Goal: Task Accomplishment & Management: Use online tool/utility

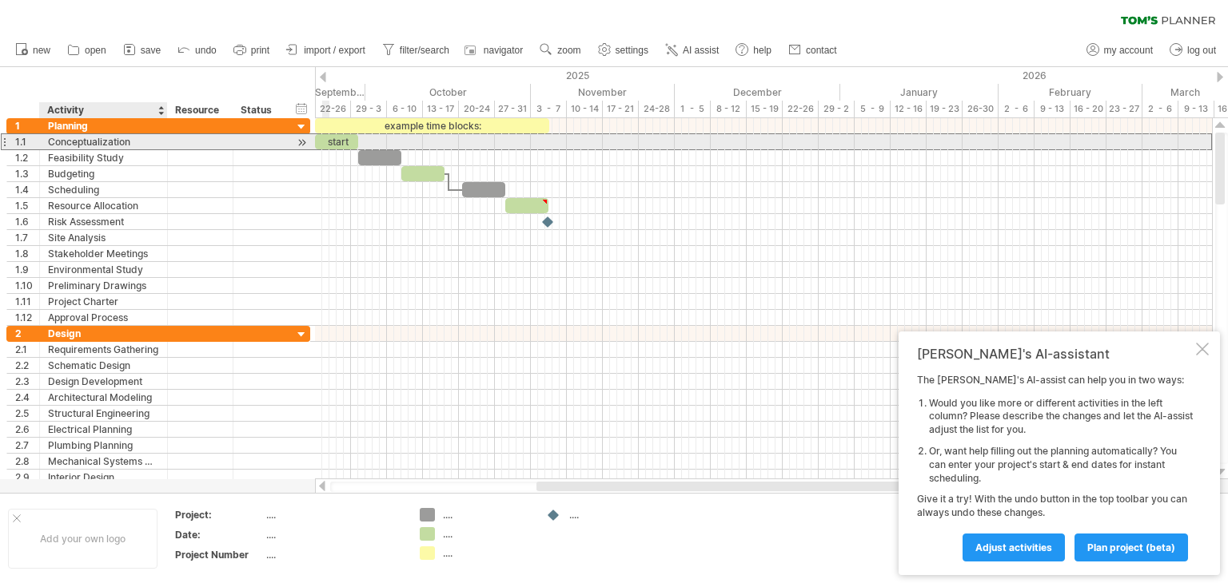
click at [121, 147] on div "Conceptualization" at bounding box center [103, 141] width 111 height 15
click at [131, 142] on input "**********" at bounding box center [103, 141] width 111 height 15
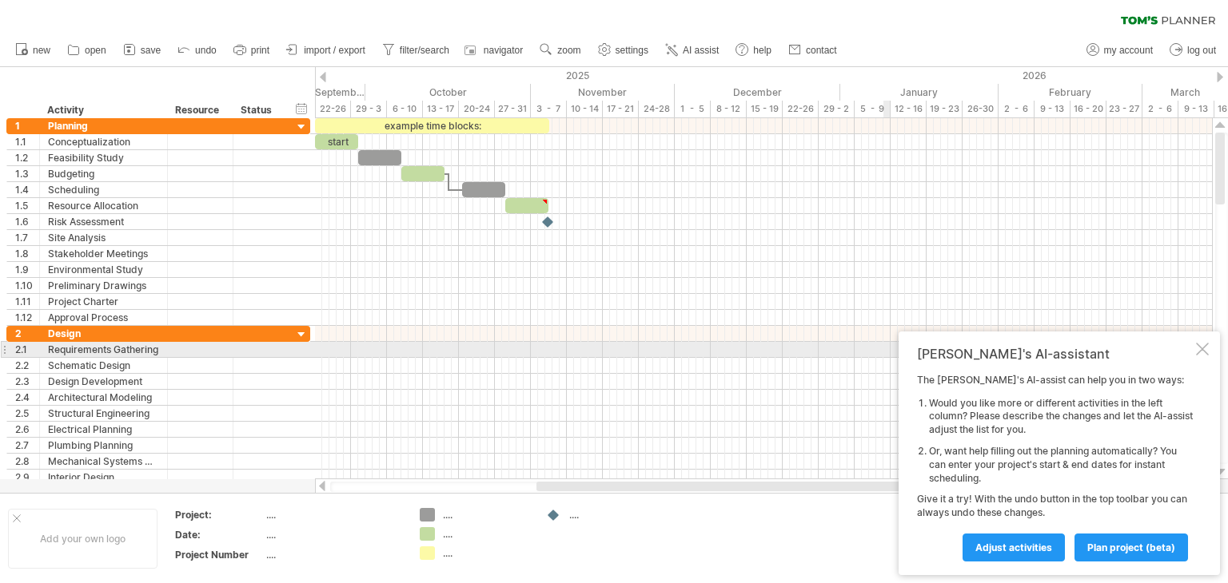
click at [1205, 348] on div at bounding box center [1202, 349] width 13 height 13
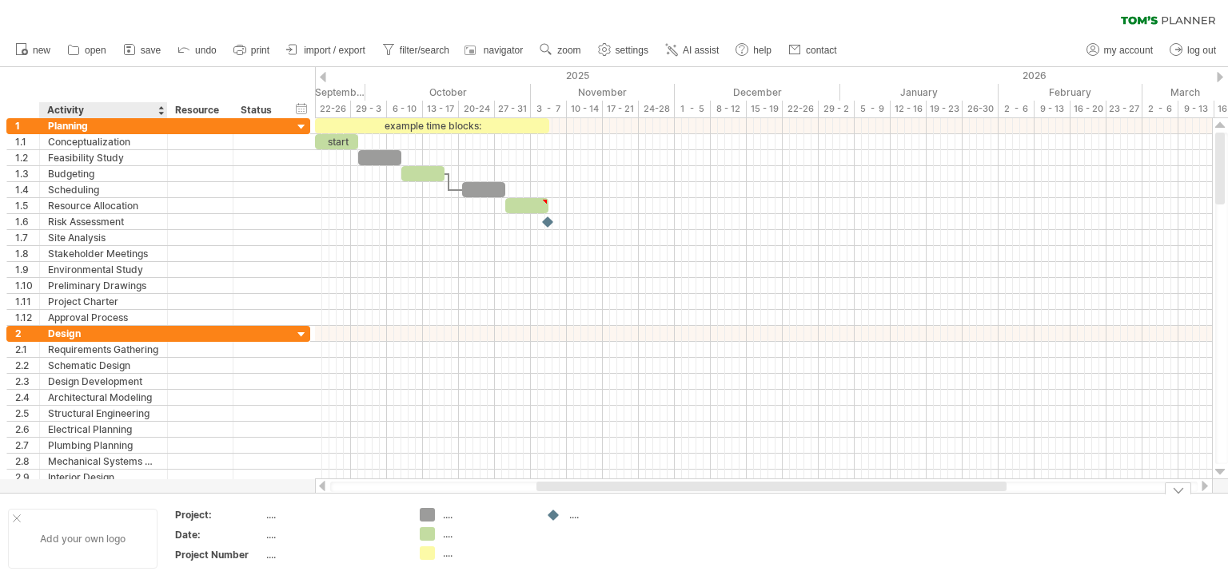
click at [99, 538] on div "Add your own logo" at bounding box center [82, 539] width 149 height 60
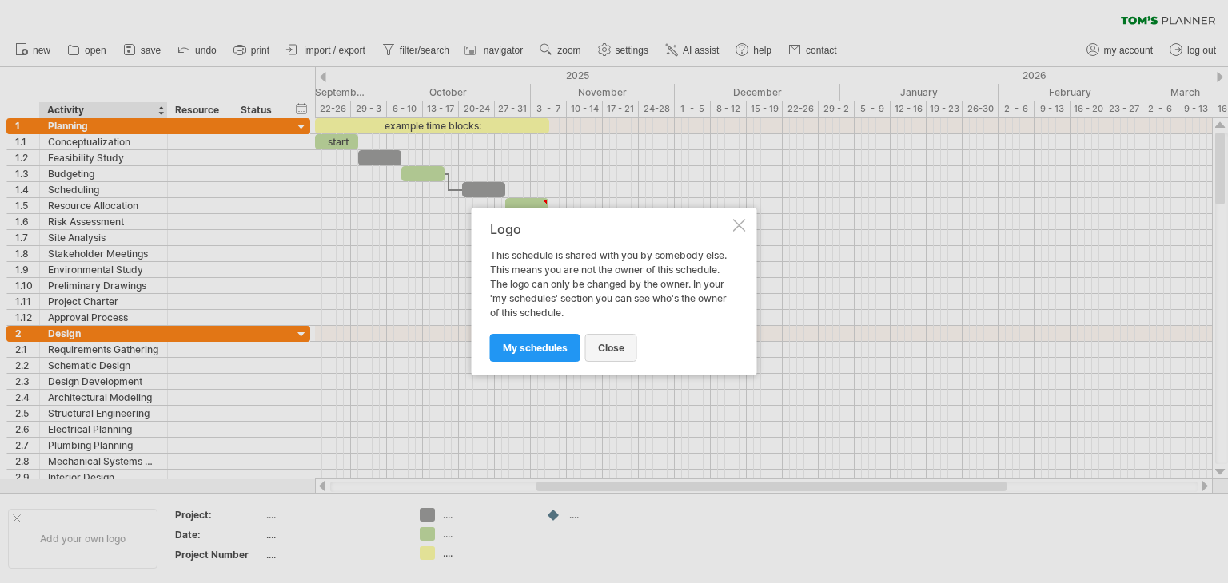
click at [620, 341] on link "close" at bounding box center [611, 348] width 52 height 28
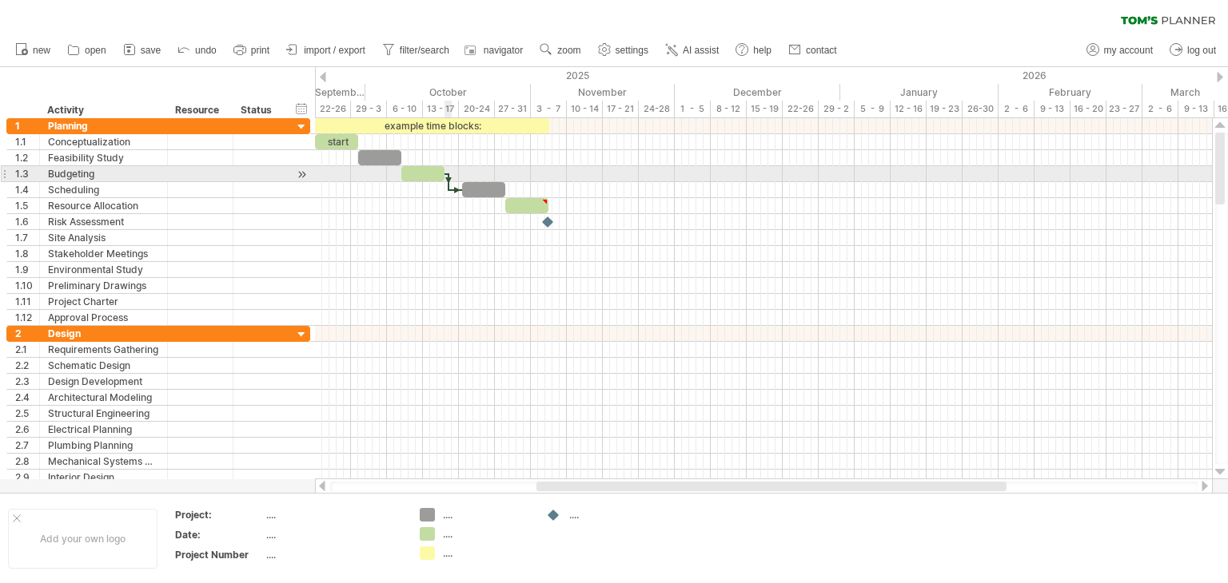
click at [448, 180] on div at bounding box center [448, 182] width 5 height 18
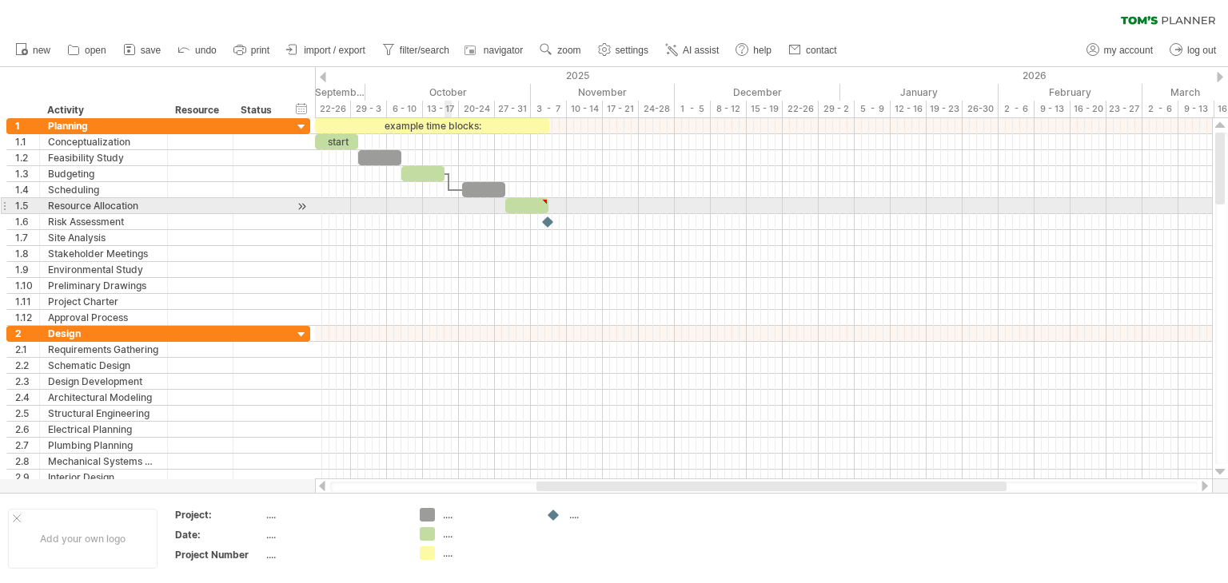
click at [447, 215] on div at bounding box center [763, 222] width 897 height 16
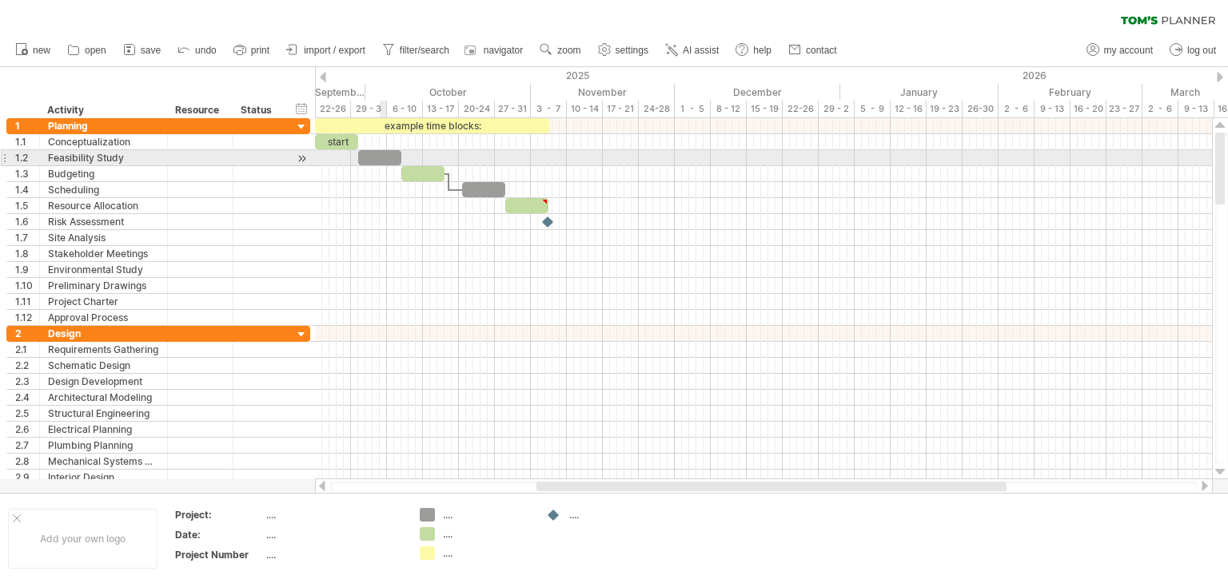
click at [383, 161] on div at bounding box center [379, 157] width 43 height 15
drag, startPoint x: 383, startPoint y: 161, endPoint x: 368, endPoint y: 164, distance: 14.7
click at [368, 164] on div at bounding box center [365, 157] width 43 height 15
drag, startPoint x: 387, startPoint y: 154, endPoint x: 359, endPoint y: 161, distance: 28.7
click at [359, 161] on span at bounding box center [358, 157] width 6 height 15
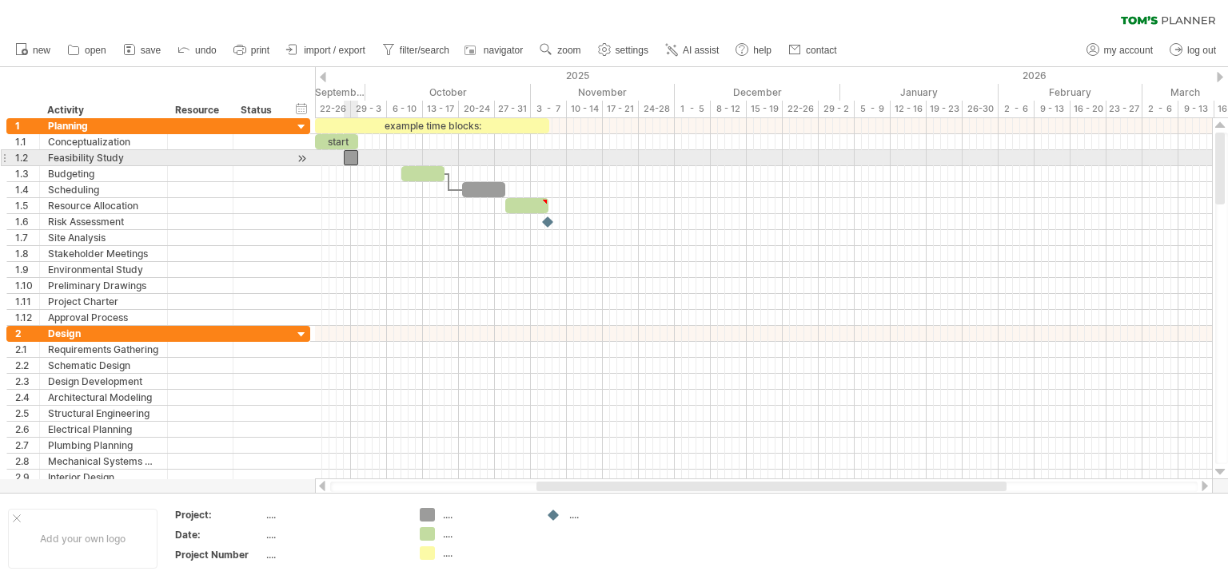
click at [357, 158] on div at bounding box center [351, 157] width 14 height 15
click at [358, 158] on div at bounding box center [351, 157] width 14 height 15
click at [360, 158] on div at bounding box center [358, 157] width 14 height 15
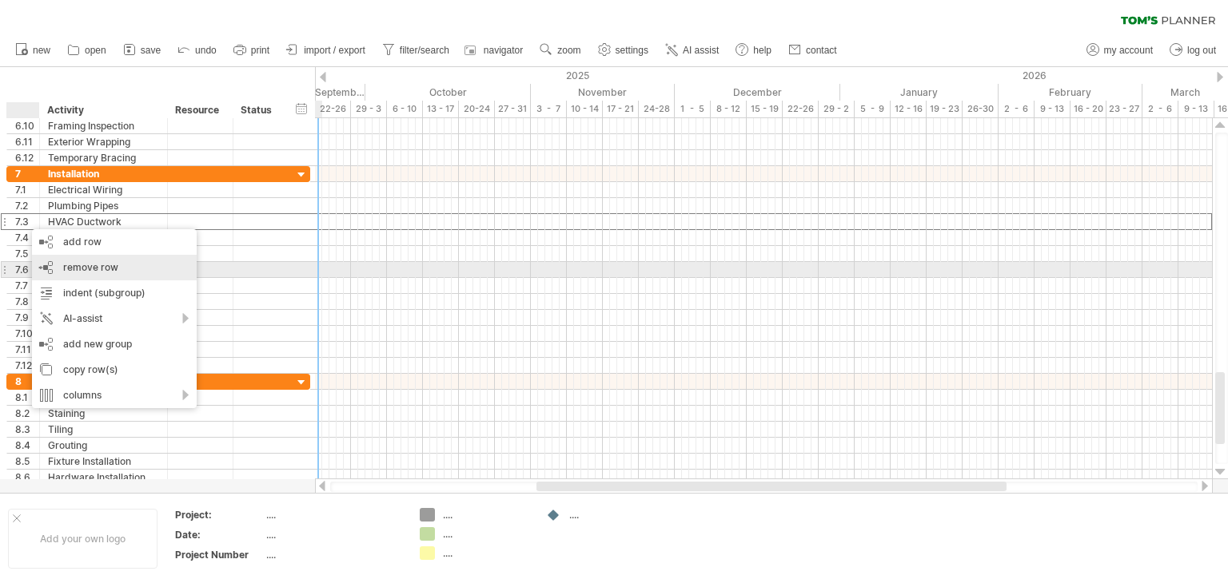
click at [107, 270] on span "remove row" at bounding box center [90, 267] width 55 height 12
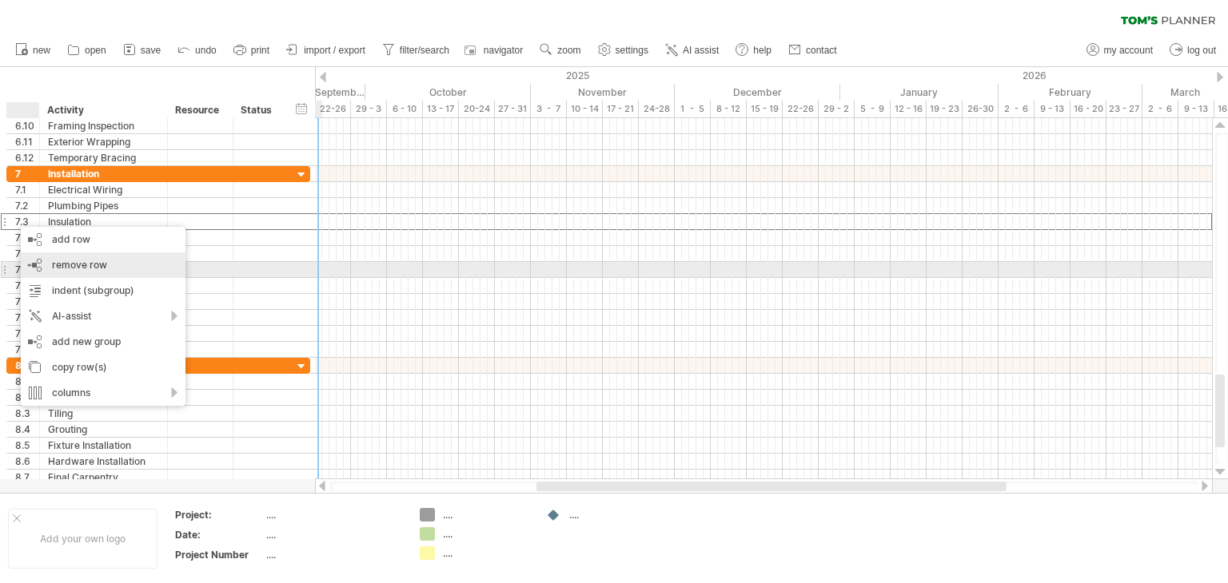
click at [93, 273] on div "remove row remove selected rows" at bounding box center [103, 266] width 165 height 26
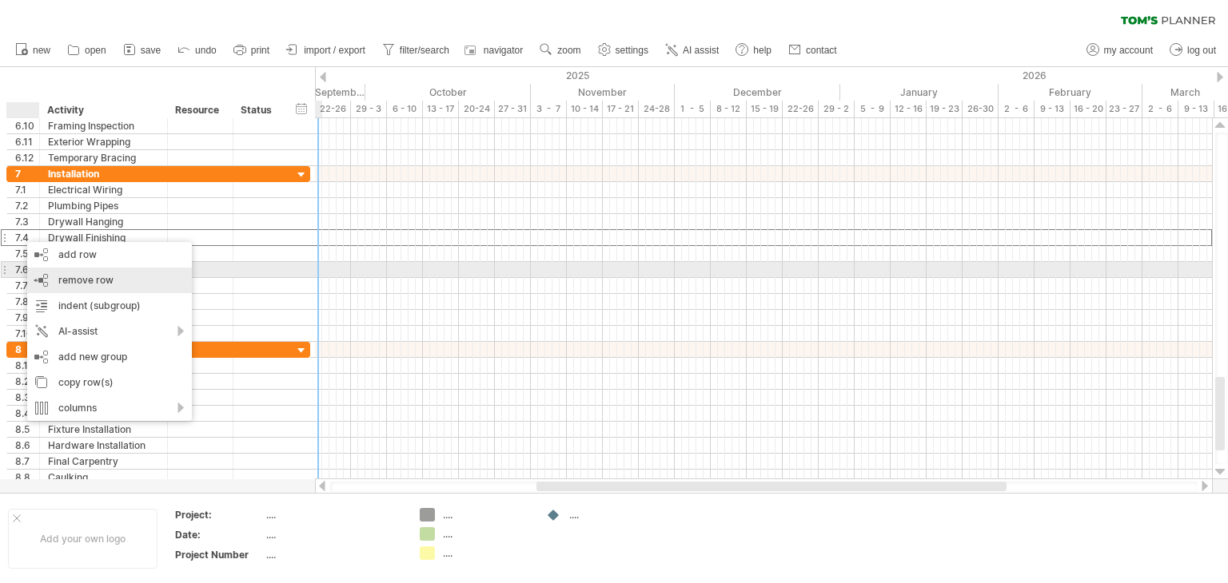
click at [74, 272] on div "remove row remove selected rows" at bounding box center [109, 281] width 165 height 26
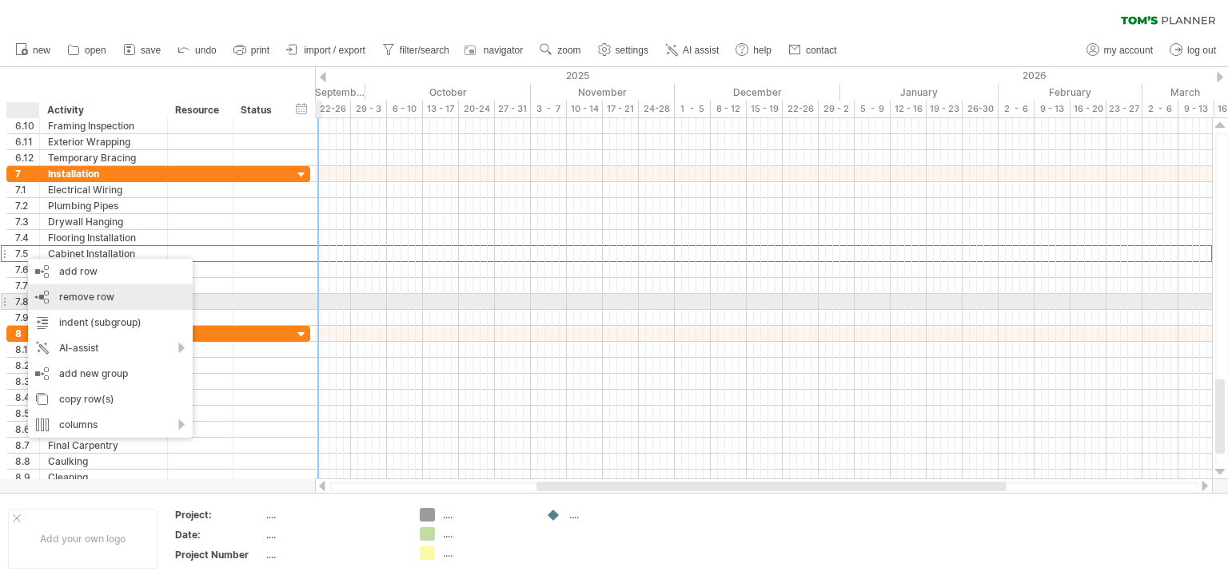
click at [82, 296] on span "remove row" at bounding box center [86, 297] width 55 height 12
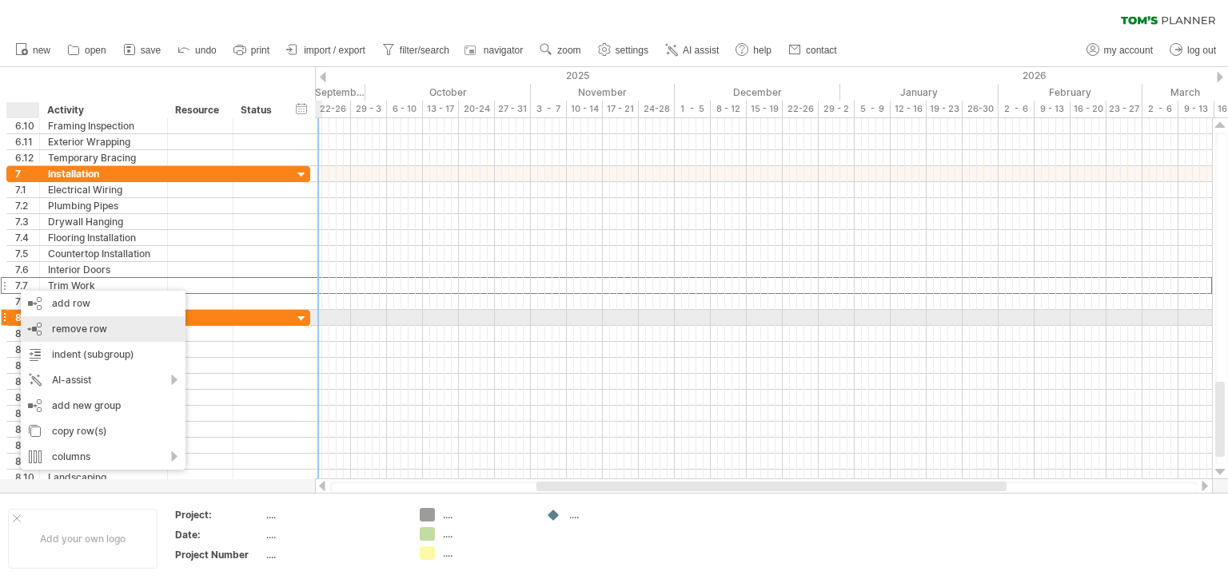
click at [70, 323] on span "remove row" at bounding box center [79, 329] width 55 height 12
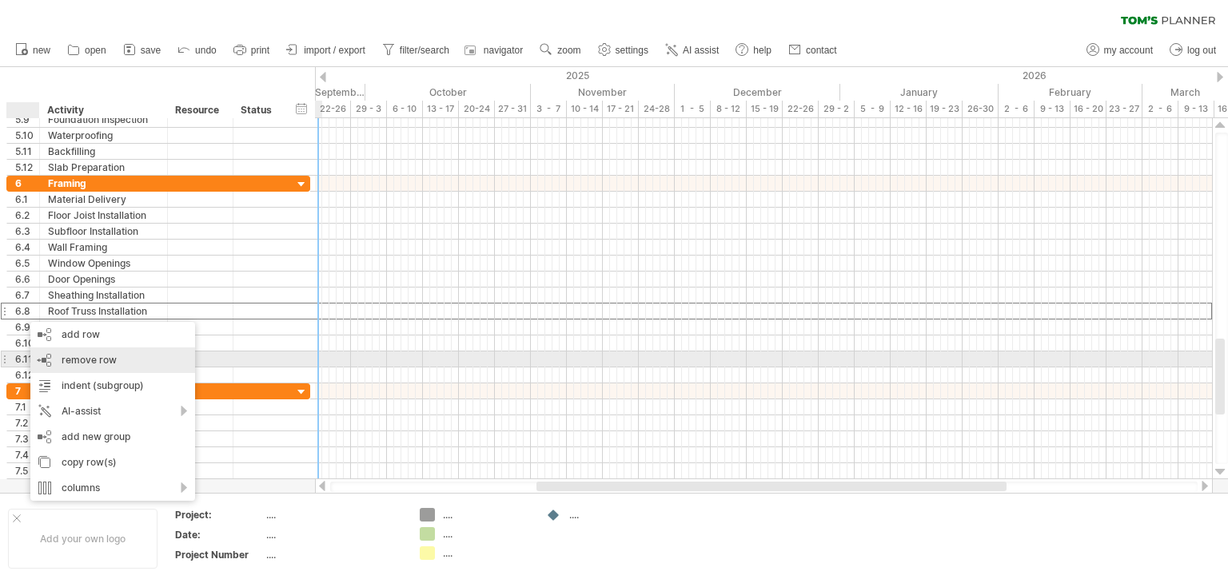
click at [73, 360] on span "remove row" at bounding box center [89, 360] width 55 height 12
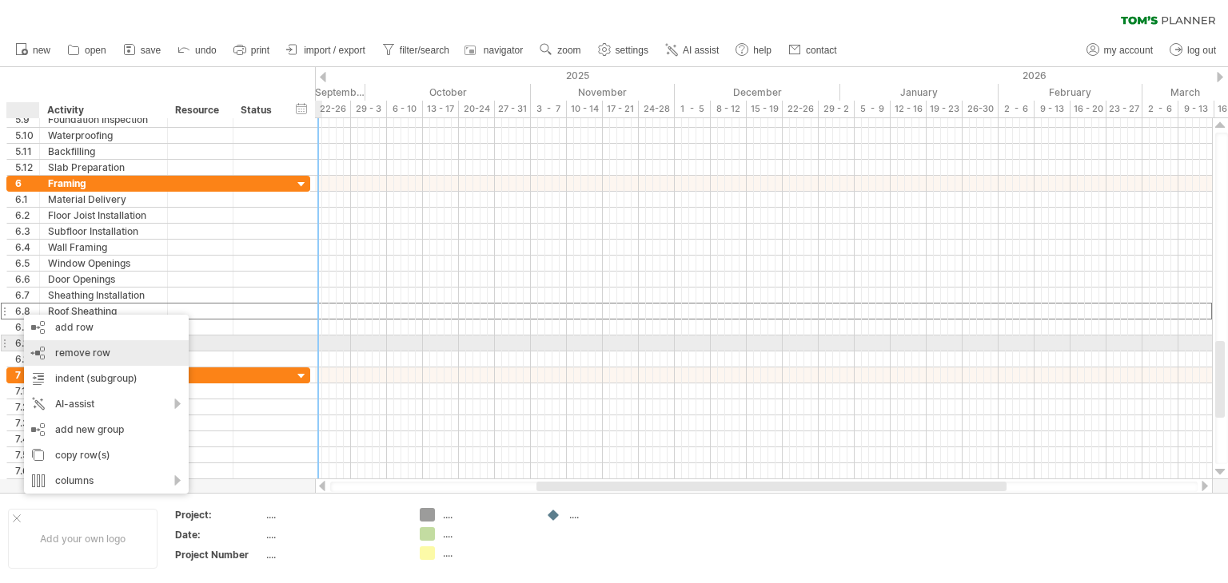
click at [61, 347] on span "remove row" at bounding box center [82, 353] width 55 height 12
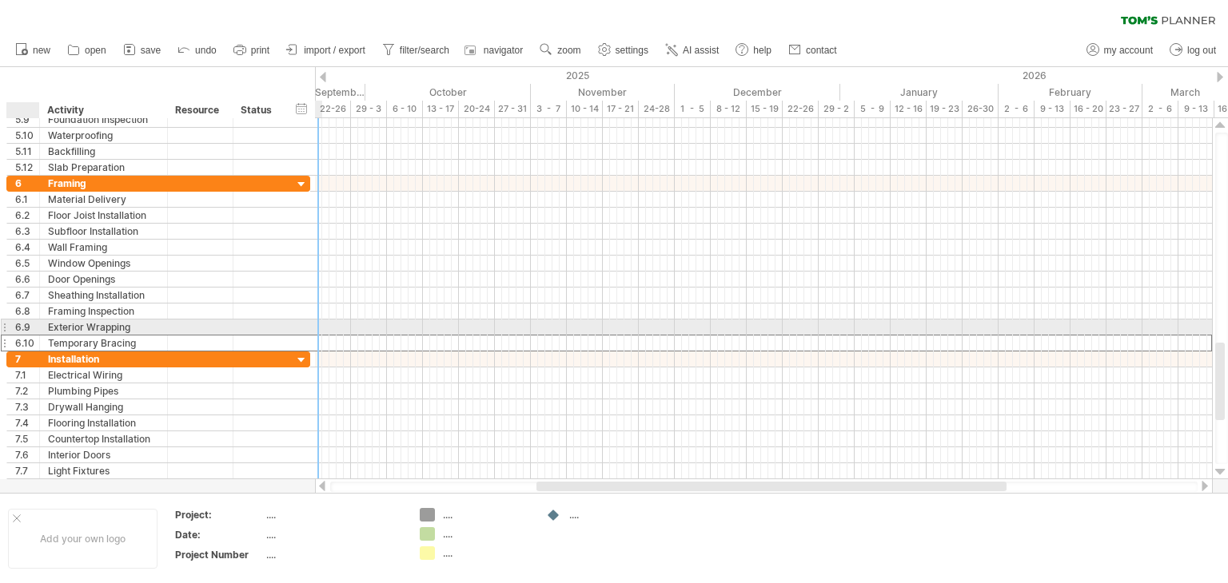
click at [61, 347] on div "Temporary Bracing" at bounding box center [103, 343] width 111 height 15
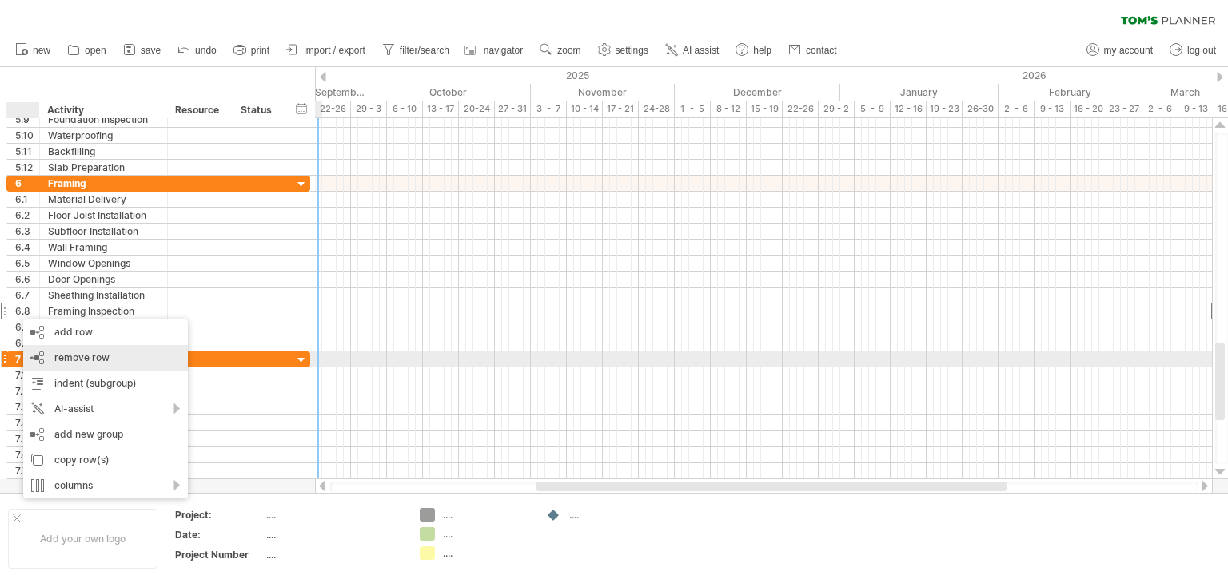
click at [48, 360] on div "remove row remove selected rows" at bounding box center [105, 358] width 165 height 26
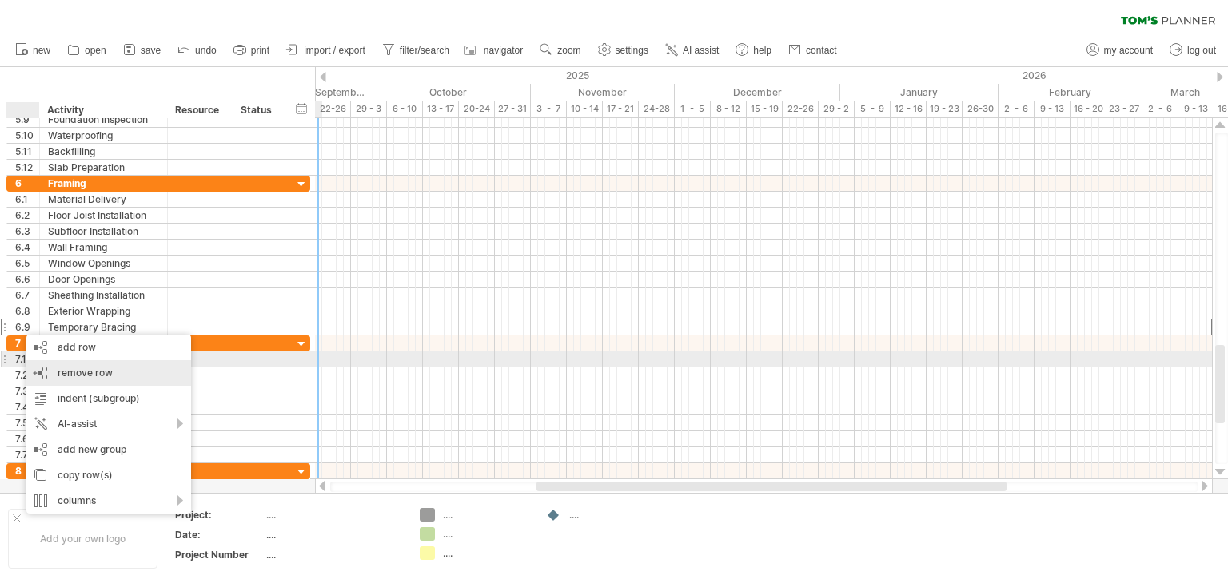
click at [74, 368] on span "remove row" at bounding box center [85, 373] width 55 height 12
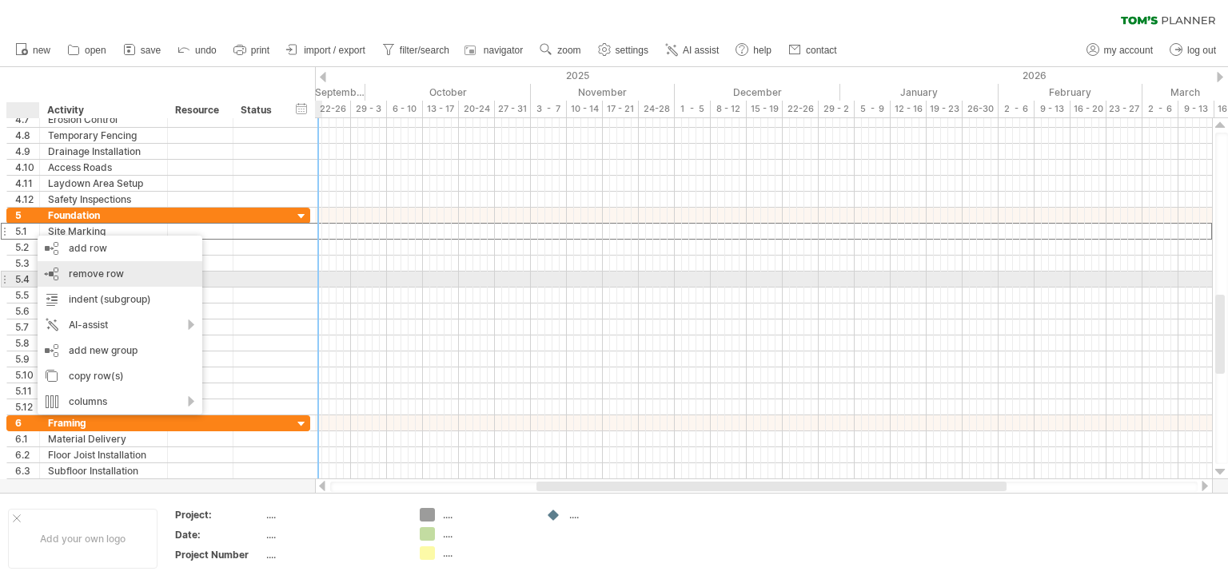
click at [66, 279] on div "remove row remove selected rows" at bounding box center [120, 274] width 165 height 26
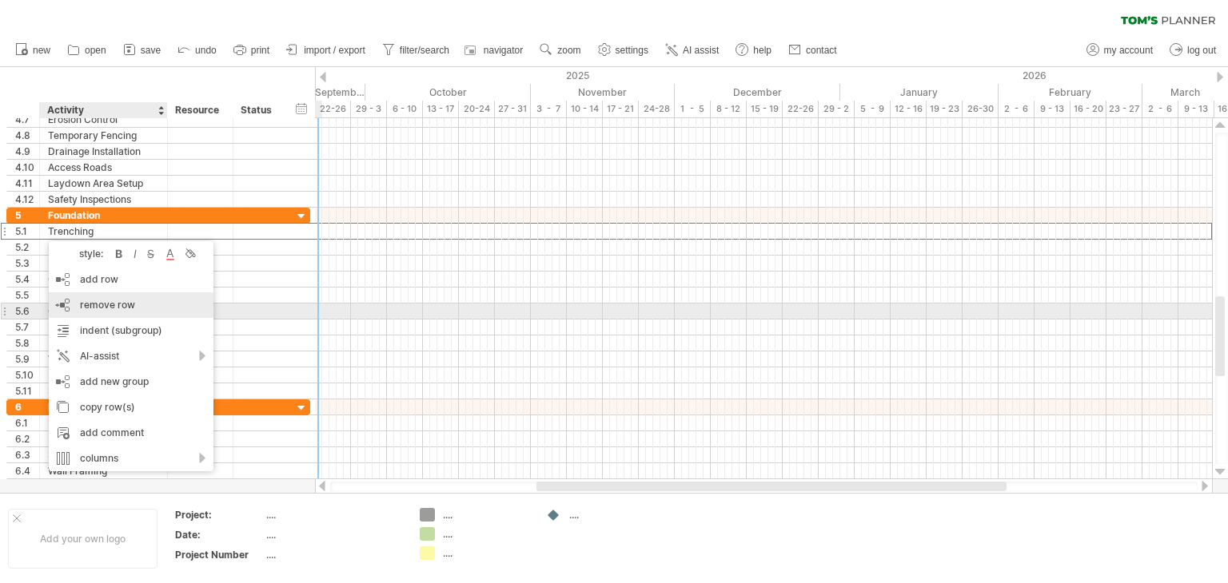
click at [98, 308] on span "remove row" at bounding box center [107, 305] width 55 height 12
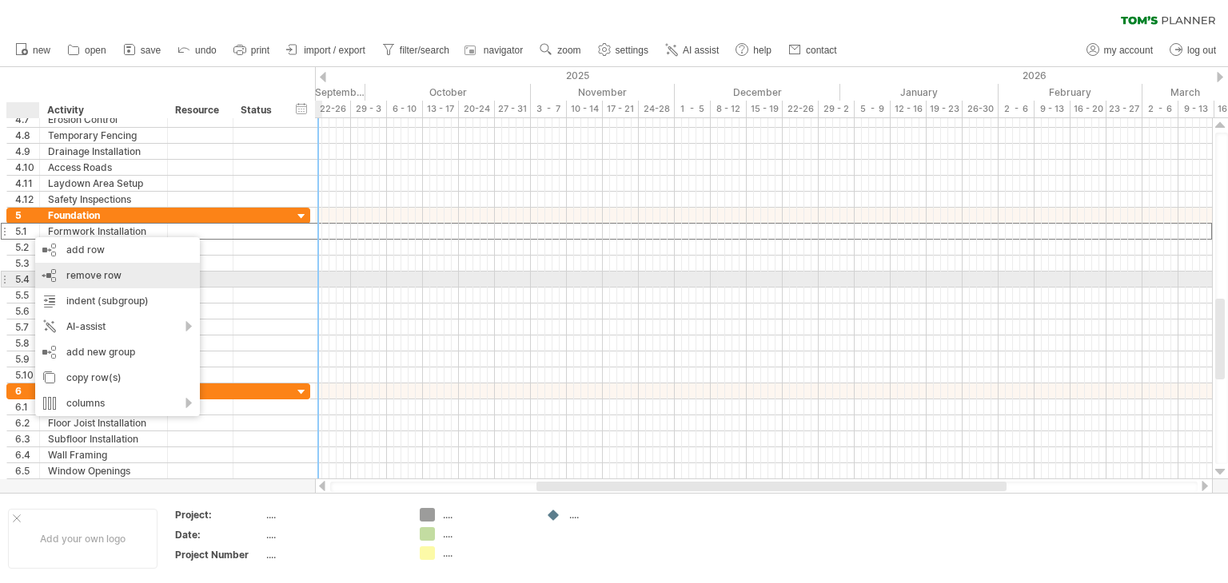
click at [65, 273] on div "remove row remove selected rows" at bounding box center [117, 276] width 165 height 26
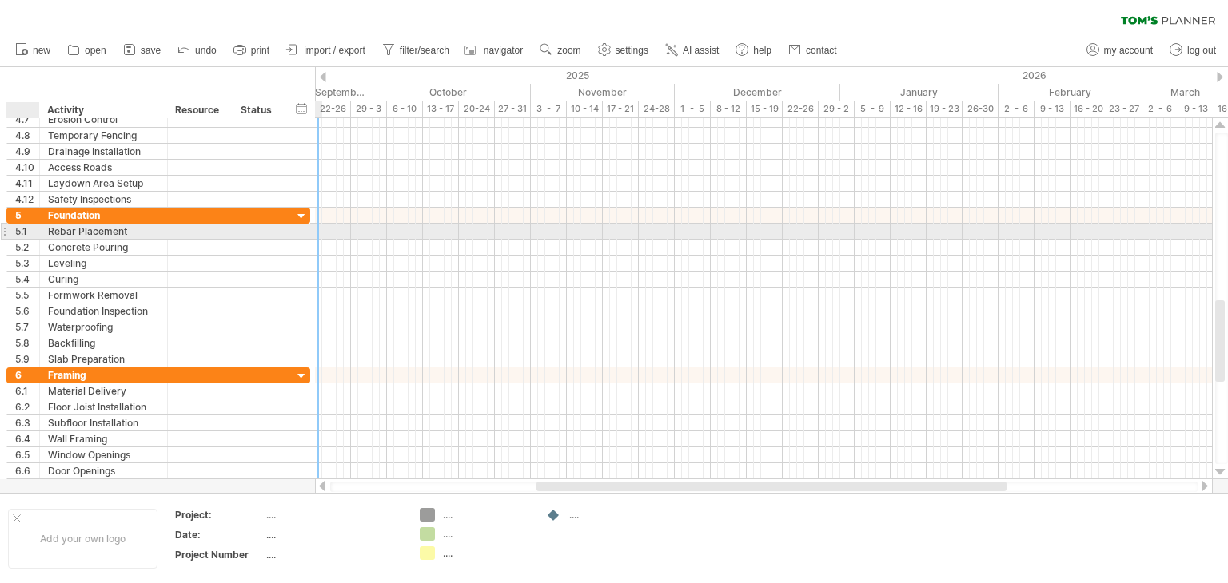
click at [26, 234] on div "5.1" at bounding box center [27, 231] width 24 height 15
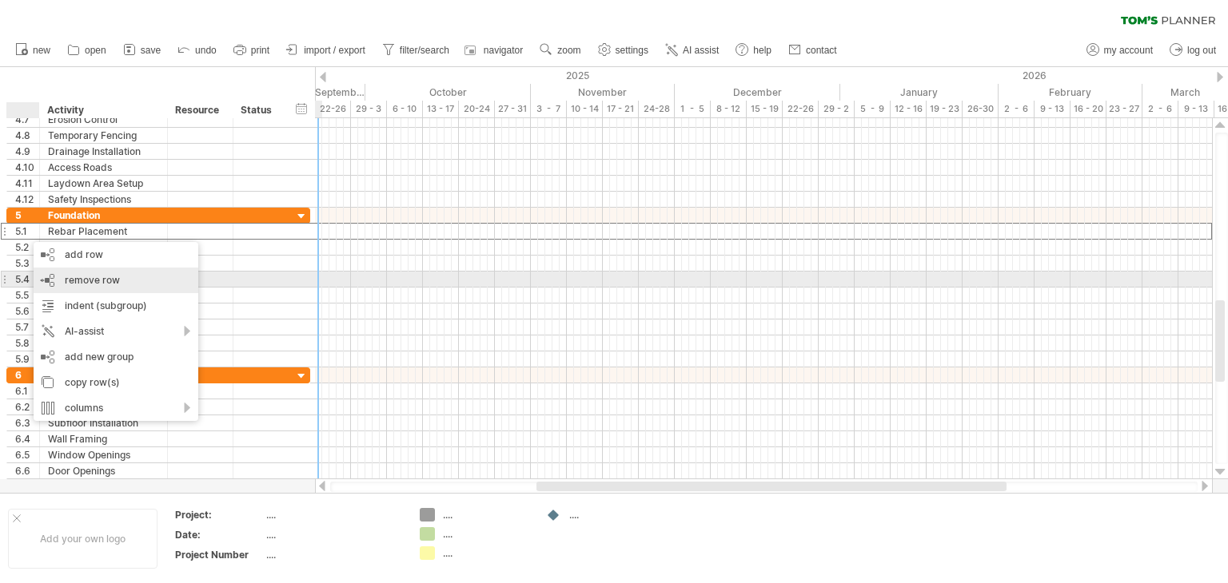
click at [82, 279] on span "remove row" at bounding box center [92, 280] width 55 height 12
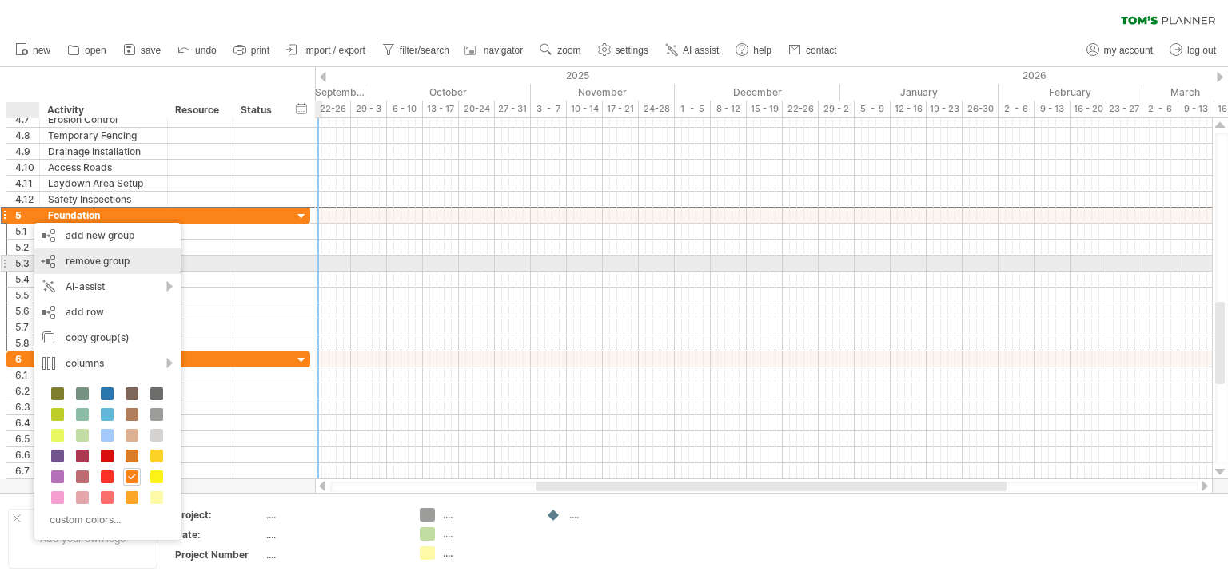
click at [94, 265] on span "remove group" at bounding box center [98, 261] width 64 height 12
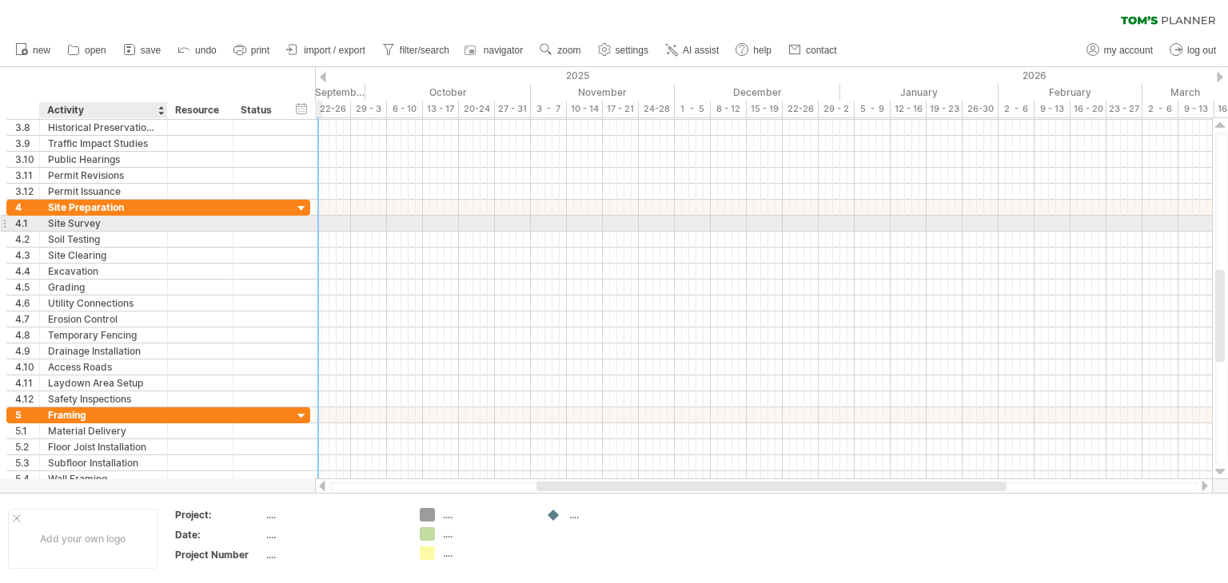
click at [117, 224] on div "Site Survey" at bounding box center [103, 223] width 111 height 15
click at [0, 0] on input "**********" at bounding box center [0, 0] width 0 height 0
type input "*"
type input "**********"
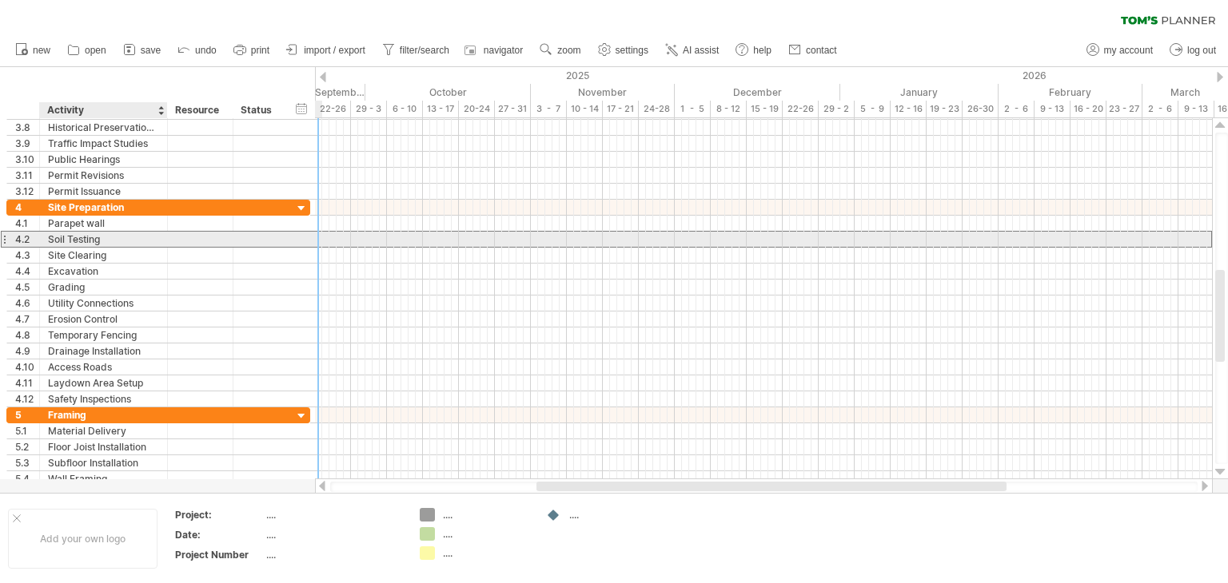
click at [98, 241] on div "Soil Testing" at bounding box center [103, 239] width 111 height 15
click at [98, 241] on input "**********" at bounding box center [103, 239] width 111 height 15
type input "*"
type input "**********"
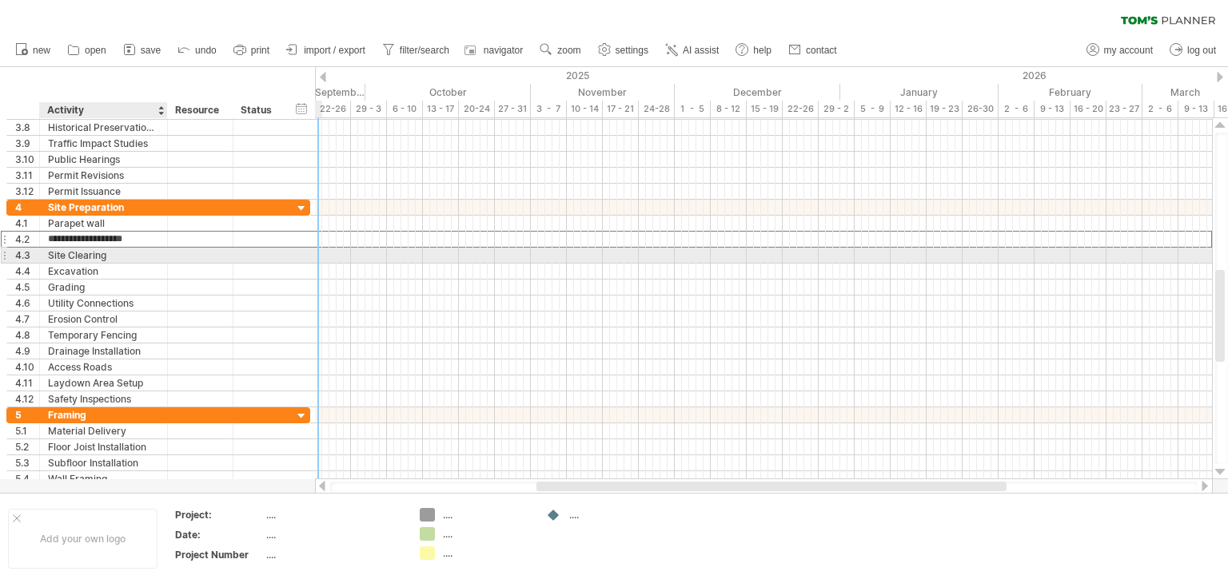
click at [75, 249] on div "Site Clearing" at bounding box center [103, 255] width 111 height 15
click at [115, 256] on input "**********" at bounding box center [103, 255] width 111 height 15
type input "*"
type input "**********"
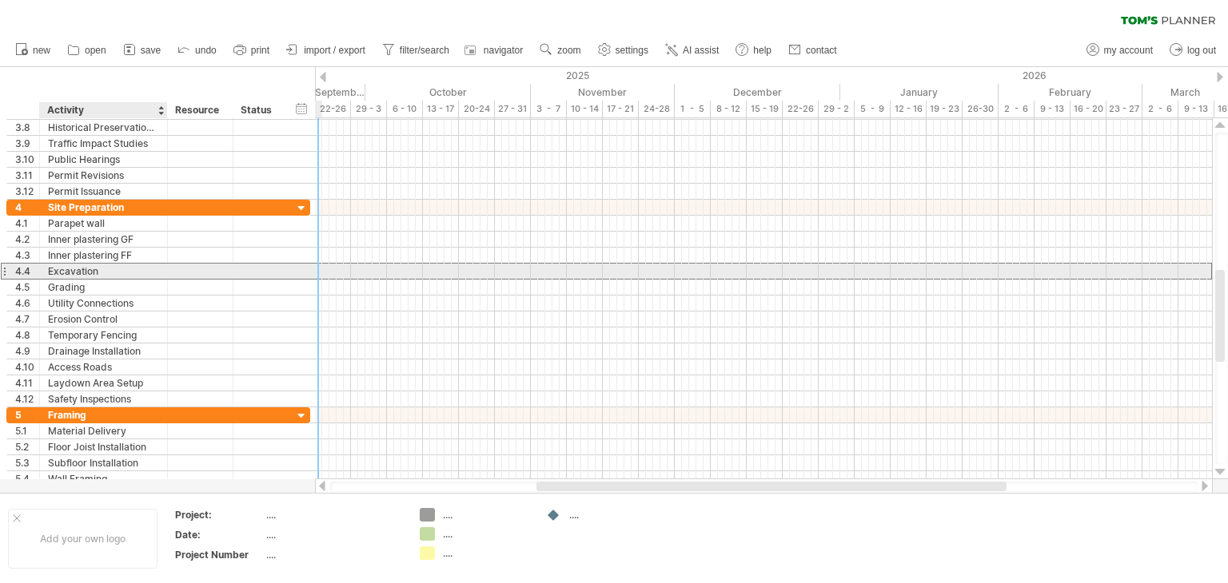
click at [70, 269] on div "Excavation" at bounding box center [103, 271] width 111 height 15
click at [70, 268] on input "**********" at bounding box center [103, 271] width 111 height 15
click at [54, 269] on input "**********" at bounding box center [103, 271] width 111 height 15
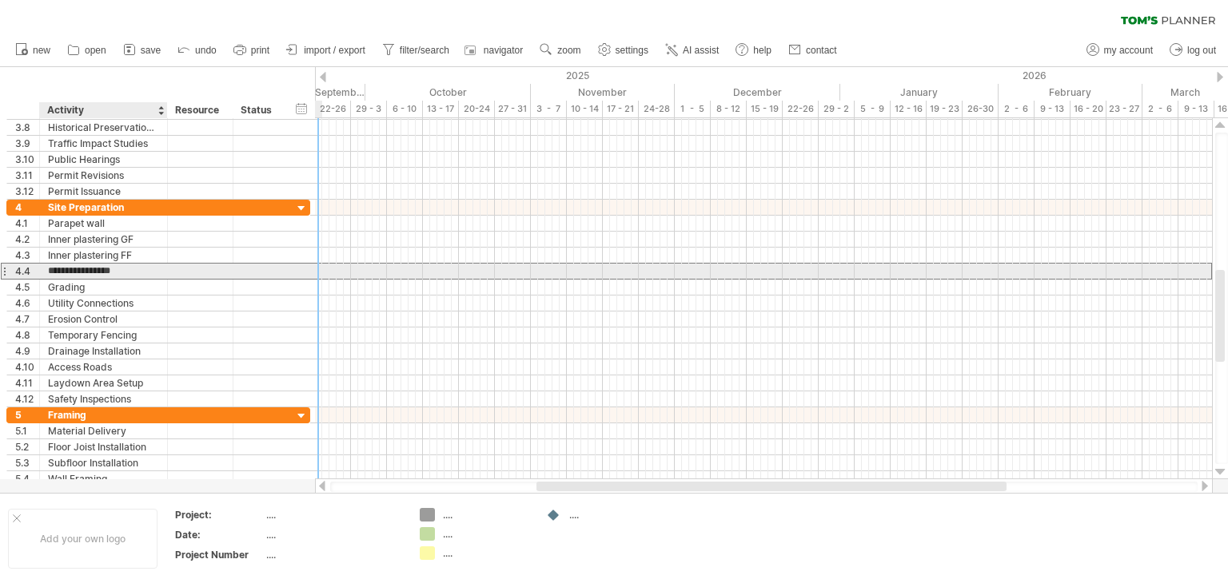
click at [54, 269] on input "**********" at bounding box center [103, 271] width 111 height 15
type input "**********"
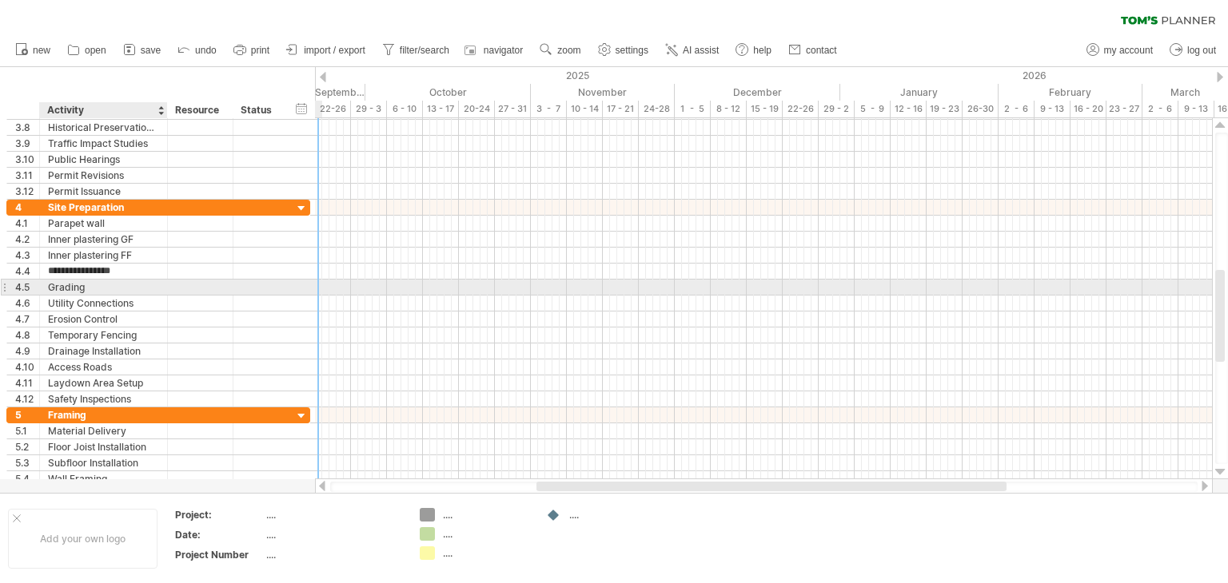
click at [81, 282] on div "Grading" at bounding box center [103, 287] width 111 height 15
click at [83, 282] on input "*******" at bounding box center [103, 287] width 111 height 15
click at [84, 289] on div "Grading" at bounding box center [103, 287] width 111 height 15
click at [84, 289] on input "*******" at bounding box center [103, 287] width 111 height 15
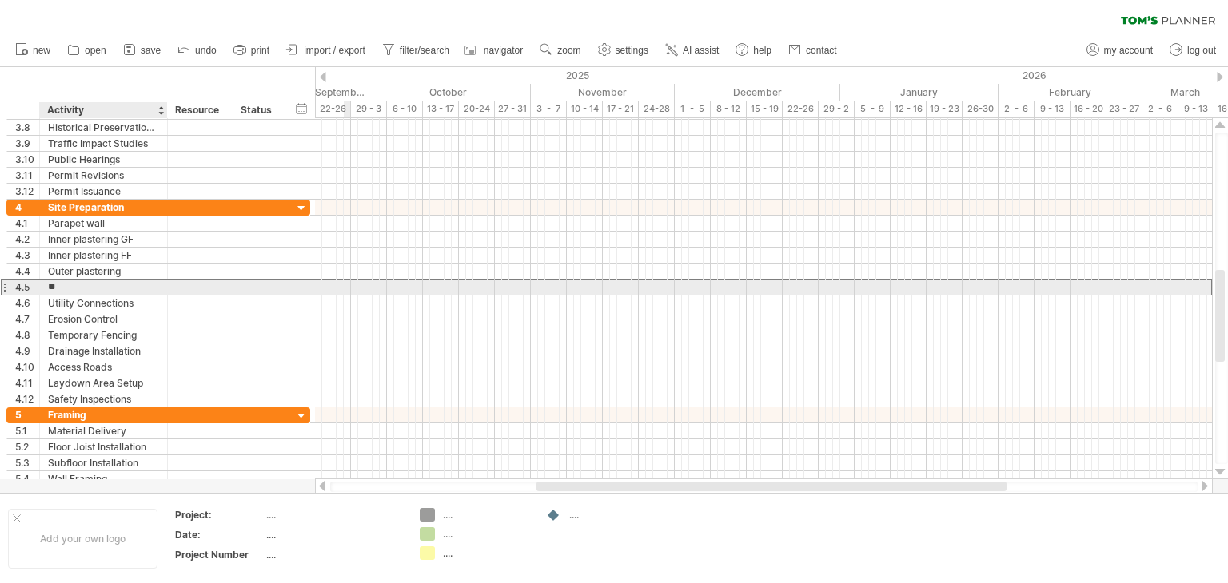
type input "*"
click at [91, 289] on div at bounding box center [103, 287] width 111 height 15
type input "******"
click at [99, 296] on input "**********" at bounding box center [103, 303] width 111 height 15
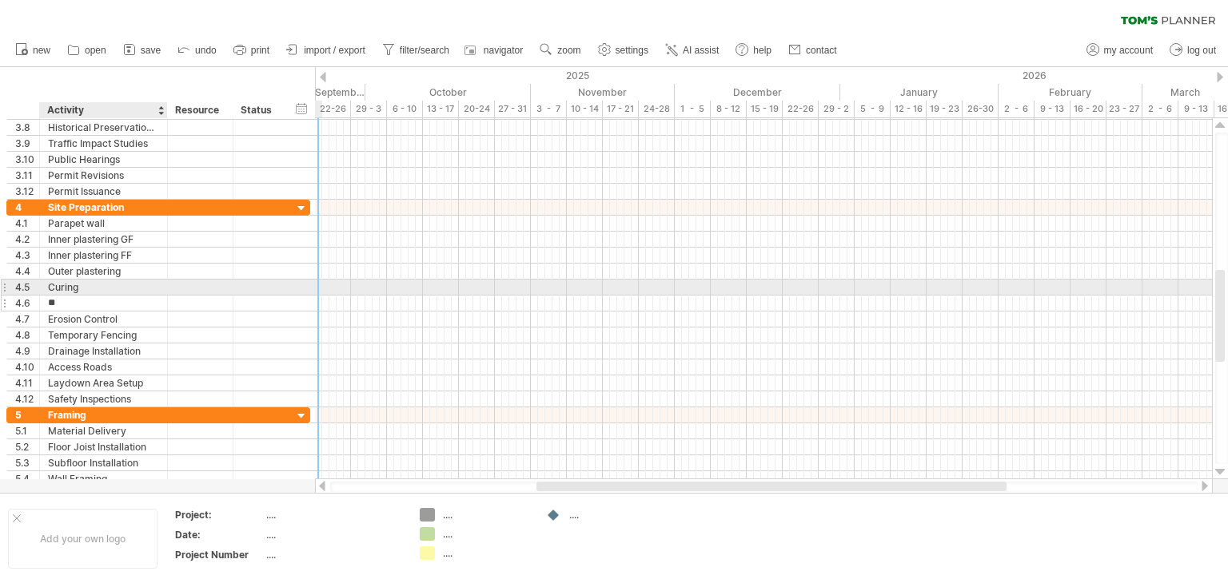
type input "*"
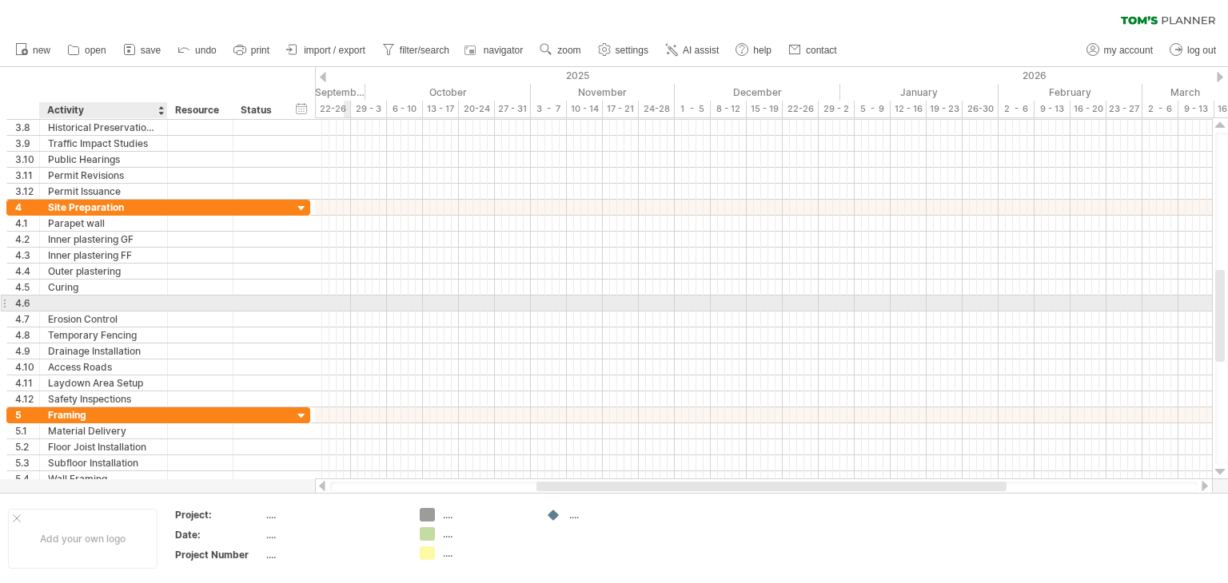
click at [59, 300] on div at bounding box center [103, 303] width 111 height 15
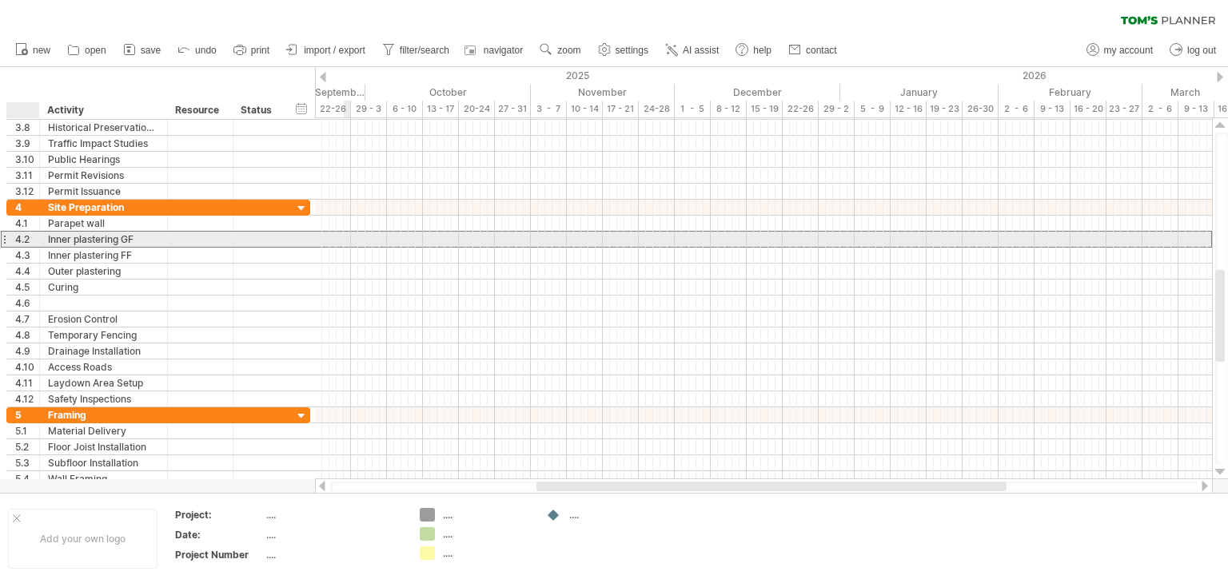
click at [19, 233] on div "4.2" at bounding box center [27, 239] width 24 height 15
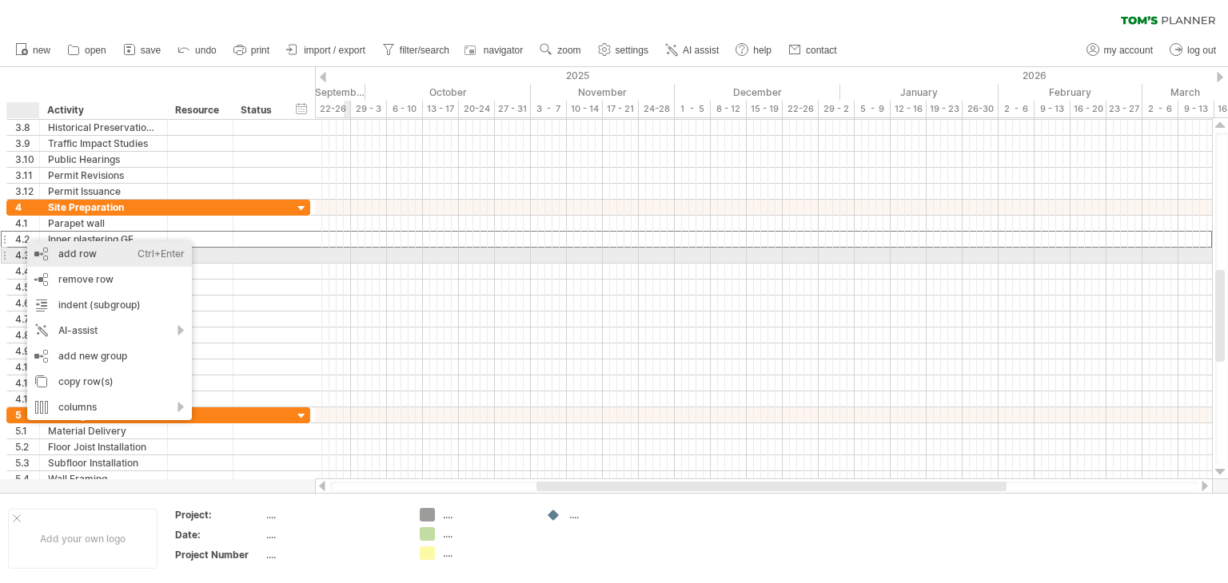
click at [77, 263] on div "add row Ctrl+Enter Cmd+Enter" at bounding box center [109, 254] width 165 height 26
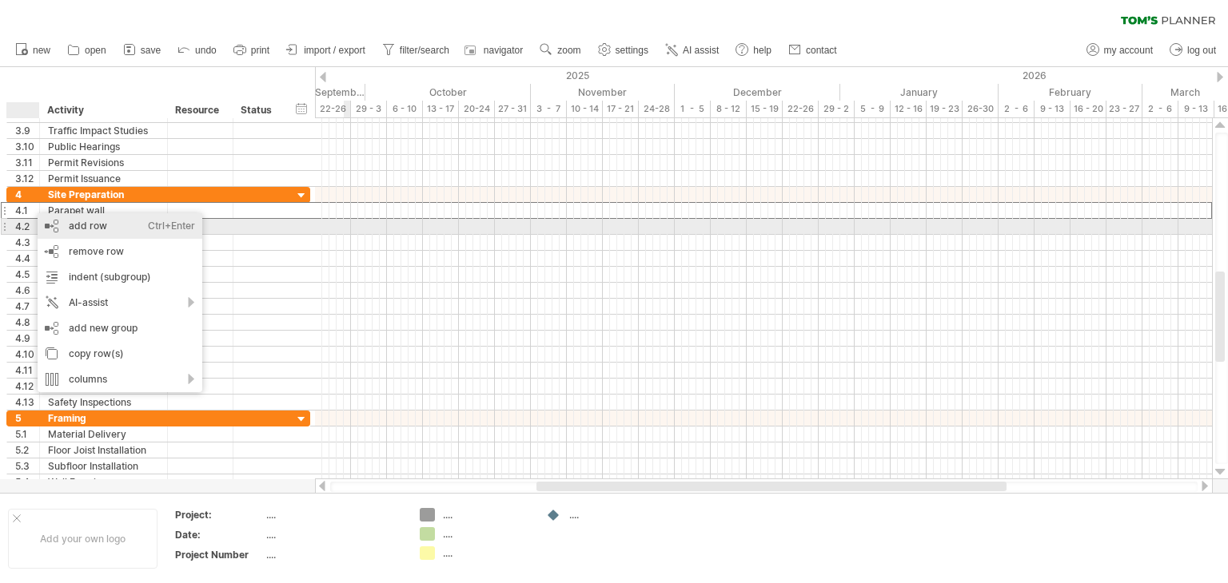
click at [74, 234] on div "add row Ctrl+Enter Cmd+Enter" at bounding box center [120, 226] width 165 height 26
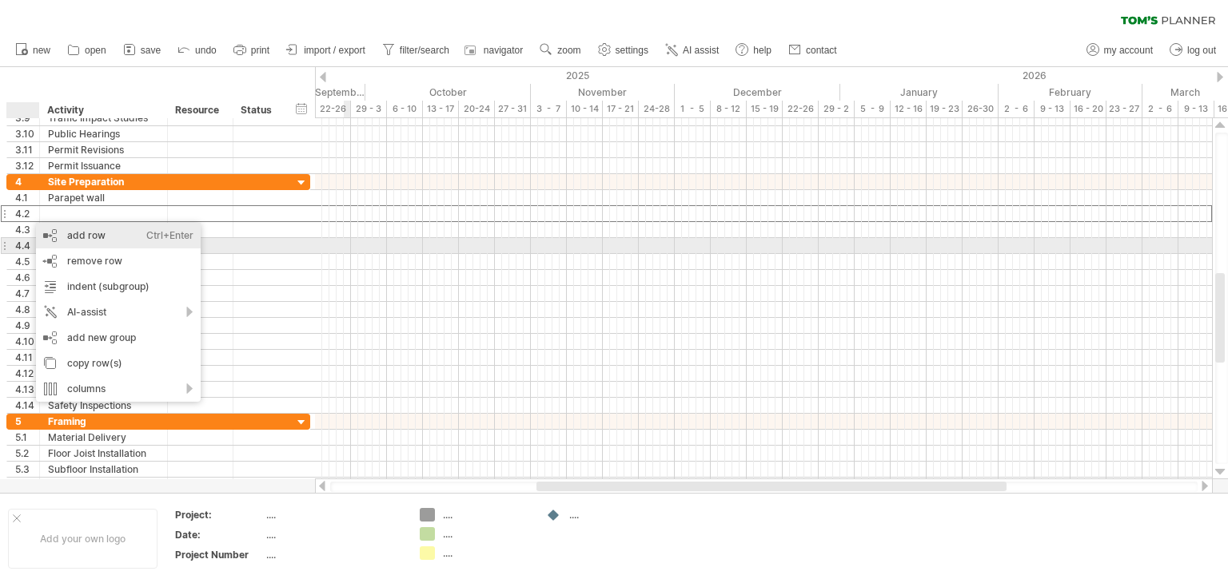
click at [51, 243] on div "add row Ctrl+Enter Cmd+Enter" at bounding box center [118, 236] width 165 height 26
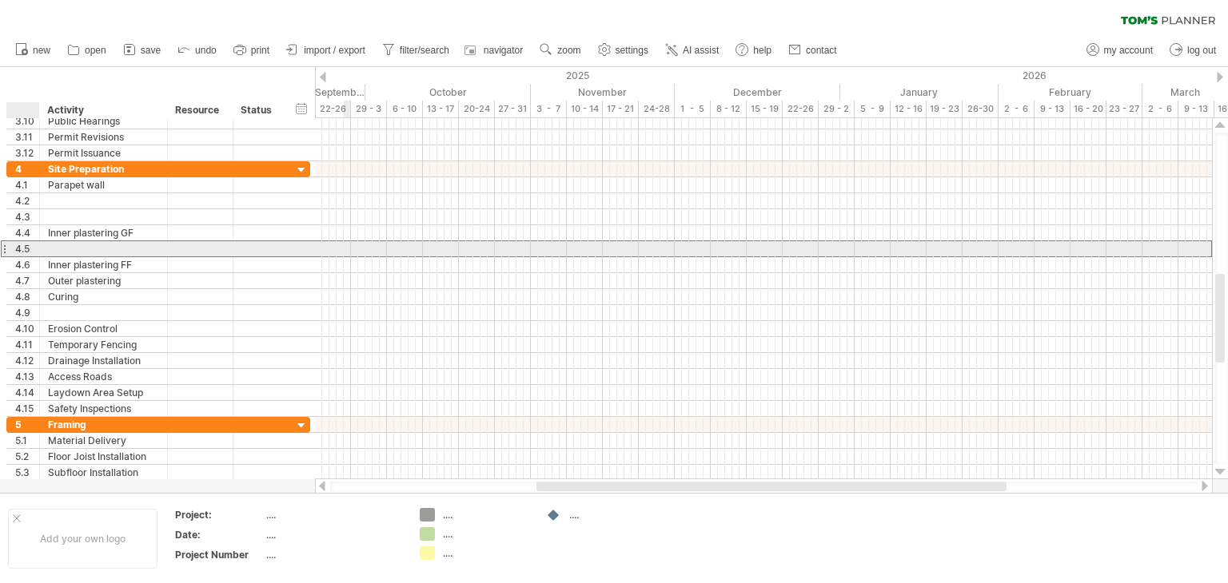
click at [32, 248] on div "4.5" at bounding box center [27, 248] width 24 height 15
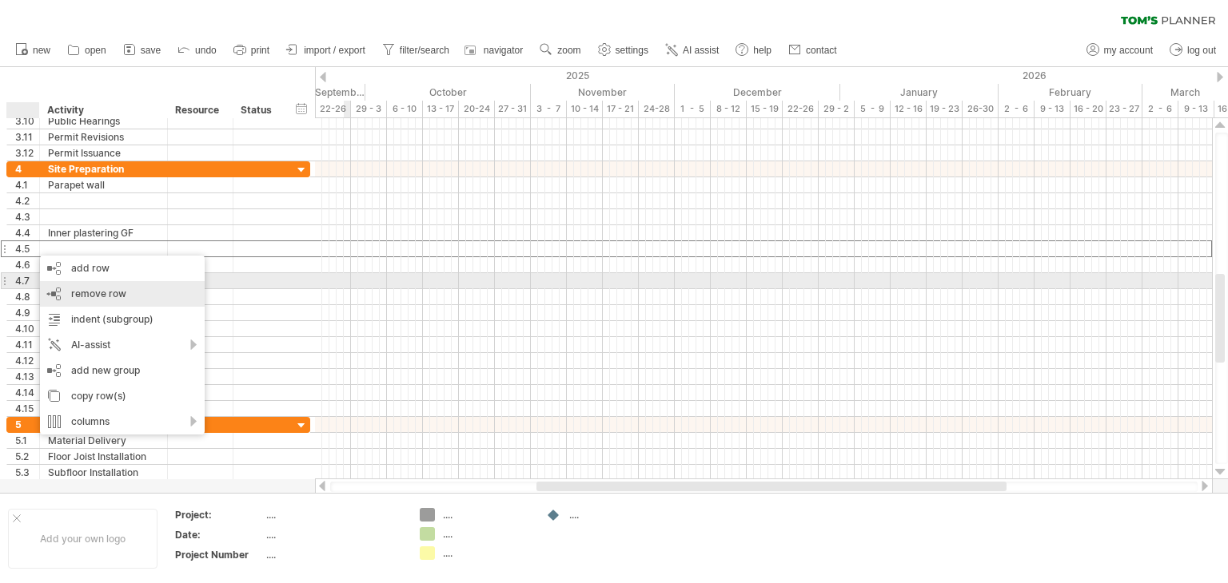
click at [86, 289] on span "remove row" at bounding box center [98, 294] width 55 height 12
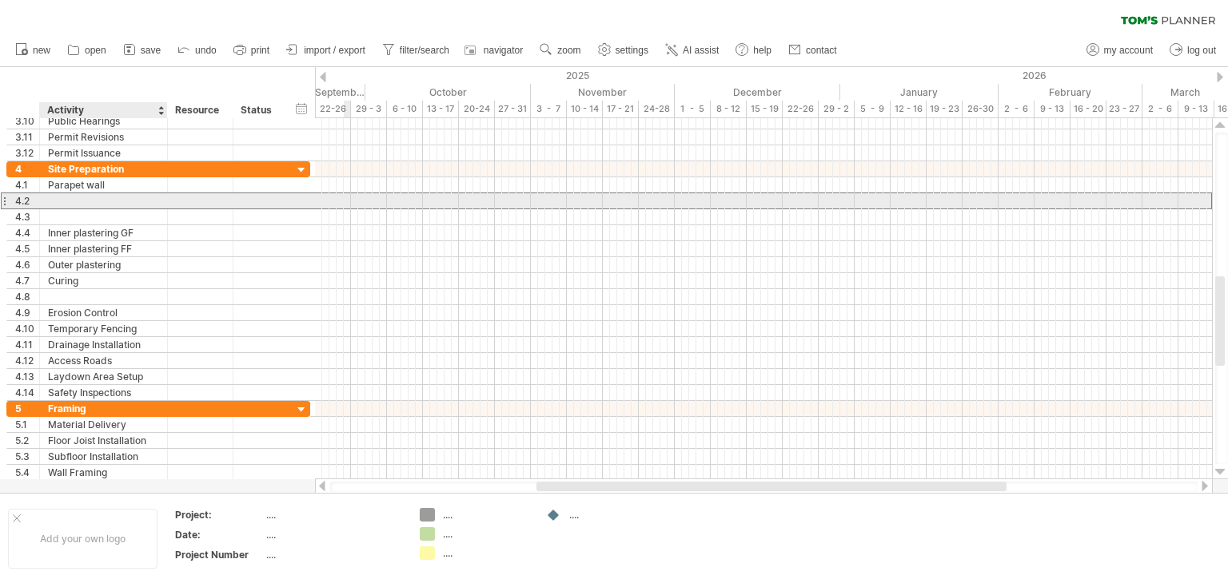
click at [60, 202] on div at bounding box center [103, 200] width 111 height 15
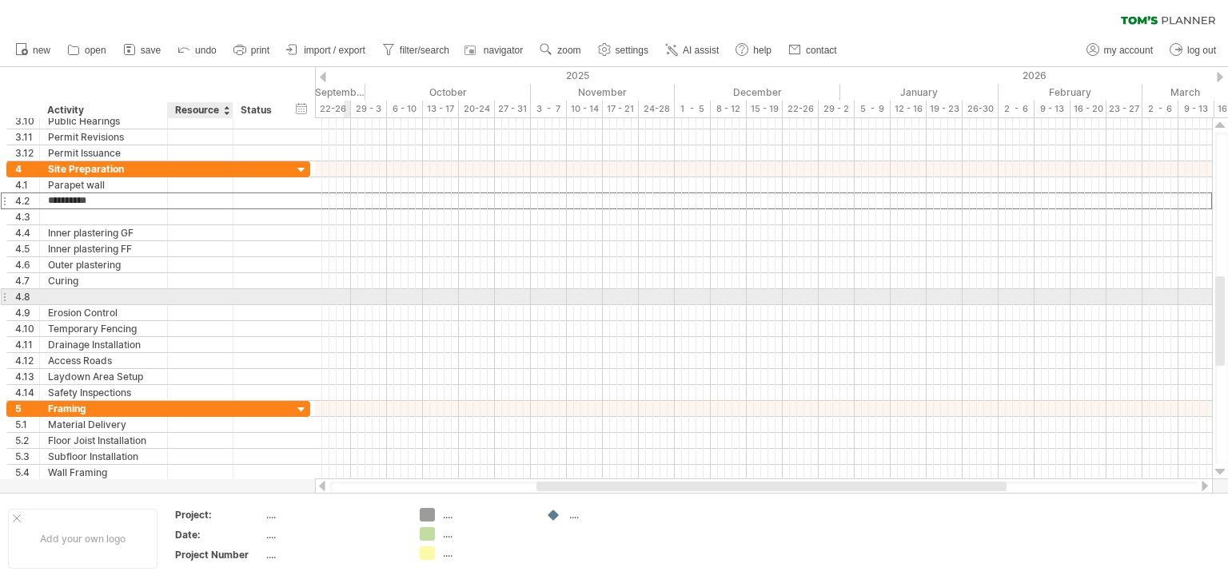
type input "**********"
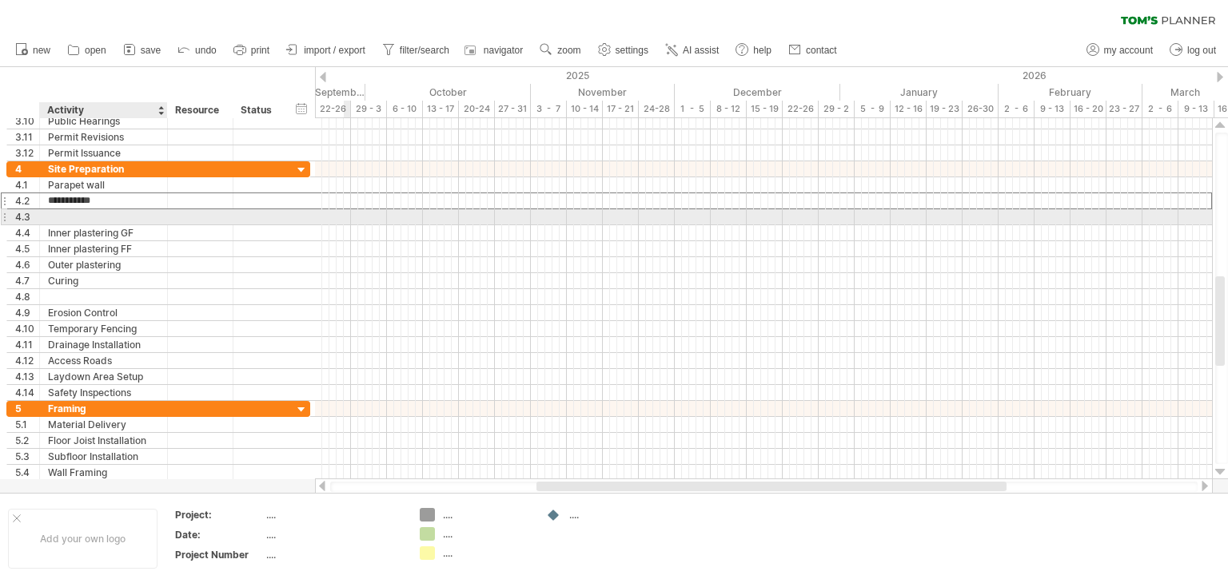
click at [89, 214] on div at bounding box center [103, 216] width 111 height 15
click at [89, 214] on input "text" at bounding box center [103, 216] width 111 height 15
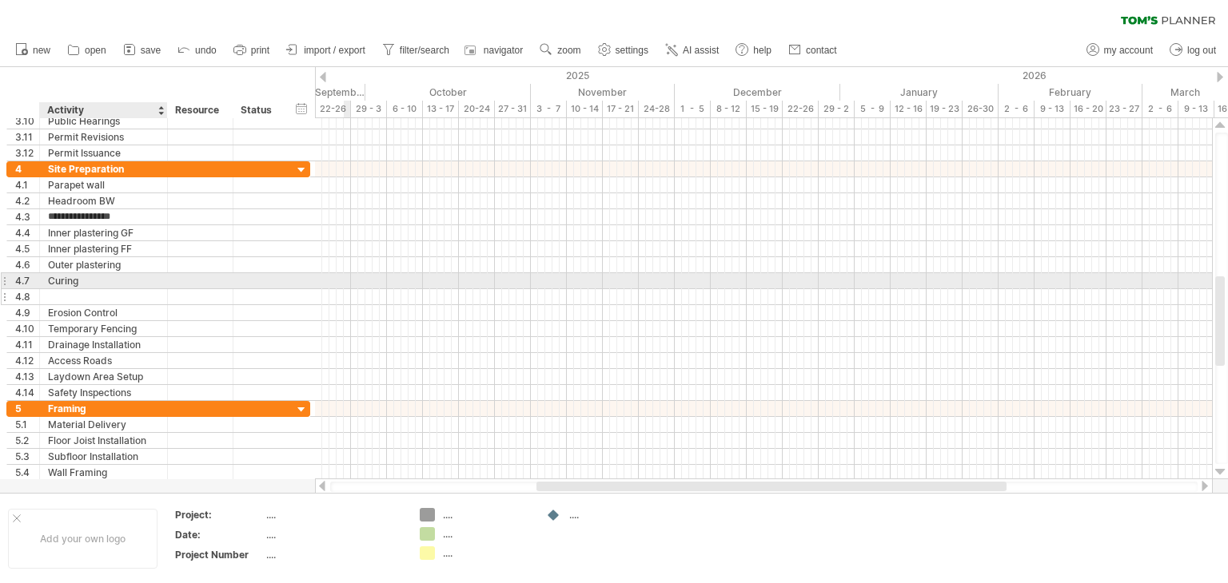
type input "**********"
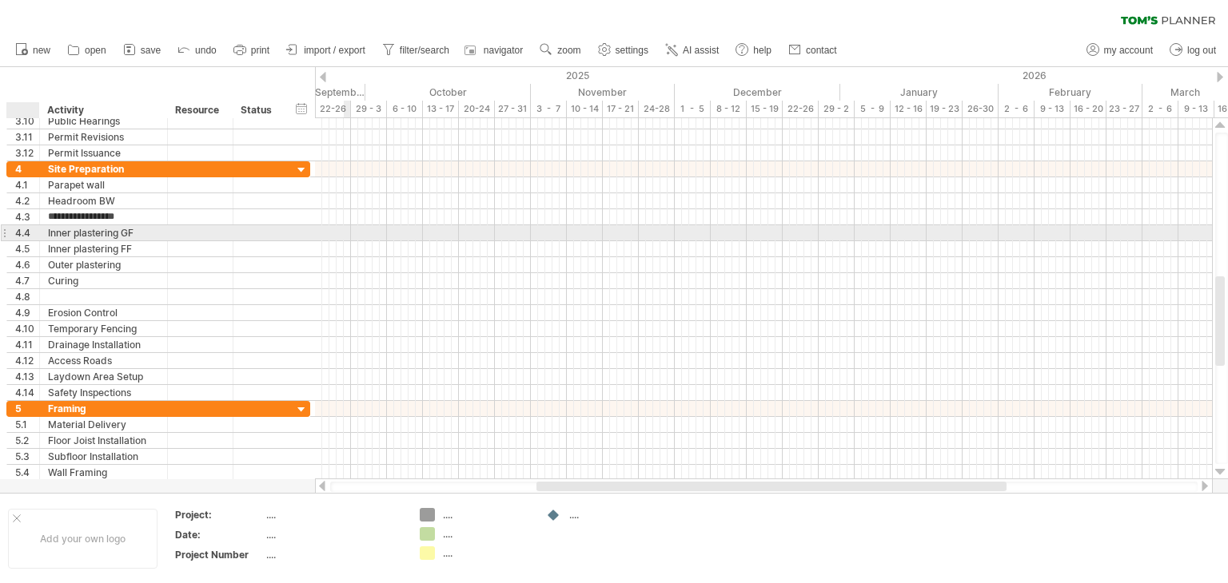
click at [35, 229] on div at bounding box center [38, 233] width 8 height 16
click at [30, 229] on div "4.4" at bounding box center [27, 232] width 24 height 15
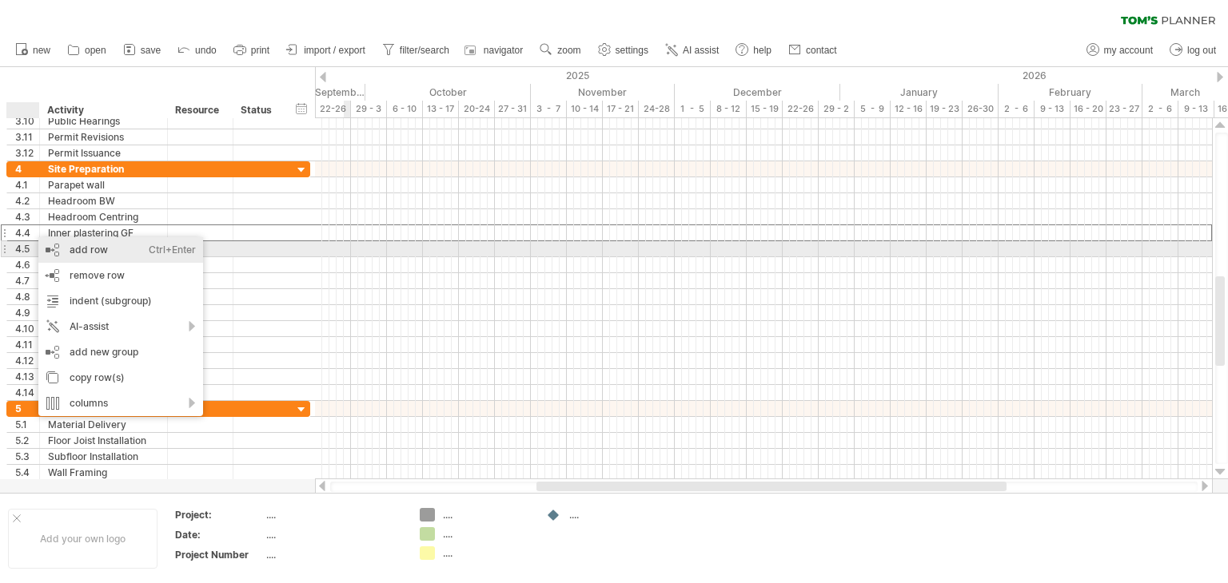
click at [74, 250] on div "add row Ctrl+Enter Cmd+Enter" at bounding box center [120, 250] width 165 height 26
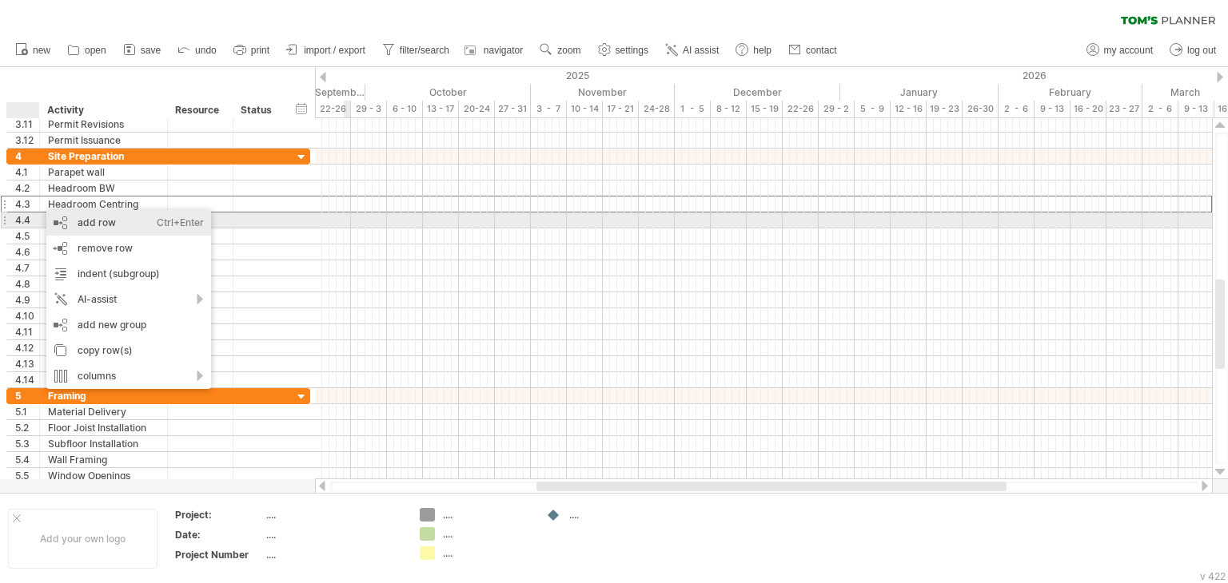
click at [65, 221] on div "add row Ctrl+Enter Cmd+Enter" at bounding box center [128, 223] width 165 height 26
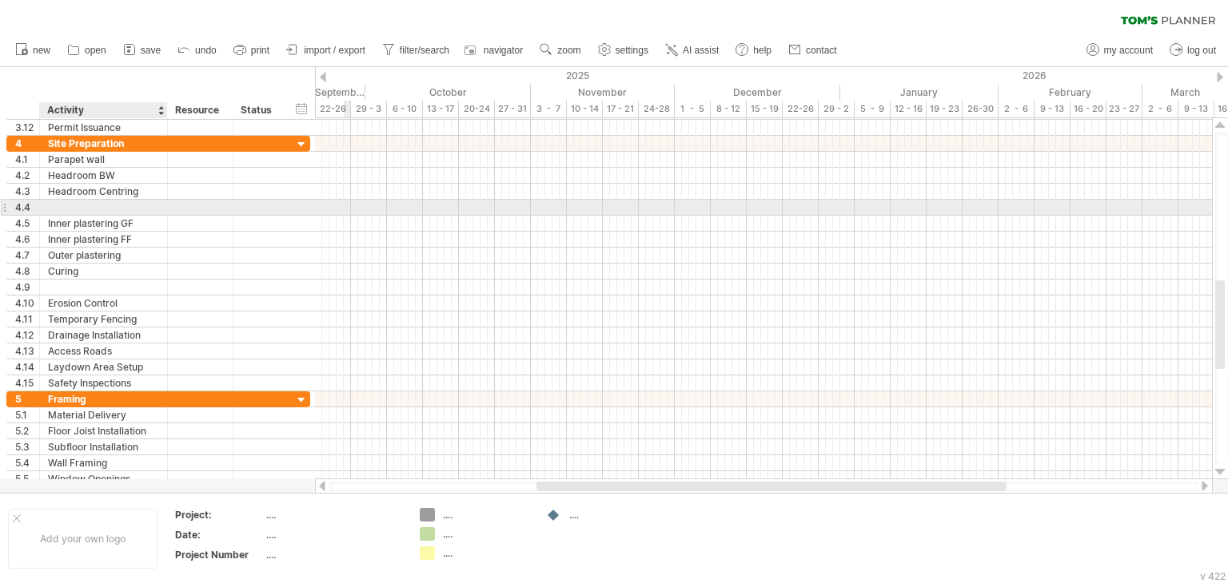
click at [76, 208] on div at bounding box center [103, 207] width 111 height 15
click at [0, 0] on input "text" at bounding box center [0, 0] width 0 height 0
type input "**********"
click at [45, 205] on div "**********" at bounding box center [104, 207] width 128 height 15
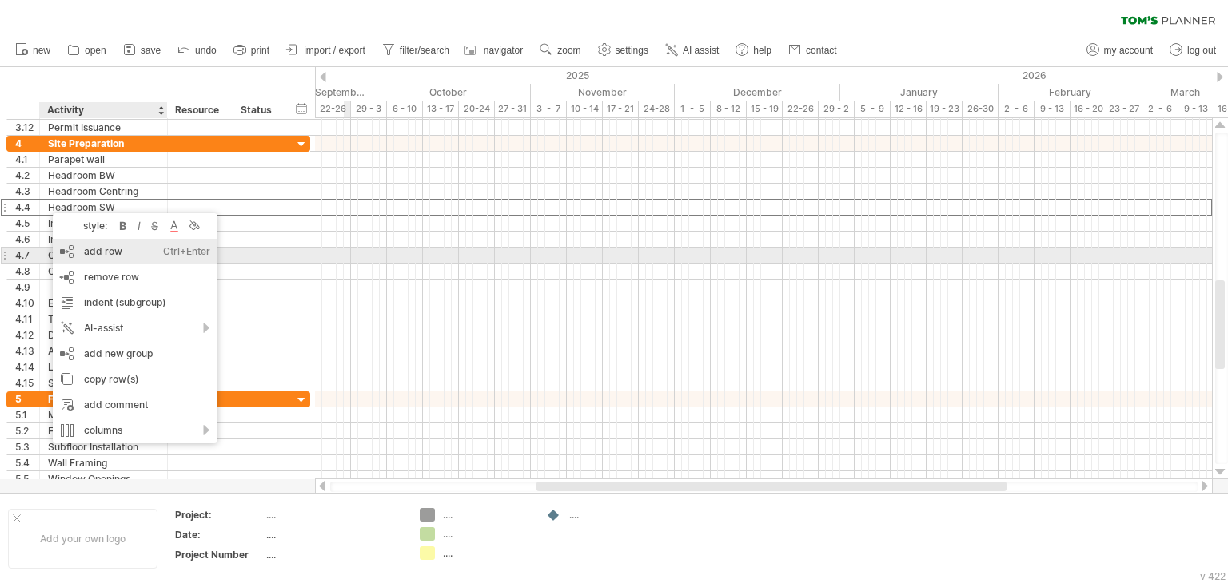
click at [78, 256] on div "add row Ctrl+Enter Cmd+Enter" at bounding box center [135, 252] width 165 height 26
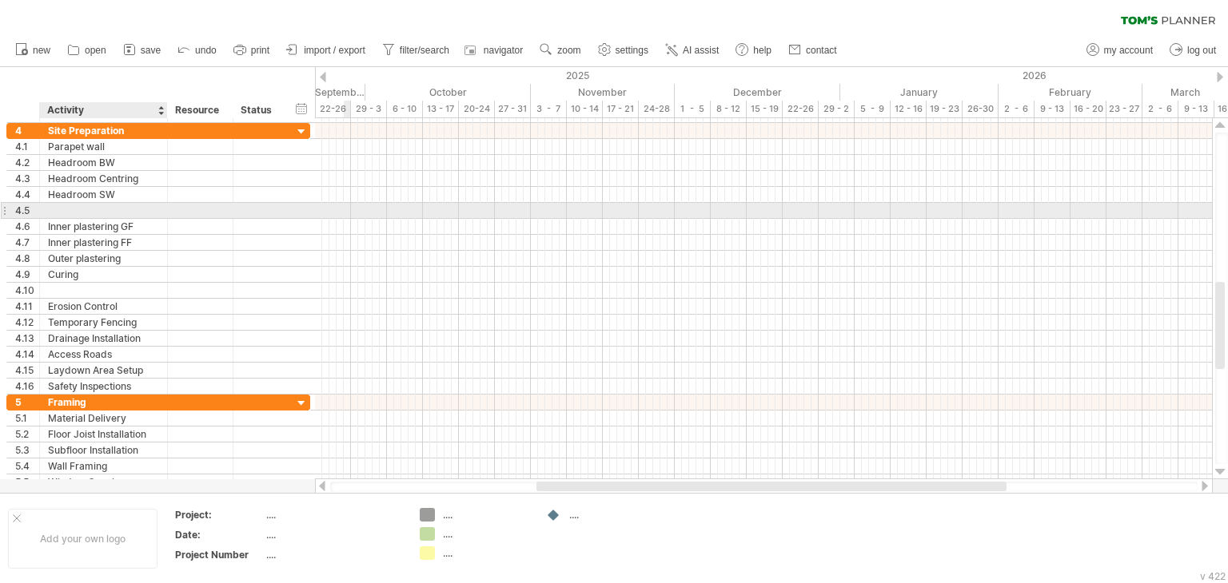
click at [68, 205] on div at bounding box center [103, 210] width 111 height 15
type input "**********"
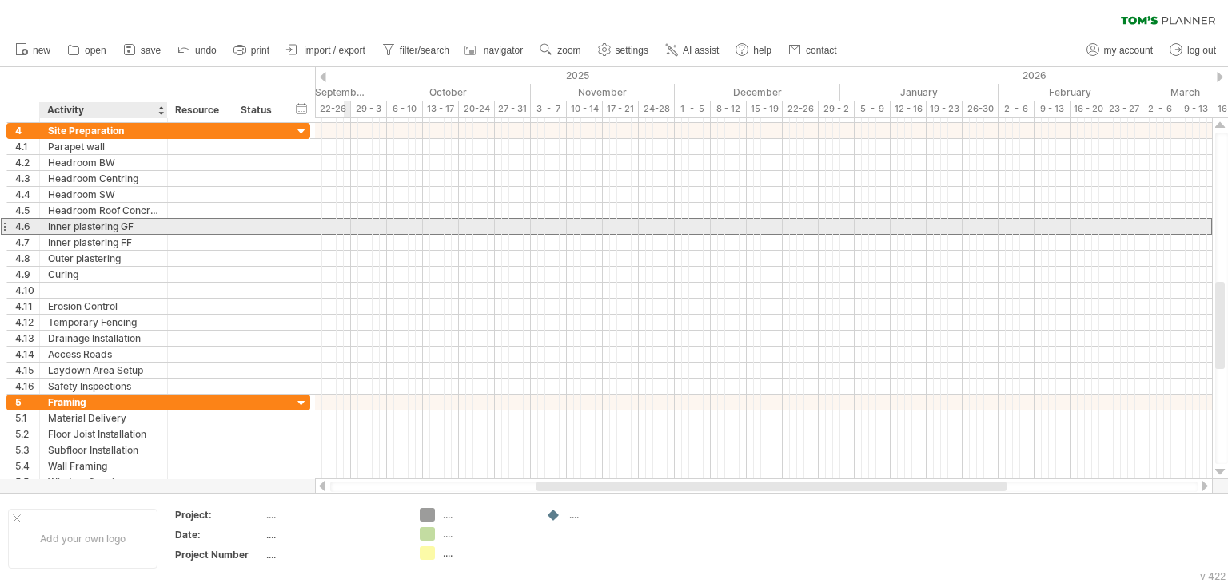
click at [110, 226] on div "Inner plastering GF" at bounding box center [103, 226] width 111 height 15
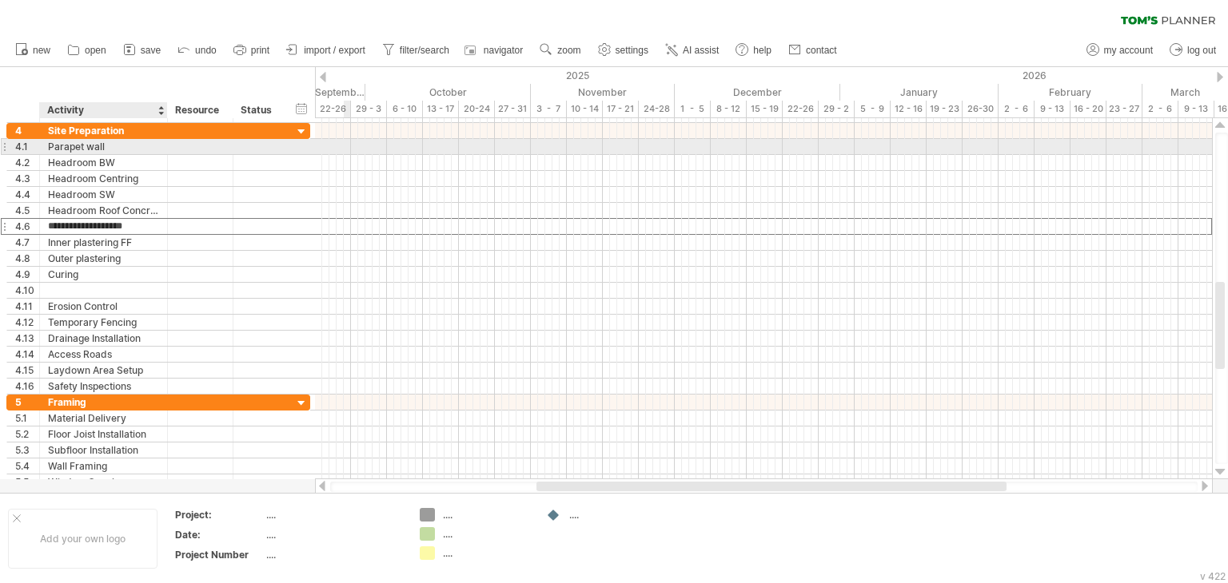
click at [166, 152] on div at bounding box center [165, 147] width 8 height 16
click at [166, 153] on div at bounding box center [165, 147] width 8 height 16
click at [173, 153] on div at bounding box center [201, 146] width 66 height 15
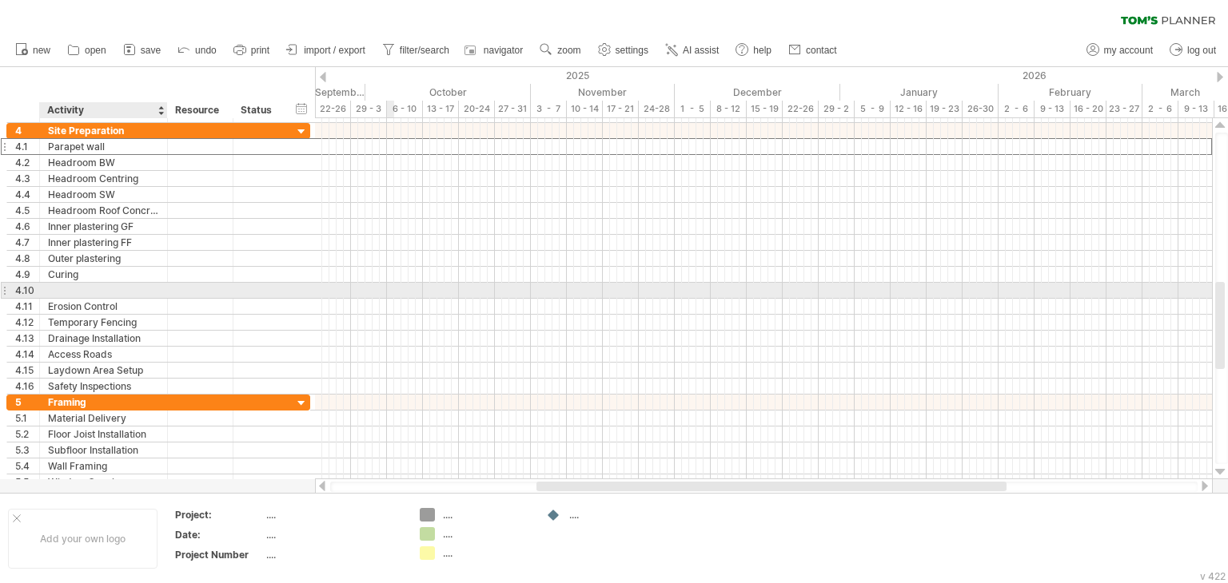
click at [66, 288] on div at bounding box center [103, 290] width 111 height 15
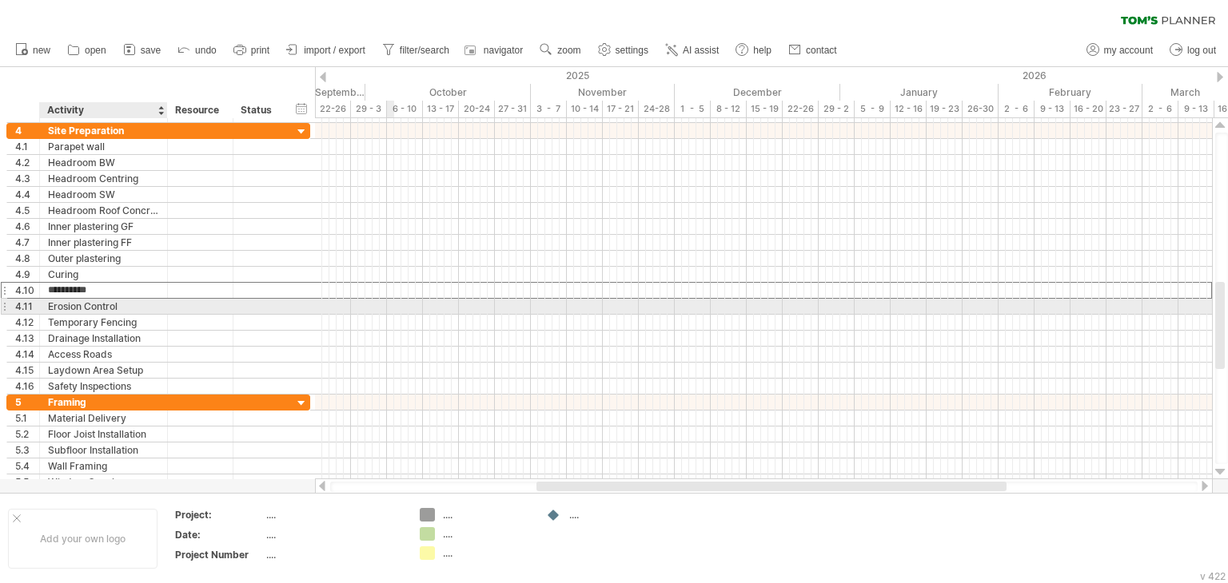
click at [106, 301] on div "Erosion Control" at bounding box center [103, 306] width 111 height 15
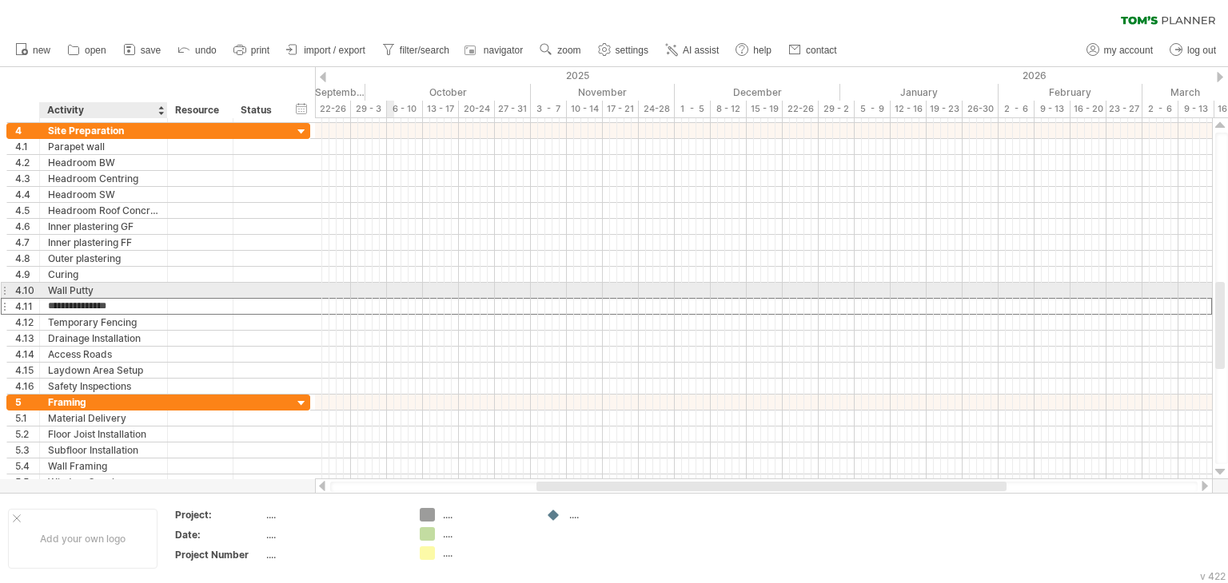
click at [115, 286] on div "Wall Putty" at bounding box center [103, 290] width 111 height 15
click at [115, 286] on input "**********" at bounding box center [103, 290] width 111 height 15
type input "**********"
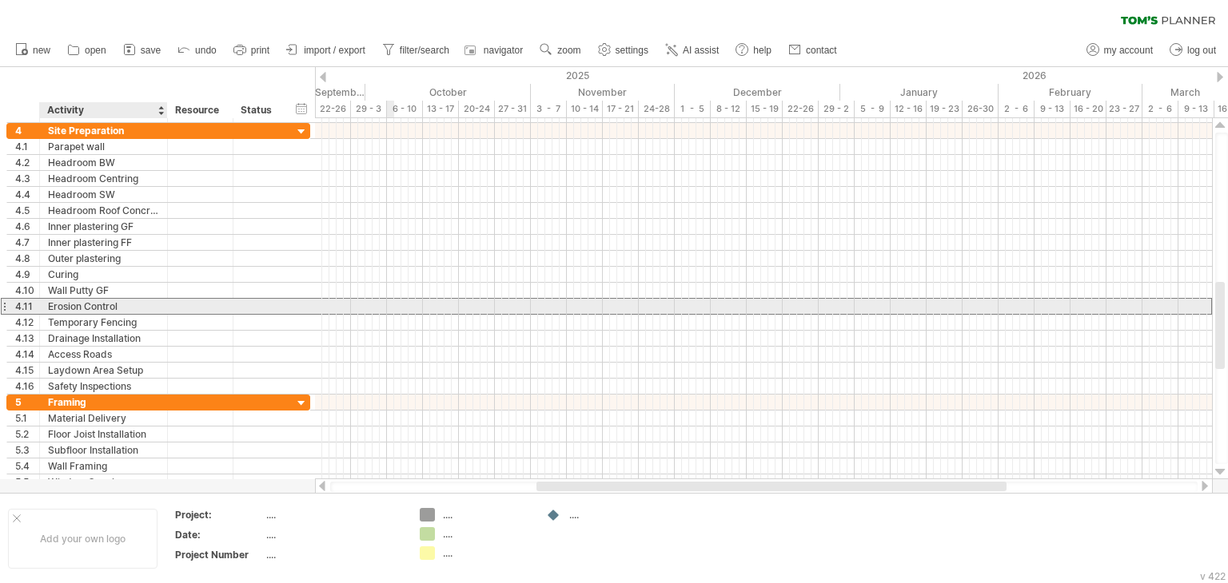
click at [74, 305] on div "Erosion Control" at bounding box center [103, 306] width 111 height 15
click at [74, 305] on input "**********" at bounding box center [103, 306] width 111 height 15
type input "**********"
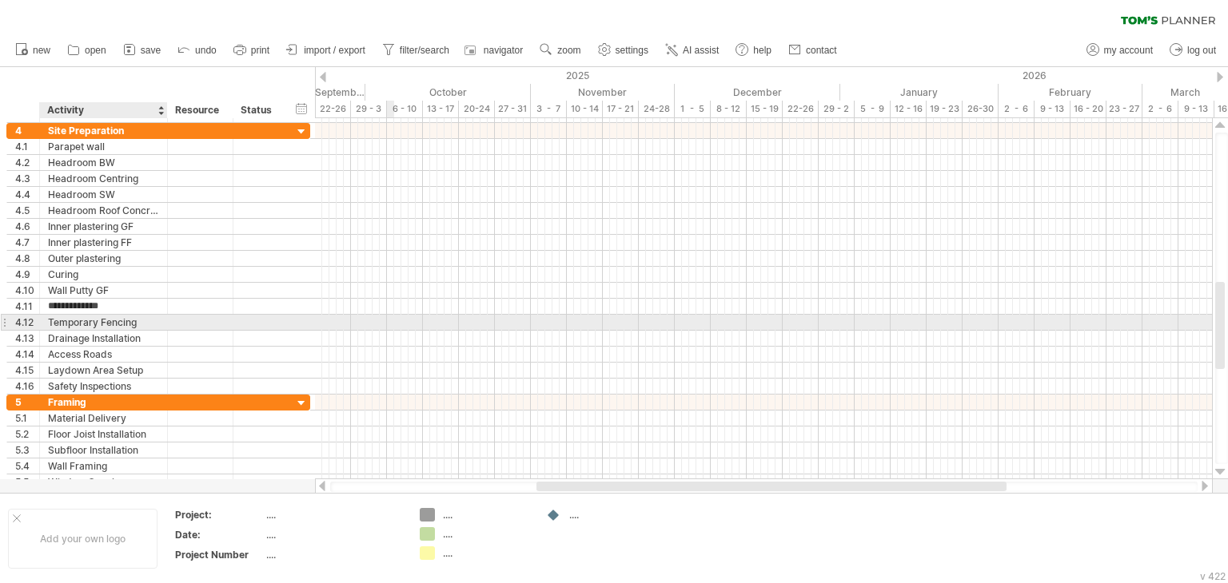
click at [82, 318] on div "Temporary Fencing" at bounding box center [103, 322] width 111 height 15
click at [82, 318] on input "**********" at bounding box center [103, 322] width 111 height 15
click at [134, 321] on input "**********" at bounding box center [103, 322] width 111 height 15
click at [133, 321] on input "**********" at bounding box center [103, 322] width 111 height 15
type input "*"
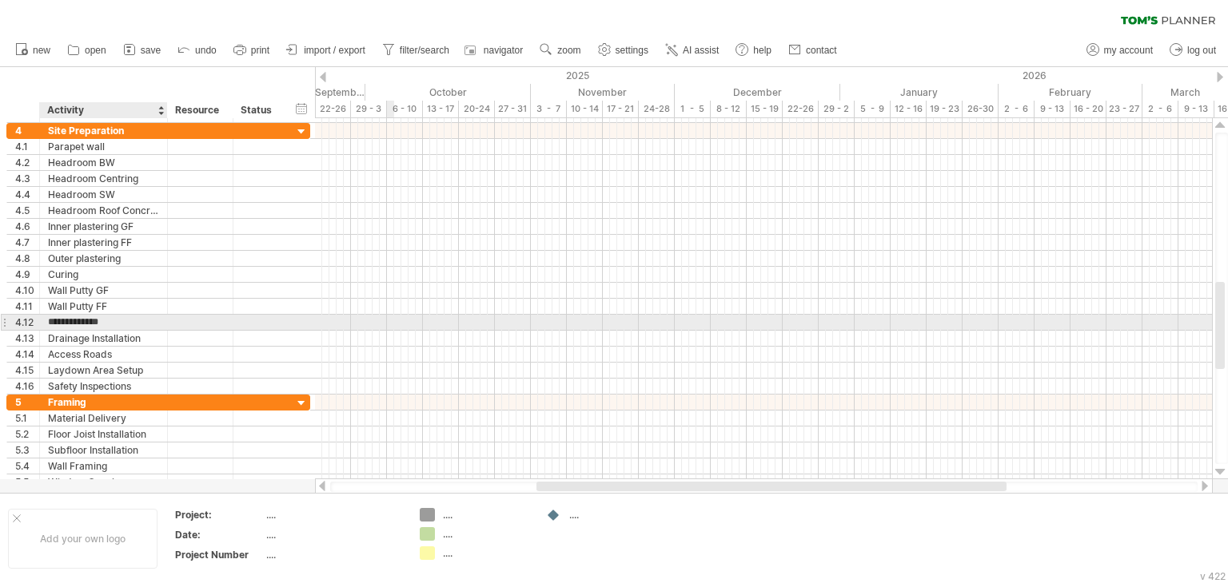
type input "**********"
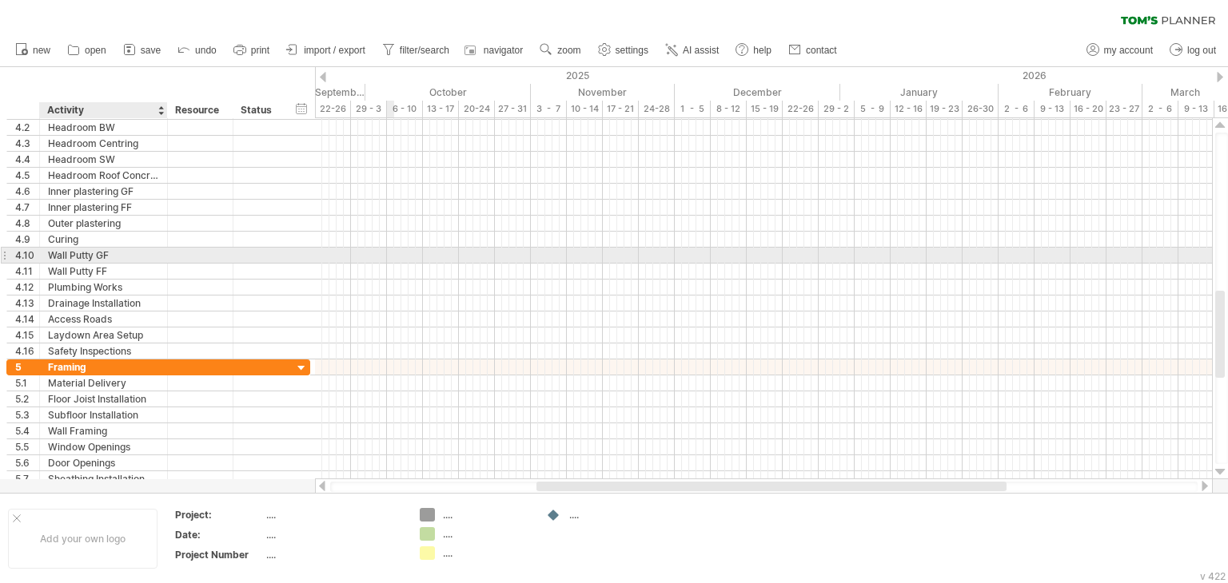
click at [50, 252] on div "Wall Putty GF" at bounding box center [103, 255] width 111 height 15
click at [110, 256] on input "**********" at bounding box center [103, 255] width 111 height 15
type input "*"
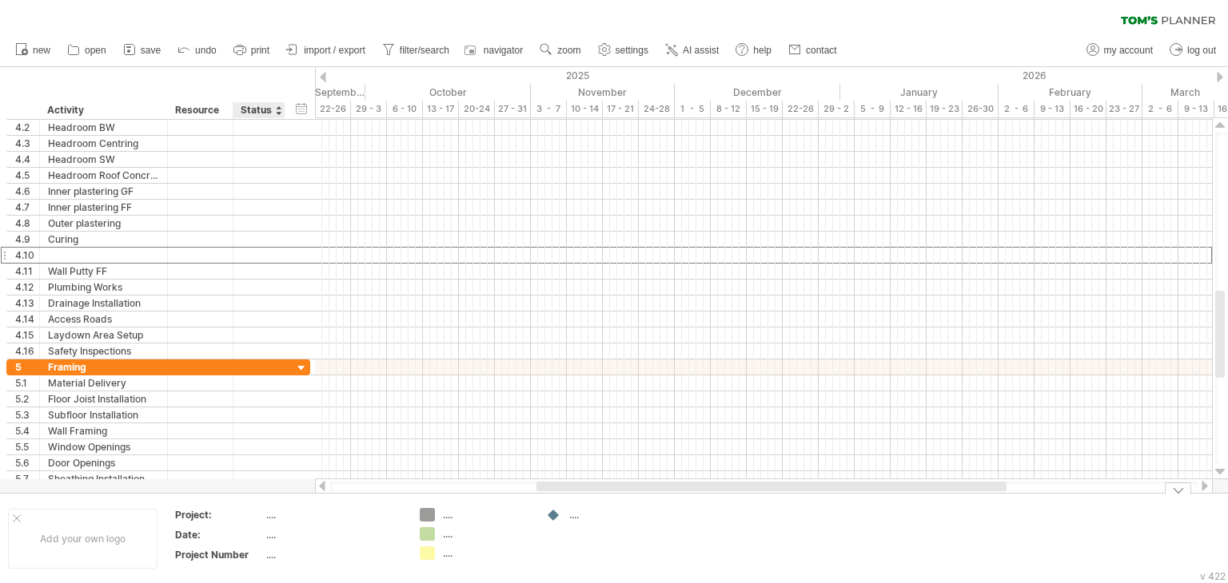
click at [278, 512] on div "...." at bounding box center [333, 515] width 134 height 14
type input "**********"
click at [461, 512] on div "...." at bounding box center [486, 515] width 87 height 14
click at [429, 516] on div "Trying to reach [DOMAIN_NAME] Connected again... 0% clear filter new 1" at bounding box center [614, 291] width 1228 height 583
click at [330, 512] on div "Ms.DEVASENA" at bounding box center [333, 515] width 134 height 14
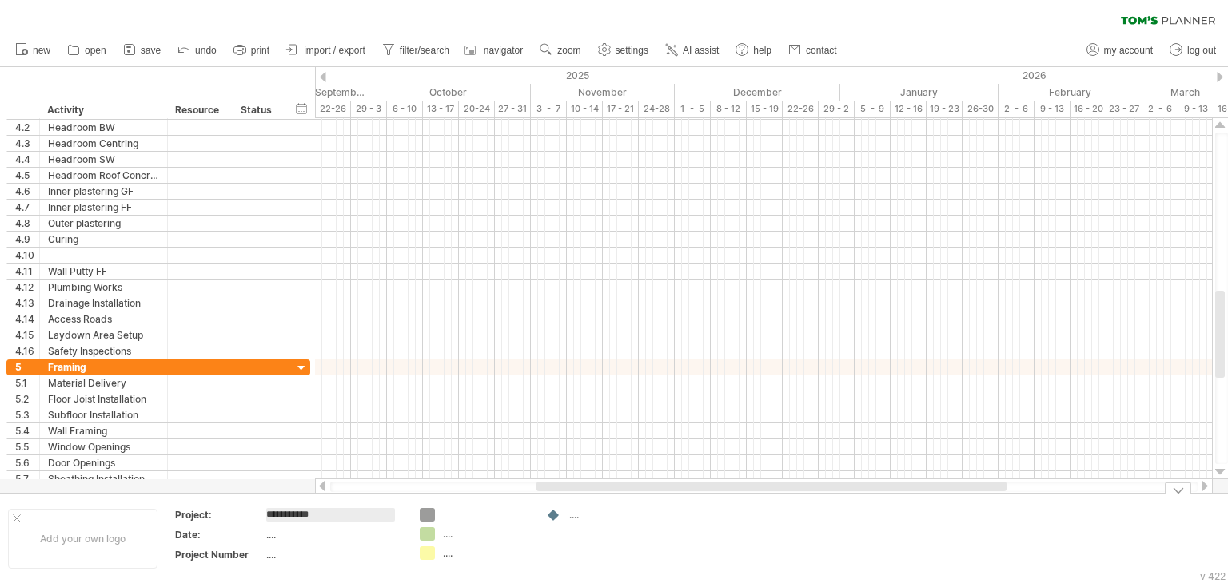
click at [336, 512] on input "**********" at bounding box center [330, 515] width 129 height 14
click at [328, 514] on input "**********" at bounding box center [330, 515] width 129 height 14
type input "**********"
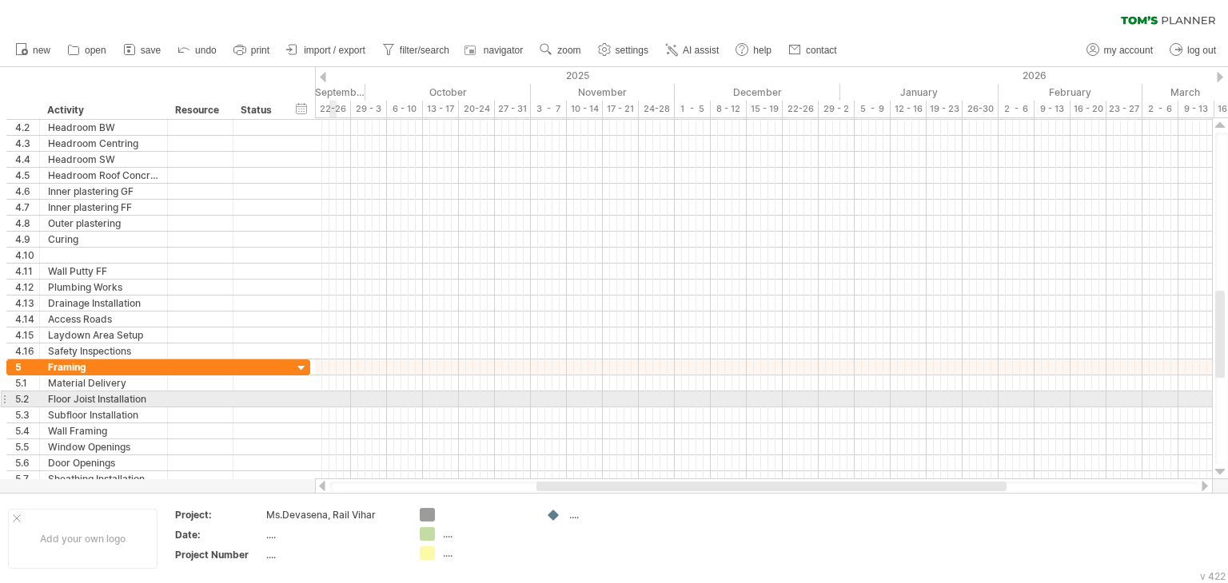
click at [332, 408] on div at bounding box center [763, 416] width 897 height 16
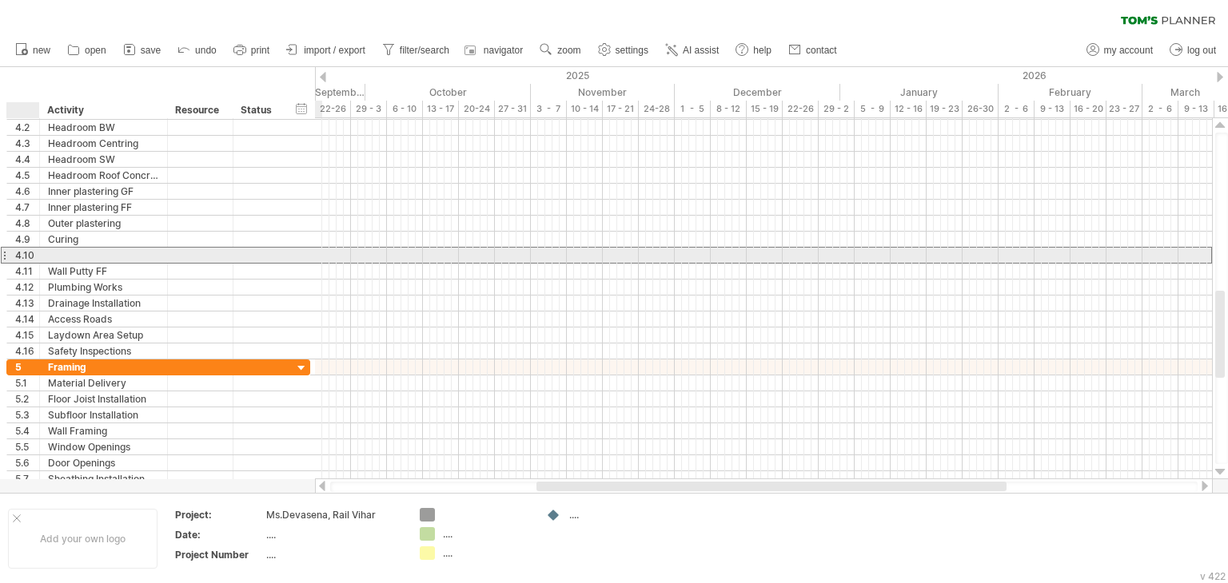
click at [41, 254] on div at bounding box center [104, 255] width 128 height 15
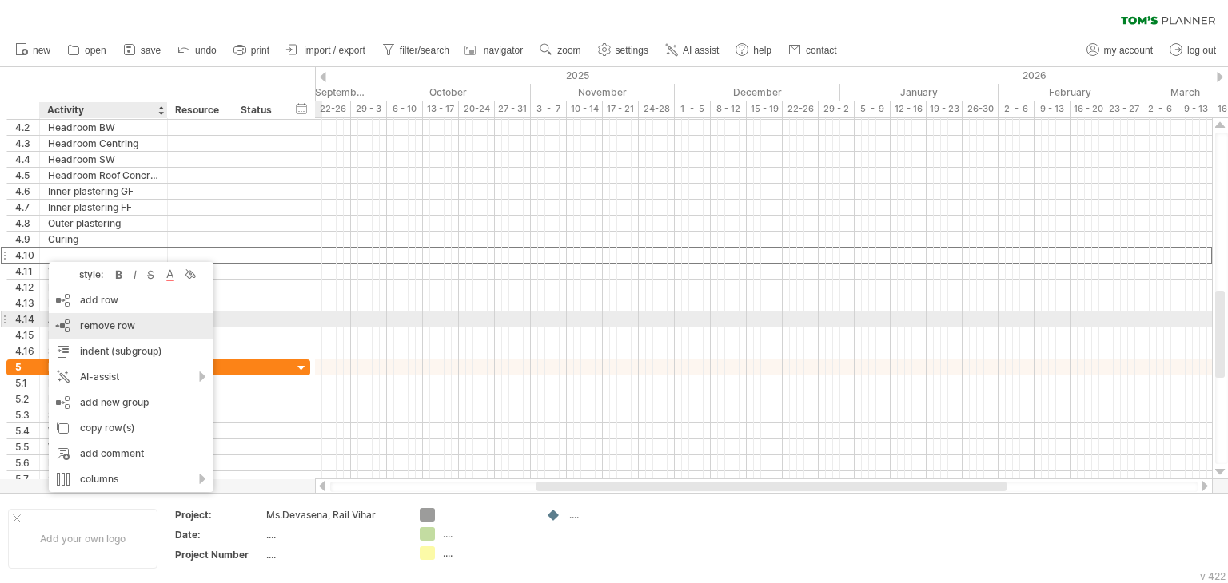
click at [117, 317] on div "remove row remove selected rows" at bounding box center [131, 326] width 165 height 26
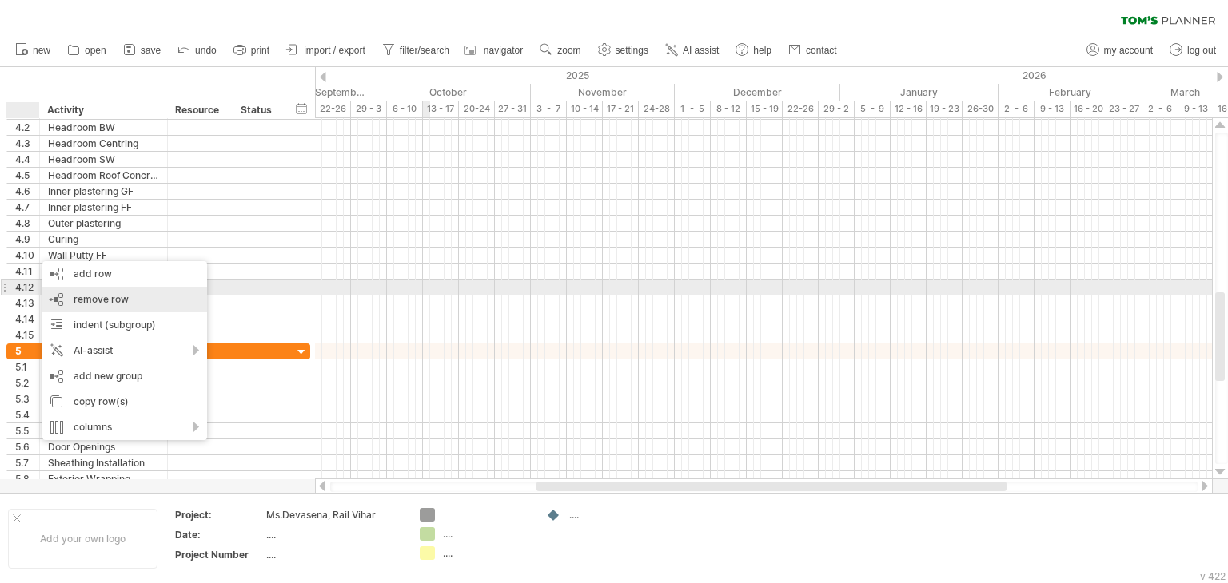
click at [90, 295] on span "remove row" at bounding box center [101, 299] width 55 height 12
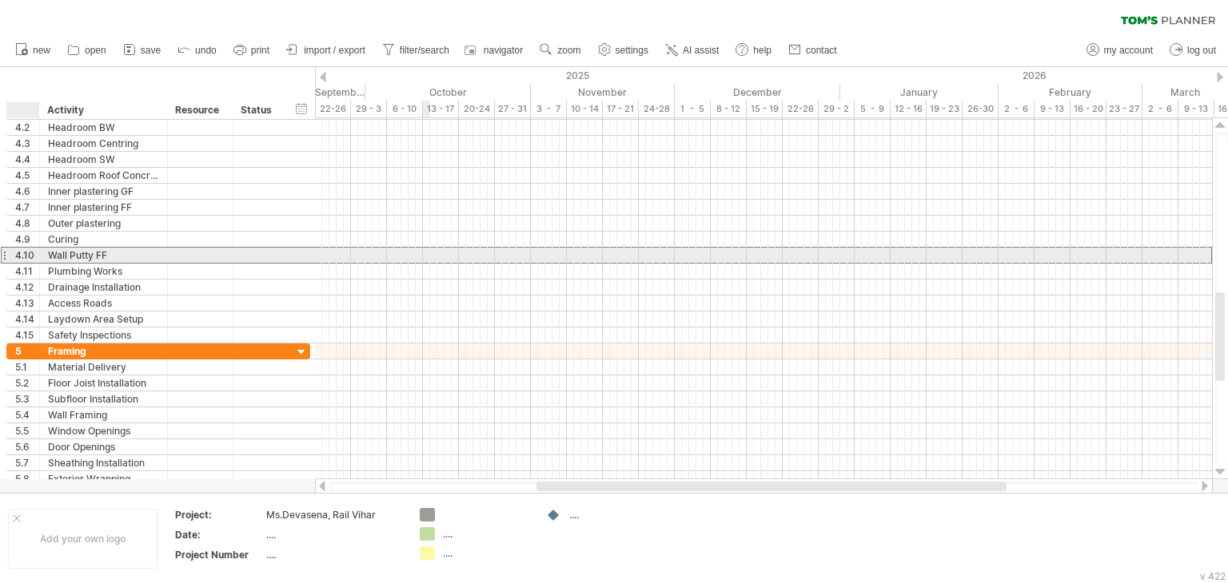
click at [30, 254] on div "4.10" at bounding box center [27, 255] width 24 height 15
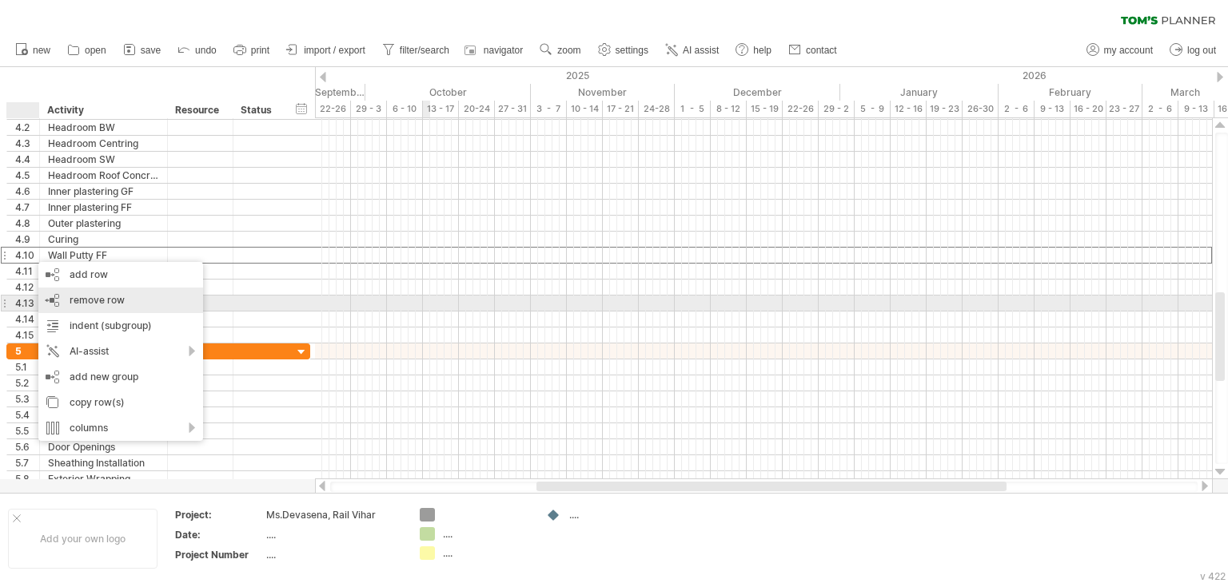
click at [107, 305] on span "remove row" at bounding box center [97, 300] width 55 height 12
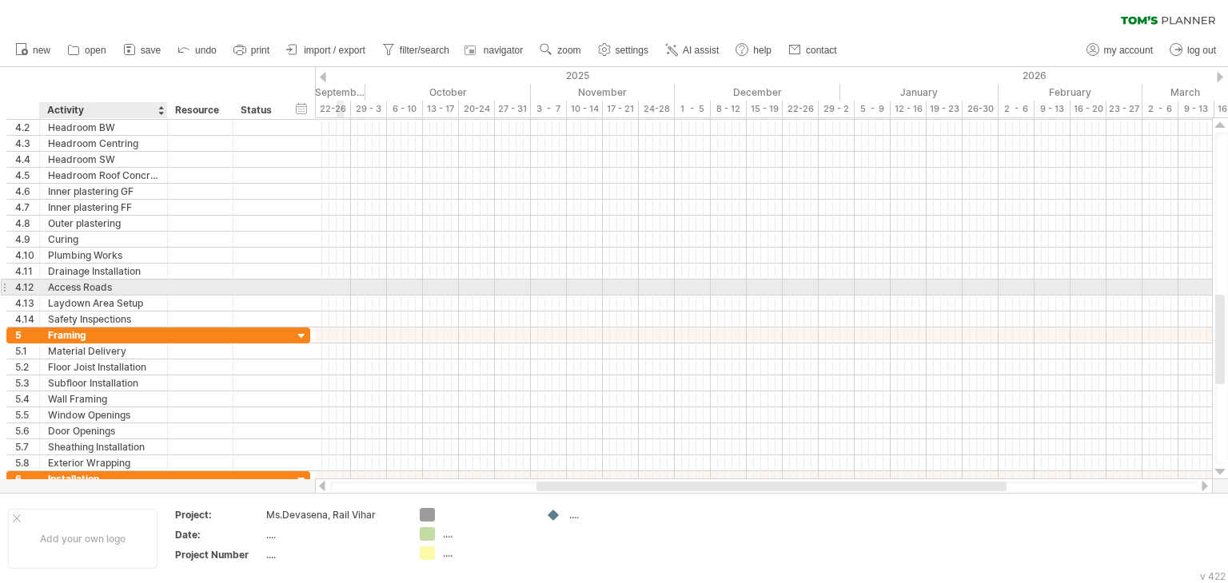
click at [82, 285] on div "Access Roads" at bounding box center [103, 287] width 111 height 15
click at [0, 0] on input "**********" at bounding box center [0, 0] width 0 height 0
type input "*"
type input "*********"
click at [117, 296] on div "Laydown Area Setup" at bounding box center [103, 303] width 111 height 15
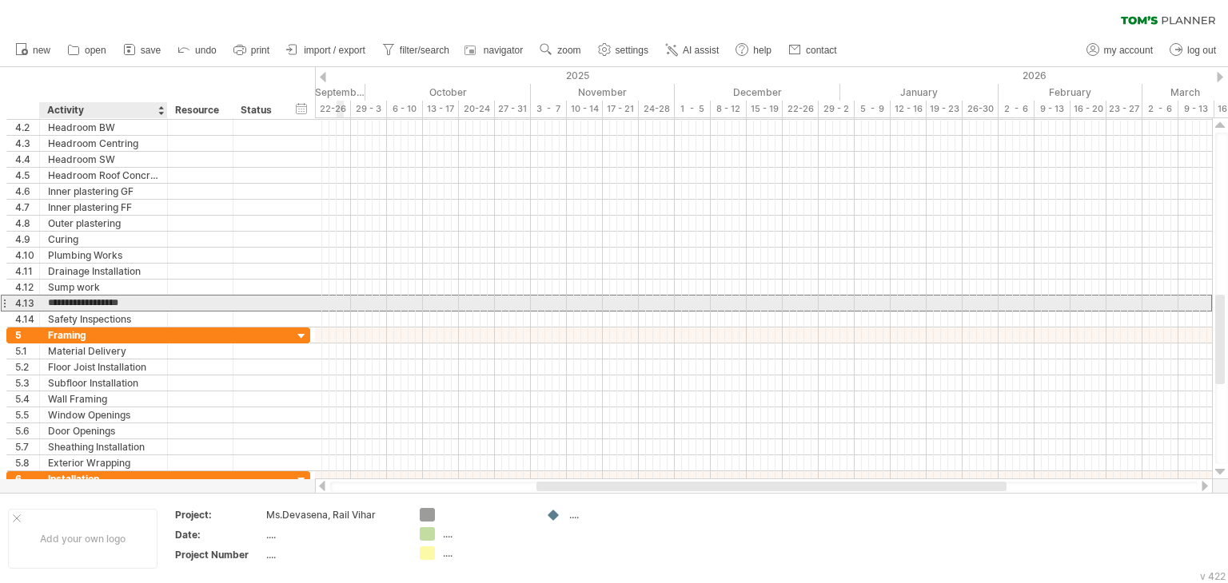
click at [144, 305] on input "**********" at bounding box center [103, 303] width 111 height 15
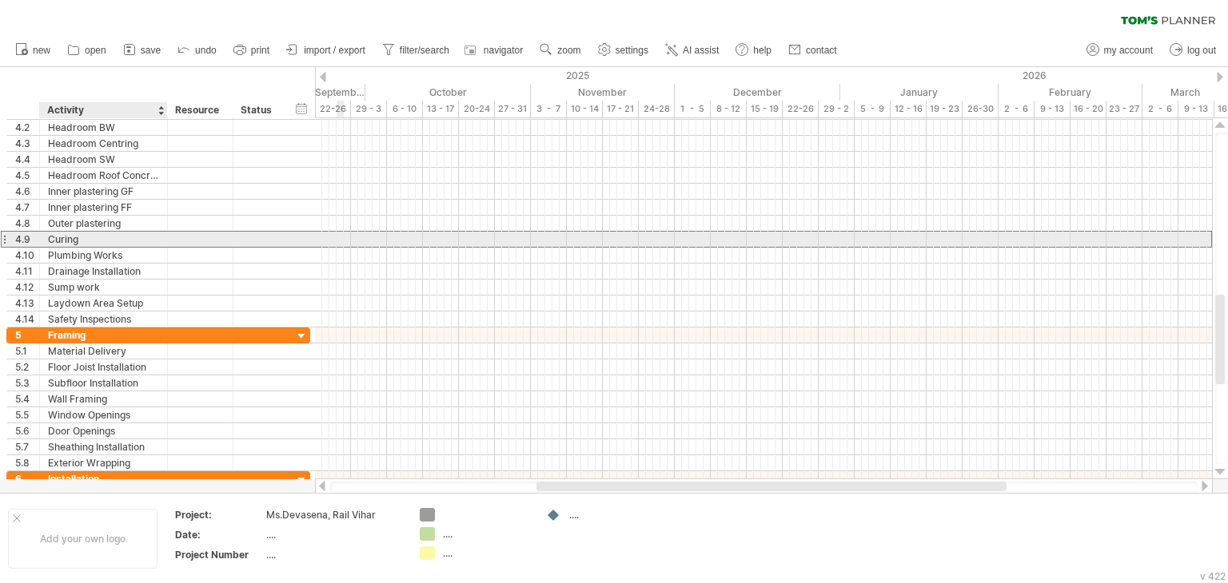
click at [52, 237] on div "Curing" at bounding box center [103, 239] width 111 height 15
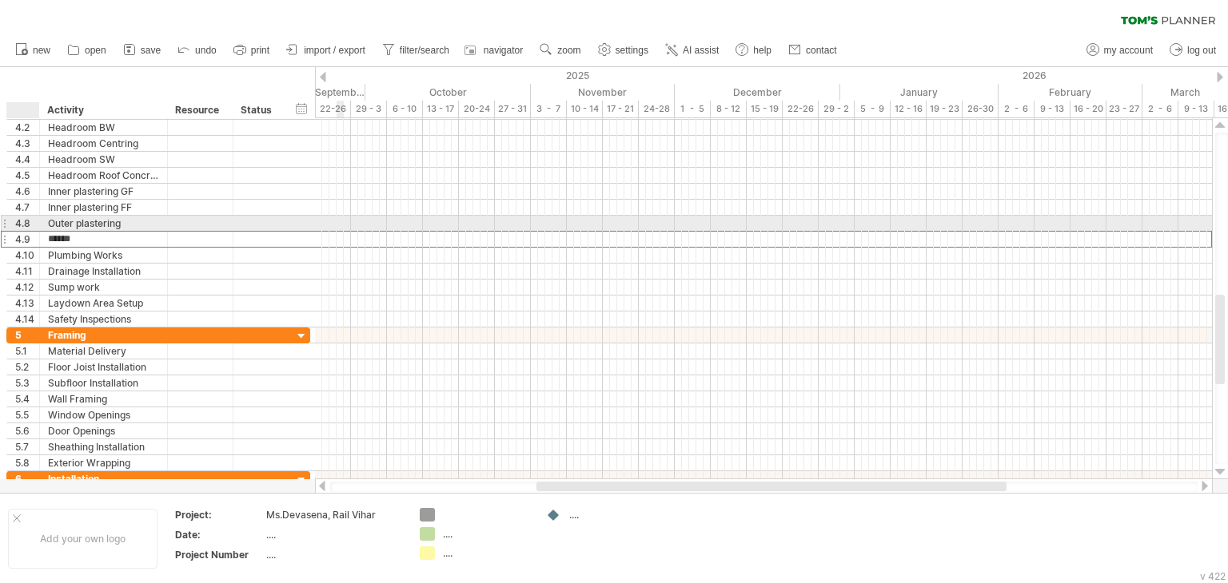
click at [32, 219] on div "4.8" at bounding box center [27, 223] width 24 height 15
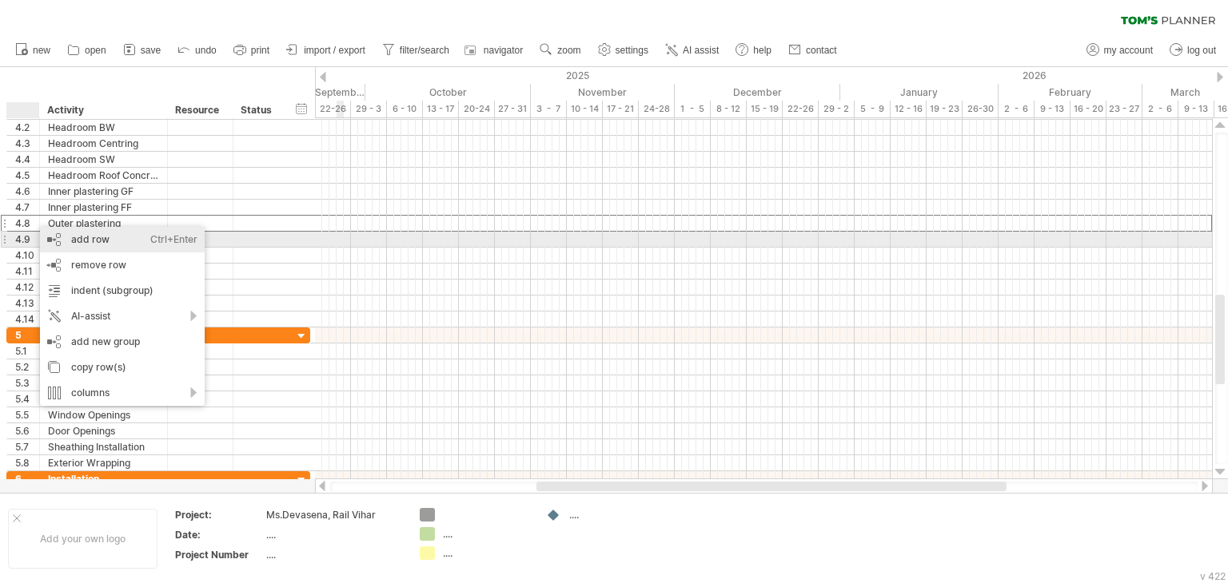
click at [84, 243] on div "add row Ctrl+Enter Cmd+Enter" at bounding box center [122, 240] width 165 height 26
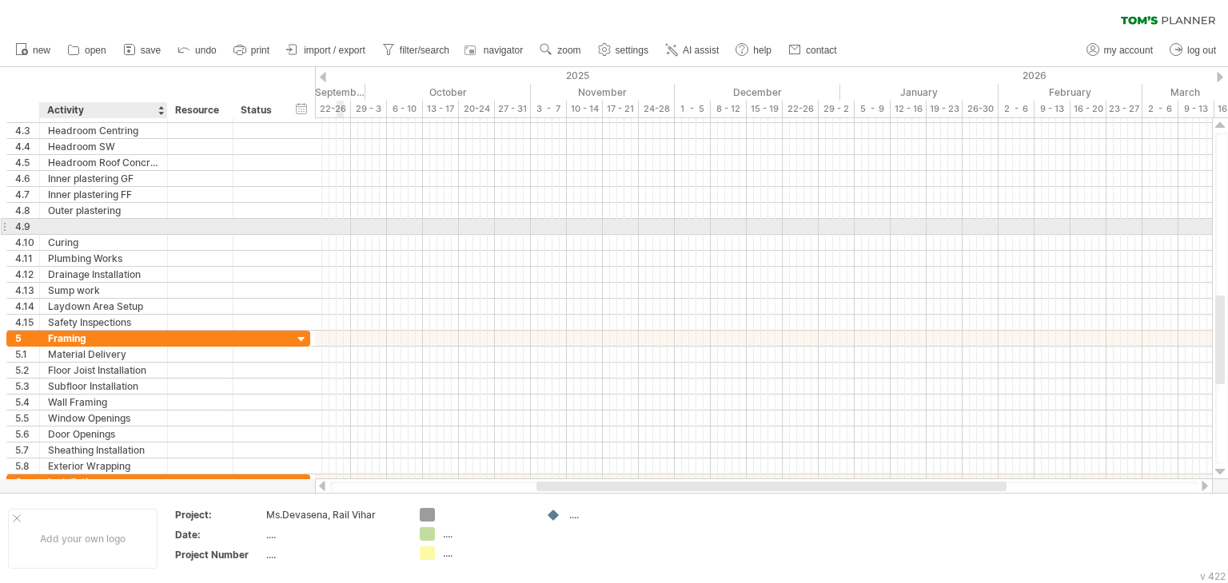
click at [59, 229] on div at bounding box center [103, 226] width 111 height 15
type input "**********"
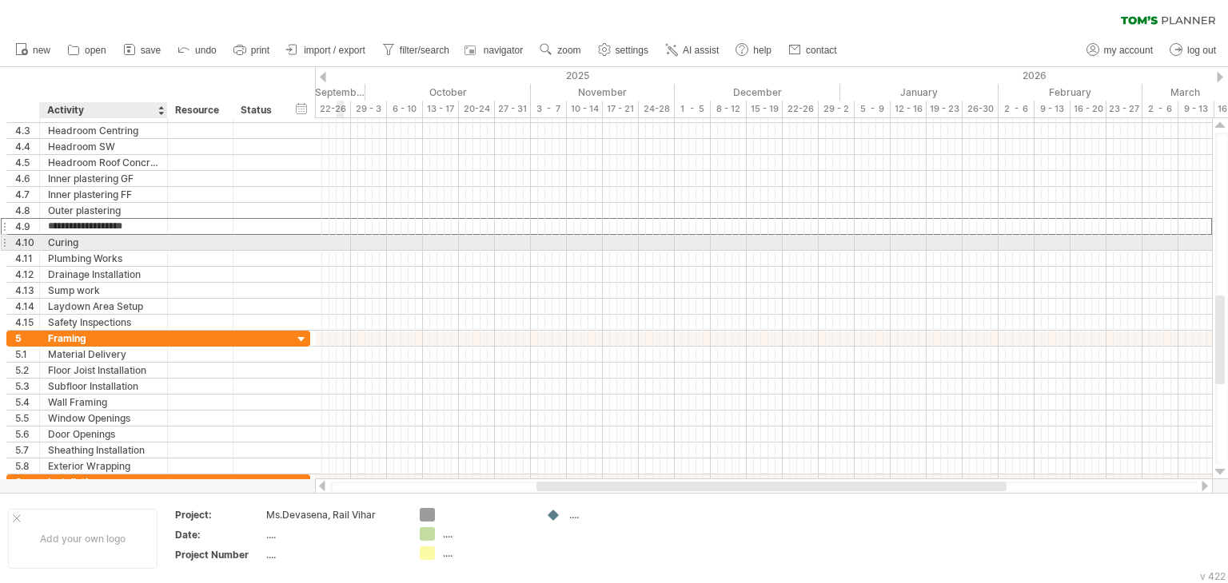
click at [102, 246] on div "Curing" at bounding box center [103, 242] width 111 height 15
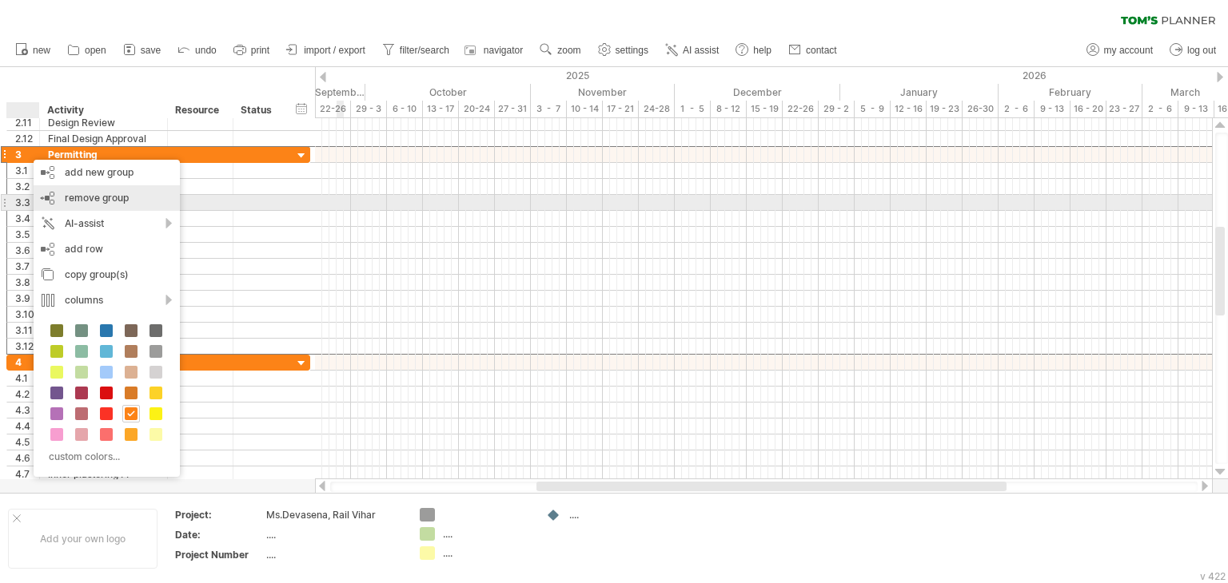
click at [90, 199] on span "remove group" at bounding box center [97, 198] width 64 height 12
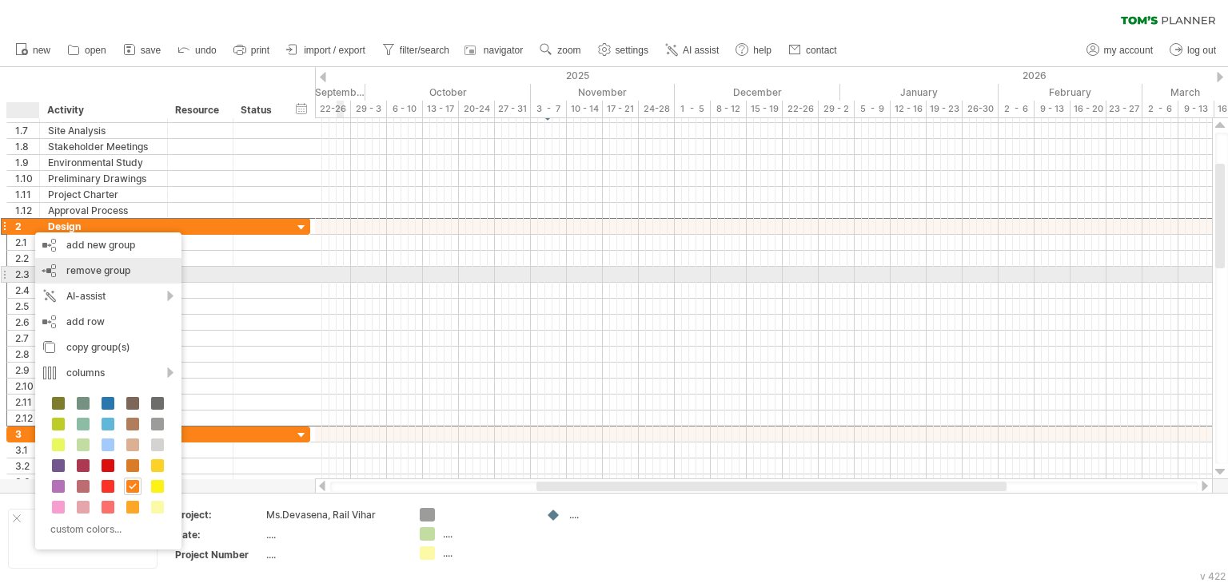
click at [88, 269] on span "remove group" at bounding box center [98, 271] width 64 height 12
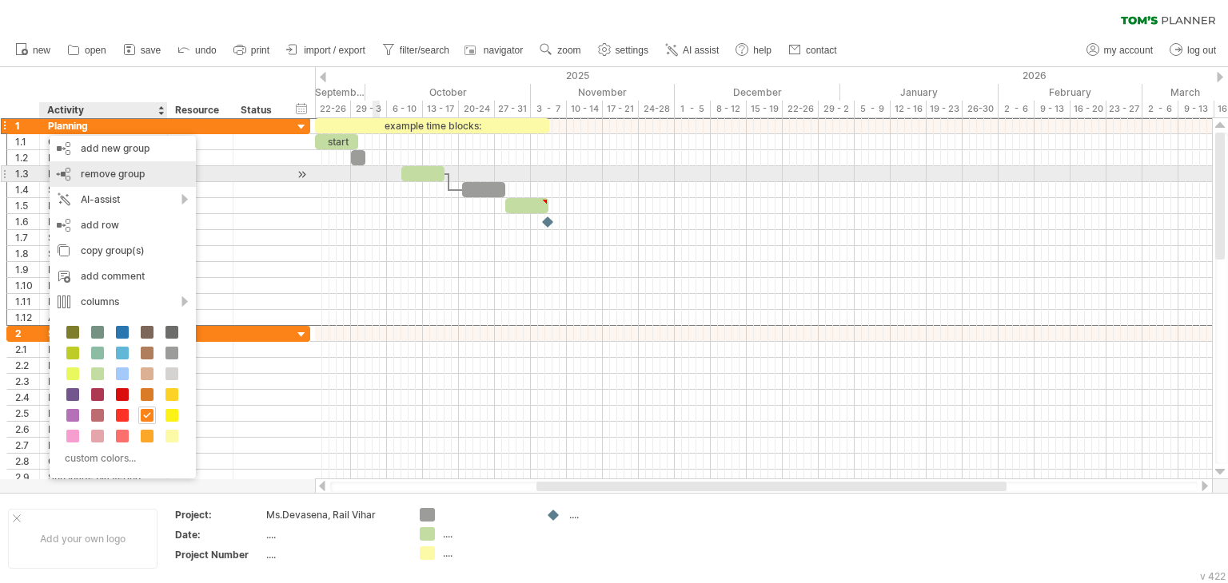
click at [129, 174] on span "remove group" at bounding box center [113, 174] width 64 height 12
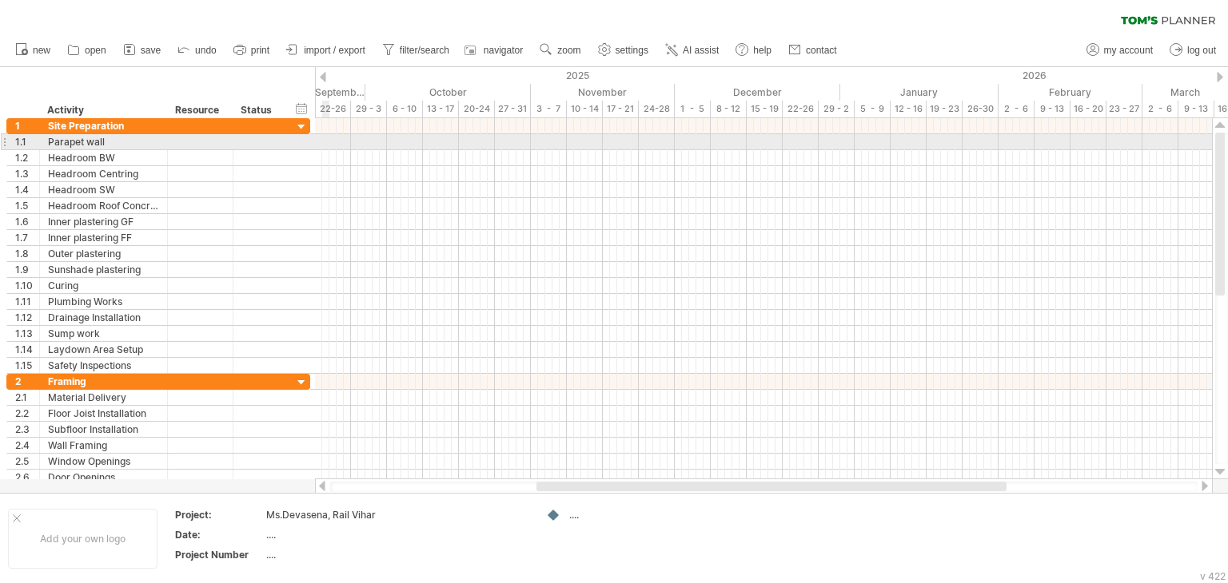
click at [323, 140] on div at bounding box center [763, 142] width 897 height 16
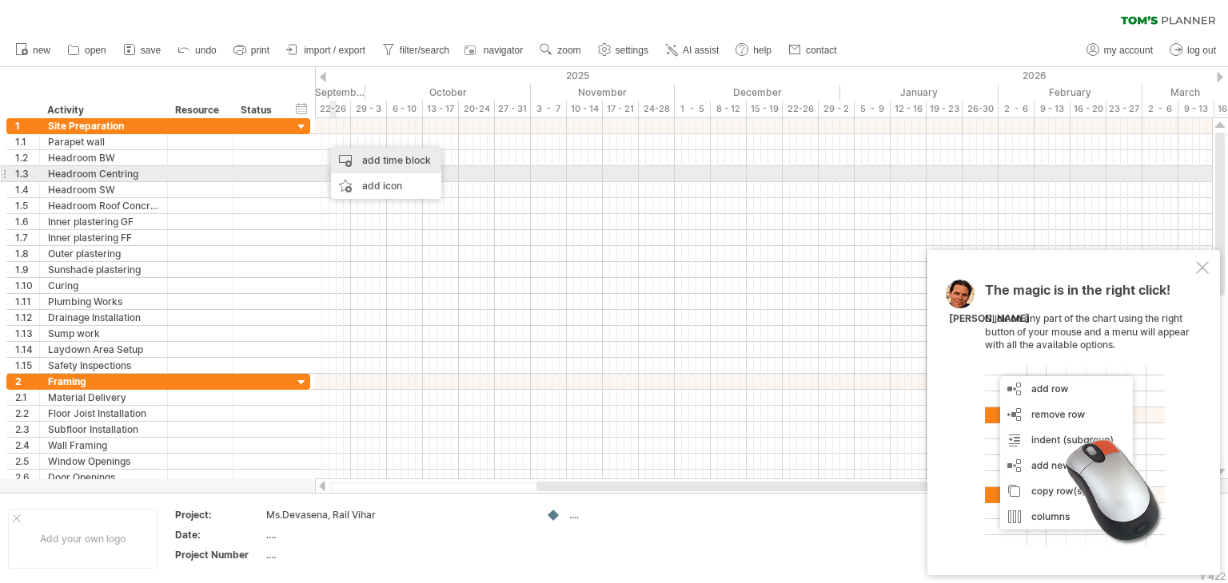
click at [388, 168] on div "add time block" at bounding box center [386, 161] width 110 height 26
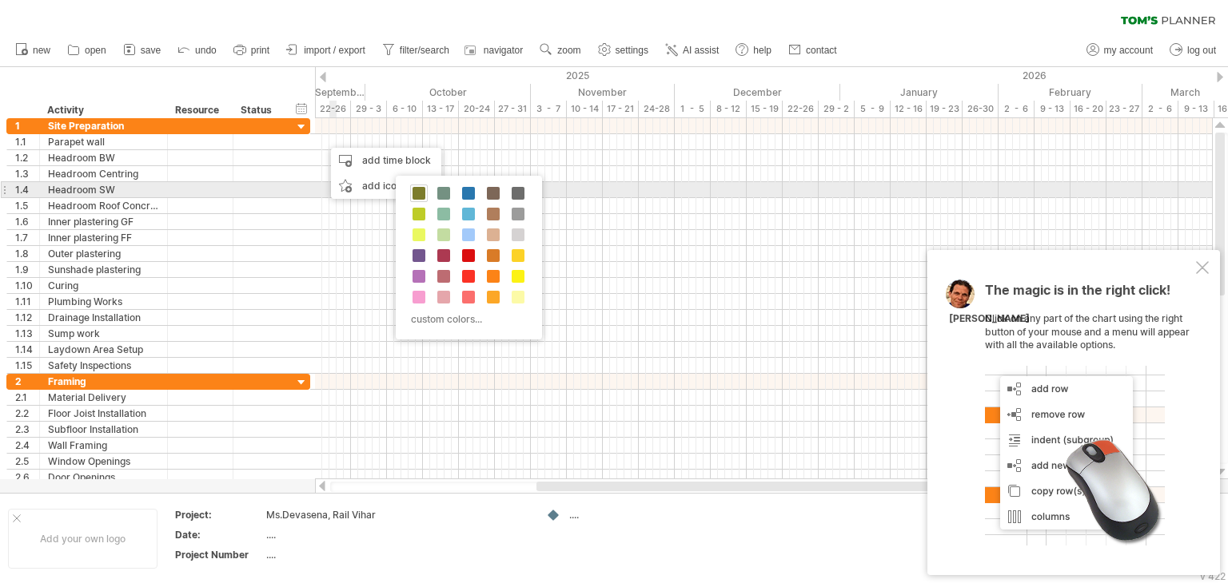
click at [416, 197] on span at bounding box center [418, 193] width 13 height 13
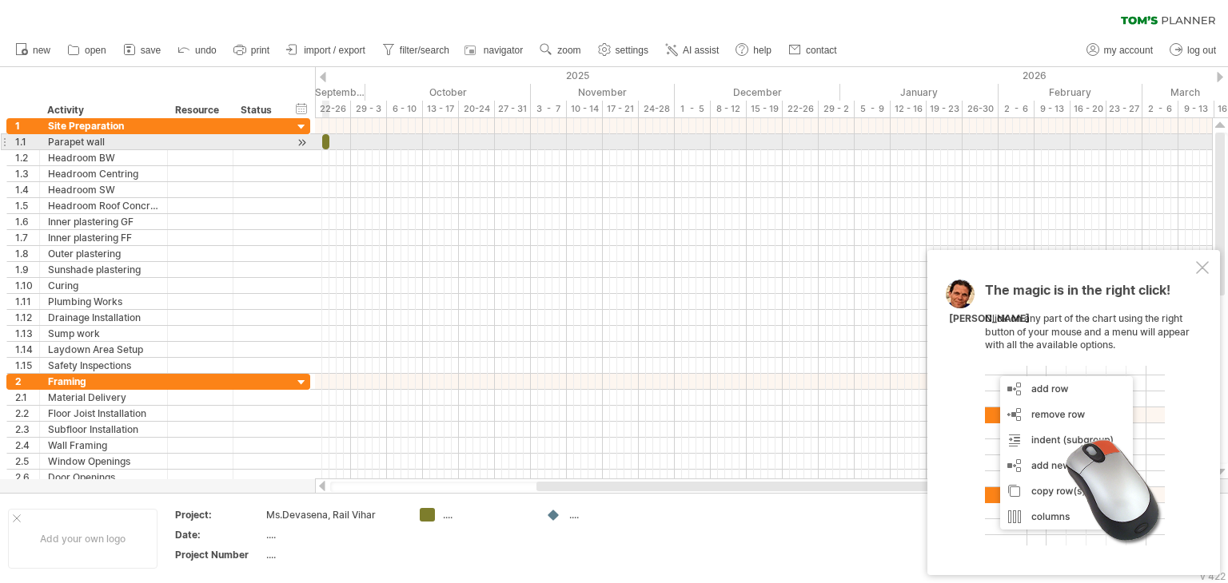
click at [326, 141] on span at bounding box center [329, 141] width 6 height 15
drag, startPoint x: 336, startPoint y: 141, endPoint x: 381, endPoint y: 145, distance: 45.7
click at [381, 145] on div at bounding box center [763, 142] width 897 height 16
click at [330, 139] on span at bounding box center [329, 141] width 6 height 15
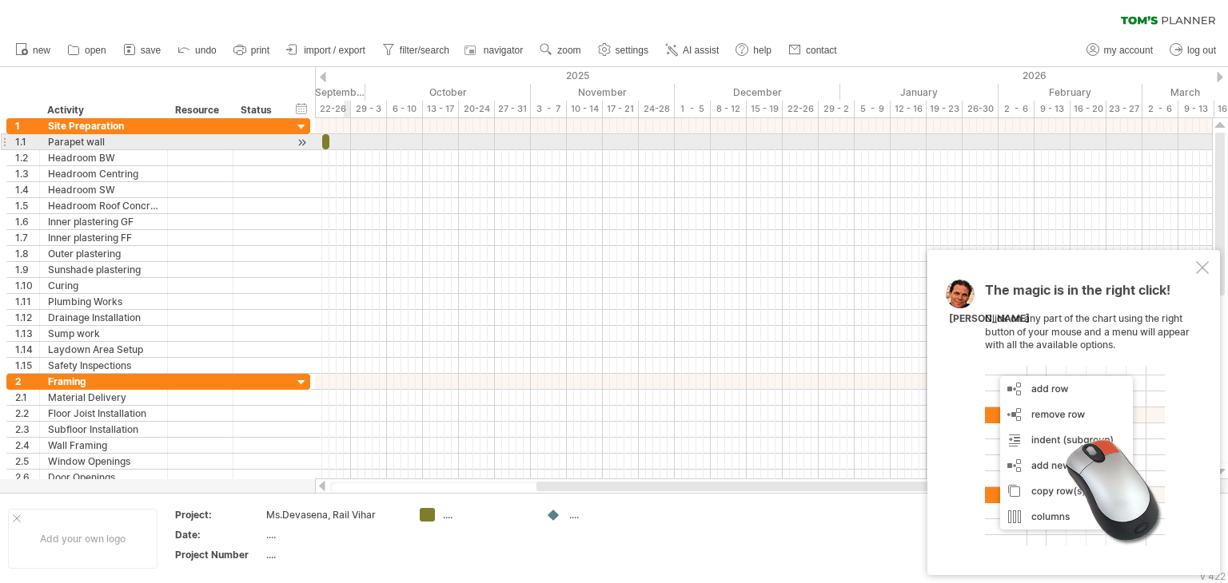
click at [355, 141] on div at bounding box center [763, 142] width 897 height 16
click at [323, 141] on span at bounding box center [322, 141] width 6 height 15
click at [329, 141] on div at bounding box center [328, 141] width 4 height 15
click at [335, 141] on div at bounding box center [763, 142] width 897 height 16
drag, startPoint x: 328, startPoint y: 143, endPoint x: 317, endPoint y: 145, distance: 10.7
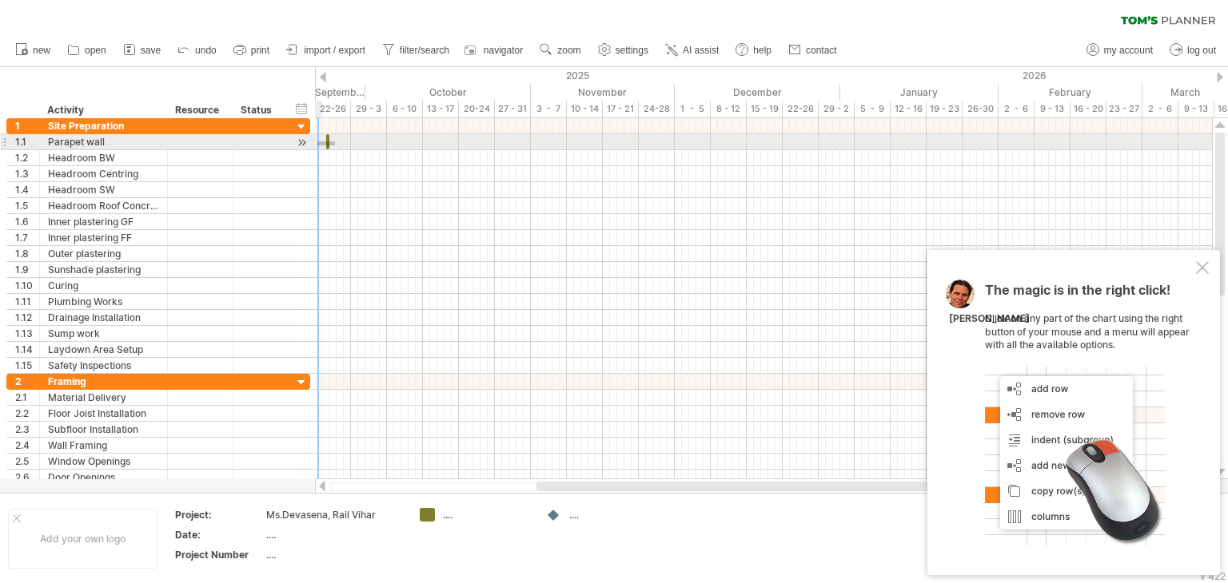
click at [317, 145] on div at bounding box center [763, 142] width 897 height 16
click at [326, 141] on span at bounding box center [329, 141] width 6 height 15
click at [333, 141] on span at bounding box center [329, 141] width 6 height 15
click at [345, 145] on div at bounding box center [763, 142] width 897 height 16
click at [331, 138] on span at bounding box center [333, 141] width 6 height 15
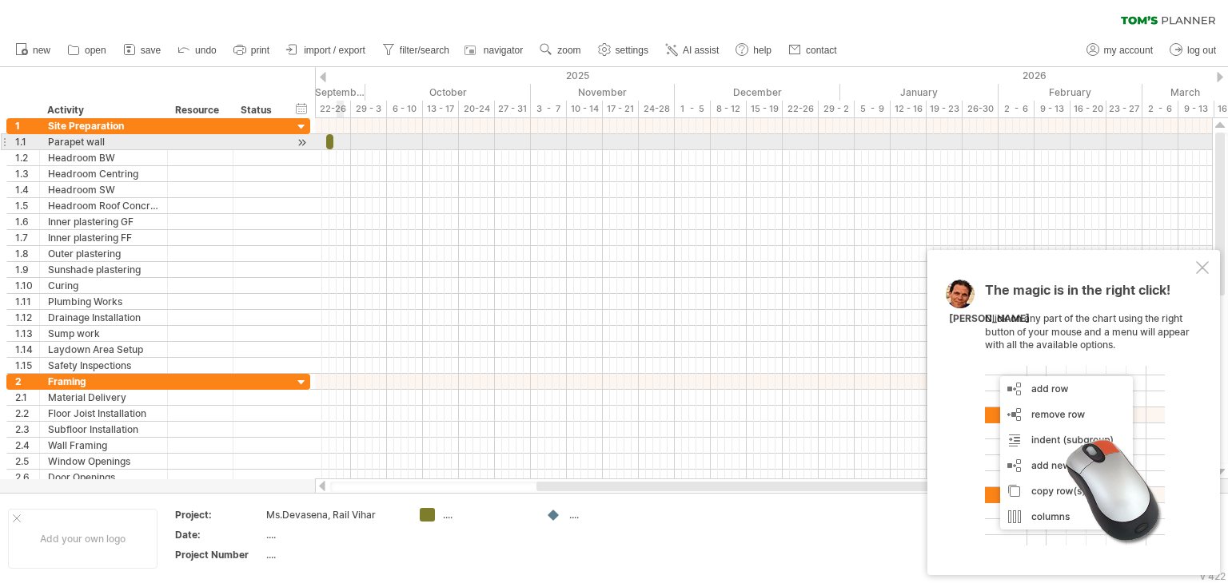
click at [339, 138] on div at bounding box center [763, 142] width 897 height 16
click at [334, 141] on span at bounding box center [333, 141] width 6 height 15
click at [336, 141] on span at bounding box center [333, 141] width 6 height 15
click at [347, 142] on div at bounding box center [763, 142] width 897 height 16
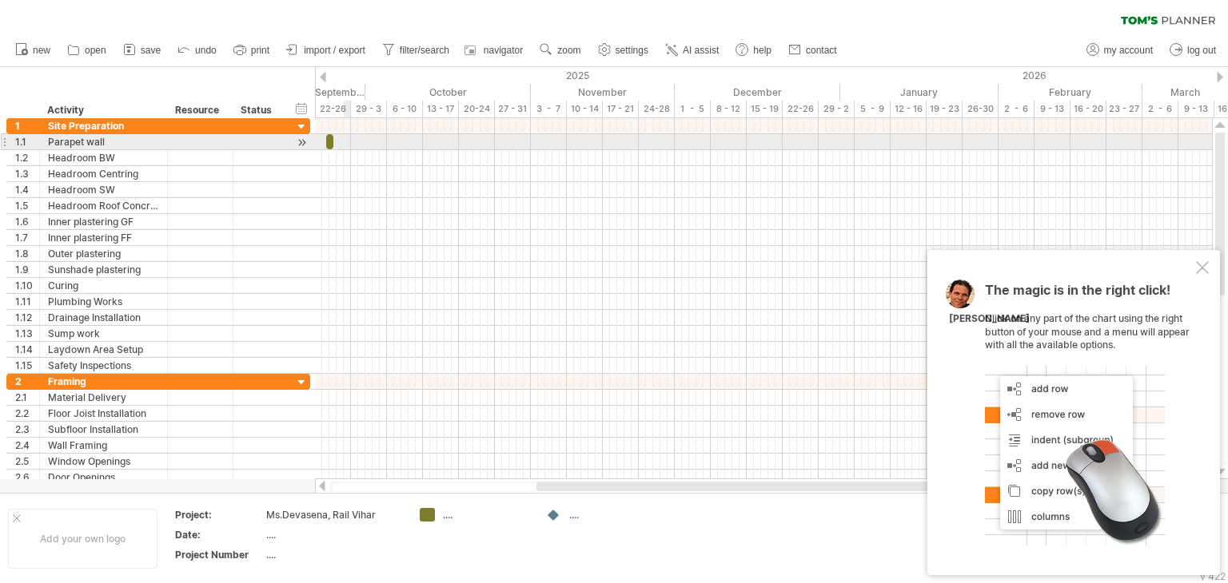
click at [347, 142] on div at bounding box center [763, 142] width 897 height 16
click at [333, 140] on span at bounding box center [333, 141] width 6 height 15
click at [337, 140] on span at bounding box center [333, 141] width 6 height 15
click at [339, 140] on span at bounding box center [336, 141] width 6 height 15
click at [338, 140] on span at bounding box center [336, 141] width 6 height 15
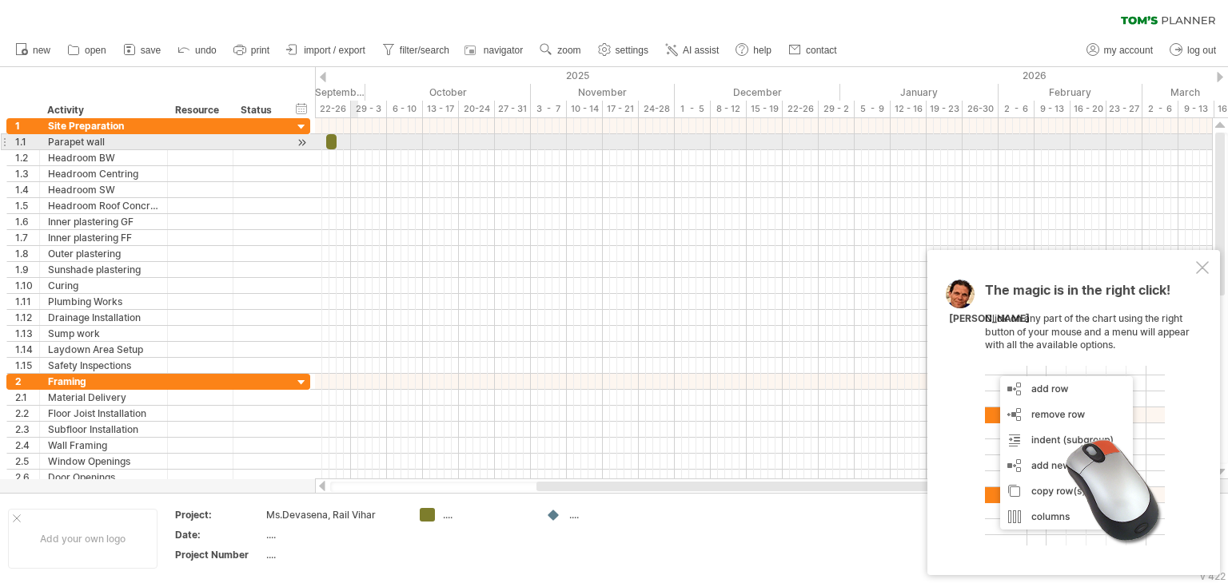
click at [352, 140] on div at bounding box center [763, 142] width 897 height 16
click at [337, 139] on span at bounding box center [336, 141] width 6 height 15
click at [347, 139] on div at bounding box center [763, 142] width 897 height 16
click at [348, 139] on div at bounding box center [763, 142] width 897 height 16
click at [335, 141] on span at bounding box center [336, 141] width 6 height 15
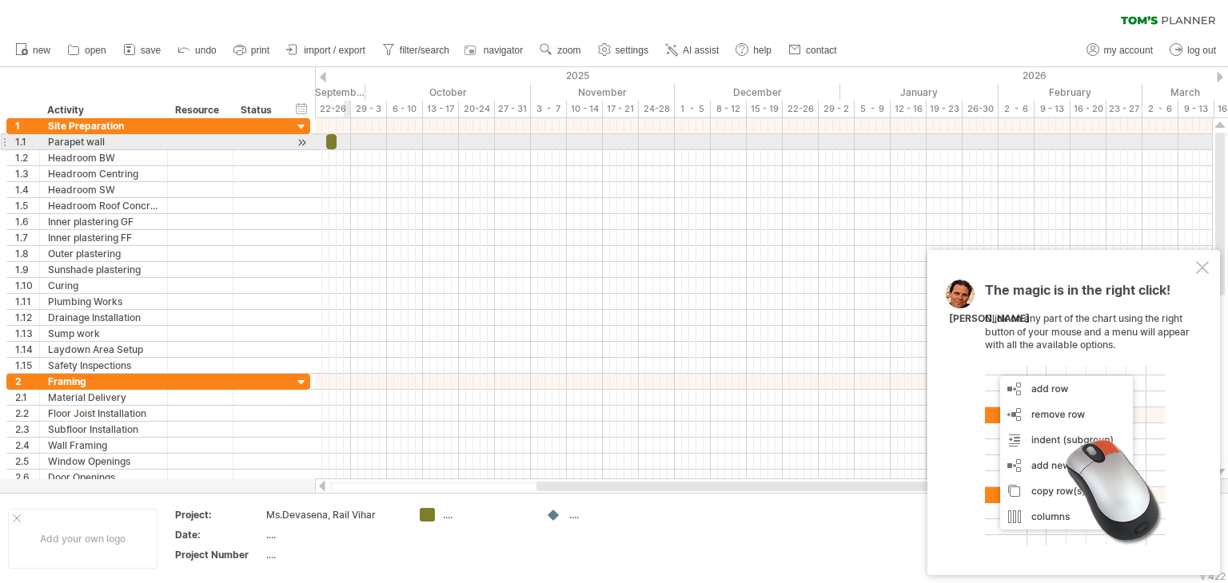
click at [345, 142] on div at bounding box center [763, 142] width 897 height 16
click at [336, 142] on span at bounding box center [336, 141] width 6 height 15
click at [350, 144] on div at bounding box center [763, 142] width 897 height 16
click at [332, 139] on div at bounding box center [331, 141] width 11 height 15
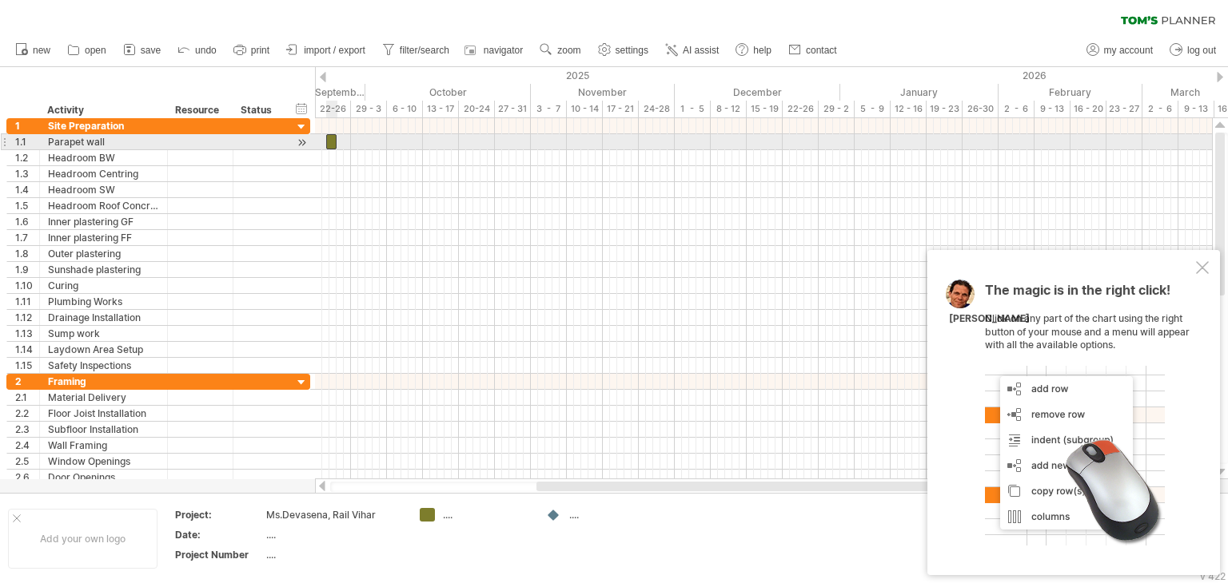
click at [333, 139] on div at bounding box center [331, 141] width 11 height 15
click at [335, 139] on div at bounding box center [331, 141] width 11 height 15
click at [322, 141] on div at bounding box center [763, 142] width 897 height 16
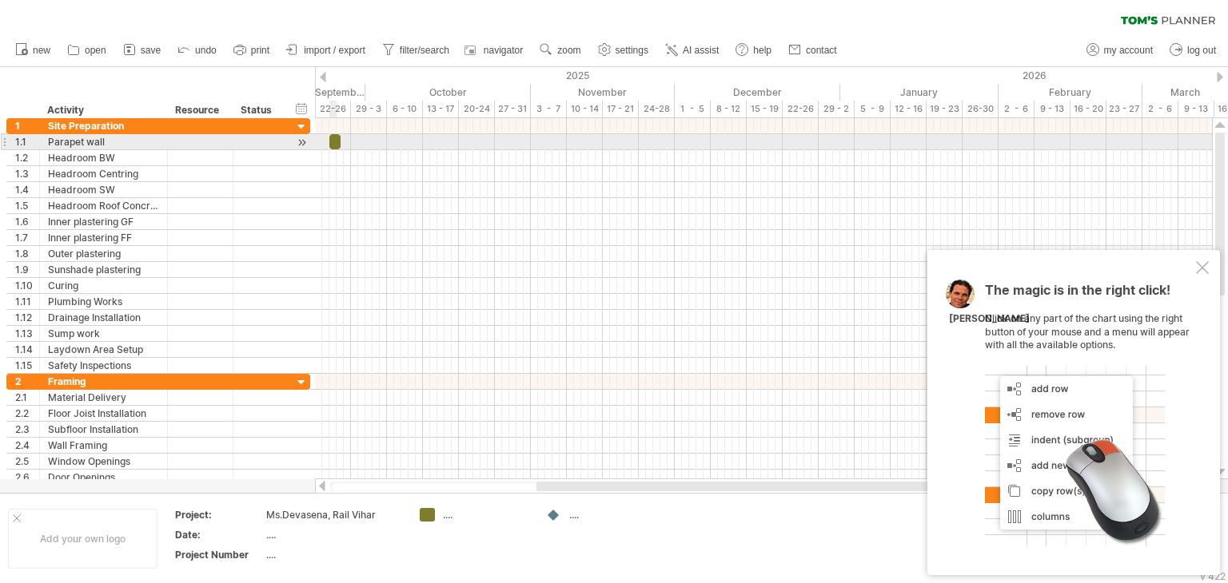
click at [337, 144] on span at bounding box center [340, 141] width 6 height 15
click at [326, 144] on span at bounding box center [329, 141] width 6 height 15
click at [319, 144] on span at bounding box center [322, 141] width 6 height 15
click at [339, 141] on span at bounding box center [340, 141] width 6 height 15
click at [340, 141] on span at bounding box center [340, 141] width 6 height 15
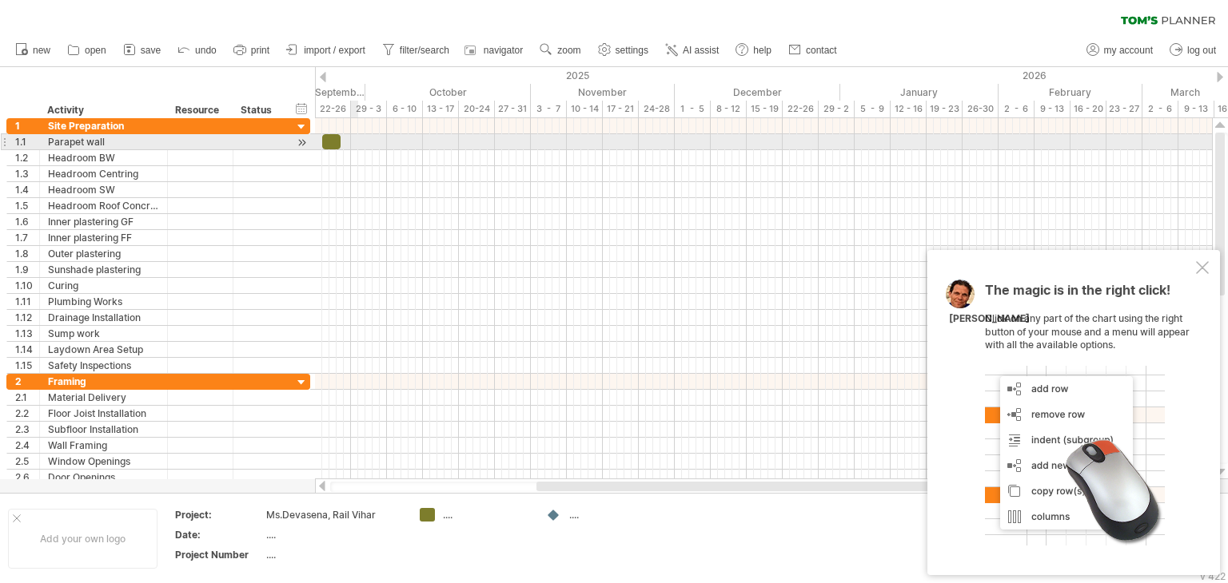
click at [352, 141] on div at bounding box center [763, 142] width 897 height 16
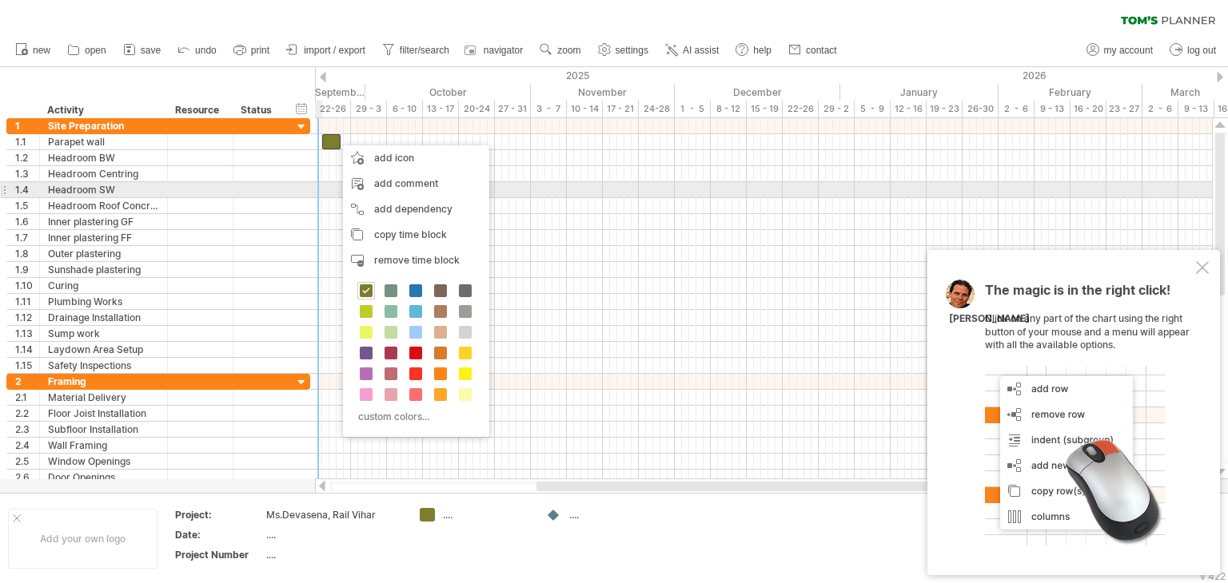
click at [317, 186] on div at bounding box center [763, 190] width 897 height 16
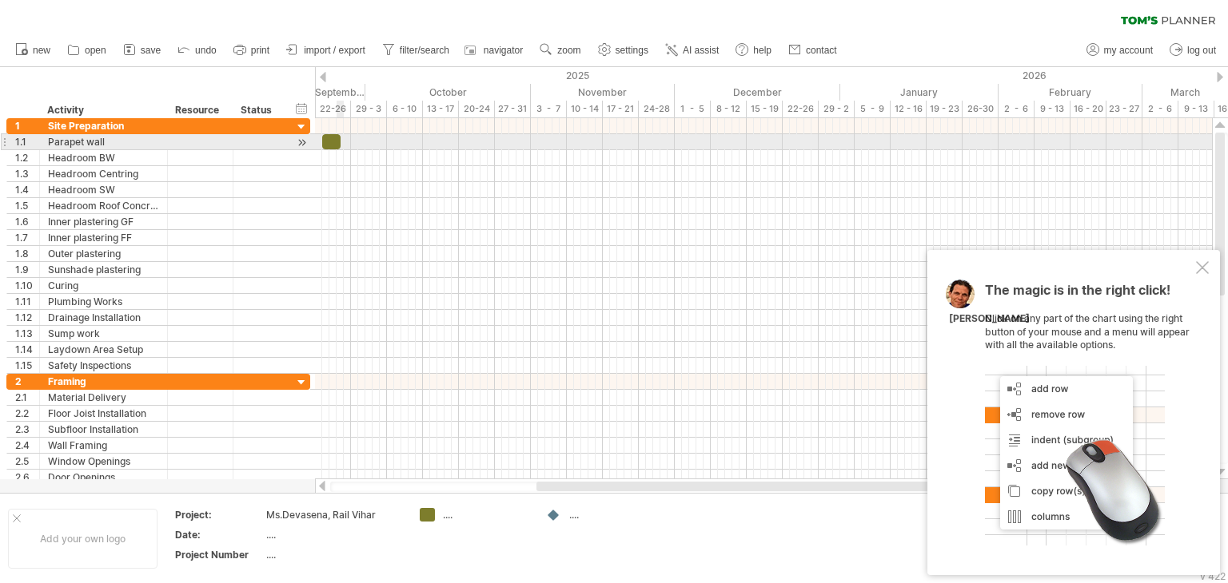
click at [338, 138] on span at bounding box center [340, 141] width 6 height 15
drag, startPoint x: 345, startPoint y: 138, endPoint x: 356, endPoint y: 140, distance: 11.3
click at [356, 140] on span at bounding box center [358, 141] width 6 height 15
click at [352, 142] on span at bounding box center [355, 141] width 6 height 15
click at [347, 144] on div at bounding box center [338, 141] width 33 height 15
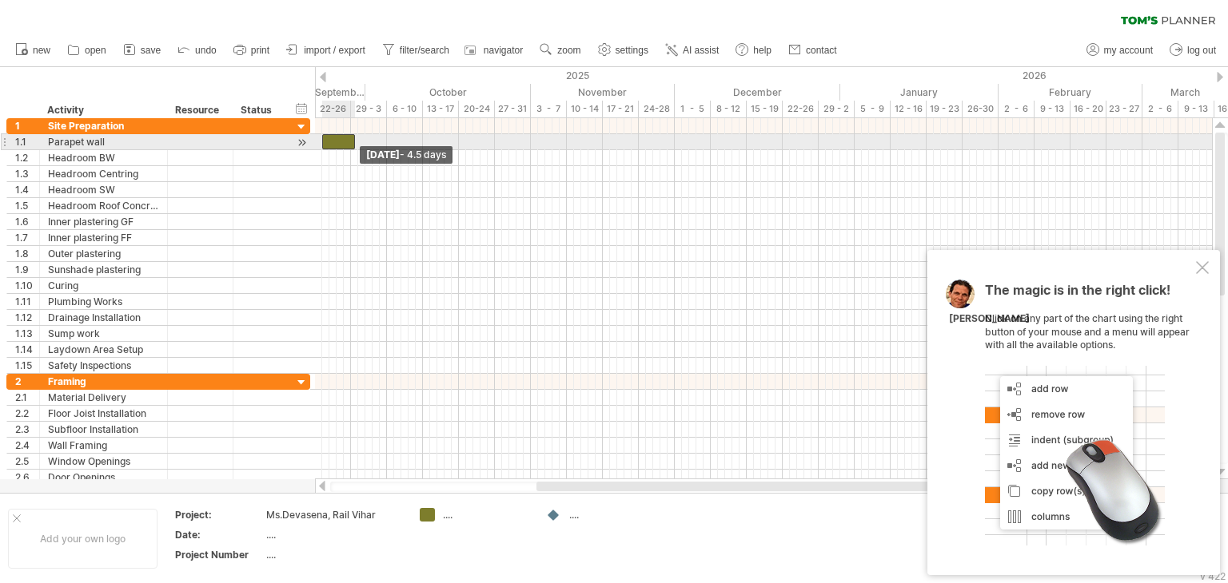
click at [352, 145] on span at bounding box center [355, 141] width 6 height 15
click at [349, 145] on div at bounding box center [338, 141] width 33 height 15
click at [356, 141] on span at bounding box center [355, 141] width 6 height 15
click at [353, 142] on span at bounding box center [351, 141] width 6 height 15
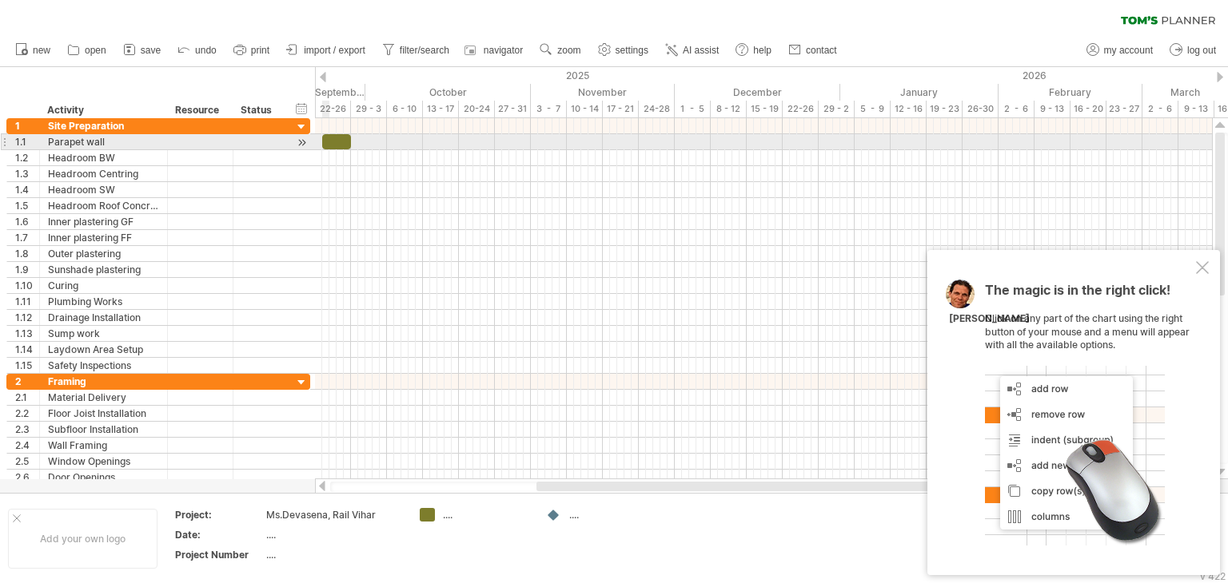
click at [298, 144] on div at bounding box center [301, 142] width 15 height 17
drag, startPoint x: 336, startPoint y: 144, endPoint x: 344, endPoint y: 146, distance: 8.3
click at [337, 144] on div at bounding box center [336, 141] width 29 height 15
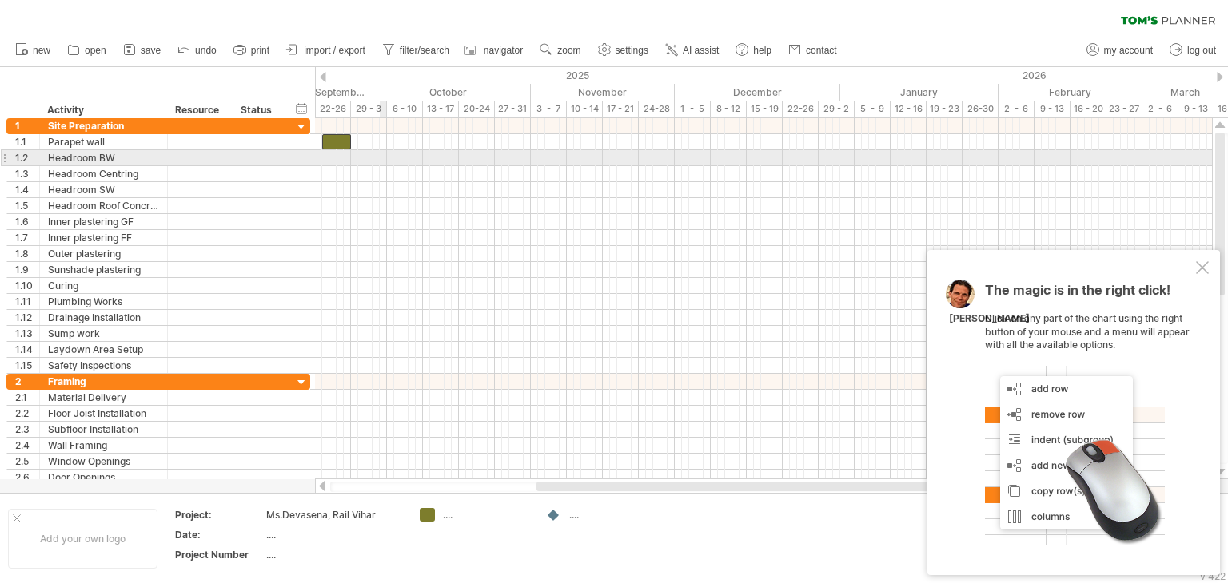
click at [380, 154] on div at bounding box center [763, 158] width 897 height 16
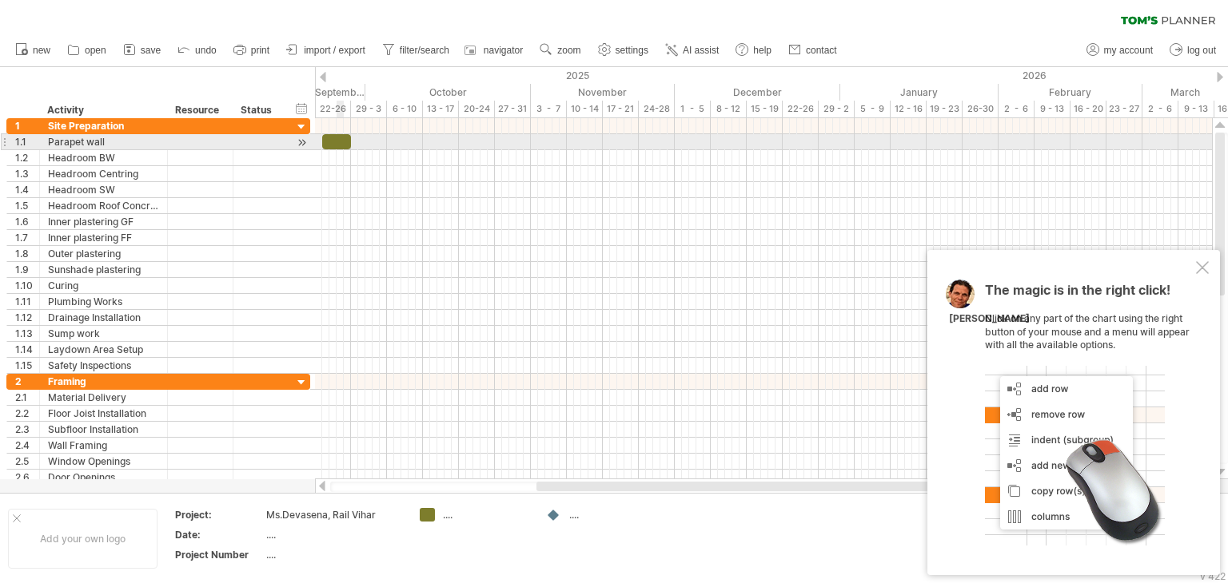
click at [342, 141] on div at bounding box center [336, 141] width 29 height 15
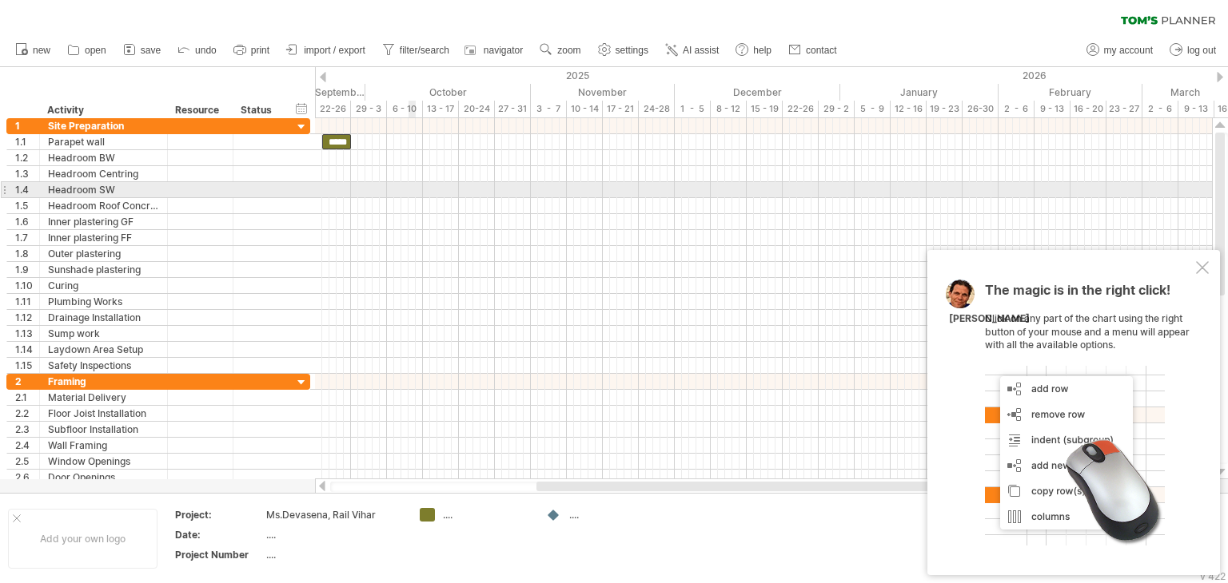
scroll to position [0, 0]
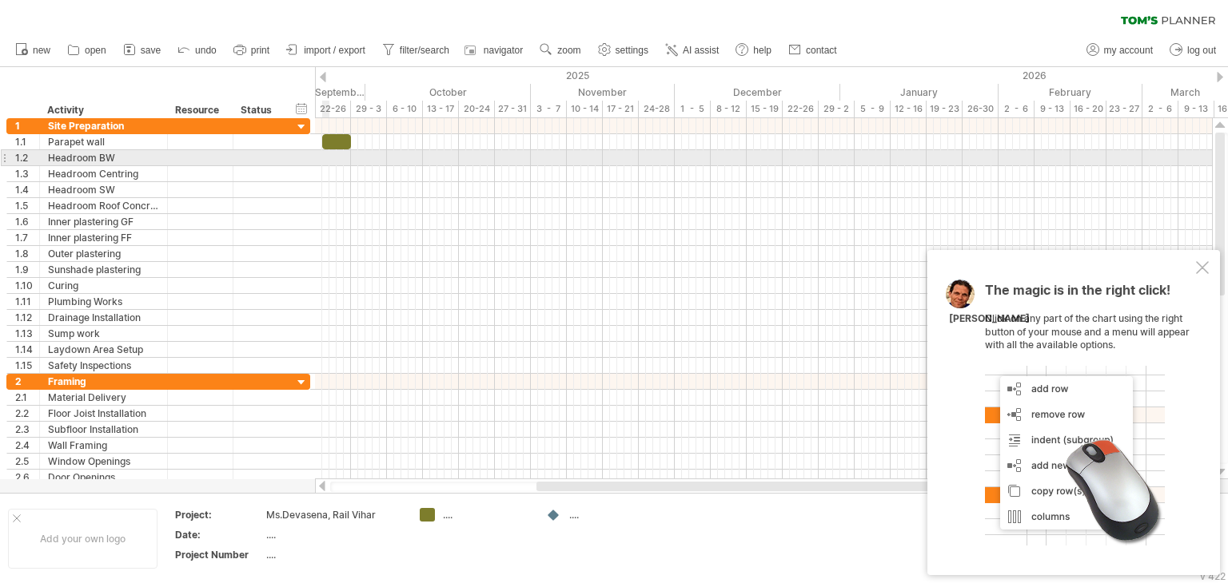
click at [324, 156] on div at bounding box center [763, 158] width 897 height 16
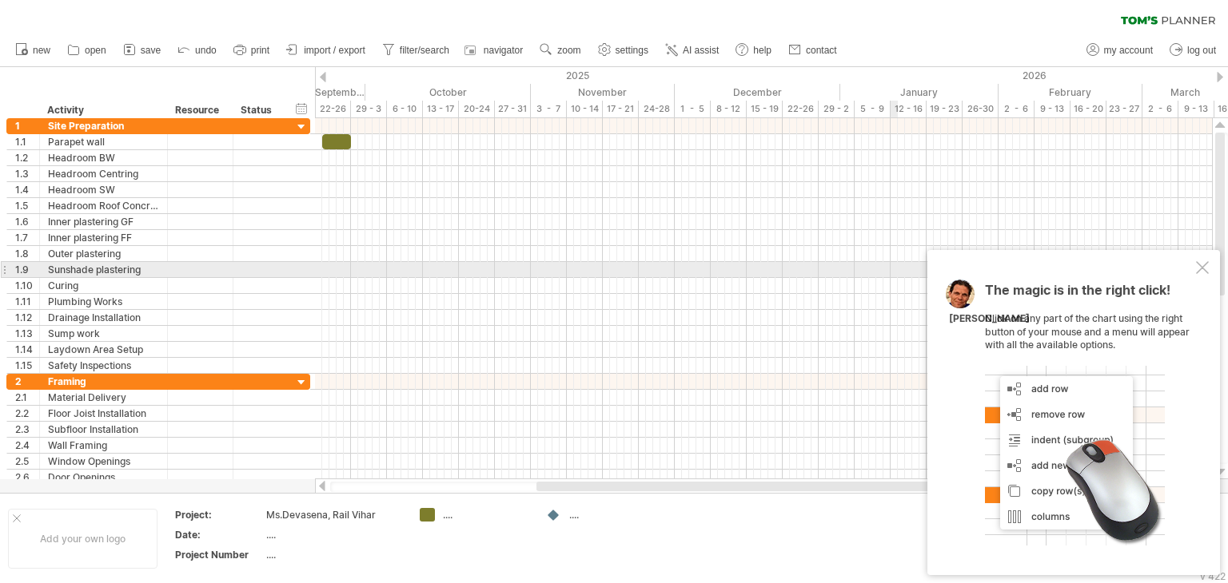
click at [1197, 265] on div at bounding box center [1202, 267] width 13 height 13
click at [1197, 265] on div at bounding box center [763, 270] width 897 height 16
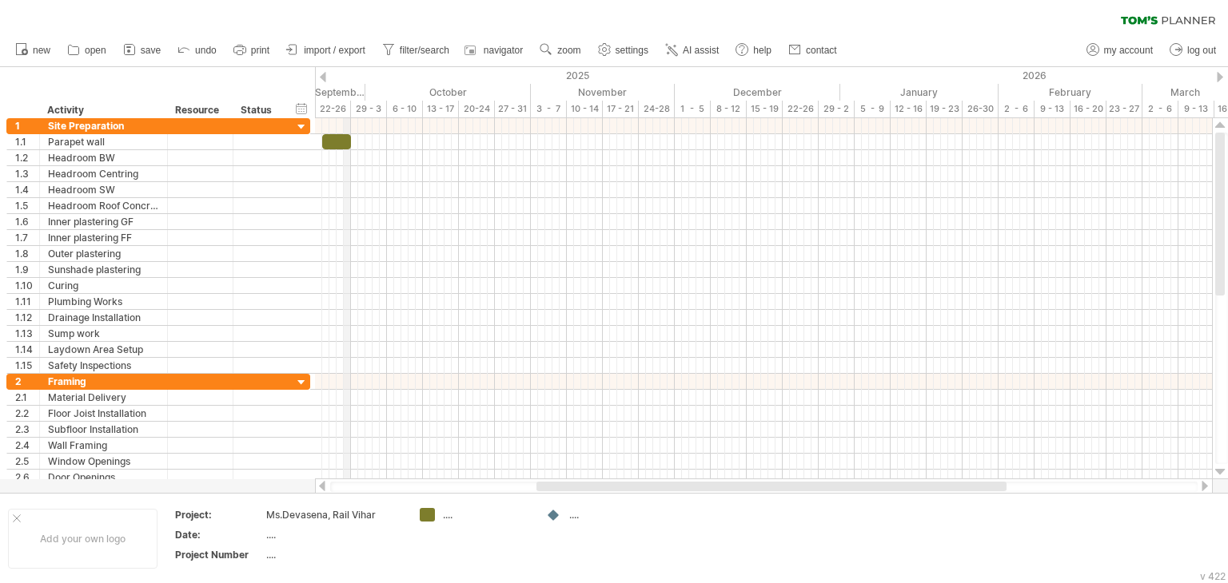
click at [345, 87] on div "September" at bounding box center [286, 92] width 158 height 17
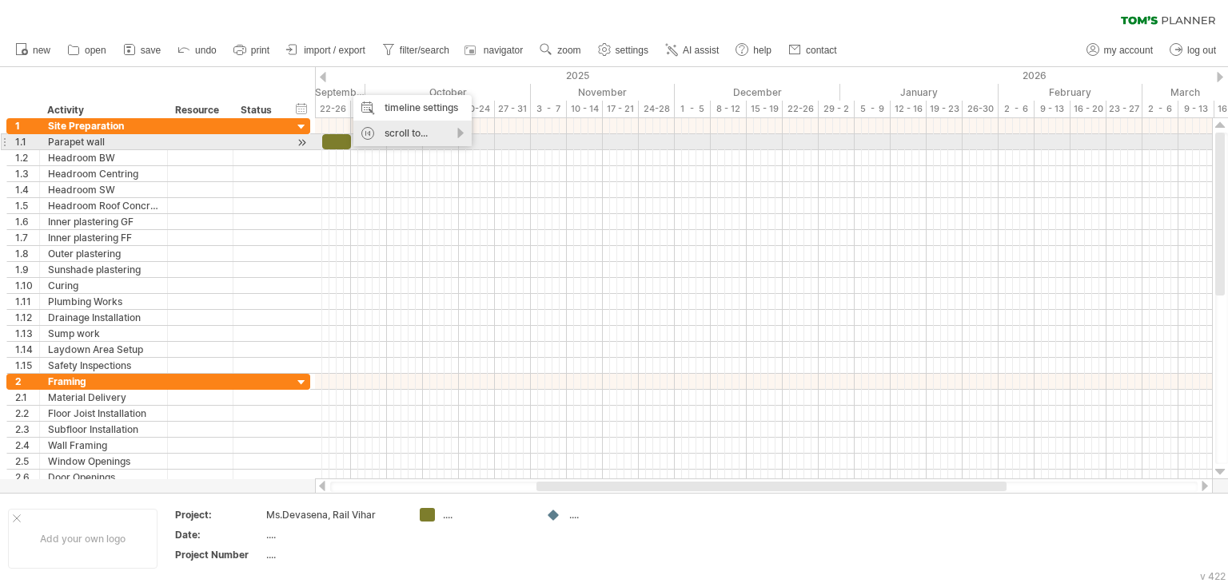
click at [436, 144] on div "scroll to..." at bounding box center [412, 134] width 118 height 26
click at [461, 141] on div "scroll to..." at bounding box center [412, 134] width 118 height 26
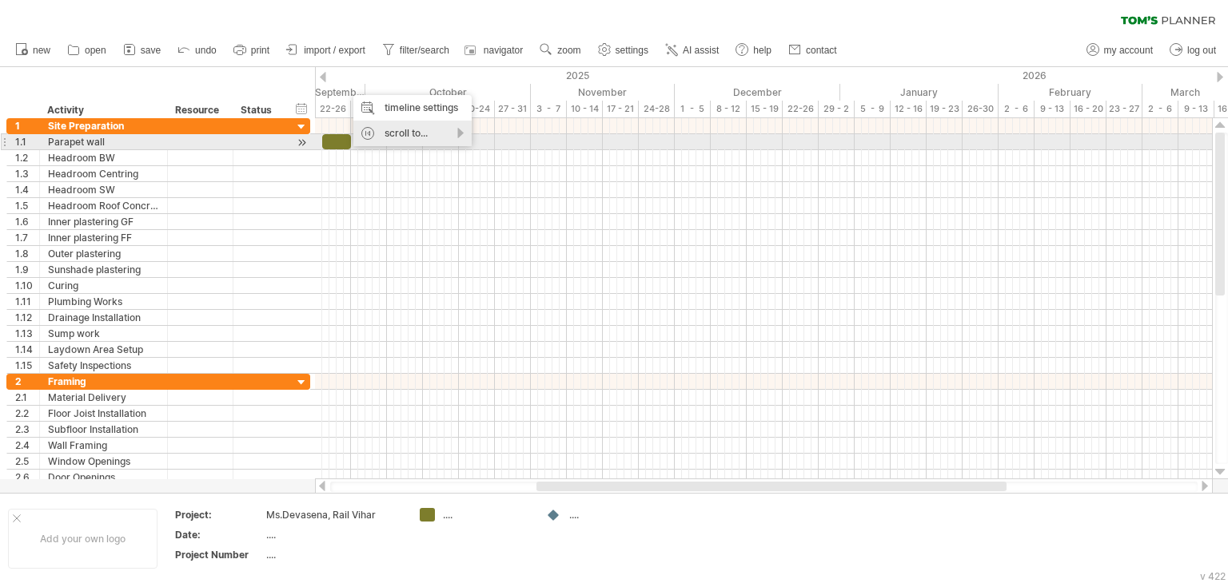
click at [461, 141] on div "scroll to..." at bounding box center [412, 134] width 118 height 26
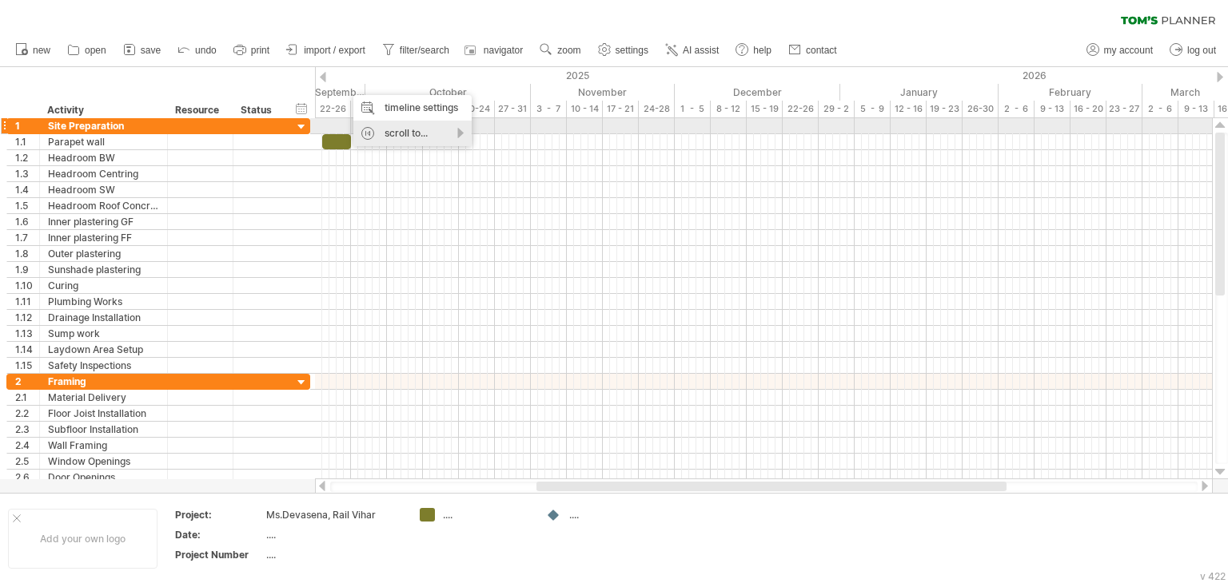
click at [456, 132] on div "scroll to..." at bounding box center [412, 134] width 118 height 26
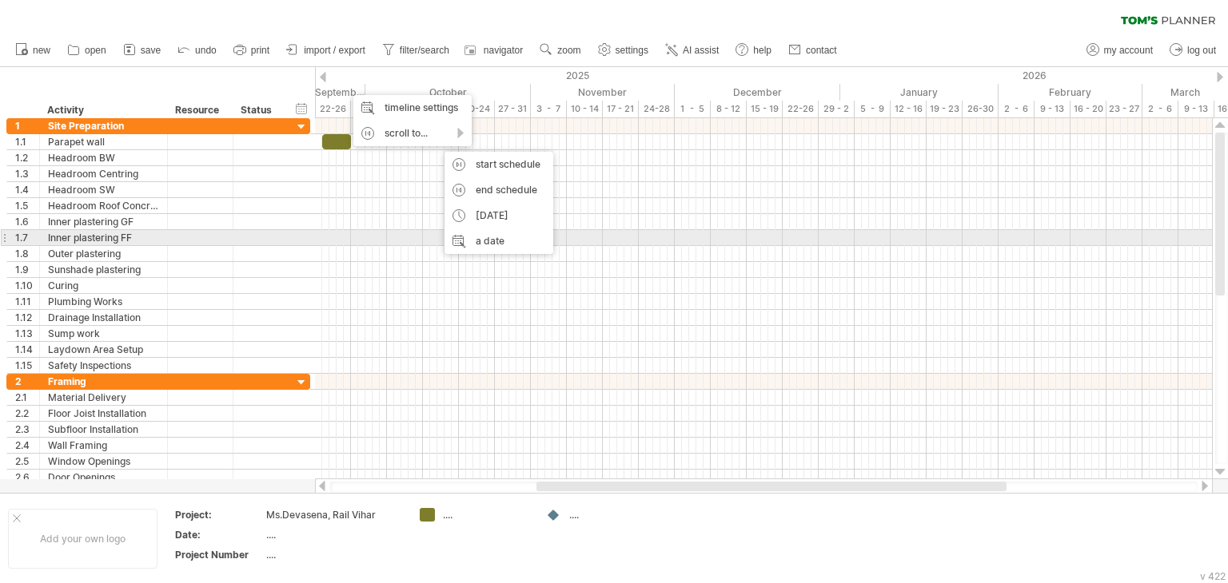
click at [348, 217] on div at bounding box center [763, 222] width 897 height 16
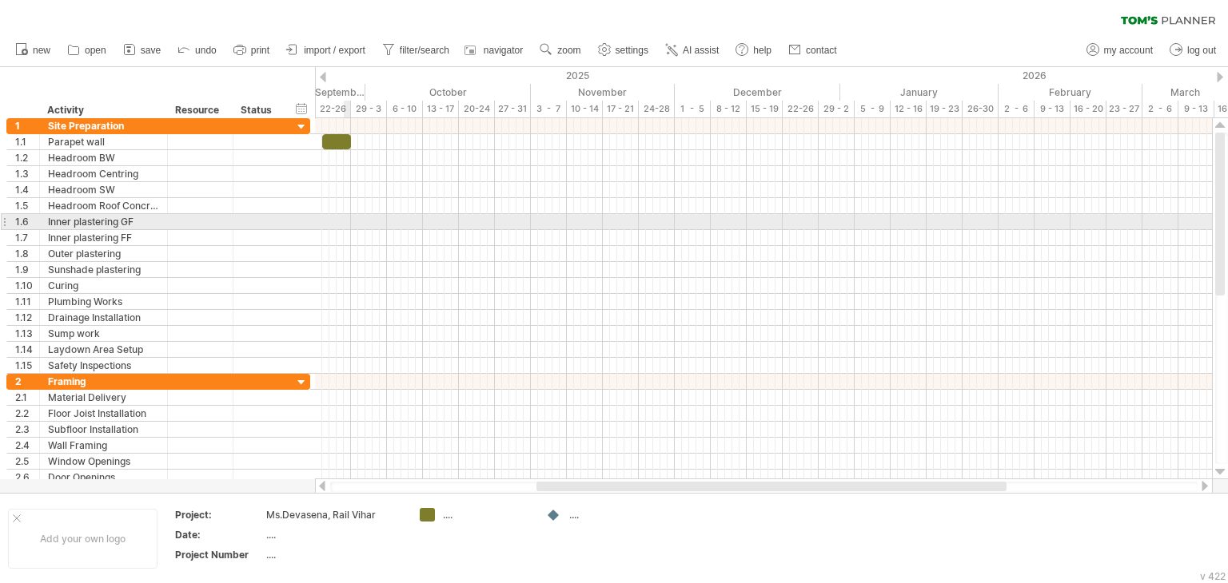
click at [348, 217] on div at bounding box center [763, 222] width 897 height 16
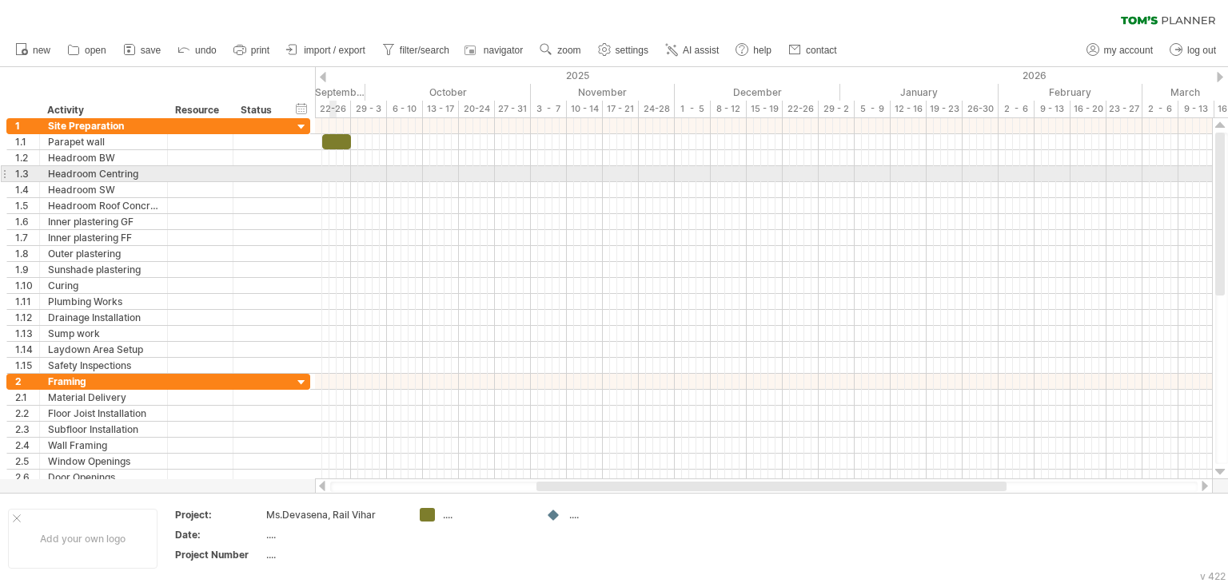
click at [329, 169] on div at bounding box center [763, 174] width 897 height 16
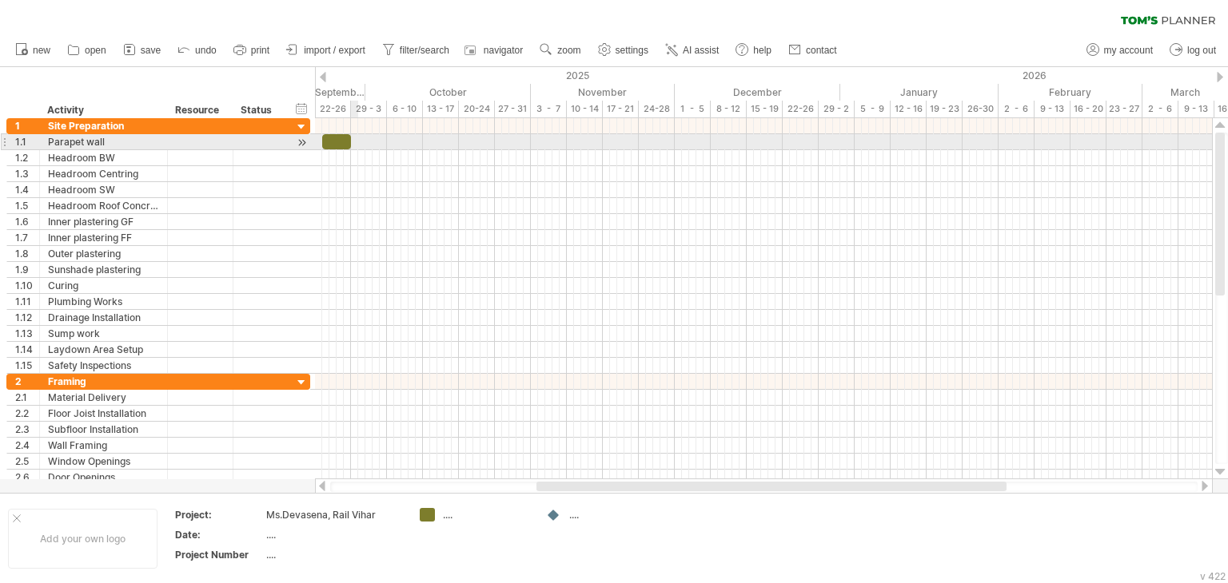
click at [351, 137] on span at bounding box center [351, 141] width 6 height 15
click at [363, 137] on div at bounding box center [763, 142] width 897 height 16
click at [321, 142] on span at bounding box center [322, 141] width 6 height 15
drag, startPoint x: 318, startPoint y: 144, endPoint x: 308, endPoint y: 145, distance: 10.4
click at [319, 145] on span at bounding box center [322, 141] width 6 height 15
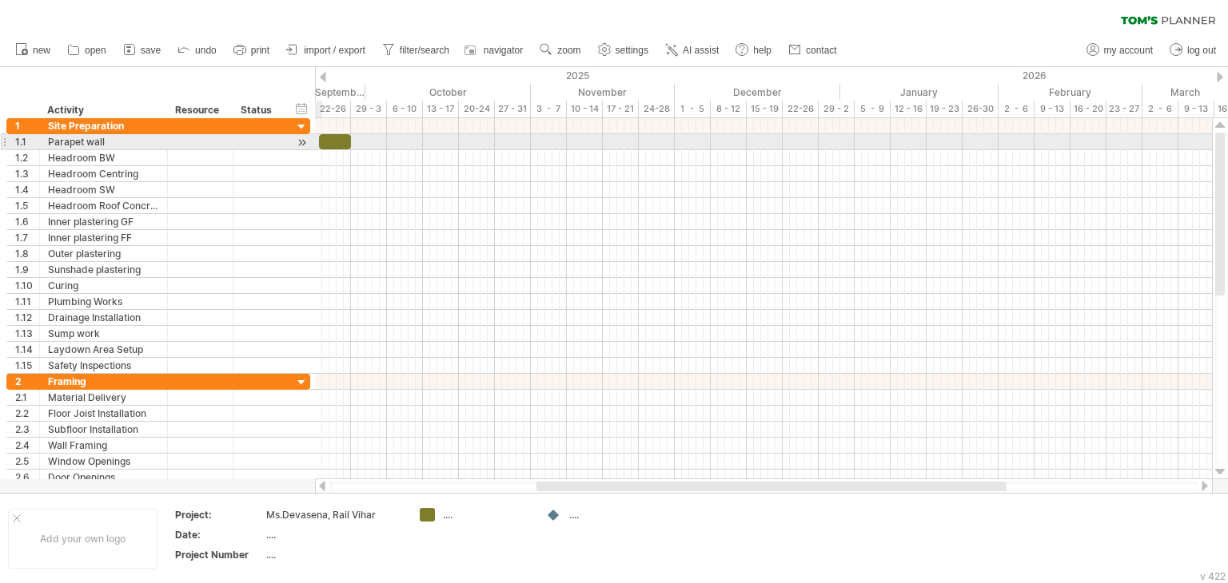
click at [304, 145] on div at bounding box center [301, 142] width 15 height 17
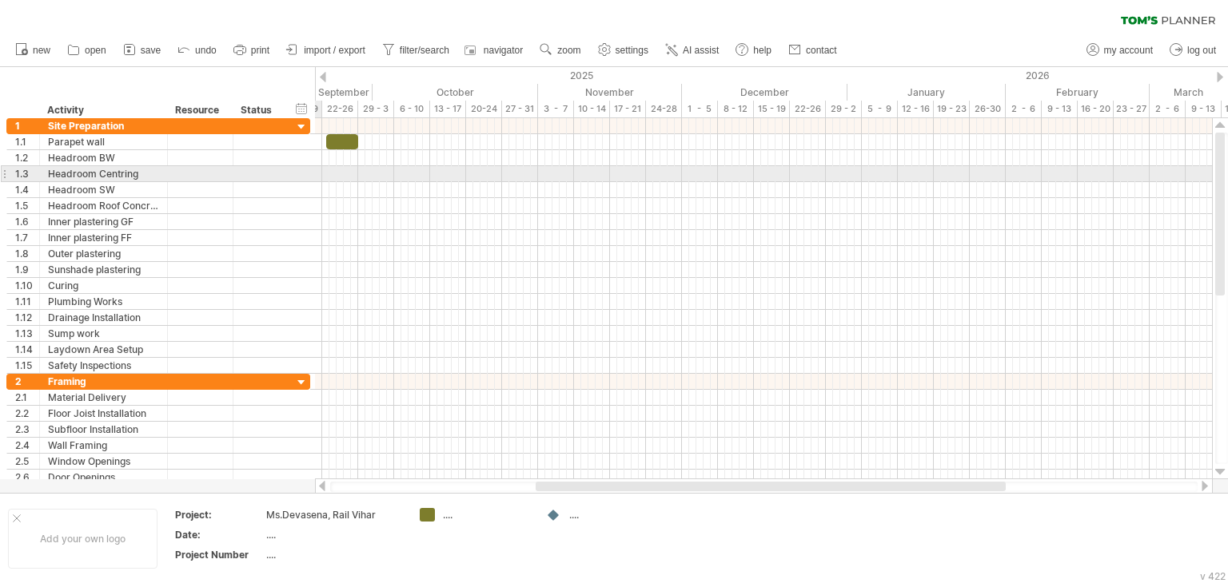
click at [319, 173] on div at bounding box center [763, 174] width 897 height 16
drag, startPoint x: 319, startPoint y: 173, endPoint x: 276, endPoint y: 173, distance: 43.2
click at [276, 173] on div "Trying to reach [DOMAIN_NAME] Connected again... 0% clear filter new 1" at bounding box center [614, 291] width 1228 height 583
click at [255, 180] on div at bounding box center [258, 173] width 35 height 15
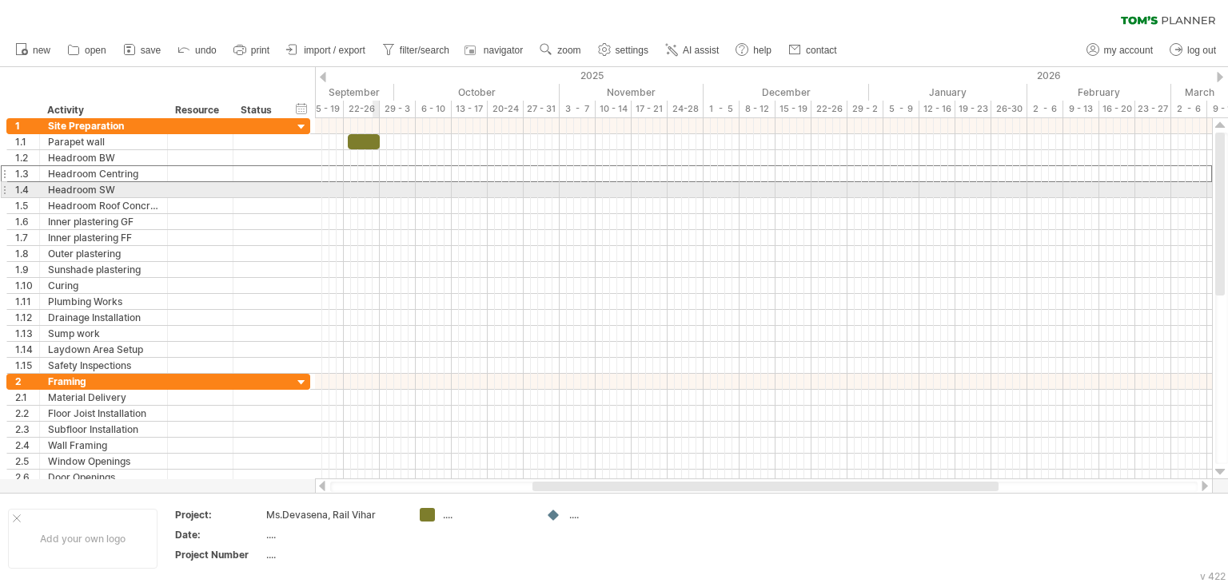
click at [337, 205] on div at bounding box center [763, 206] width 897 height 16
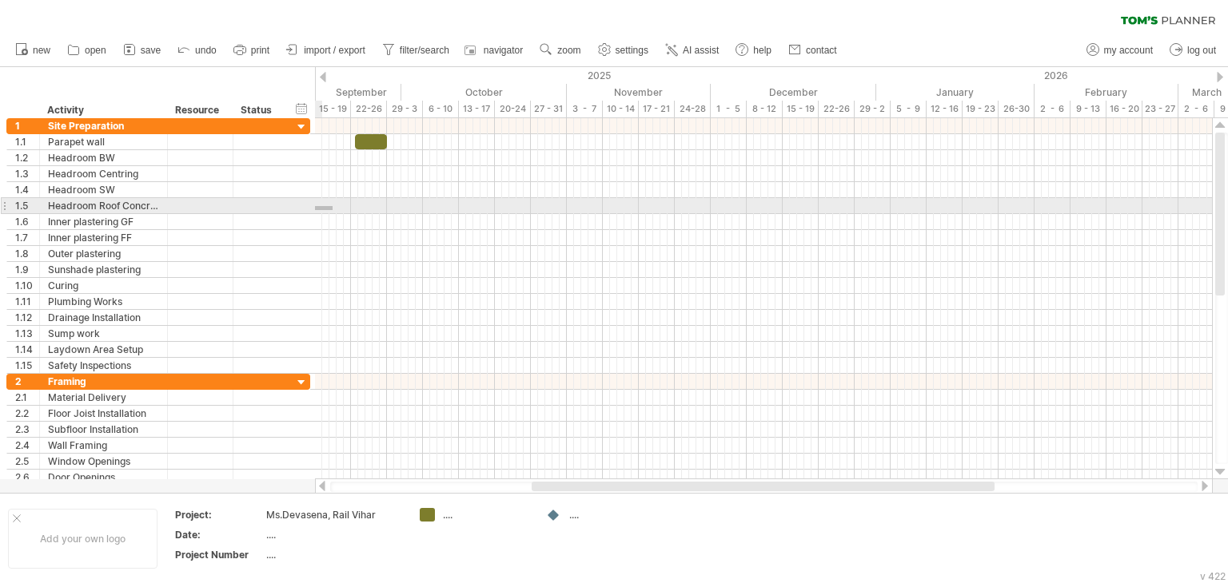
drag, startPoint x: 315, startPoint y: 209, endPoint x: 306, endPoint y: 211, distance: 8.9
click at [306, 211] on div "Trying to reach [DOMAIN_NAME] Connected again... 0% clear filter new 1" at bounding box center [614, 291] width 1228 height 583
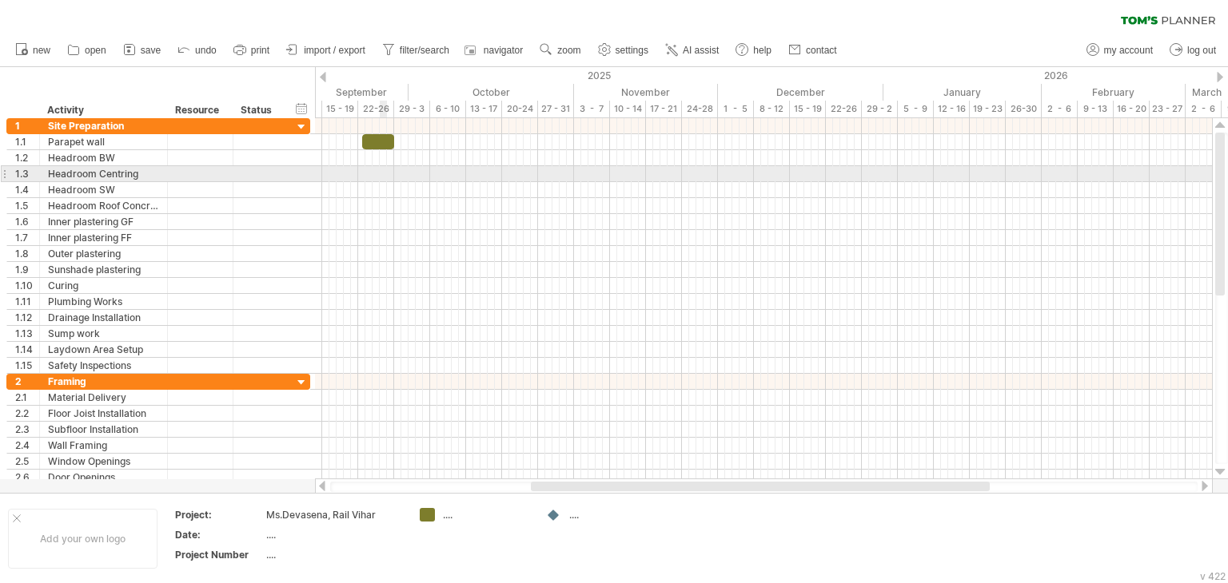
drag, startPoint x: 383, startPoint y: 181, endPoint x: 349, endPoint y: 185, distance: 33.9
click at [384, 182] on div at bounding box center [763, 190] width 897 height 16
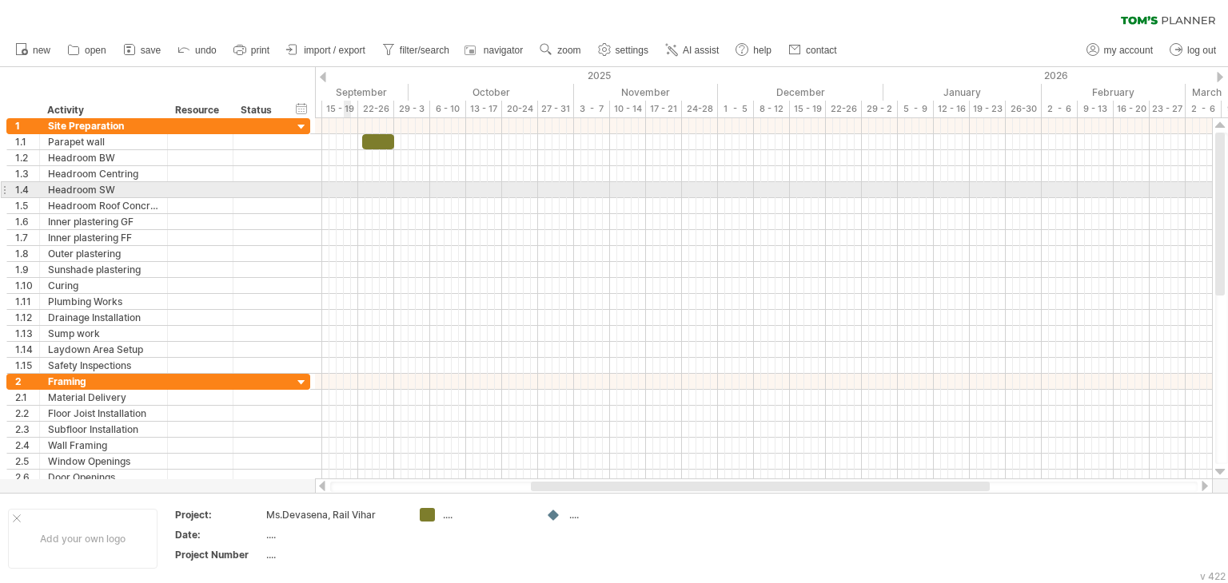
drag, startPoint x: 321, startPoint y: 188, endPoint x: 294, endPoint y: 188, distance: 26.4
click at [313, 188] on div "Trying to reach [DOMAIN_NAME] Connected again... 0% clear filter new 1" at bounding box center [614, 291] width 1228 height 583
click at [289, 189] on div "**********" at bounding box center [158, 189] width 304 height 17
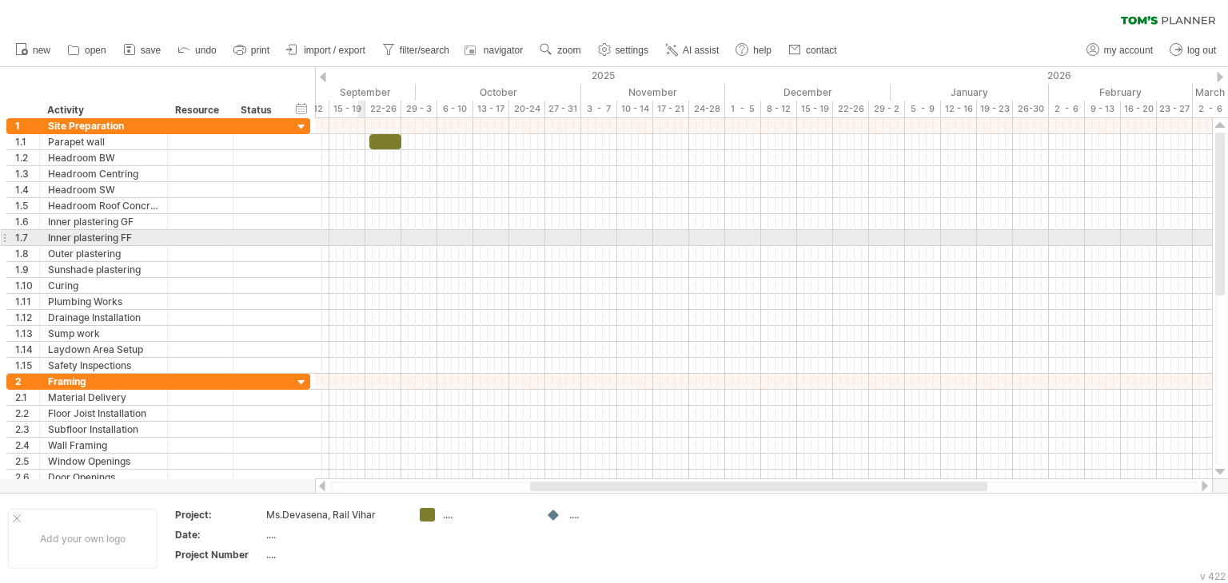
drag, startPoint x: 438, startPoint y: 232, endPoint x: 344, endPoint y: 232, distance: 94.3
click at [359, 232] on div at bounding box center [763, 238] width 897 height 16
drag, startPoint x: 326, startPoint y: 235, endPoint x: 301, endPoint y: 238, distance: 25.0
click at [321, 235] on div at bounding box center [763, 238] width 897 height 16
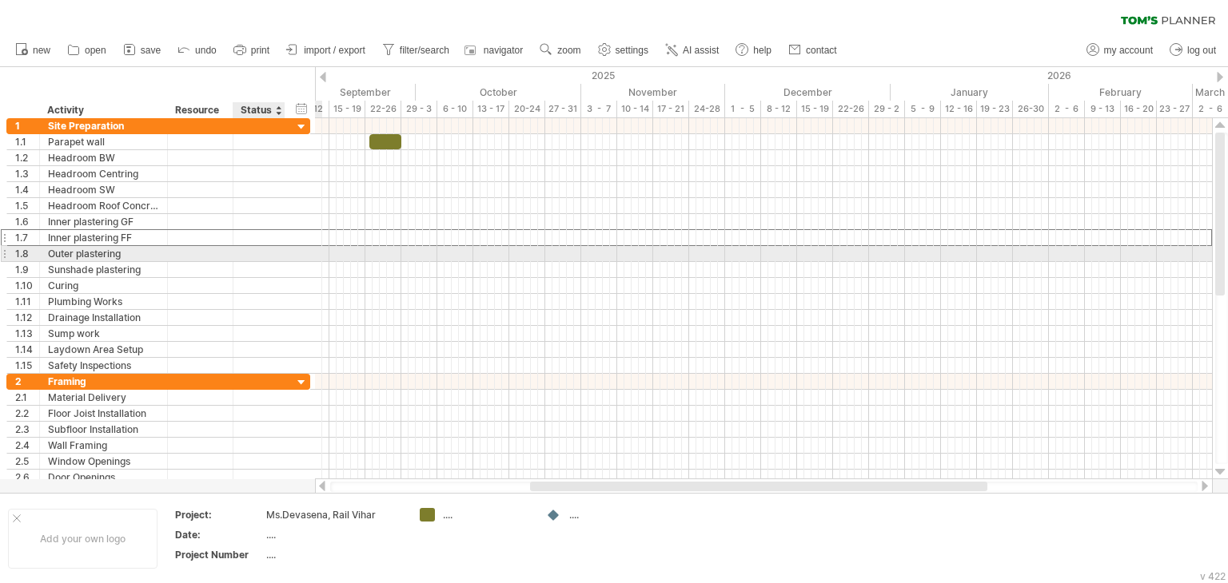
drag, startPoint x: 294, startPoint y: 240, endPoint x: 244, endPoint y: 247, distance: 50.9
click at [244, 247] on div "**********" at bounding box center [158, 246] width 304 height 256
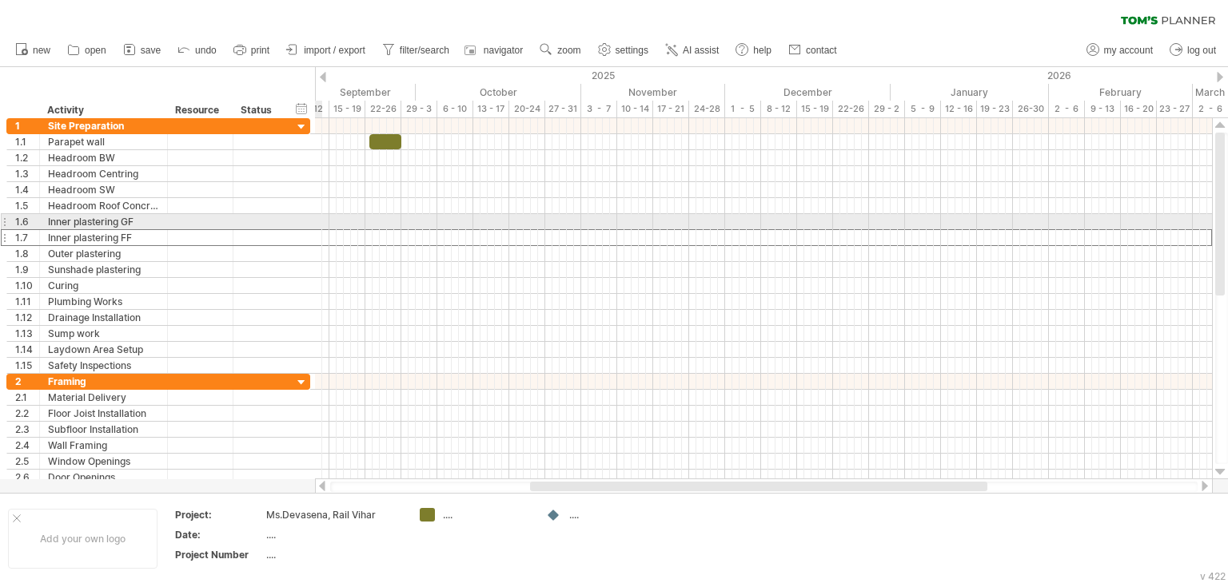
drag, startPoint x: 348, startPoint y: 209, endPoint x: 338, endPoint y: 209, distance: 9.6
click at [345, 209] on div at bounding box center [763, 206] width 897 height 16
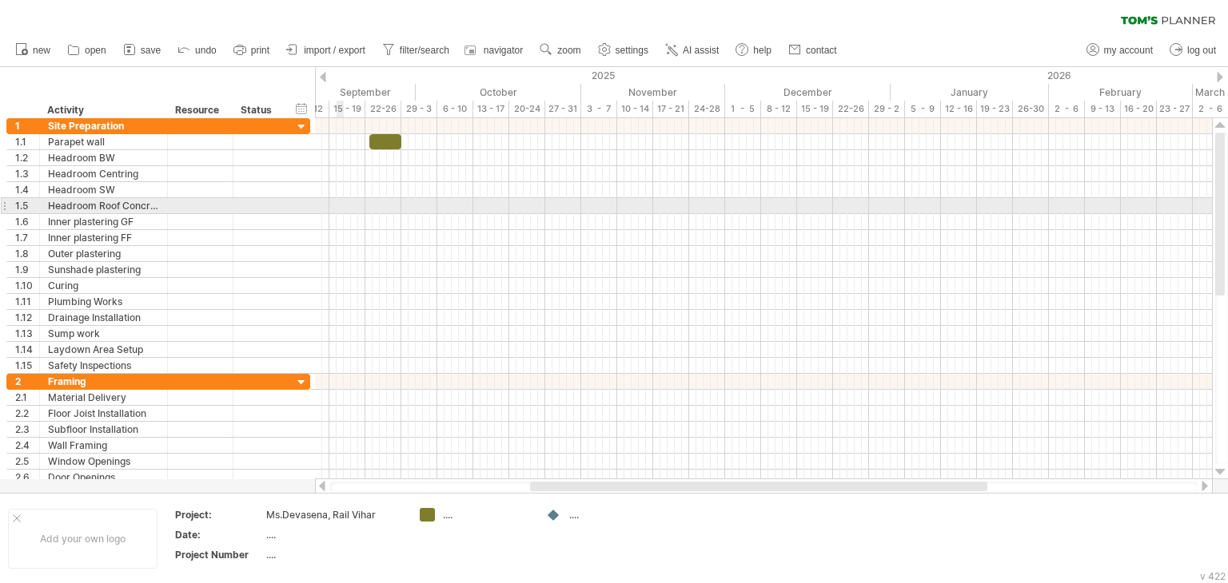
drag, startPoint x: 338, startPoint y: 209, endPoint x: 209, endPoint y: 209, distance: 128.7
click at [230, 209] on div "Trying to reach [DOMAIN_NAME] Connected again... 0% clear filter new 1" at bounding box center [614, 291] width 1228 height 583
click at [209, 209] on div at bounding box center [200, 205] width 49 height 15
drag, startPoint x: 261, startPoint y: 201, endPoint x: 313, endPoint y: 209, distance: 53.2
click at [293, 205] on div "**********" at bounding box center [158, 205] width 304 height 17
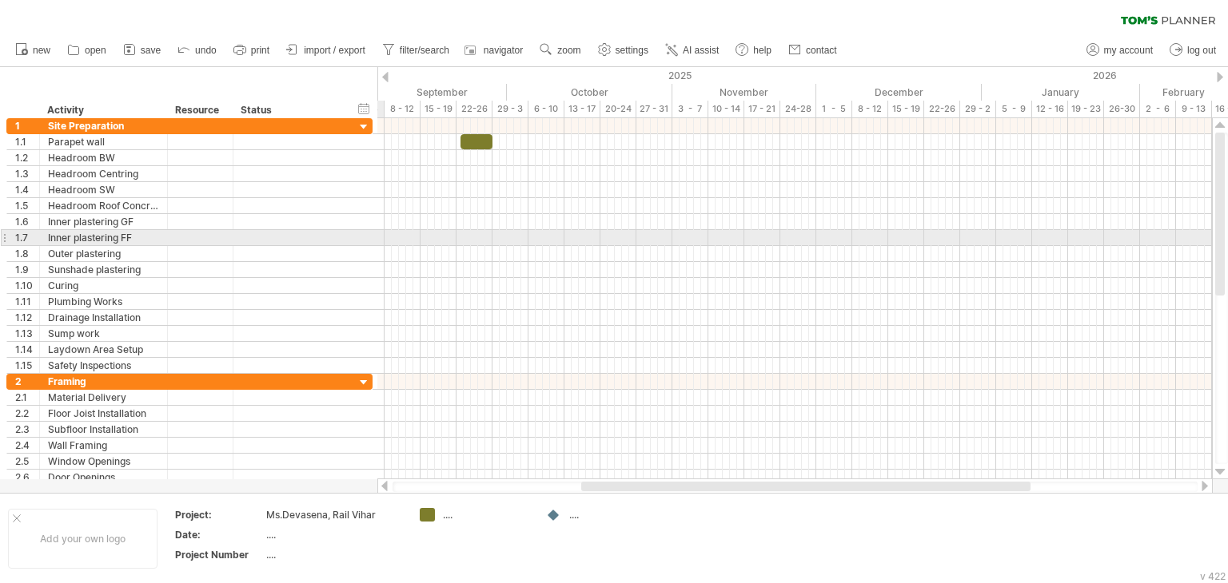
click at [371, 230] on div at bounding box center [371, 237] width 5 height 15
click at [372, 230] on div "**********" at bounding box center [189, 238] width 366 height 16
drag, startPoint x: 379, startPoint y: 230, endPoint x: 305, endPoint y: 237, distance: 73.9
click at [305, 237] on div "**********" at bounding box center [192, 237] width 373 height 17
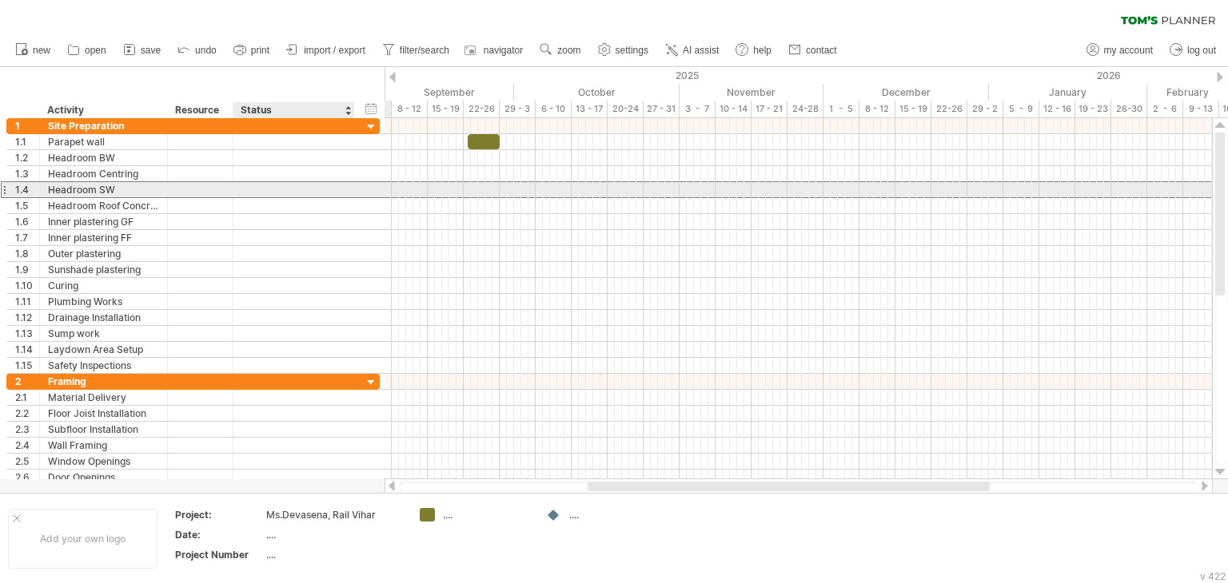
click at [374, 189] on div "**********" at bounding box center [192, 189] width 373 height 17
click at [380, 186] on div at bounding box center [382, 189] width 6 height 17
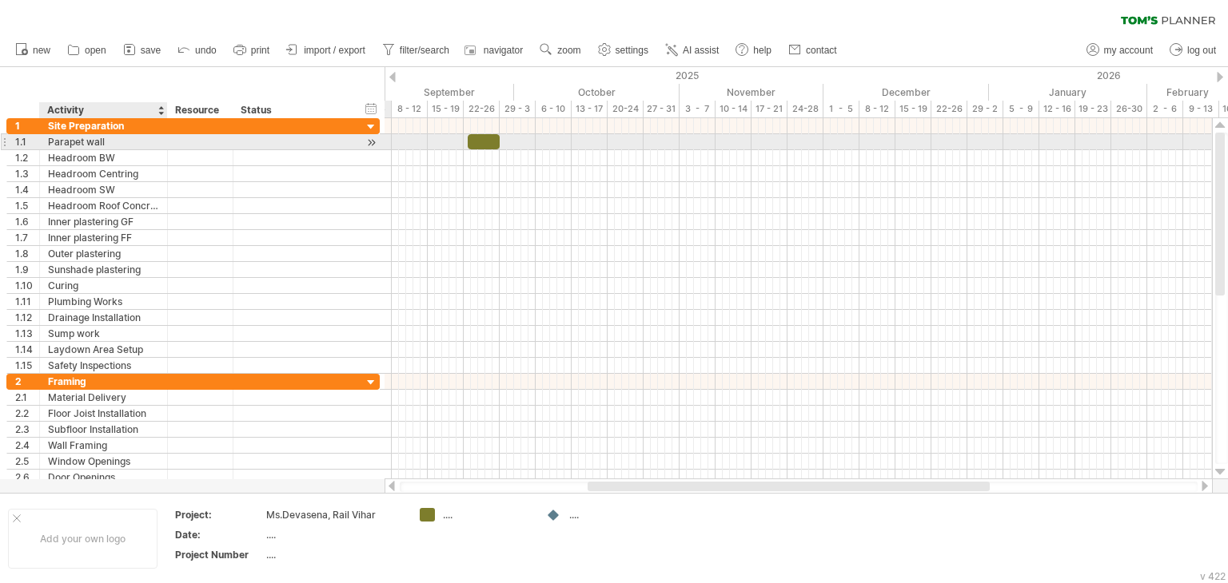
click at [164, 138] on div at bounding box center [165, 142] width 8 height 16
drag, startPoint x: 164, startPoint y: 138, endPoint x: 177, endPoint y: 138, distance: 13.6
click at [169, 138] on div at bounding box center [165, 142] width 8 height 16
click at [179, 138] on div at bounding box center [181, 142] width 8 height 16
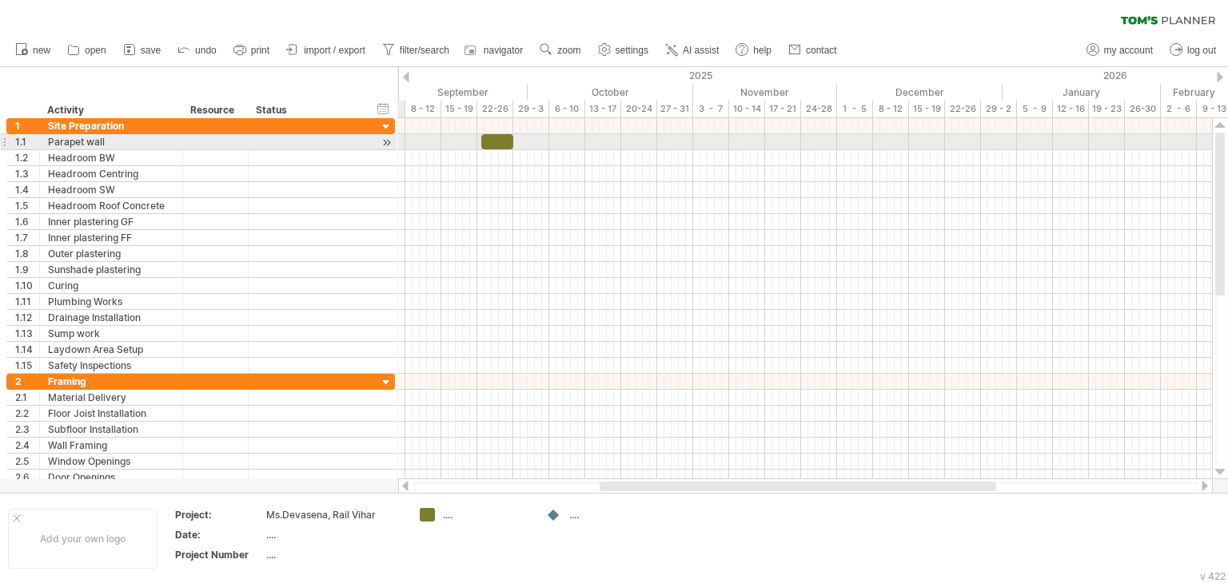
click at [179, 138] on div at bounding box center [181, 142] width 8 height 16
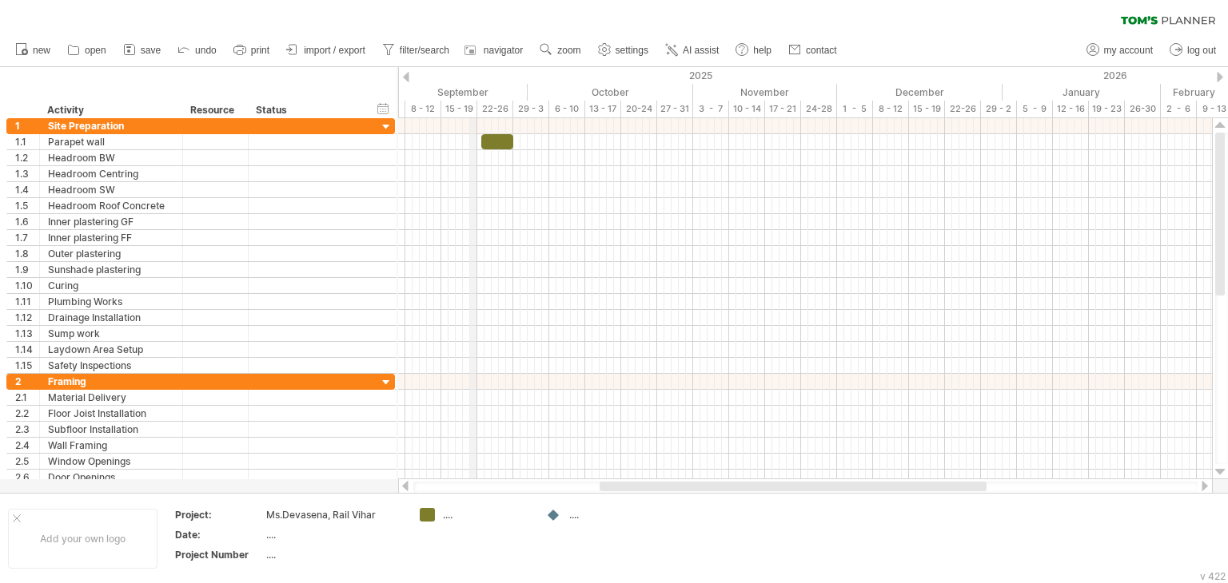
drag, startPoint x: 475, startPoint y: 110, endPoint x: 464, endPoint y: 112, distance: 11.4
drag, startPoint x: 464, startPoint y: 112, endPoint x: 435, endPoint y: 114, distance: 28.9
click at [438, 114] on div "15 - 19" at bounding box center [438, 109] width 36 height 17
drag, startPoint x: 435, startPoint y: 114, endPoint x: 424, endPoint y: 115, distance: 11.2
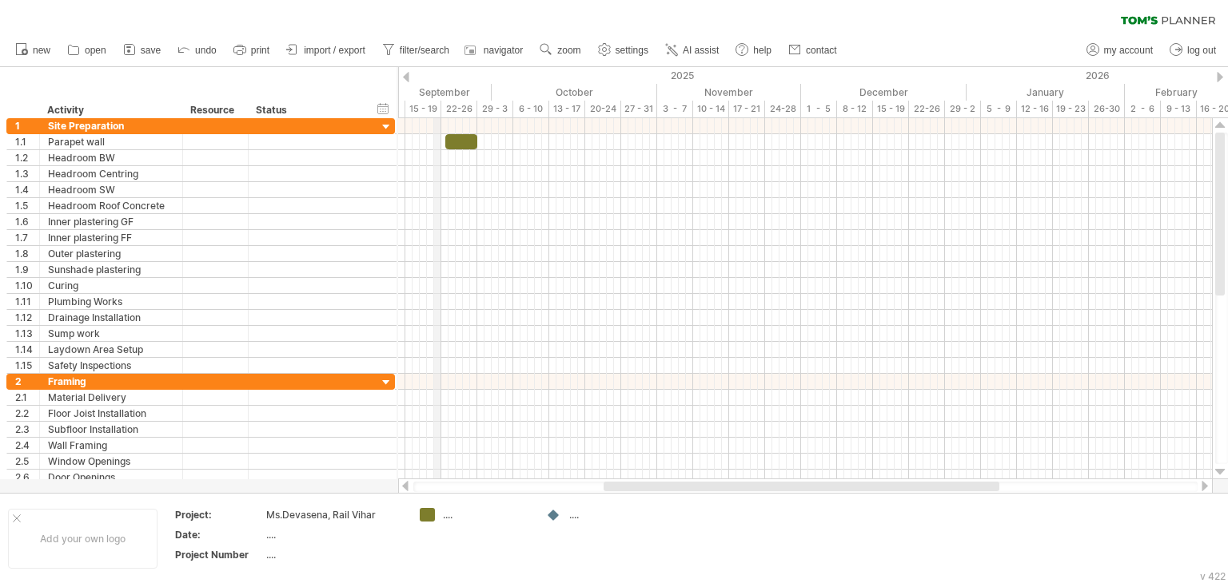
click at [424, 115] on div "15 - 19" at bounding box center [423, 109] width 36 height 17
drag, startPoint x: 412, startPoint y: 115, endPoint x: 400, endPoint y: 116, distance: 12.8
click at [400, 116] on div "15 - 19" at bounding box center [402, 109] width 36 height 17
click at [399, 116] on div "15 - 19" at bounding box center [394, 109] width 36 height 17
click at [393, 118] on div "Trying to reach [DOMAIN_NAME] Connected again... 0% clear filter new 1" at bounding box center [614, 291] width 1228 height 583
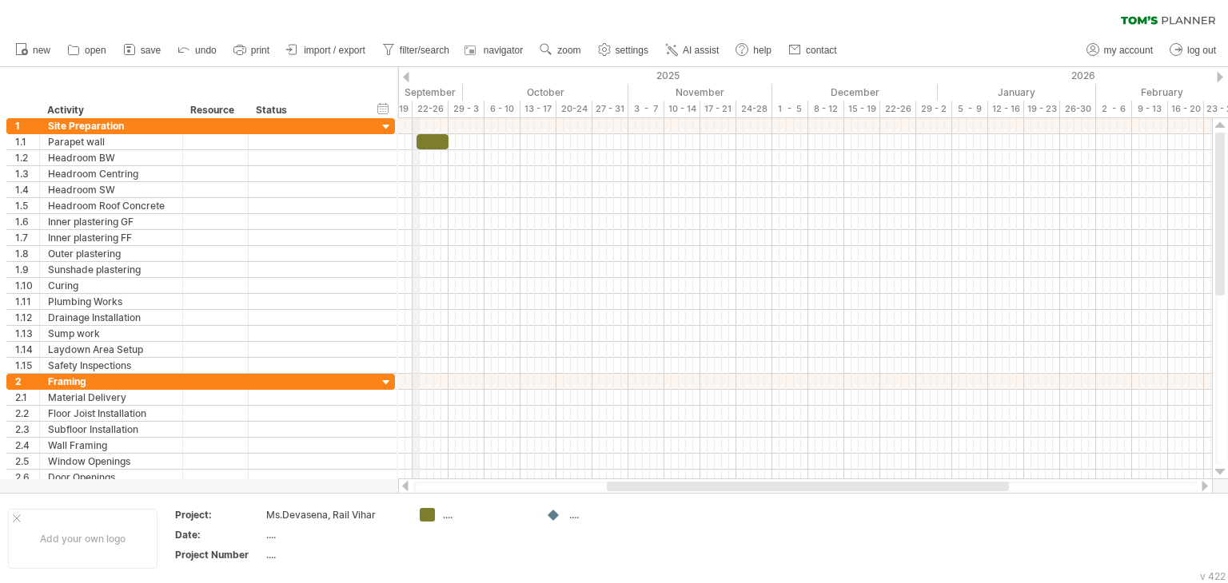
click at [412, 110] on div "22-26" at bounding box center [430, 109] width 36 height 17
drag, startPoint x: 412, startPoint y: 110, endPoint x: 398, endPoint y: 111, distance: 14.5
click at [398, 111] on div "22-26" at bounding box center [416, 109] width 36 height 17
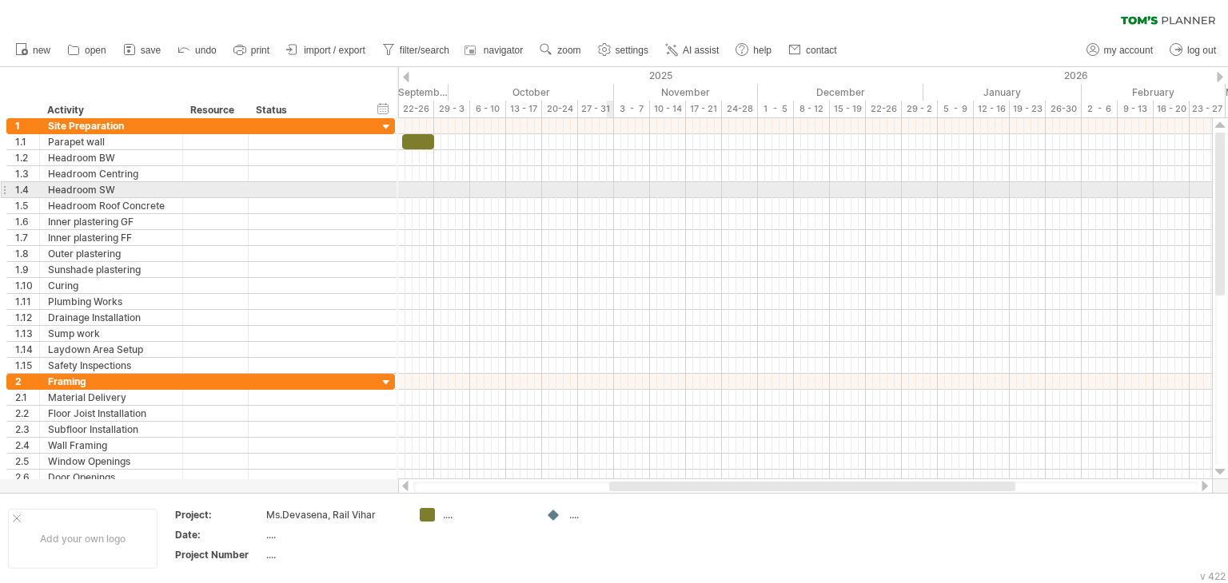
click at [607, 189] on div at bounding box center [805, 190] width 814 height 16
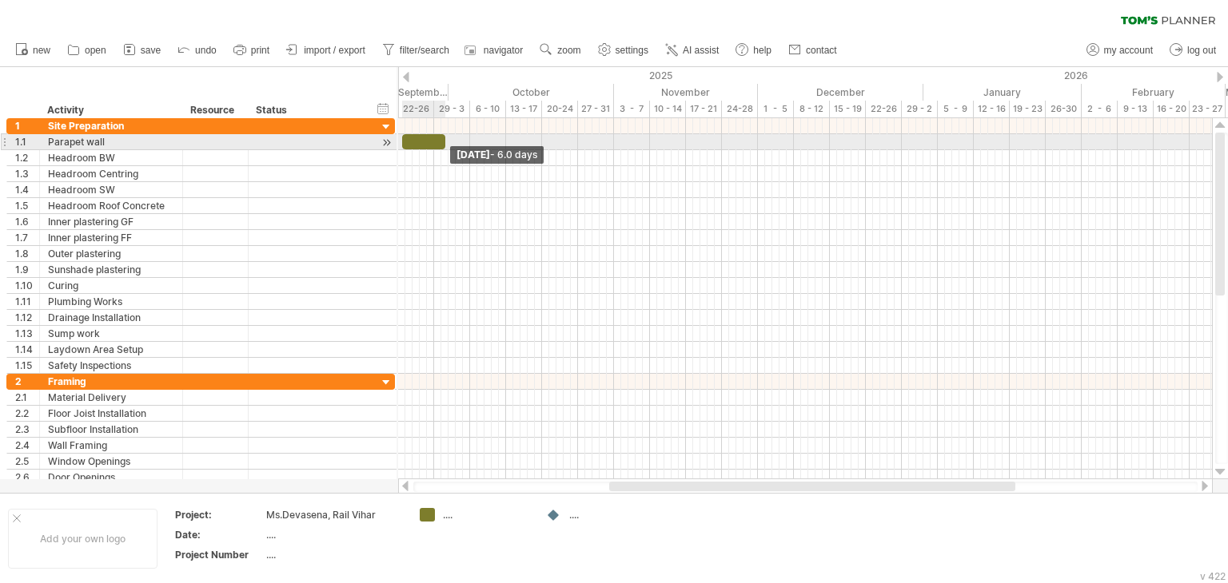
drag, startPoint x: 436, startPoint y: 144, endPoint x: 446, endPoint y: 144, distance: 10.4
click at [446, 144] on span at bounding box center [445, 141] width 6 height 15
click at [439, 141] on span at bounding box center [441, 141] width 6 height 15
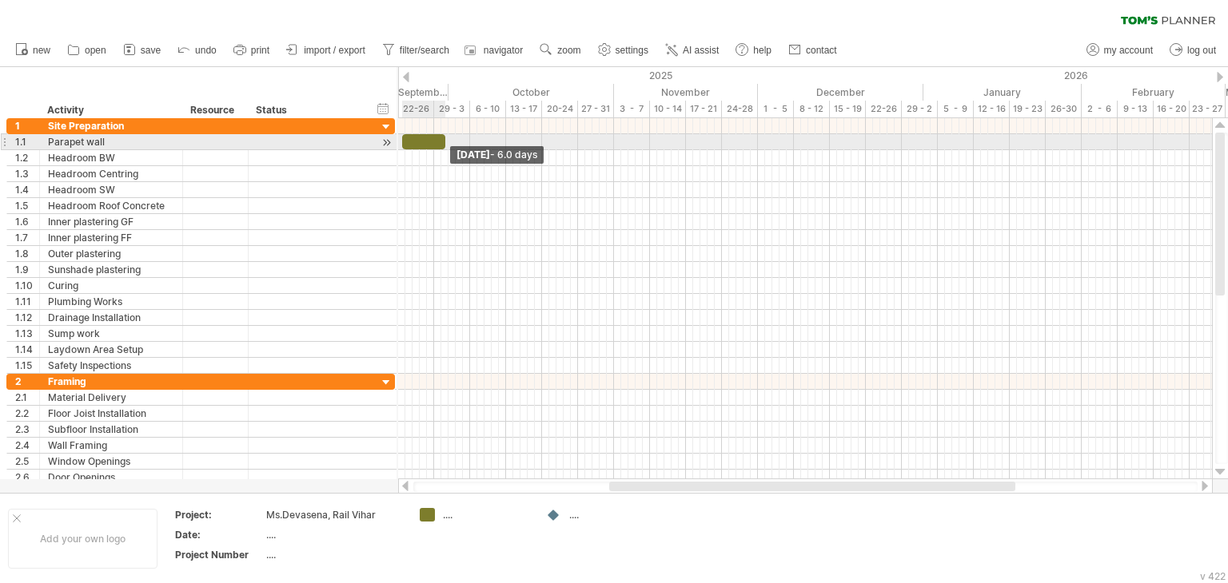
click at [438, 141] on span at bounding box center [441, 141] width 6 height 15
click at [436, 141] on span at bounding box center [438, 141] width 6 height 15
click at [434, 145] on span at bounding box center [434, 141] width 6 height 15
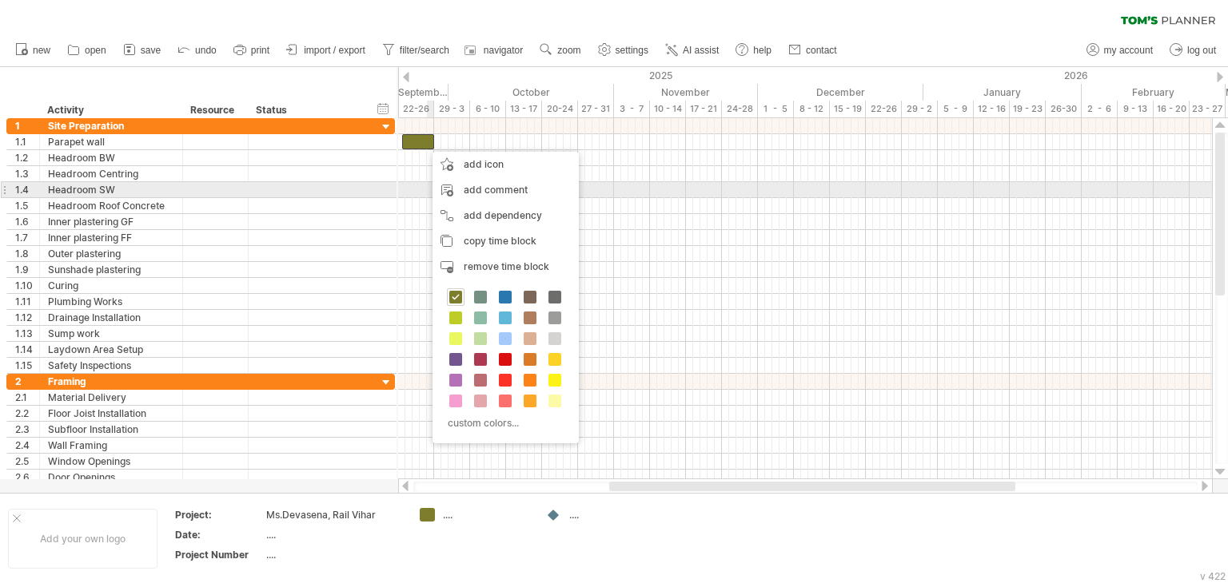
click at [345, 194] on div at bounding box center [309, 189] width 105 height 15
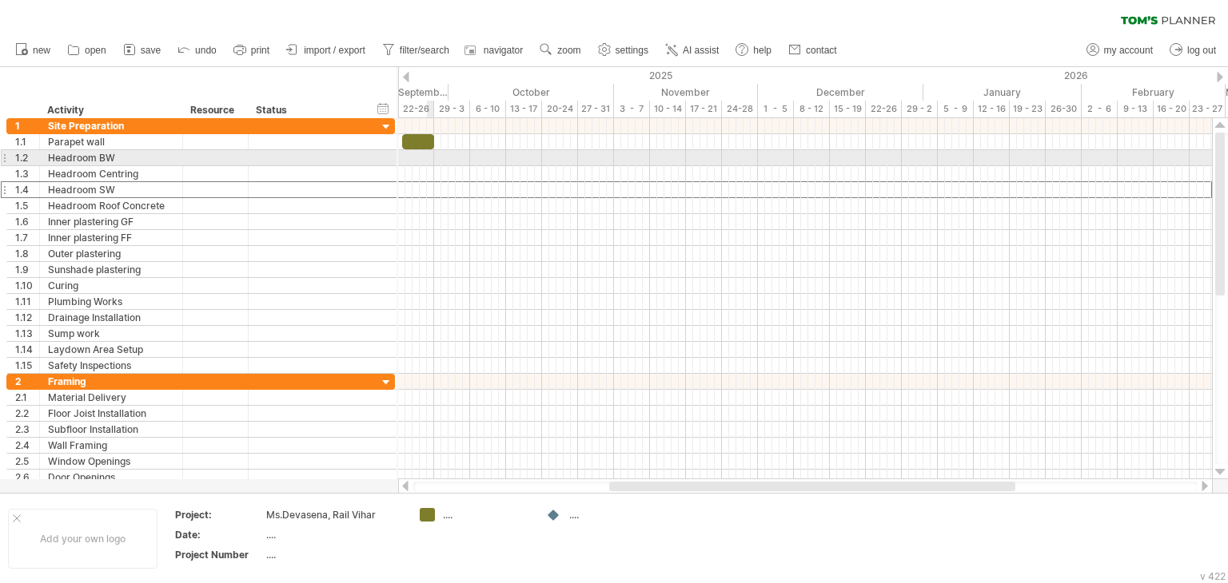
click at [432, 156] on div at bounding box center [805, 158] width 814 height 16
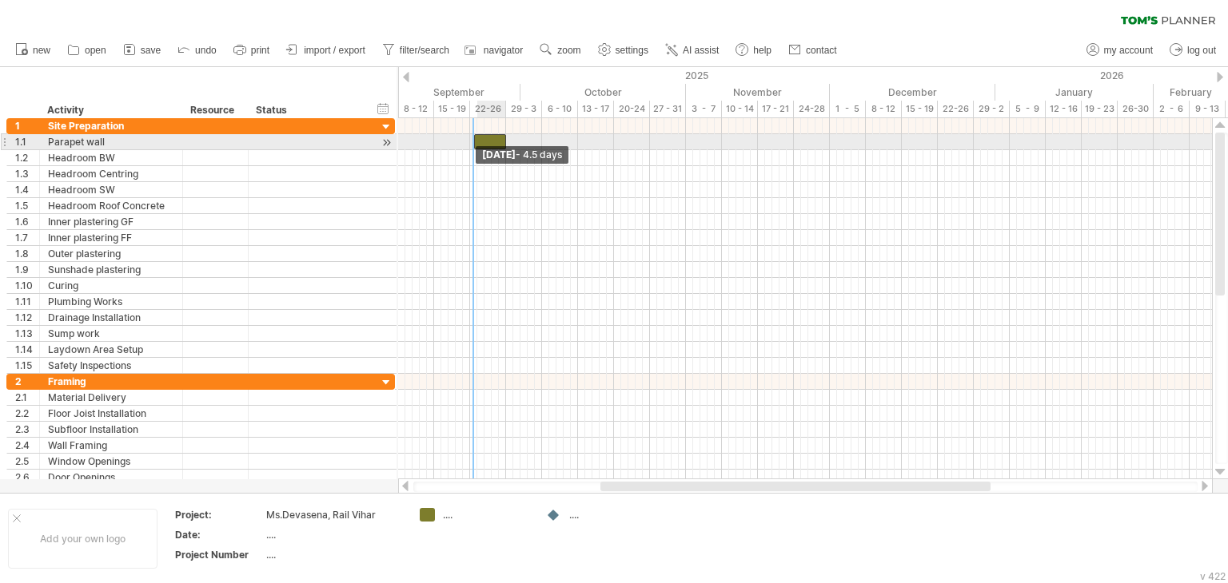
drag, startPoint x: 399, startPoint y: 137, endPoint x: 471, endPoint y: 150, distance: 73.1
click at [471, 150] on div "[DATE] - 4.5 days [DATE] - 4.5 days" at bounding box center [805, 298] width 814 height 361
click at [471, 150] on div at bounding box center [805, 158] width 814 height 16
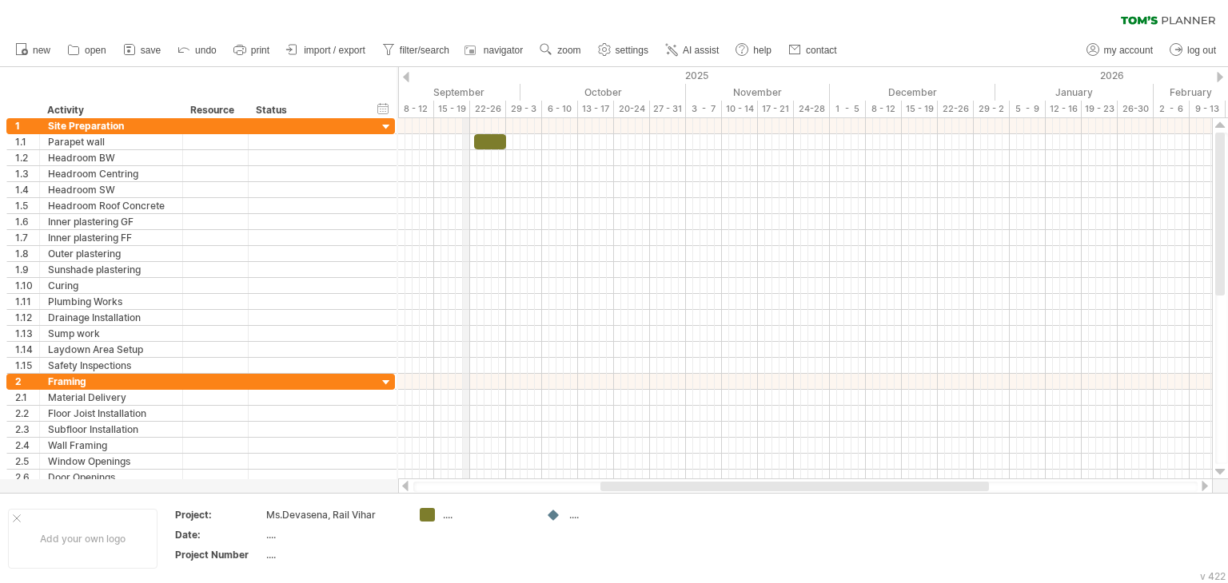
click at [469, 103] on div "15 - 19" at bounding box center [452, 109] width 36 height 17
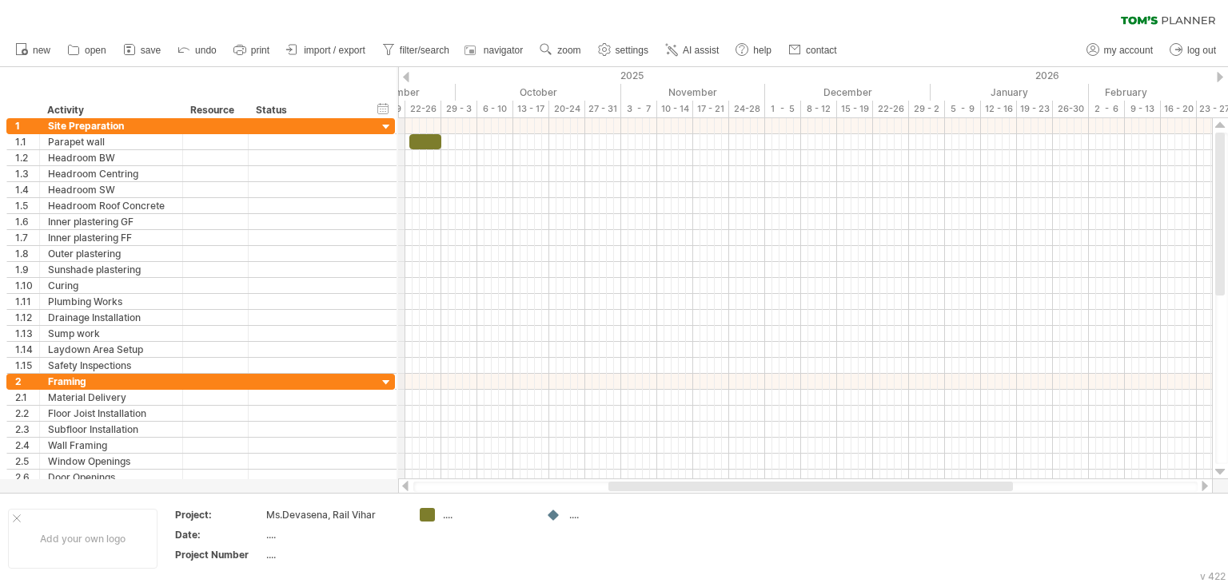
drag, startPoint x: 469, startPoint y: 103, endPoint x: 404, endPoint y: 108, distance: 64.9
click at [930, 85] on div "December" at bounding box center [847, 92] width 165 height 17
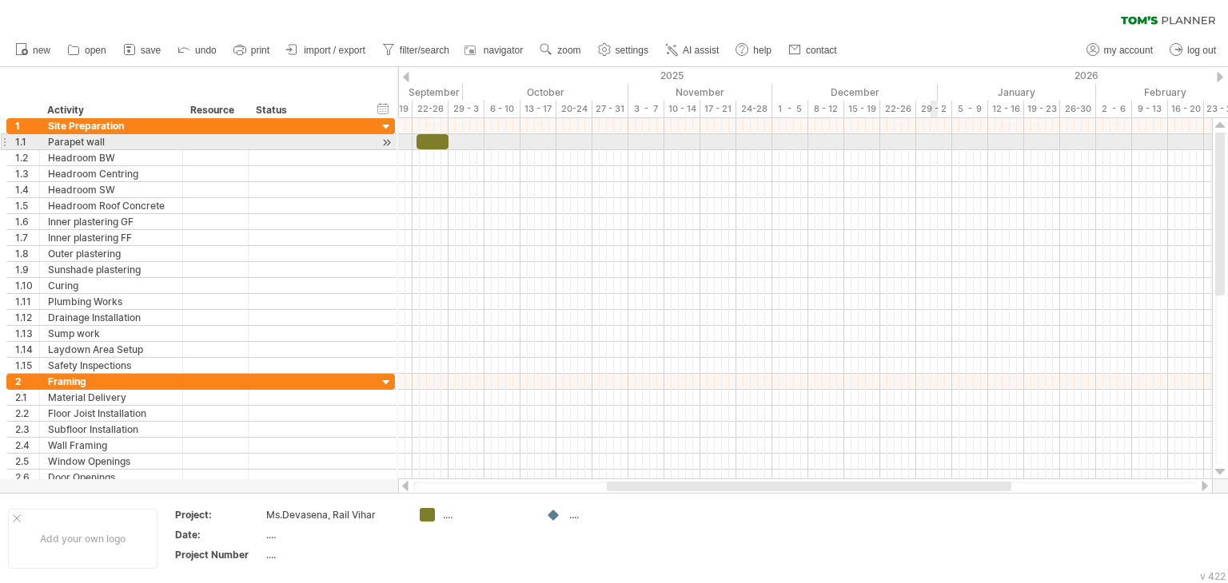
drag, startPoint x: 930, startPoint y: 85, endPoint x: 934, endPoint y: 145, distance: 60.1
click at [934, 145] on div "Trying to reach [DOMAIN_NAME] Connected again... 0% clear filter new 1" at bounding box center [614, 291] width 1228 height 583
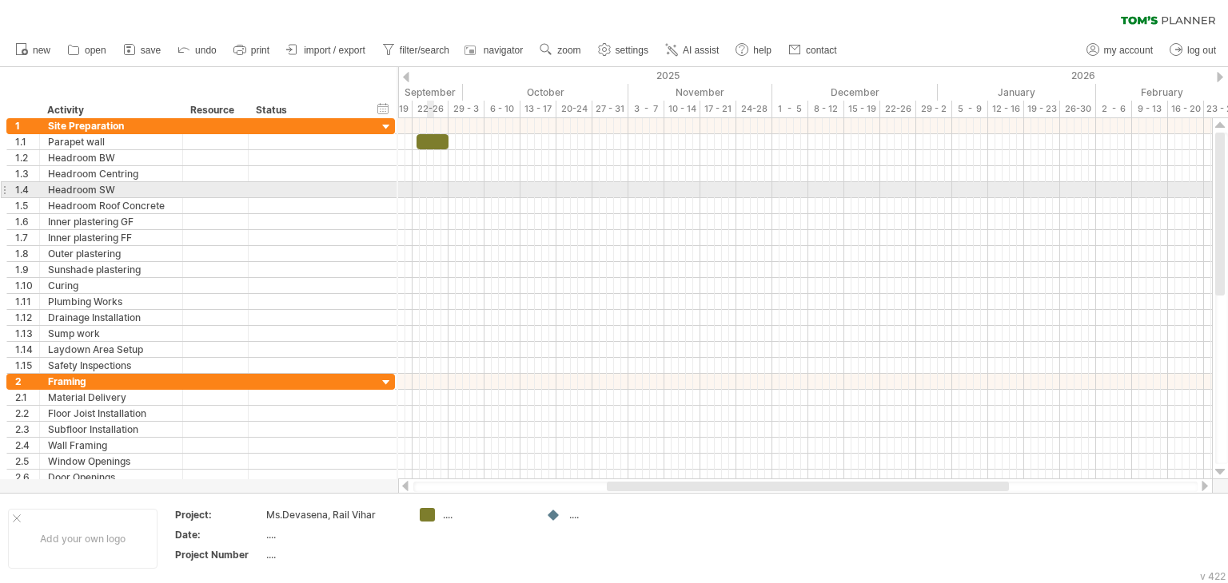
click at [431, 190] on div at bounding box center [805, 190] width 814 height 16
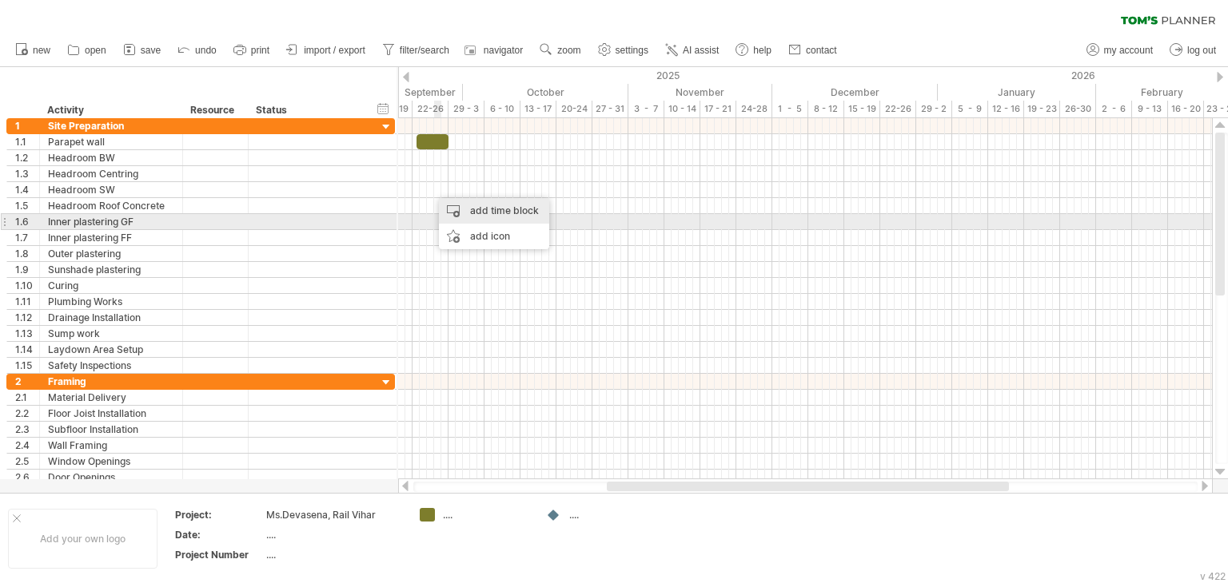
click at [484, 215] on div "add time block" at bounding box center [494, 211] width 110 height 26
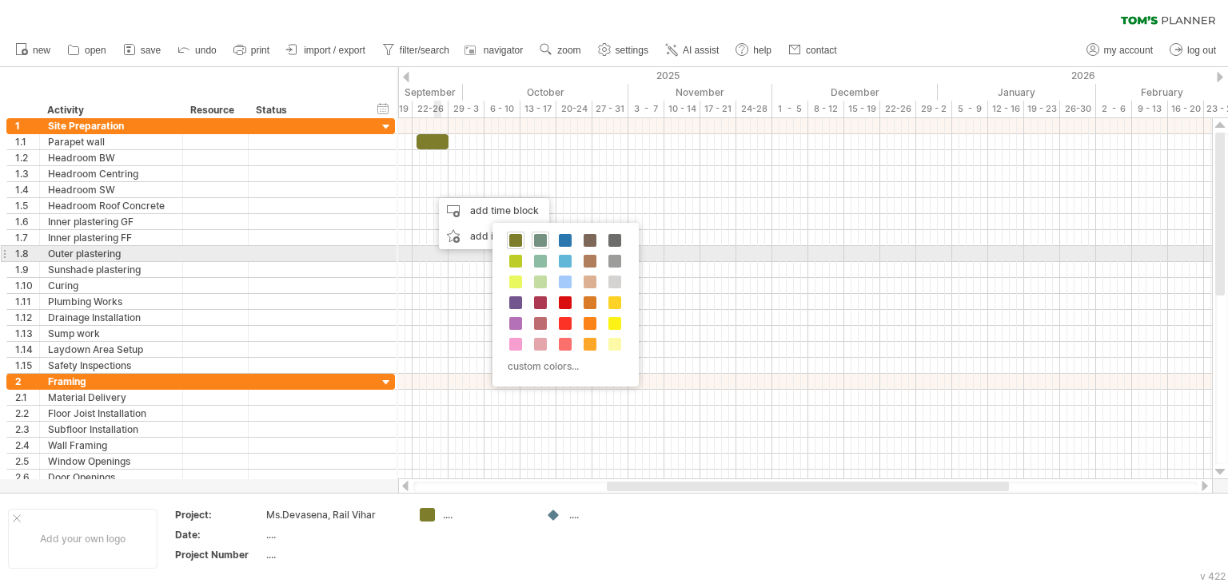
click at [542, 248] on div at bounding box center [541, 241] width 18 height 18
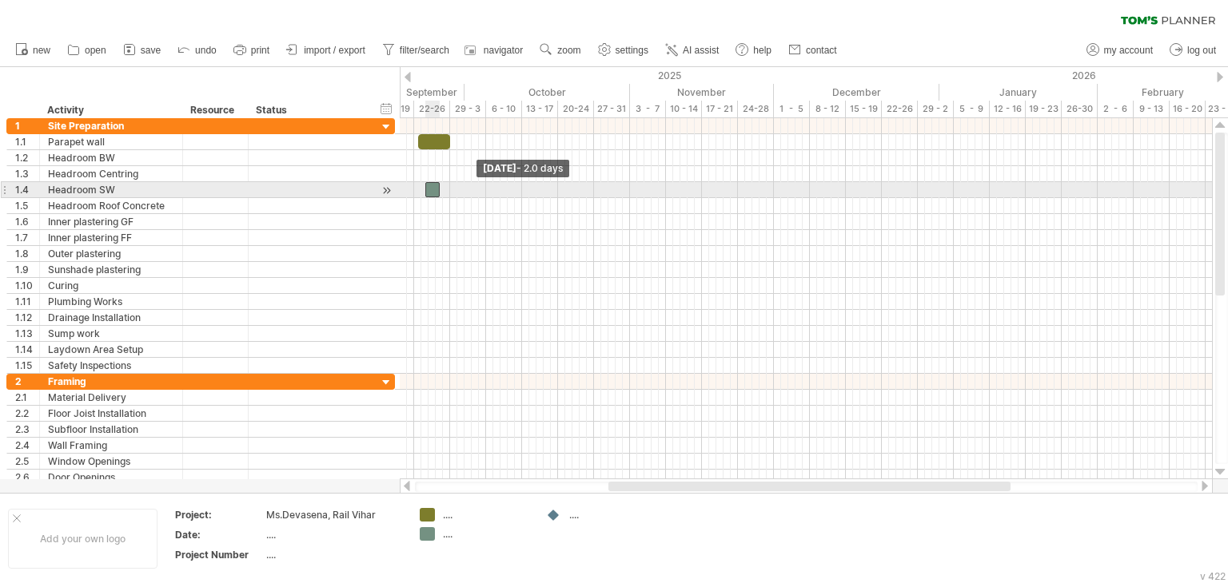
click at [426, 189] on span at bounding box center [425, 189] width 6 height 15
drag, startPoint x: 437, startPoint y: 186, endPoint x: 429, endPoint y: 188, distance: 8.2
click at [429, 188] on span at bounding box center [432, 189] width 6 height 15
click at [423, 191] on span at bounding box center [421, 189] width 6 height 15
click at [427, 190] on span at bounding box center [428, 189] width 6 height 15
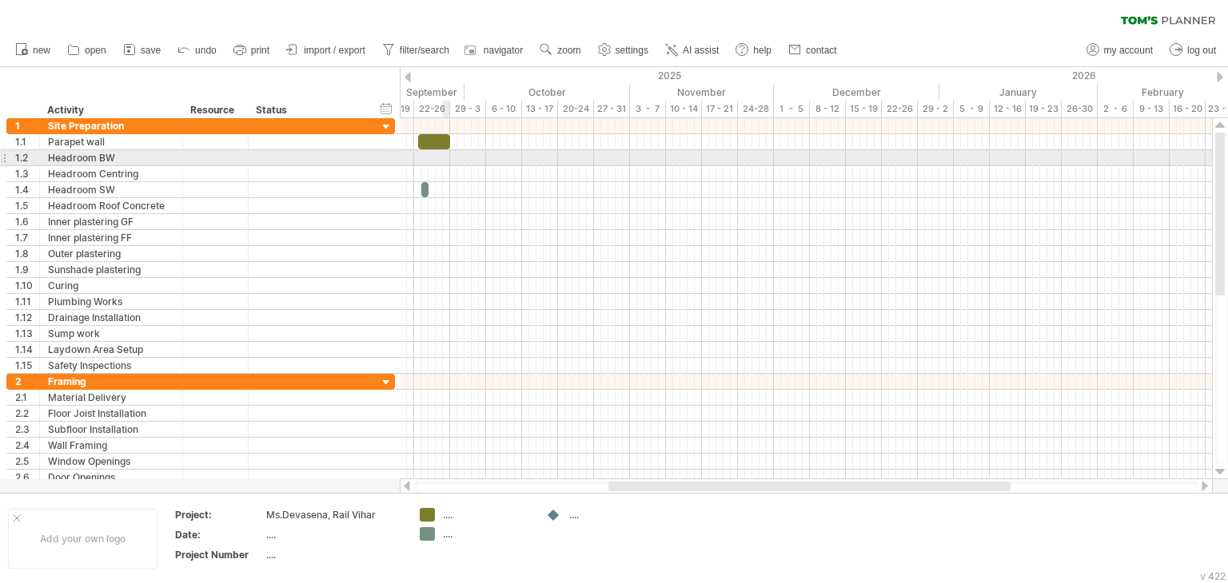
click at [444, 158] on div at bounding box center [806, 158] width 812 height 16
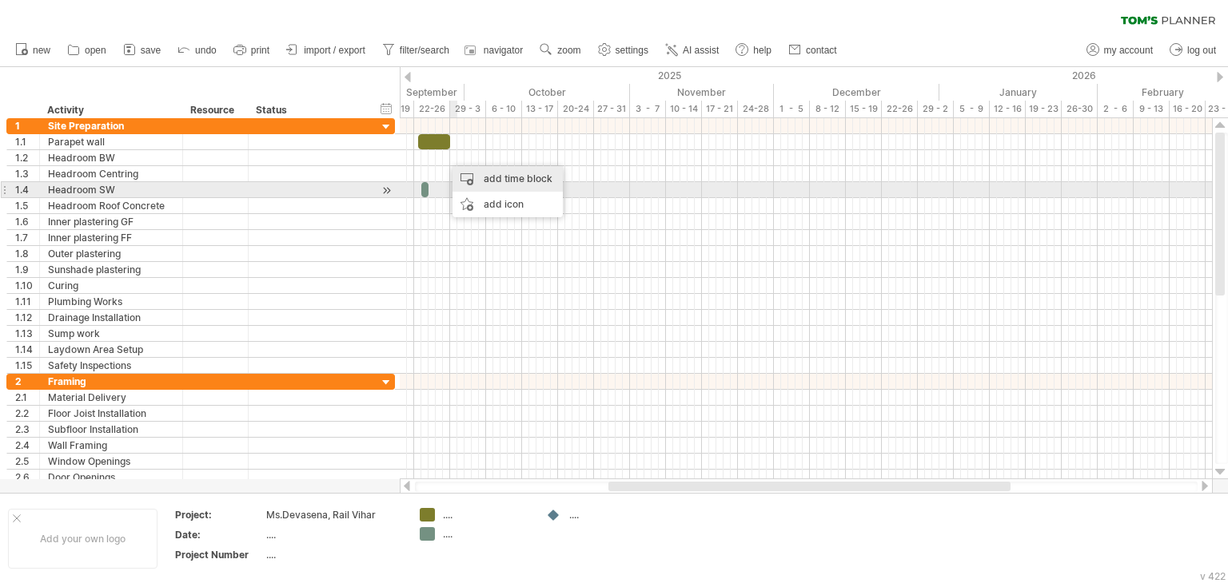
click at [500, 186] on div "add time block" at bounding box center [507, 179] width 110 height 26
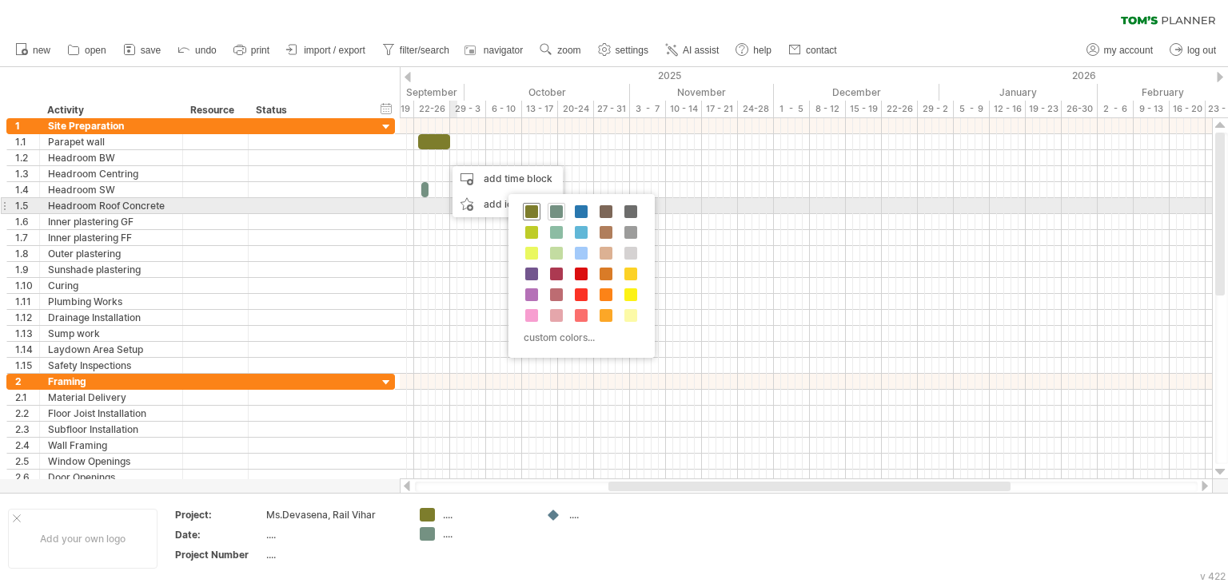
click at [524, 210] on div at bounding box center [532, 212] width 18 height 18
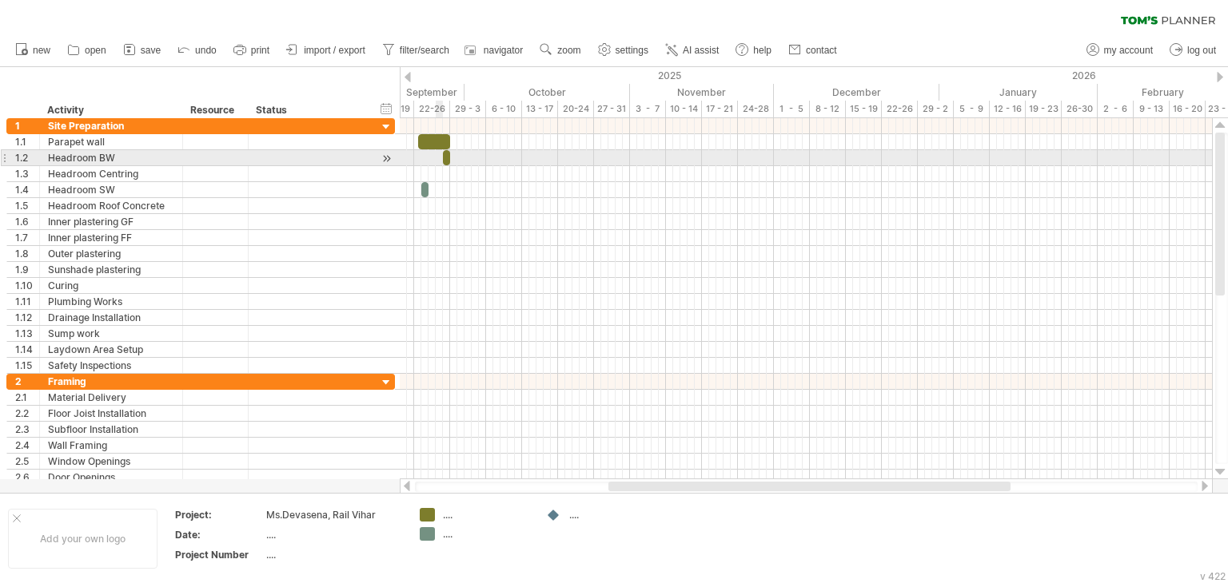
click at [443, 159] on span at bounding box center [443, 157] width 6 height 15
drag, startPoint x: 443, startPoint y: 159, endPoint x: 432, endPoint y: 161, distance: 10.7
click at [432, 161] on span at bounding box center [432, 157] width 6 height 15
drag, startPoint x: 451, startPoint y: 157, endPoint x: 440, endPoint y: 158, distance: 10.5
click at [440, 158] on span at bounding box center [439, 157] width 6 height 15
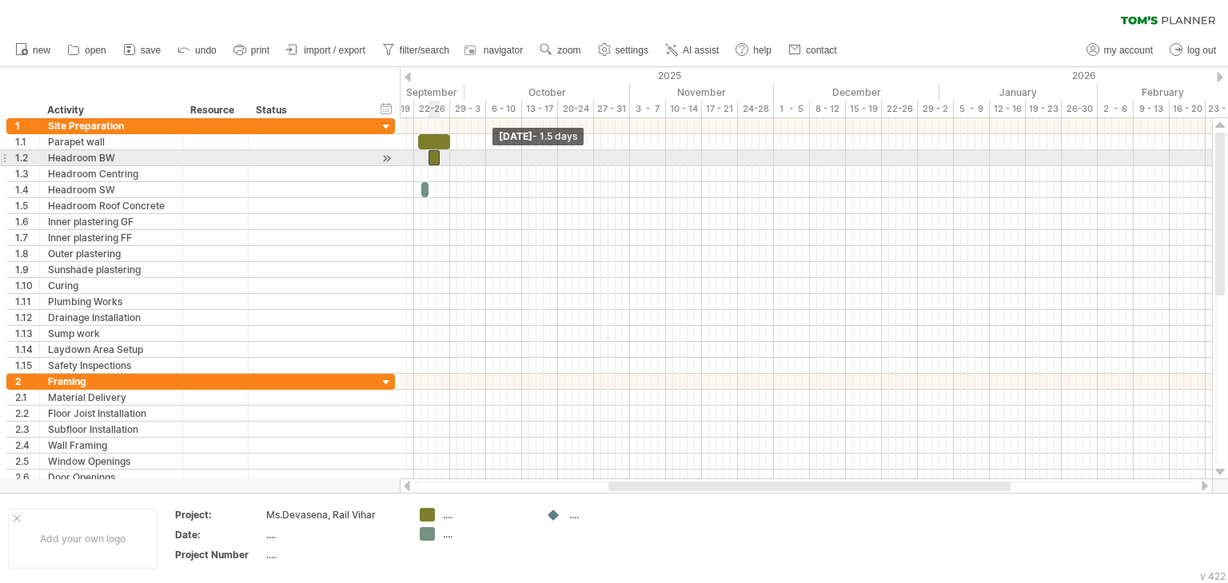
click at [428, 161] on span at bounding box center [428, 157] width 6 height 15
click at [440, 158] on span at bounding box center [439, 157] width 6 height 15
drag, startPoint x: 440, startPoint y: 158, endPoint x: 449, endPoint y: 158, distance: 9.6
click at [449, 158] on span at bounding box center [450, 157] width 6 height 15
drag, startPoint x: 429, startPoint y: 160, endPoint x: 438, endPoint y: 160, distance: 8.8
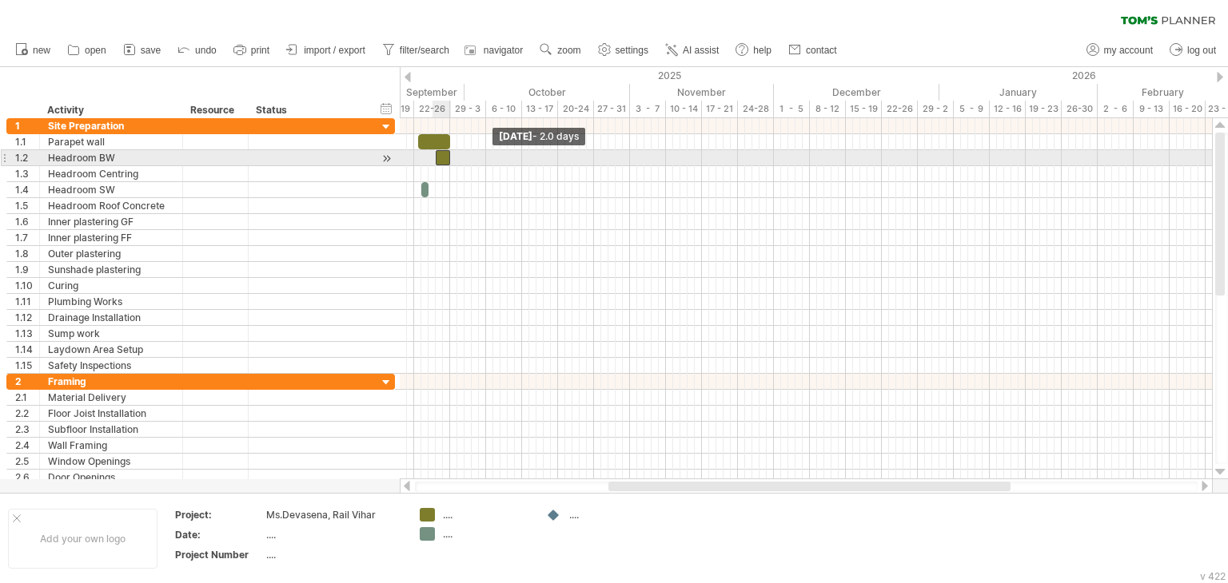
click at [438, 160] on span at bounding box center [435, 157] width 6 height 15
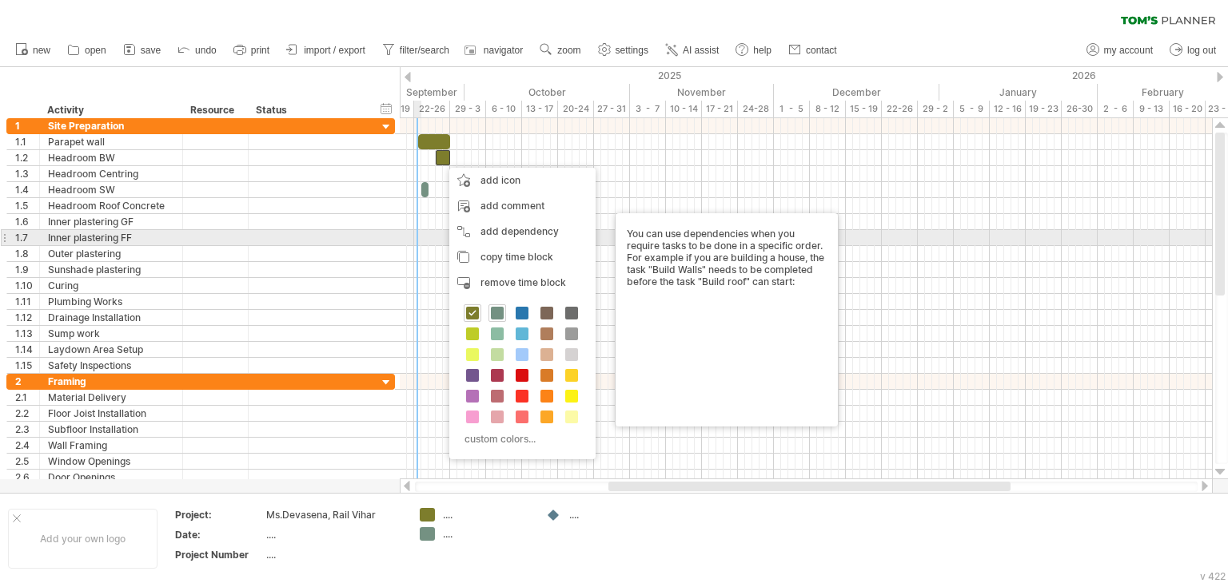
click at [420, 237] on div at bounding box center [806, 238] width 812 height 16
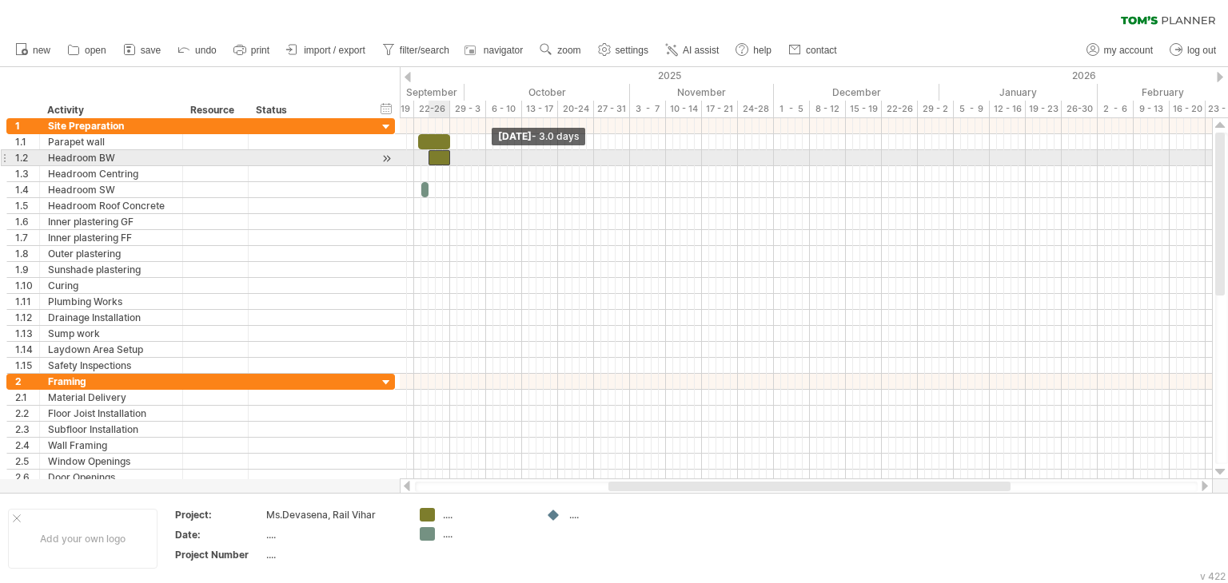
click at [432, 161] on div at bounding box center [439, 157] width 22 height 15
drag, startPoint x: 446, startPoint y: 157, endPoint x: 438, endPoint y: 160, distance: 8.3
click at [438, 160] on div at bounding box center [435, 157] width 14 height 15
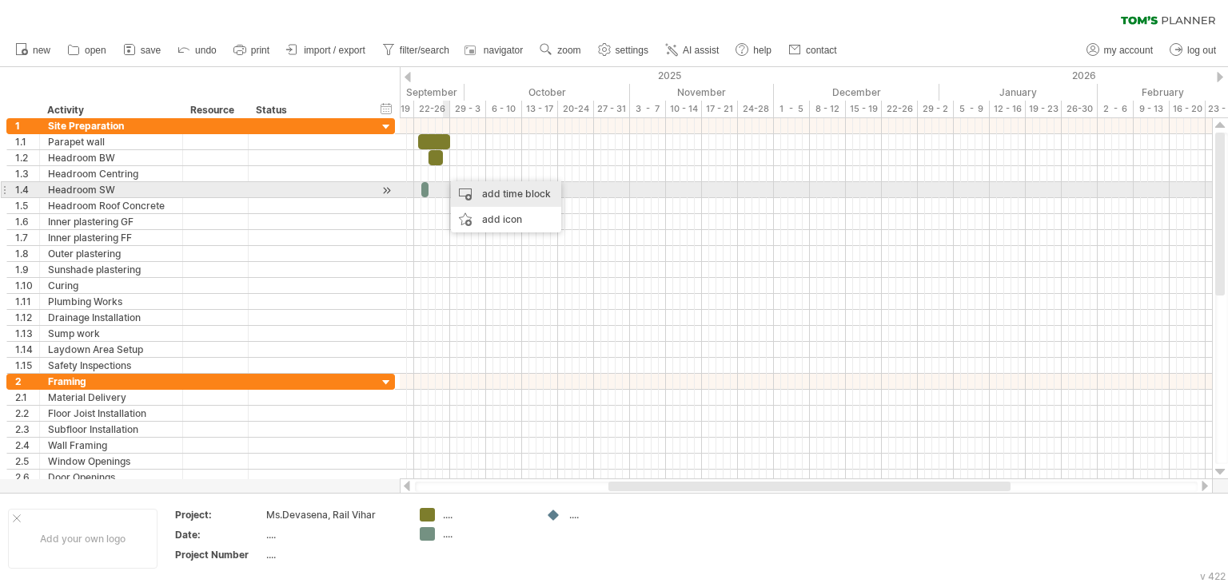
click at [476, 197] on div "add time block" at bounding box center [506, 194] width 110 height 26
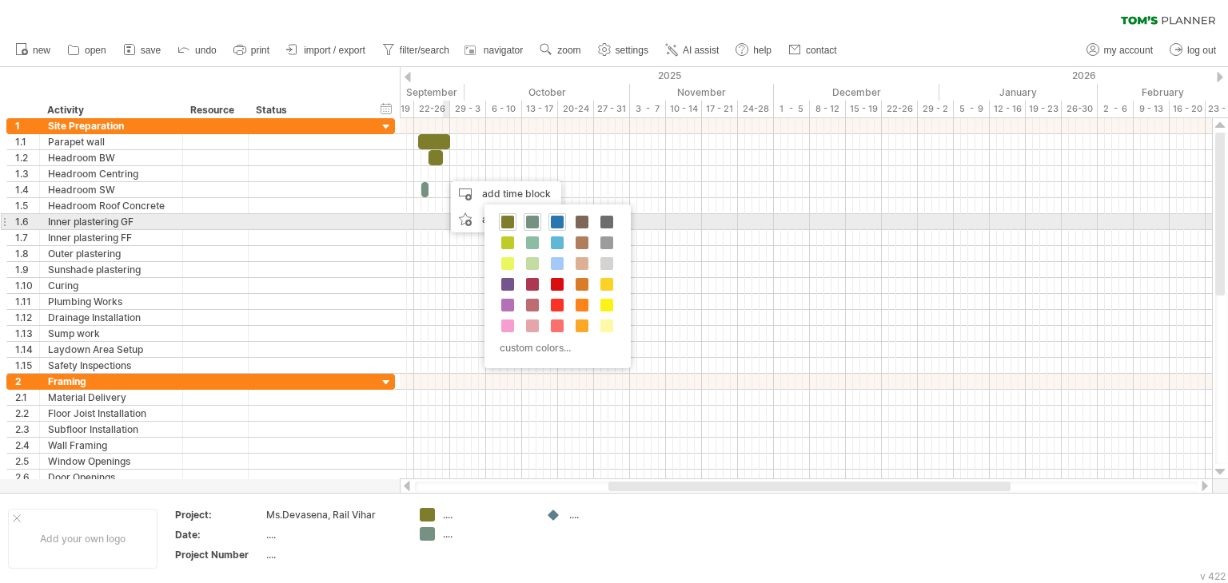
click at [560, 225] on span at bounding box center [557, 222] width 13 height 13
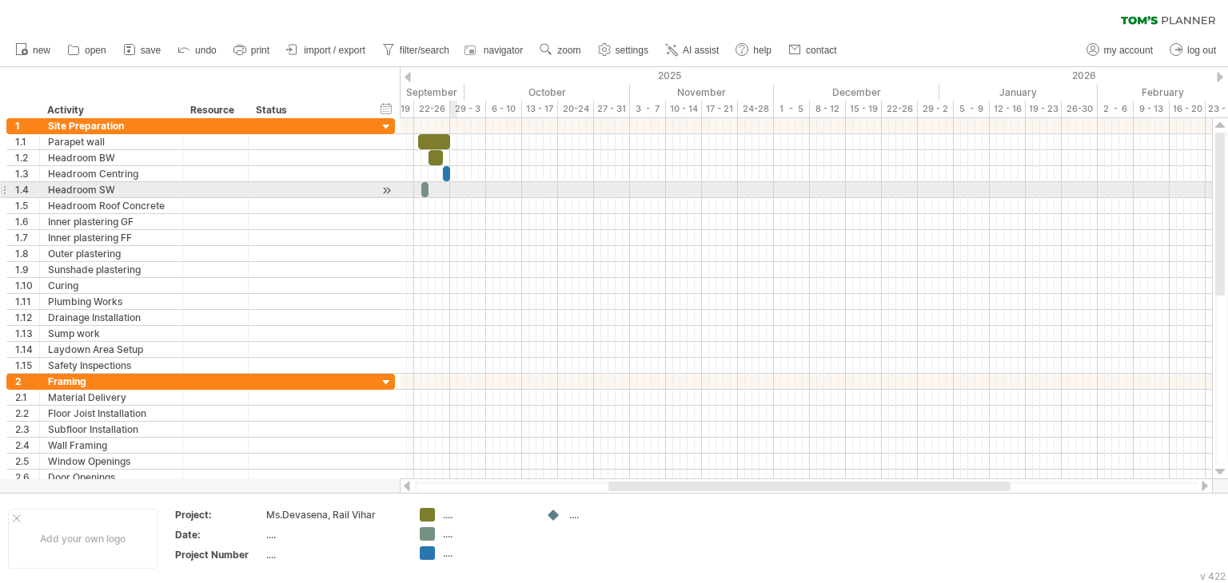
click at [454, 187] on div at bounding box center [806, 190] width 812 height 16
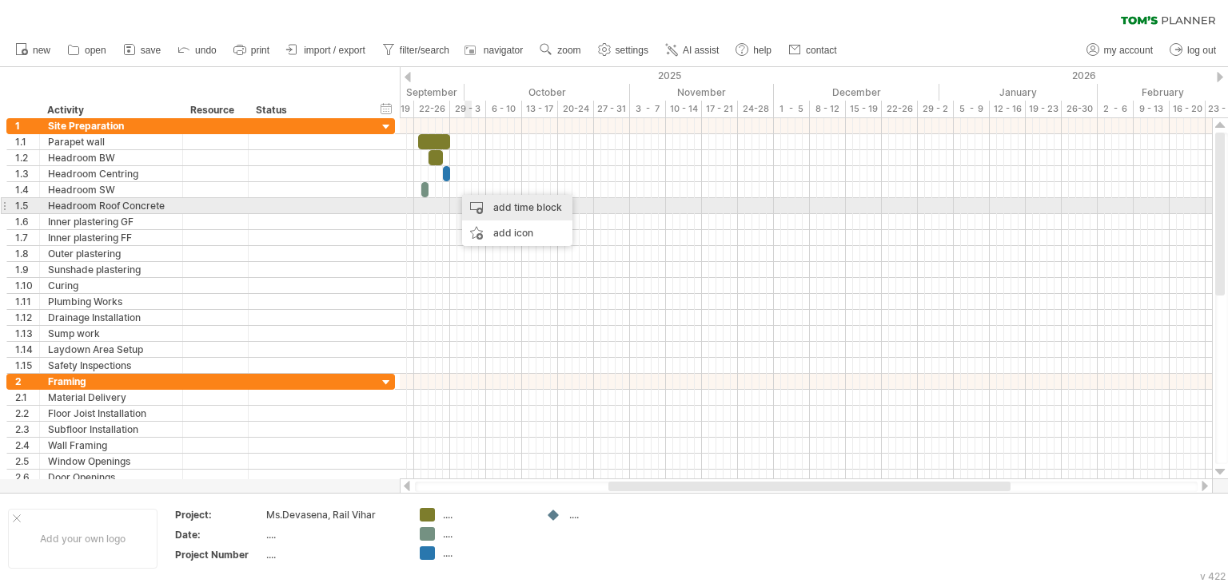
click at [499, 205] on div "add time block" at bounding box center [517, 208] width 110 height 26
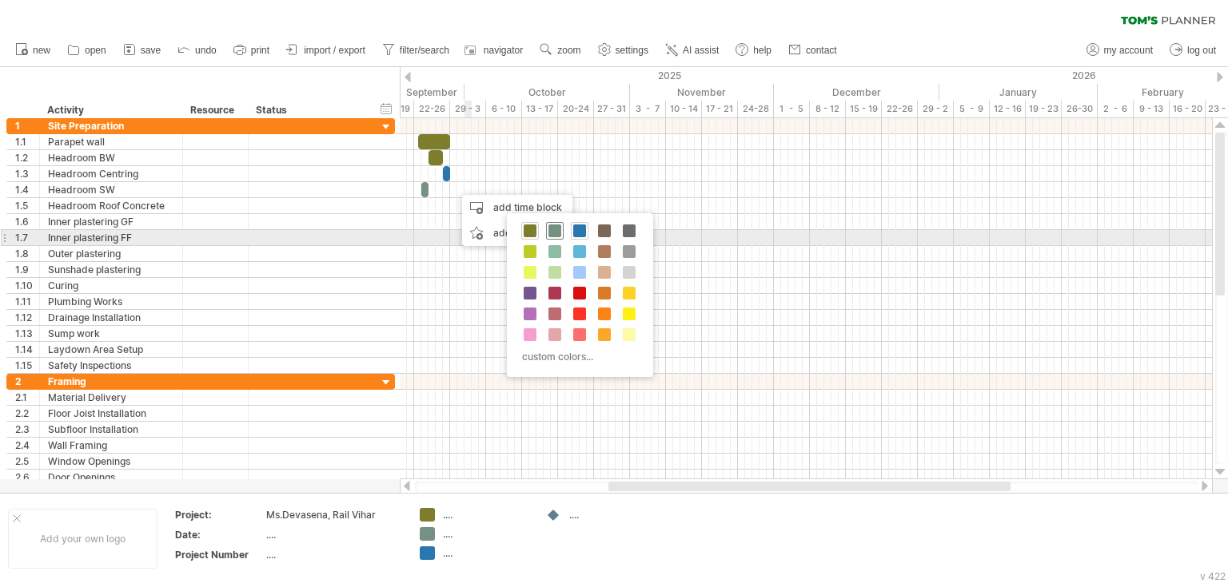
click at [553, 231] on span at bounding box center [554, 231] width 13 height 13
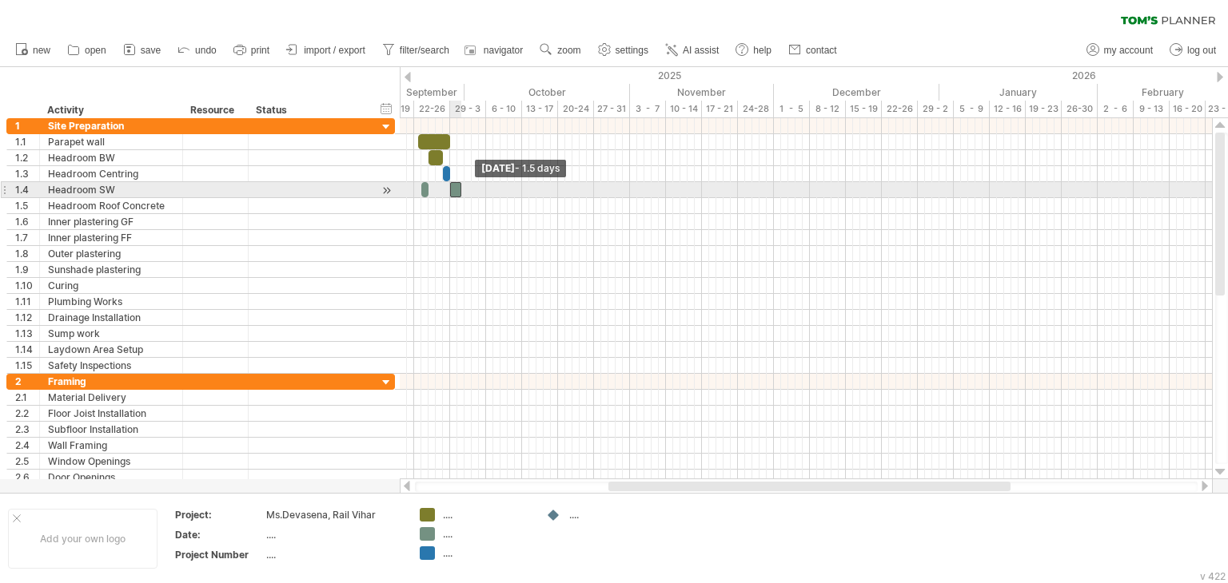
click at [447, 193] on span at bounding box center [450, 189] width 6 height 15
click at [464, 191] on span at bounding box center [464, 189] width 6 height 15
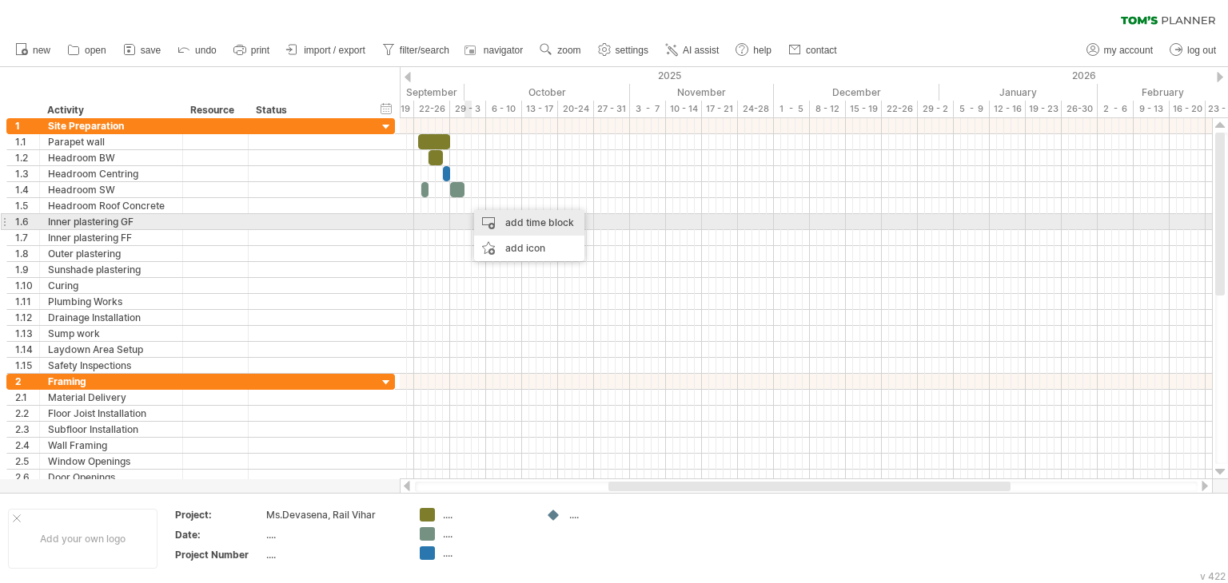
click at [498, 222] on div "add time block" at bounding box center [529, 223] width 110 height 26
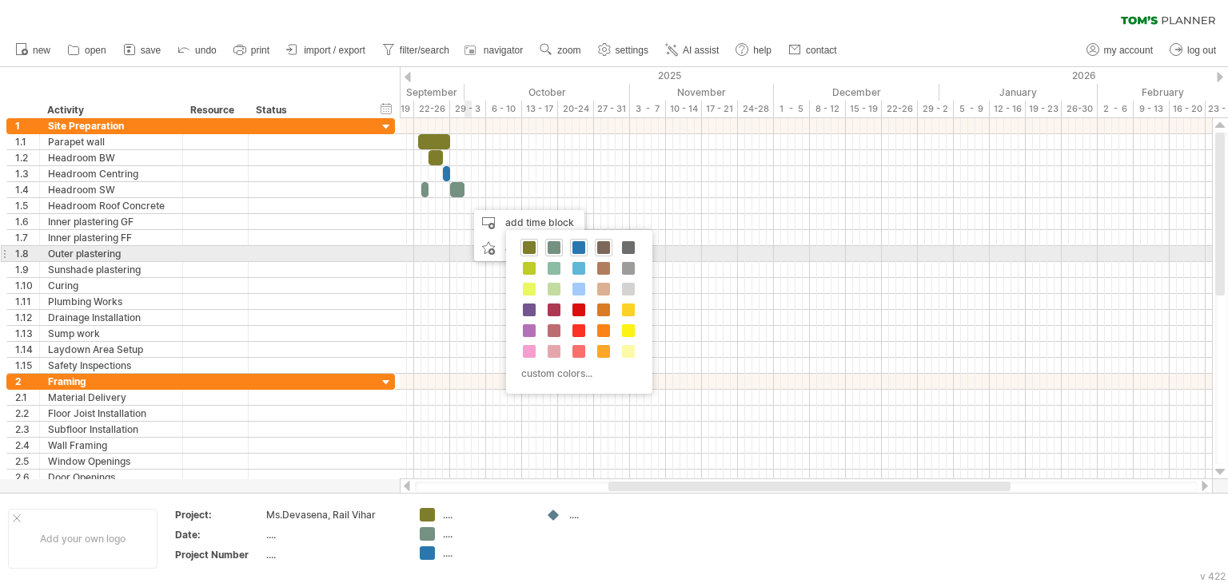
click at [607, 247] on span at bounding box center [603, 247] width 13 height 13
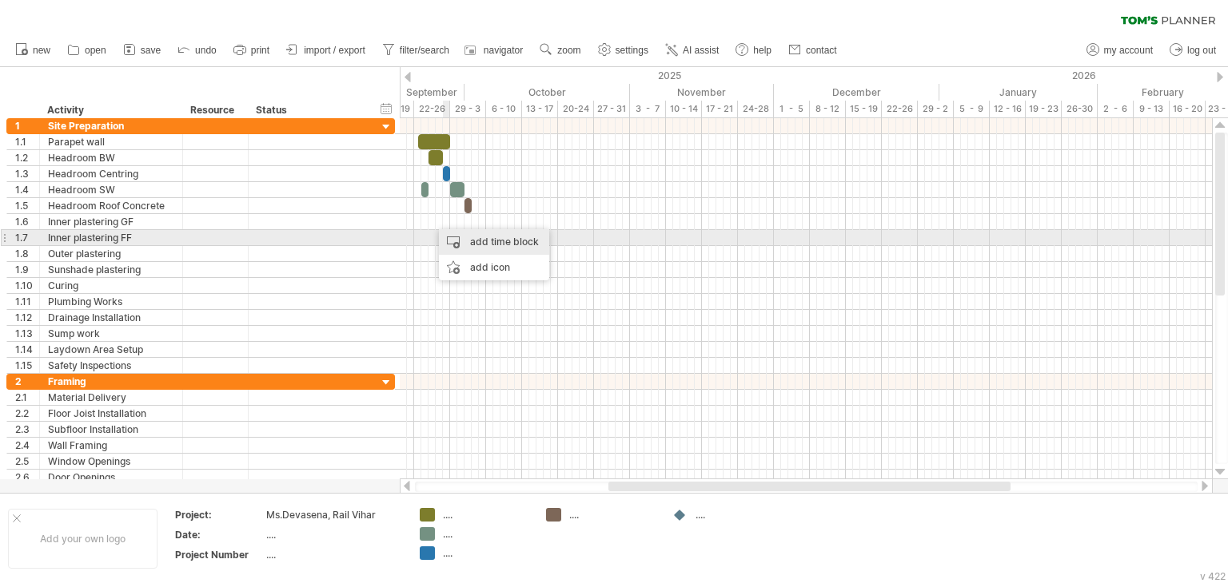
click at [464, 237] on div "add time block" at bounding box center [494, 242] width 110 height 26
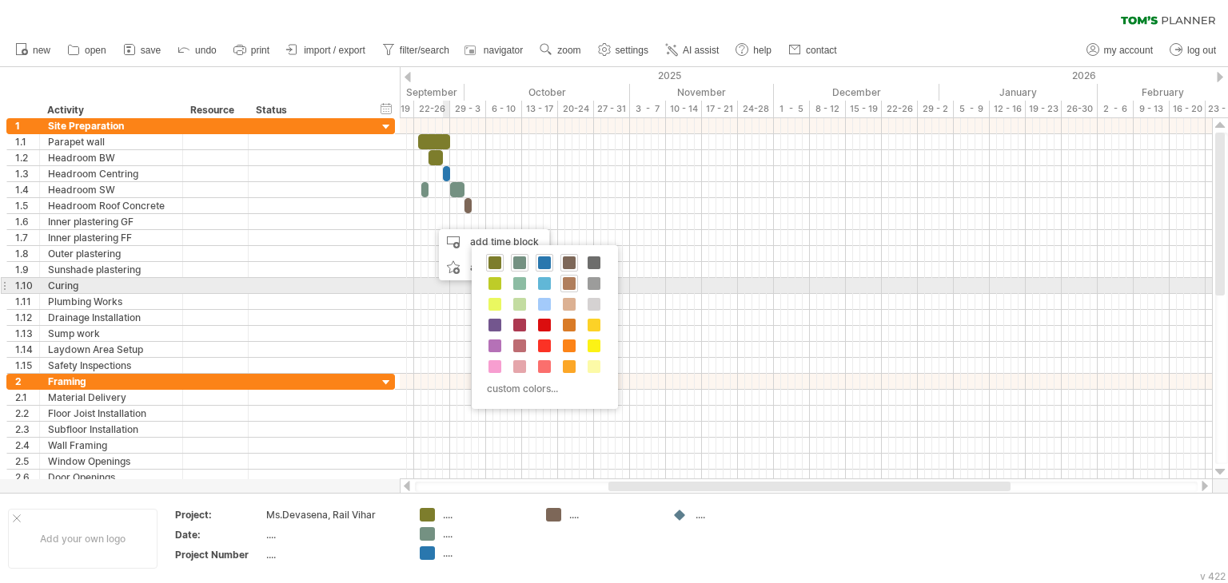
click at [571, 282] on span at bounding box center [569, 283] width 13 height 13
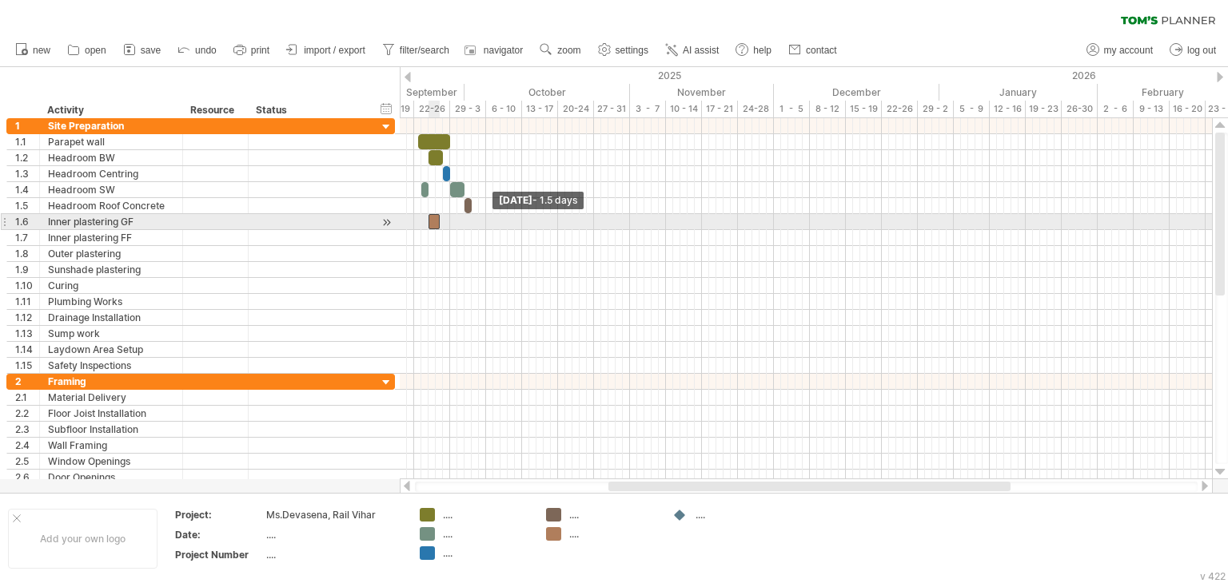
click at [428, 221] on span at bounding box center [428, 221] width 6 height 15
drag, startPoint x: 438, startPoint y: 221, endPoint x: 448, endPoint y: 221, distance: 10.4
click at [448, 221] on span at bounding box center [450, 221] width 6 height 15
click at [455, 221] on span at bounding box center [457, 221] width 6 height 15
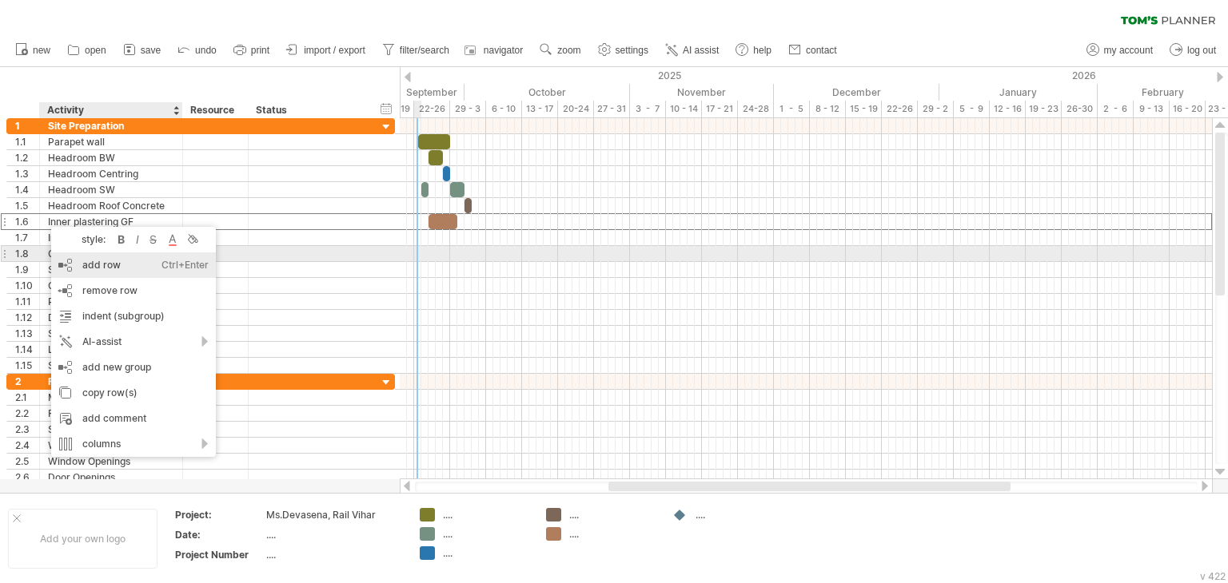
click at [83, 262] on div "add row Ctrl+Enter Cmd+Enter" at bounding box center [133, 266] width 165 height 26
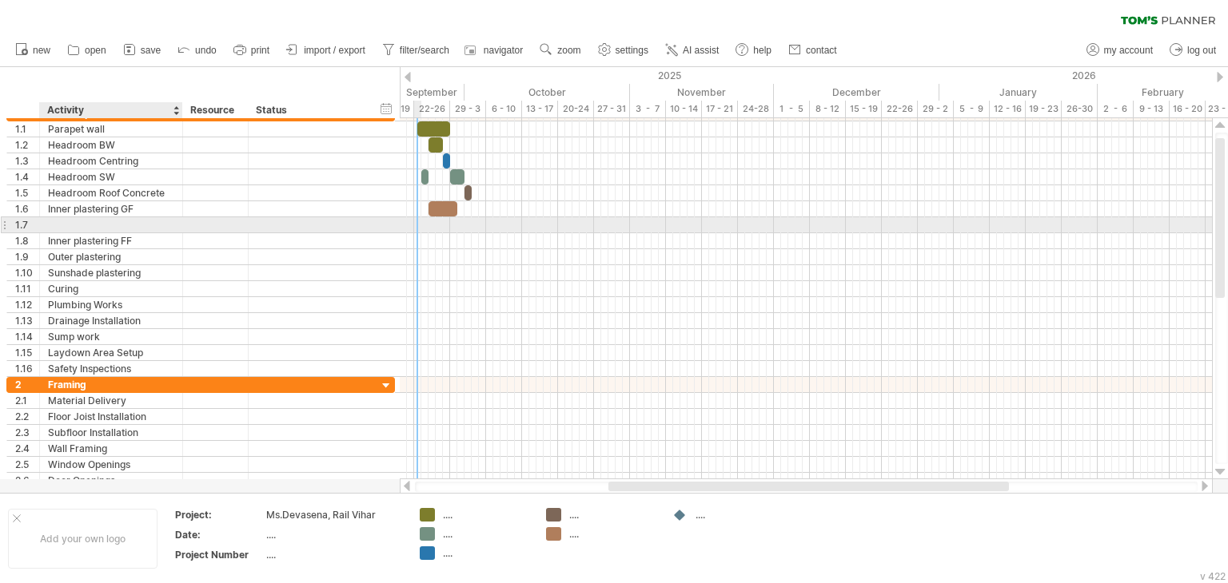
click at [77, 222] on div at bounding box center [111, 224] width 126 height 15
type input "**********"
click at [448, 221] on div at bounding box center [806, 225] width 812 height 17
click at [432, 225] on div at bounding box center [806, 225] width 812 height 16
click at [433, 224] on div at bounding box center [806, 225] width 812 height 16
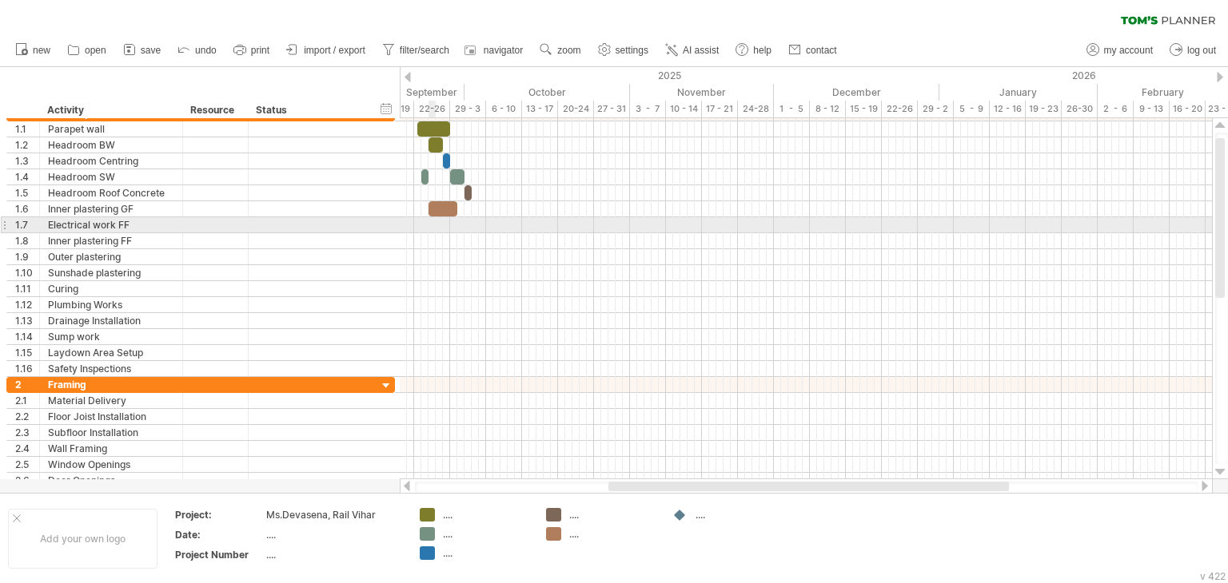
click at [433, 224] on div at bounding box center [806, 225] width 812 height 16
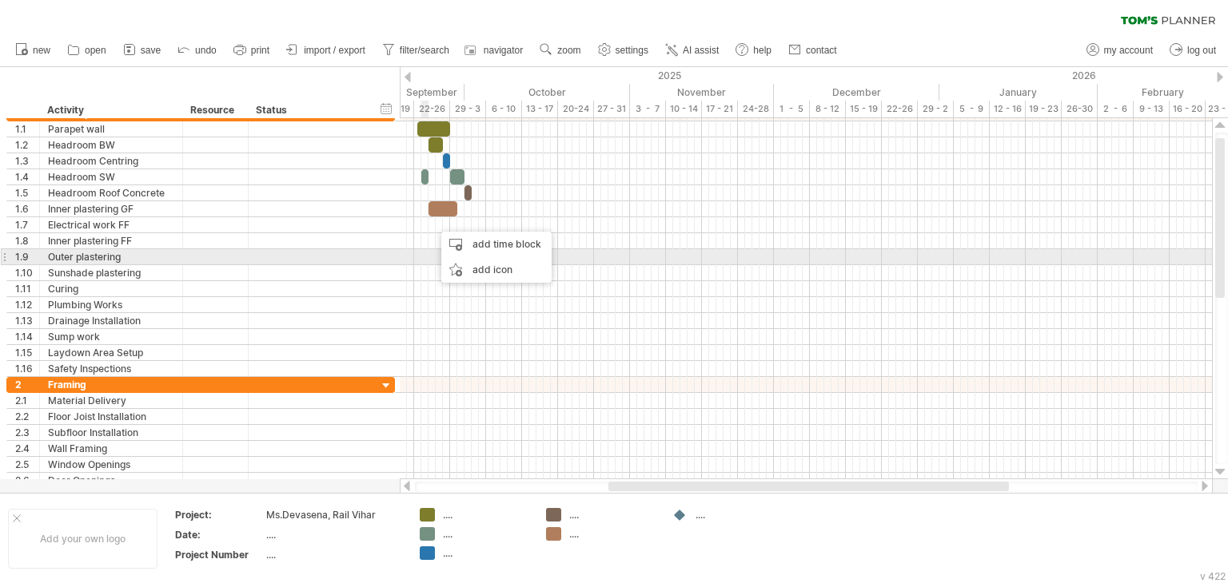
click at [421, 266] on div at bounding box center [806, 273] width 812 height 16
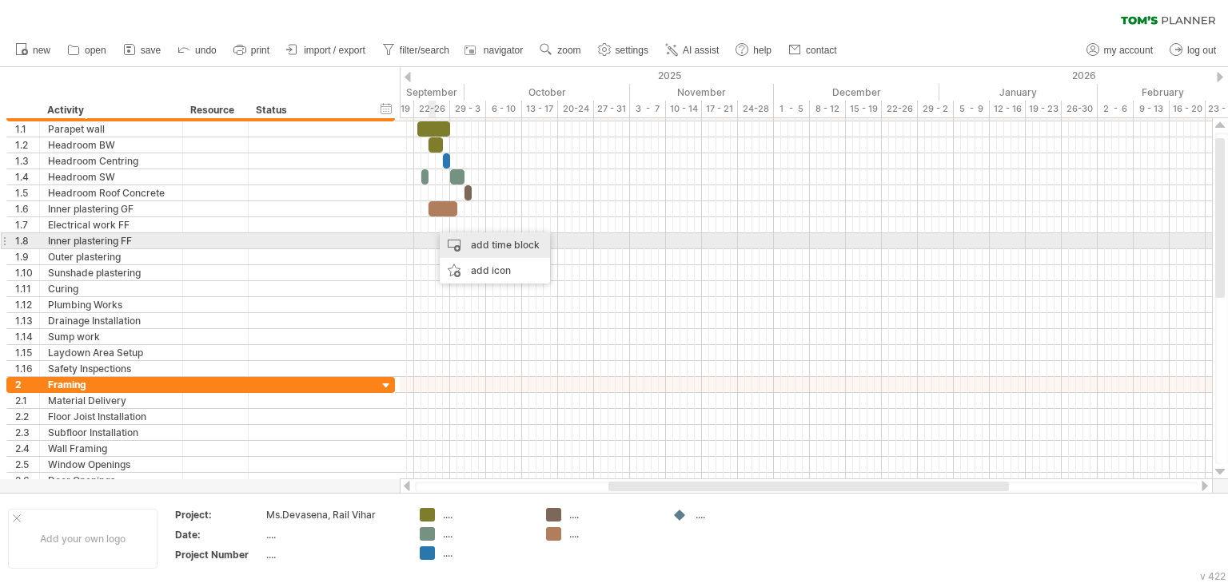
click at [469, 243] on div "add time block" at bounding box center [495, 246] width 110 height 26
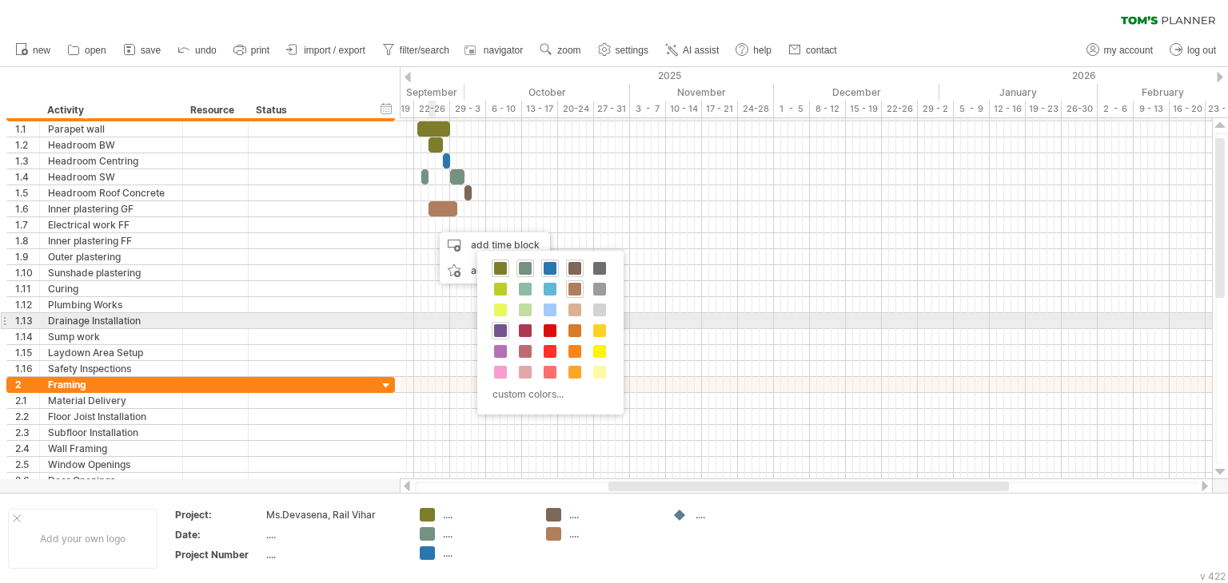
click at [504, 325] on span at bounding box center [500, 331] width 13 height 13
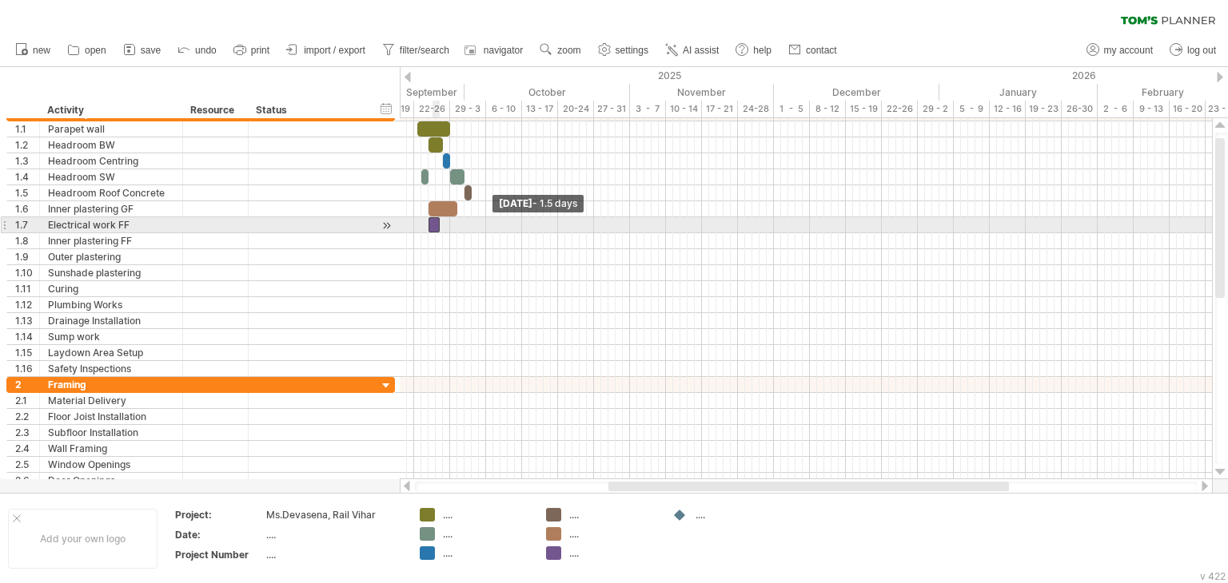
click at [430, 224] on span at bounding box center [428, 224] width 6 height 15
drag, startPoint x: 438, startPoint y: 221, endPoint x: 485, endPoint y: 226, distance: 47.4
click at [485, 226] on span at bounding box center [486, 224] width 6 height 15
drag, startPoint x: 428, startPoint y: 225, endPoint x: 451, endPoint y: 226, distance: 22.4
click at [451, 226] on span at bounding box center [450, 224] width 6 height 15
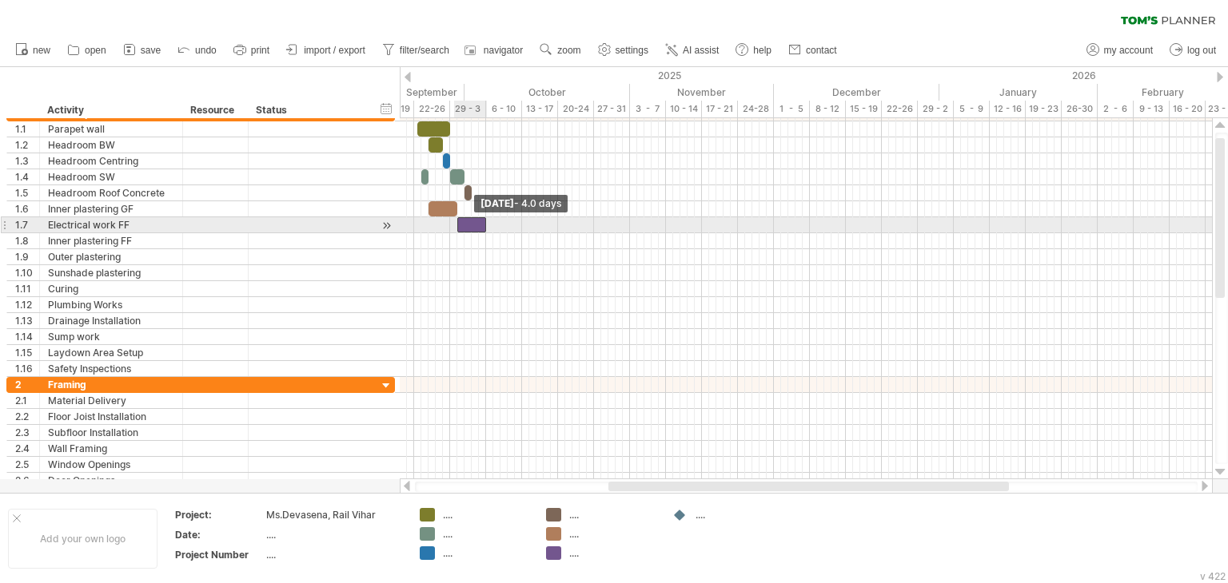
click at [456, 219] on span at bounding box center [457, 224] width 6 height 15
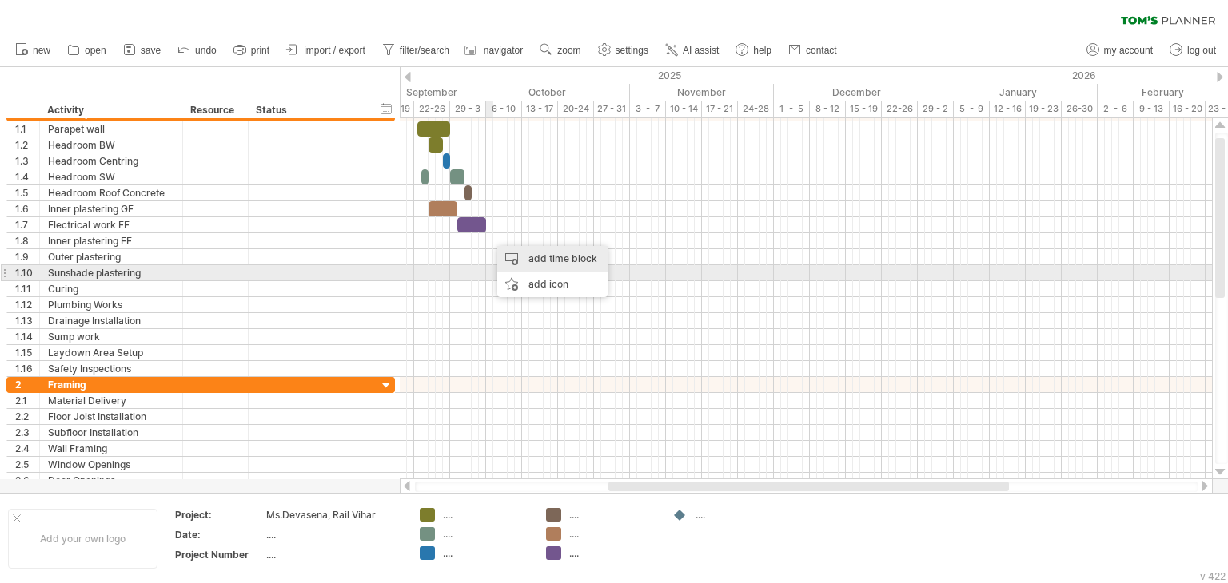
click at [536, 265] on div "add time block" at bounding box center [552, 259] width 110 height 26
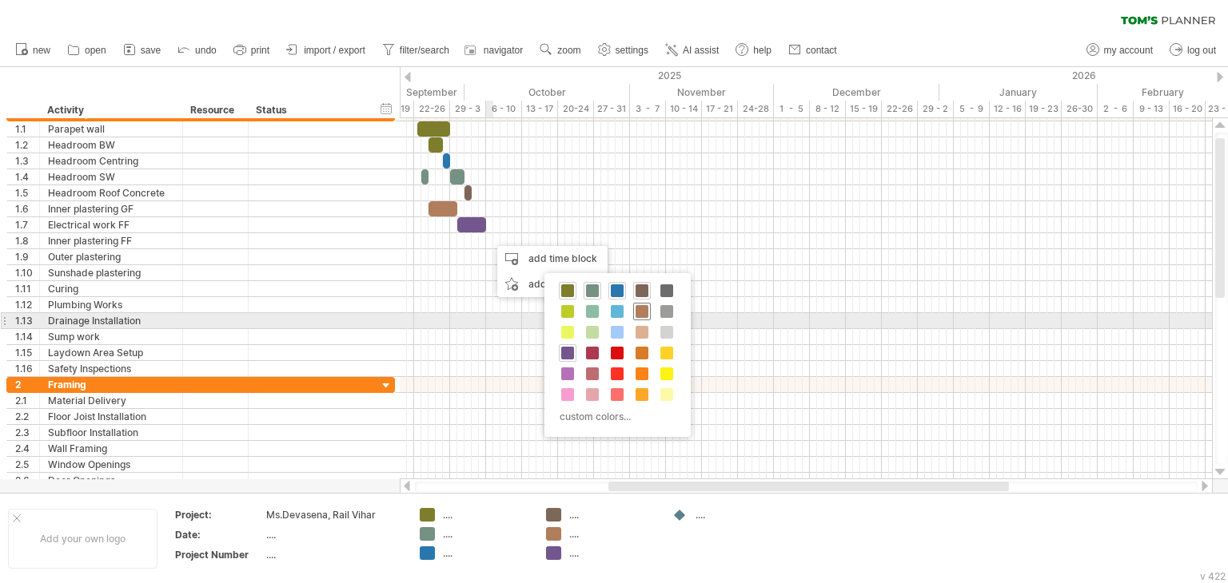
click at [633, 314] on div at bounding box center [642, 312] width 18 height 18
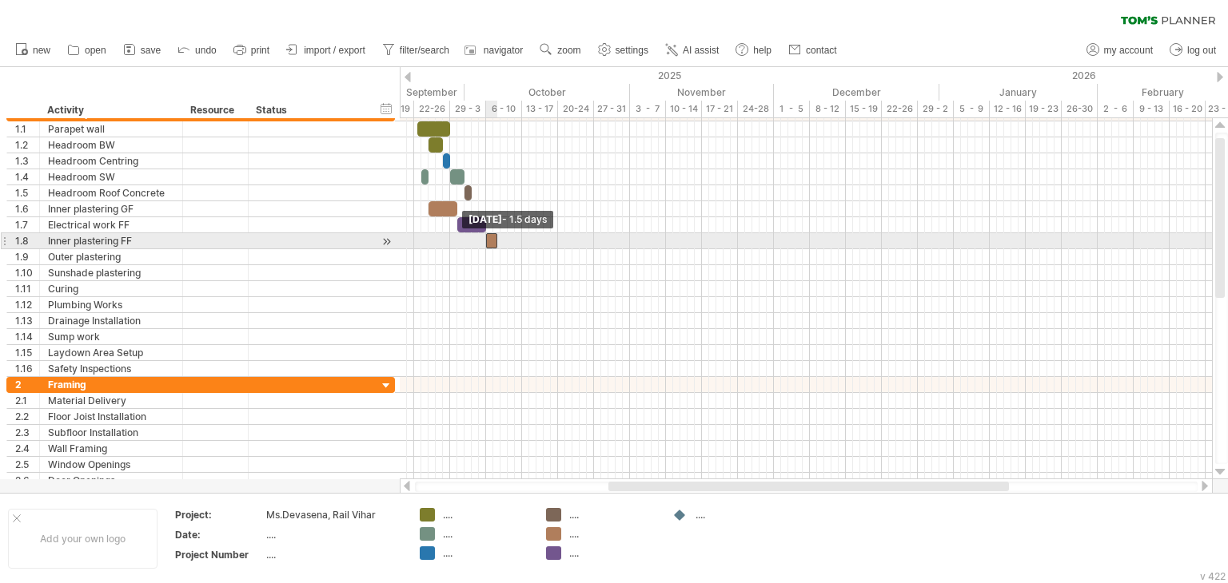
click at [486, 245] on span at bounding box center [486, 240] width 6 height 15
click at [496, 240] on span at bounding box center [497, 240] width 6 height 15
click at [504, 240] on div at bounding box center [806, 241] width 812 height 16
click at [501, 240] on span at bounding box center [500, 240] width 6 height 15
drag, startPoint x: 504, startPoint y: 240, endPoint x: 521, endPoint y: 244, distance: 18.0
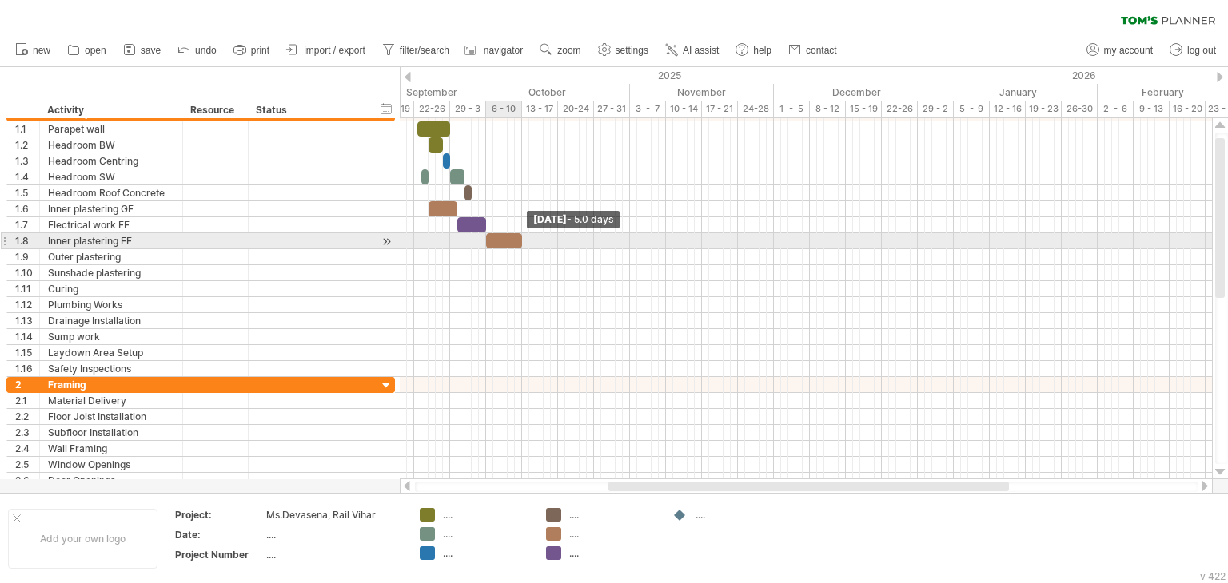
click at [521, 244] on span at bounding box center [522, 240] width 6 height 15
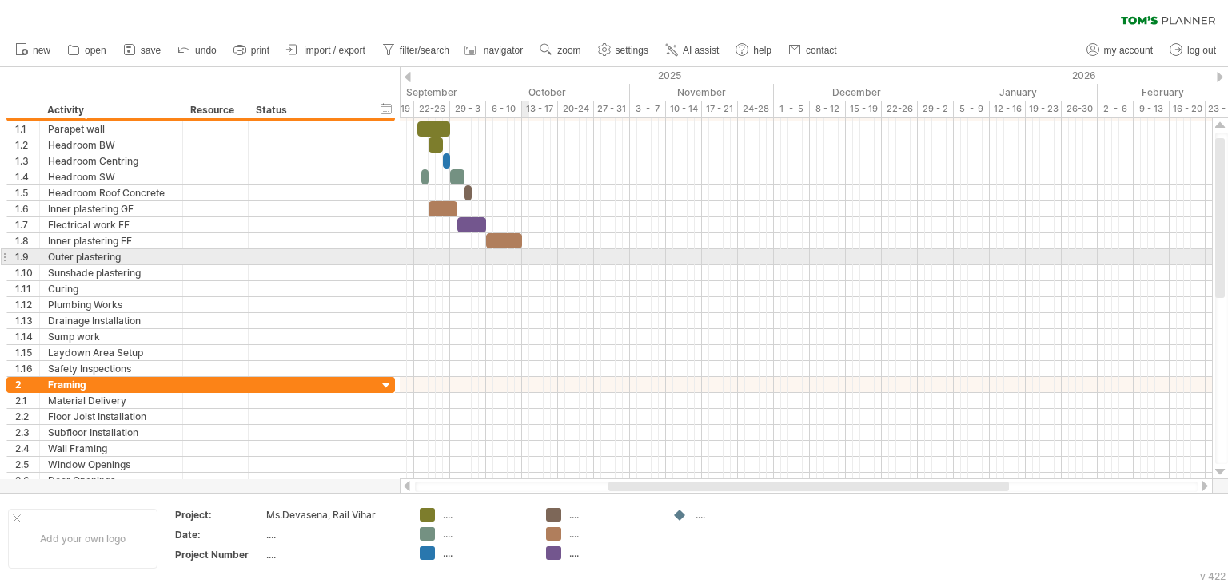
click at [523, 256] on div at bounding box center [806, 257] width 812 height 16
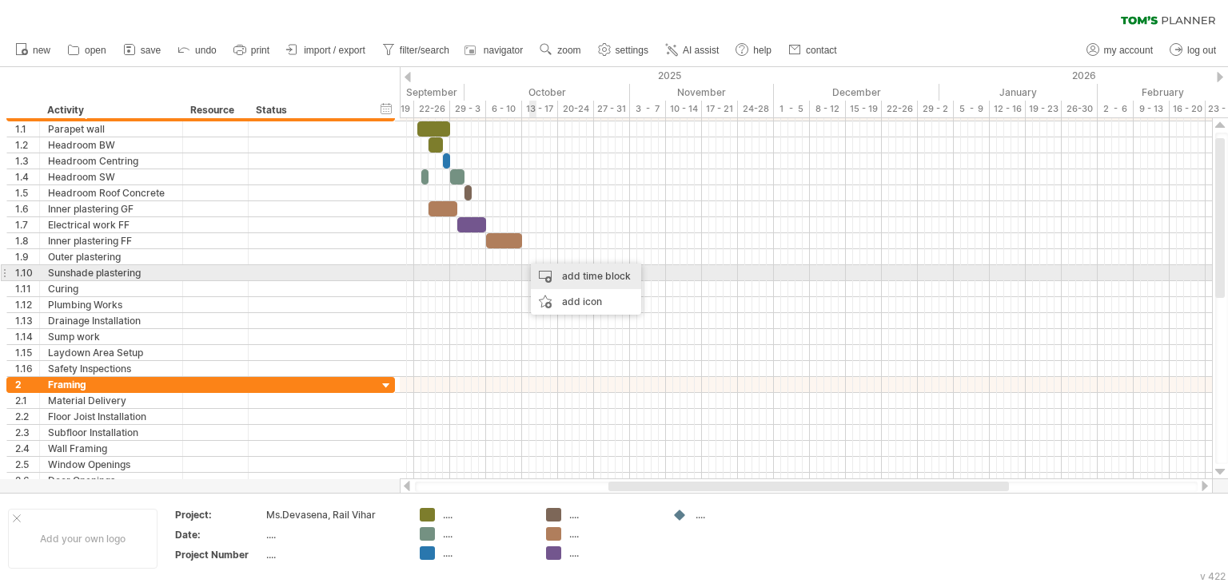
click at [552, 277] on div "add time block" at bounding box center [586, 277] width 110 height 26
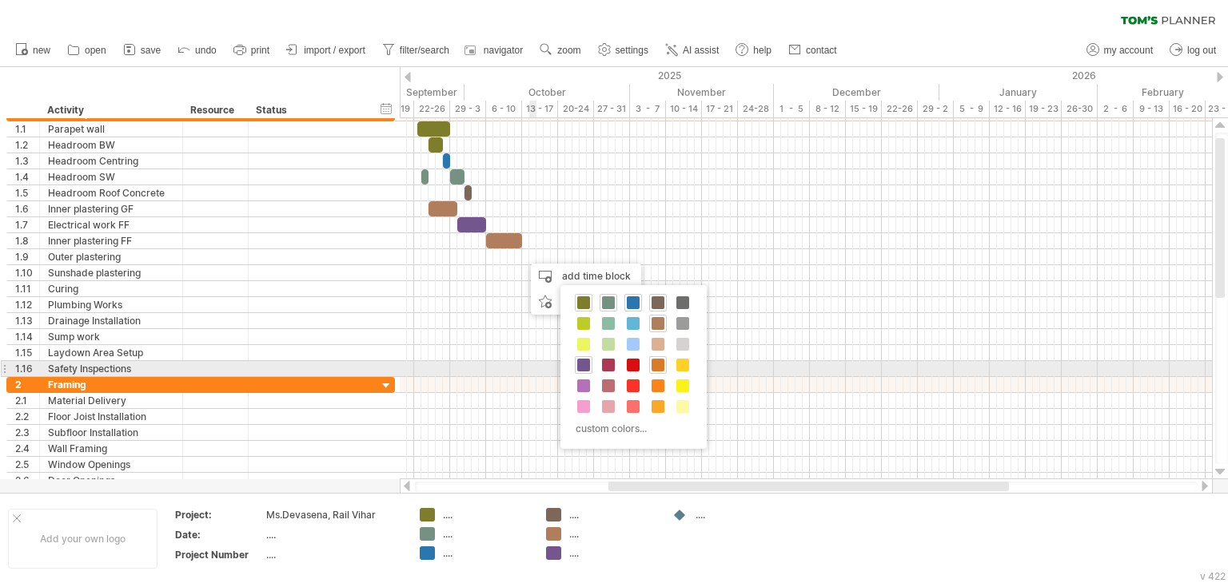
click at [654, 369] on span at bounding box center [657, 365] width 13 height 13
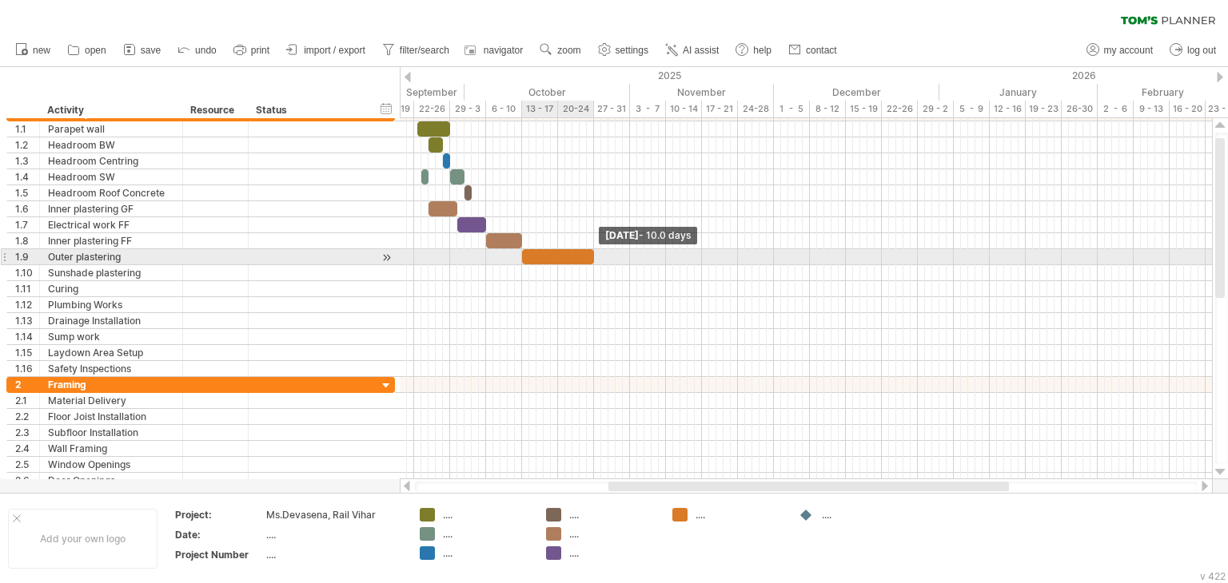
drag, startPoint x: 531, startPoint y: 256, endPoint x: 595, endPoint y: 265, distance: 64.7
click at [595, 265] on div "[DATE] - 10.0 days [DATE] - 1.5 days" at bounding box center [806, 298] width 812 height 361
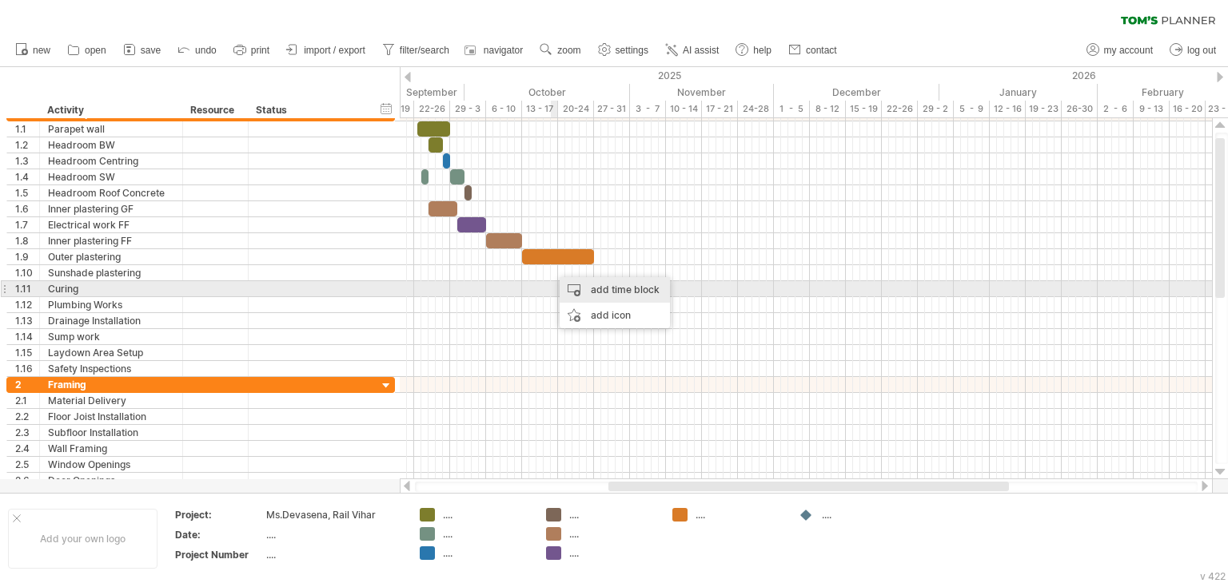
click at [595, 290] on div "add time block" at bounding box center [615, 290] width 110 height 26
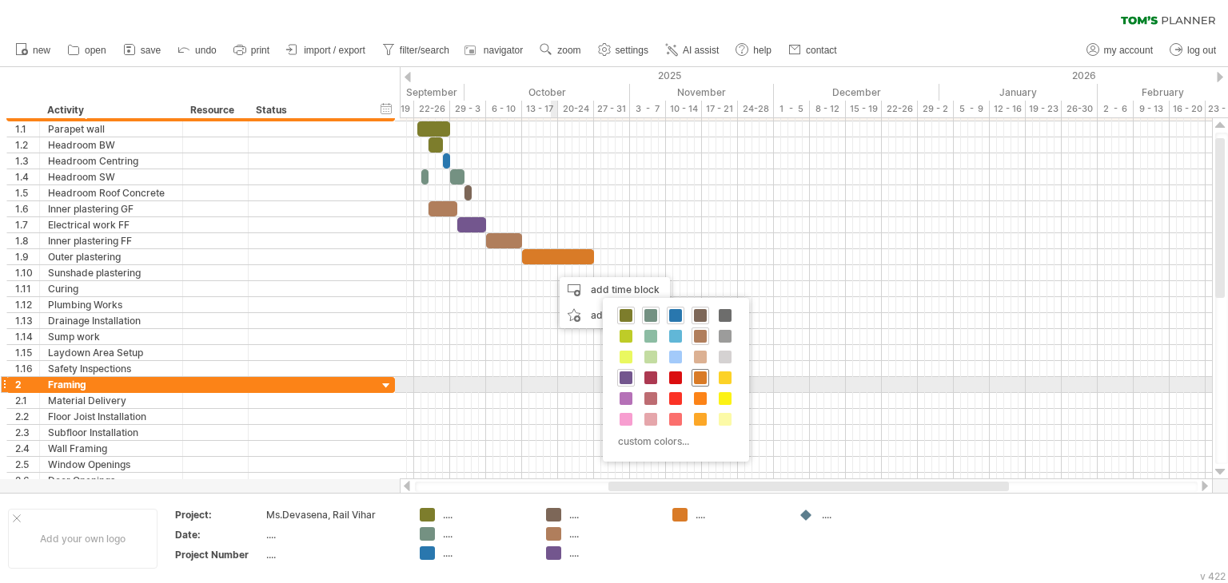
click at [699, 378] on span at bounding box center [700, 378] width 13 height 13
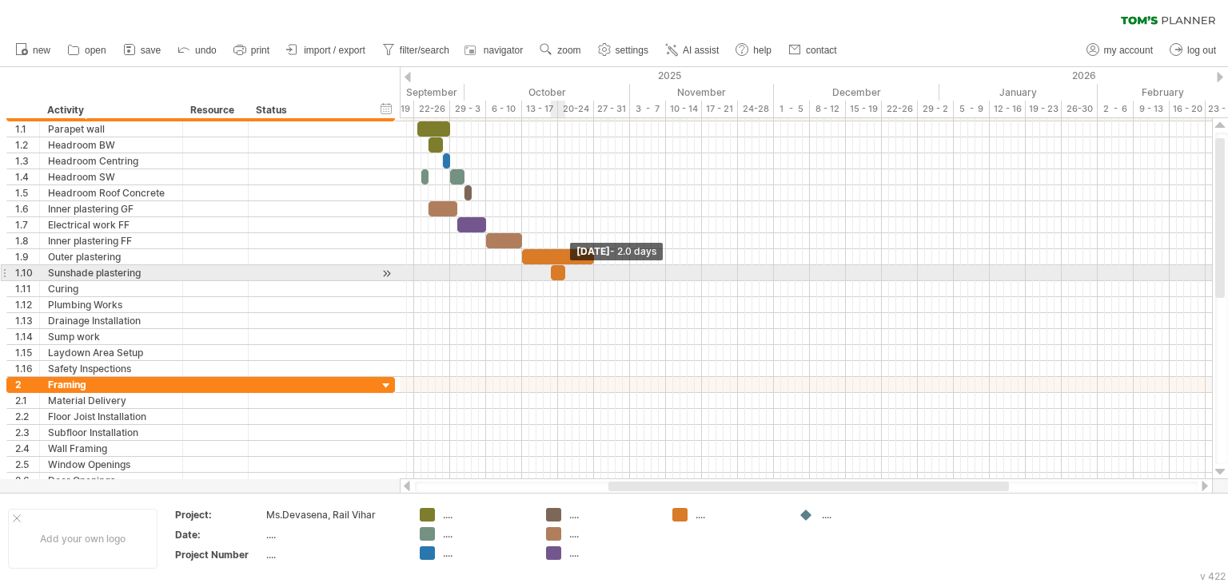
drag, startPoint x: 558, startPoint y: 276, endPoint x: 566, endPoint y: 274, distance: 8.2
click at [566, 274] on span at bounding box center [565, 272] width 6 height 15
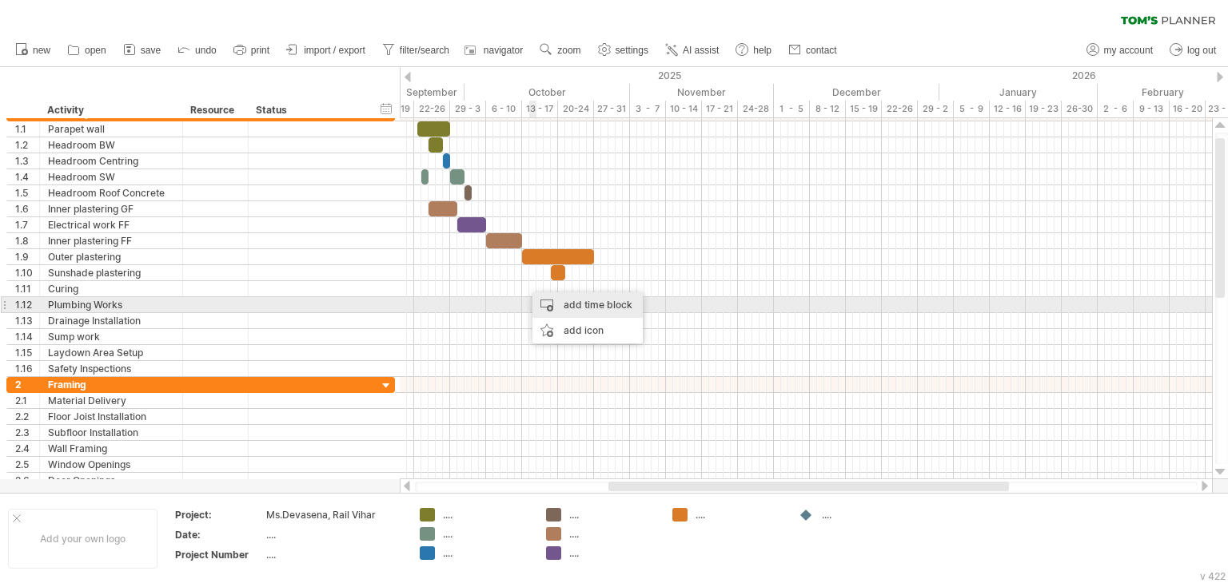
click at [544, 304] on div "add time block" at bounding box center [587, 306] width 110 height 26
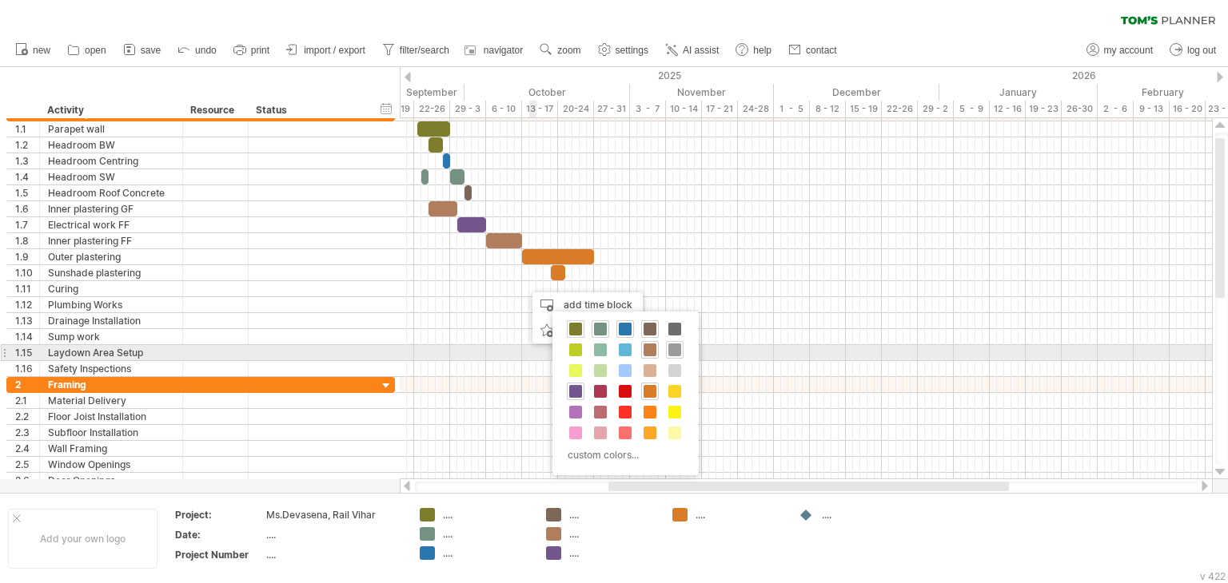
click at [673, 356] on div at bounding box center [675, 350] width 18 height 18
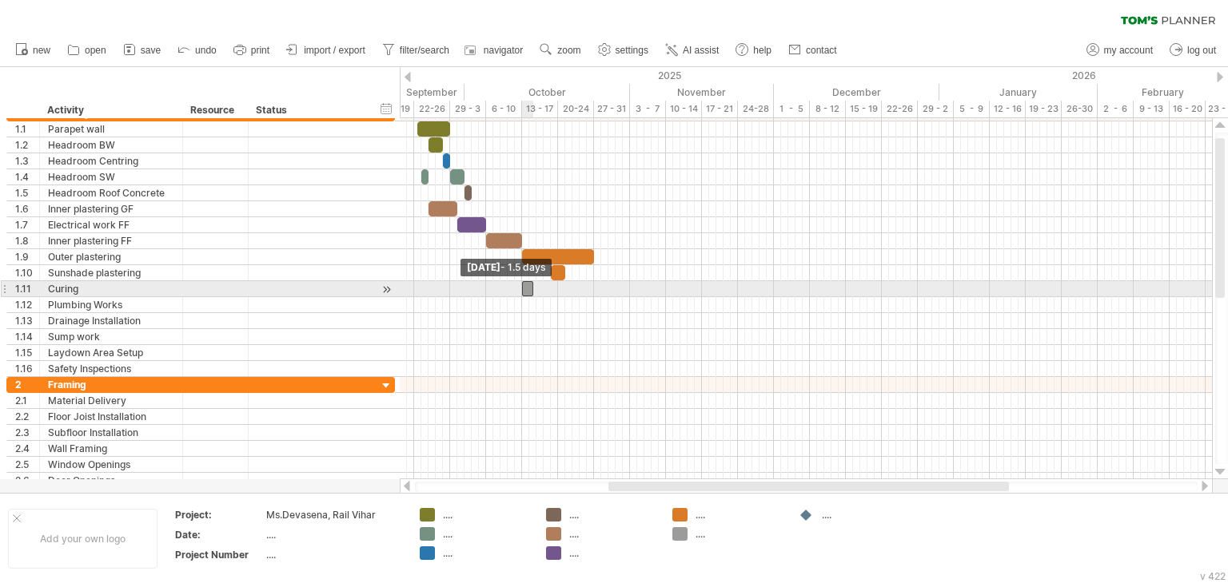
click at [520, 289] on span at bounding box center [522, 288] width 6 height 15
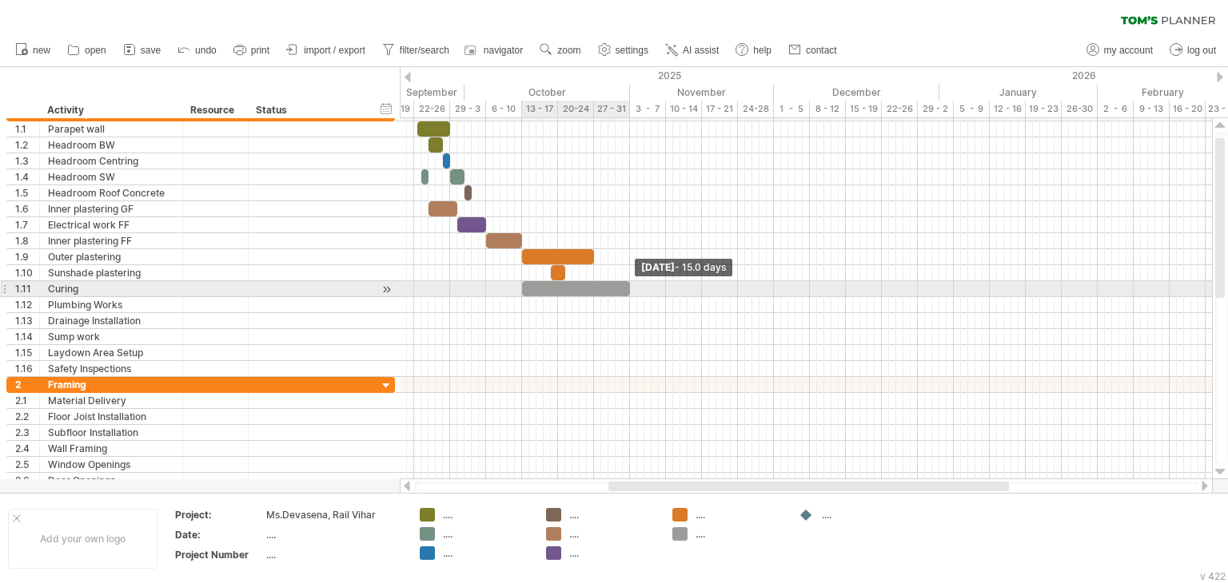
drag, startPoint x: 532, startPoint y: 289, endPoint x: 627, endPoint y: 293, distance: 95.2
click at [627, 293] on span at bounding box center [630, 288] width 6 height 15
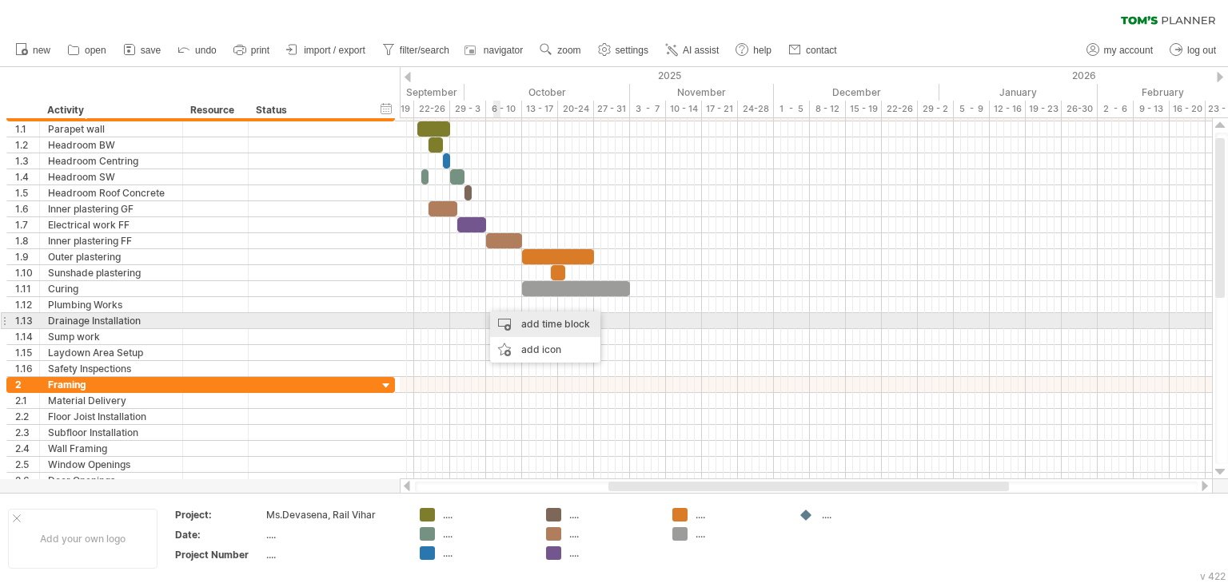
click at [528, 329] on div "add time block" at bounding box center [545, 325] width 110 height 26
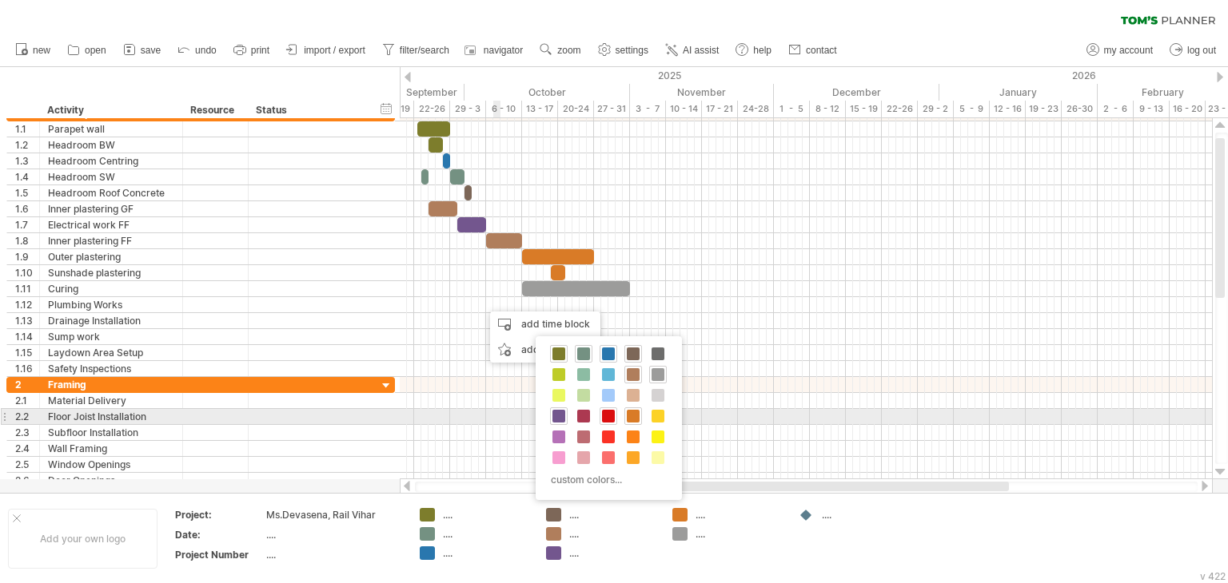
click at [602, 413] on span at bounding box center [608, 416] width 13 height 13
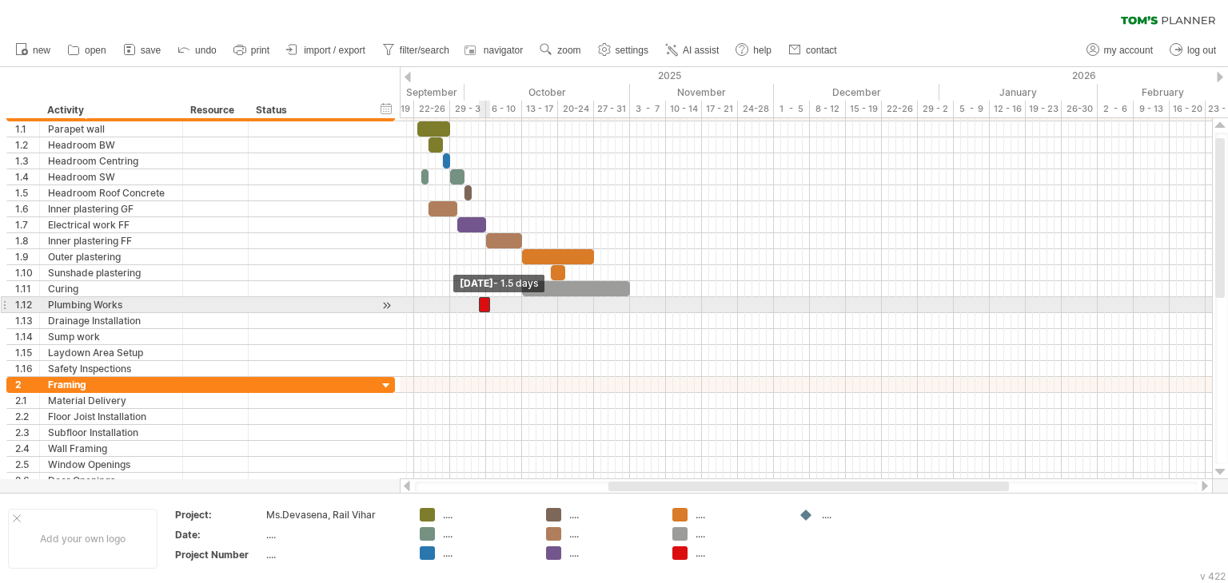
click at [478, 305] on span at bounding box center [479, 304] width 6 height 15
drag, startPoint x: 490, startPoint y: 304, endPoint x: 508, endPoint y: 306, distance: 18.5
click at [508, 306] on span at bounding box center [507, 304] width 6 height 15
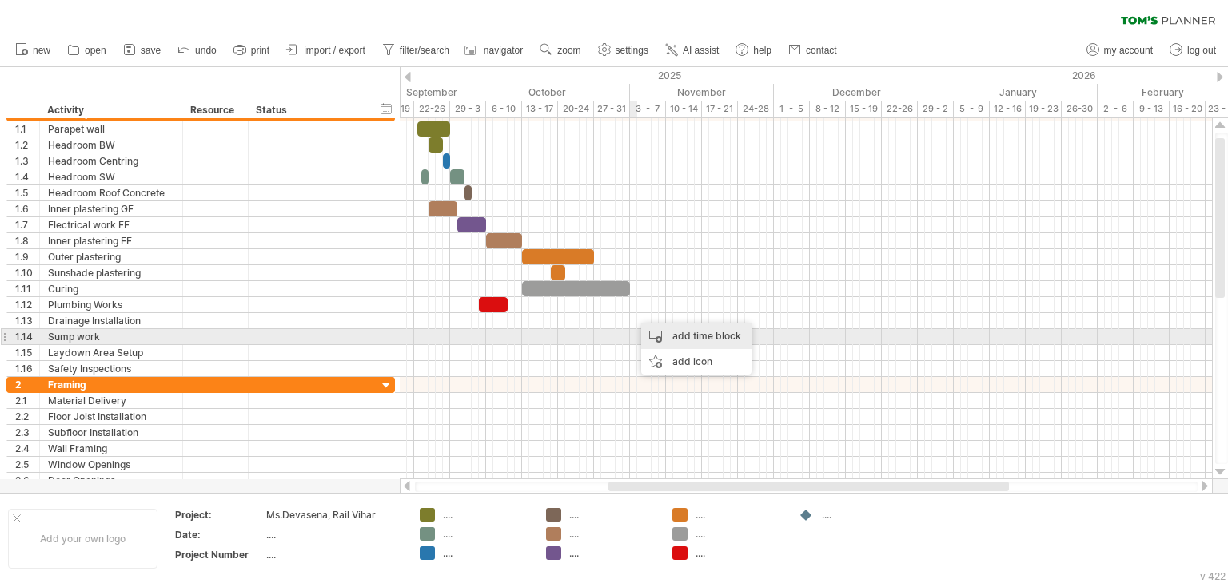
click at [661, 337] on div "add time block" at bounding box center [696, 337] width 110 height 26
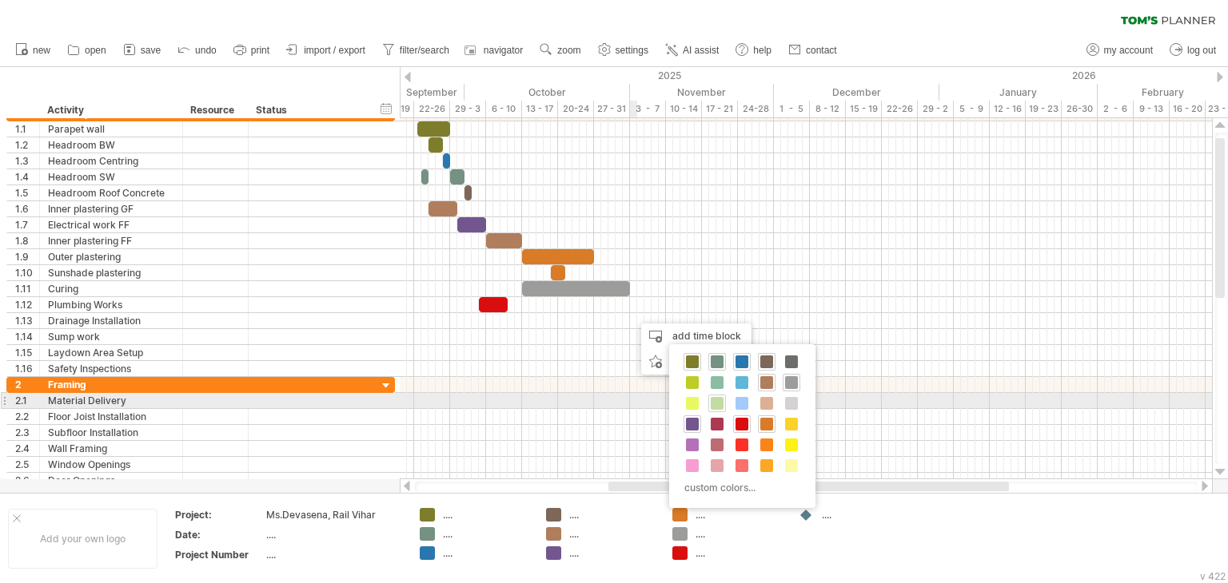
click at [719, 400] on span at bounding box center [717, 403] width 13 height 13
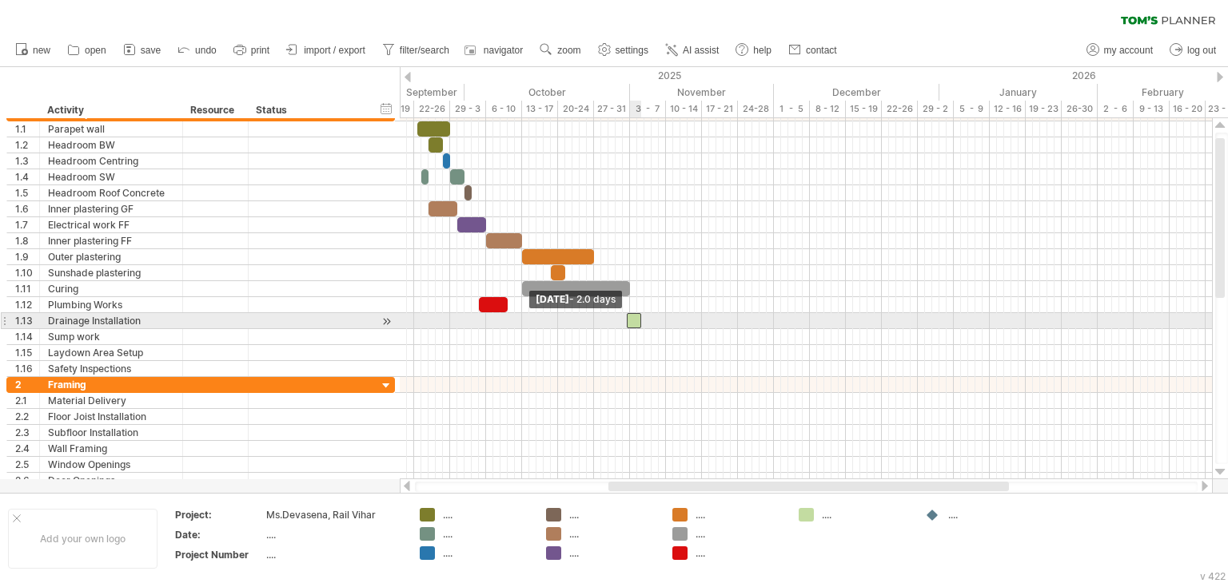
click at [629, 320] on span at bounding box center [626, 320] width 6 height 15
click at [630, 320] on span at bounding box center [630, 320] width 6 height 15
drag, startPoint x: 700, startPoint y: 317, endPoint x: 685, endPoint y: 325, distance: 17.2
click at [685, 325] on span at bounding box center [687, 320] width 6 height 15
drag, startPoint x: 630, startPoint y: 317, endPoint x: 595, endPoint y: 325, distance: 36.1
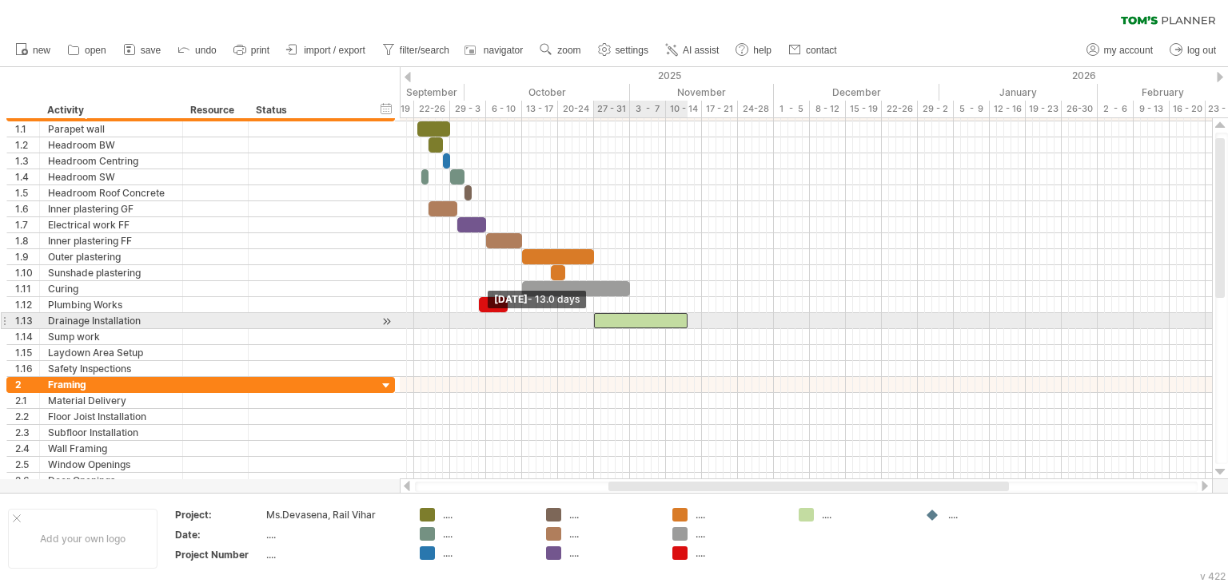
click at [595, 325] on span at bounding box center [594, 320] width 6 height 15
click at [593, 326] on span at bounding box center [594, 320] width 6 height 15
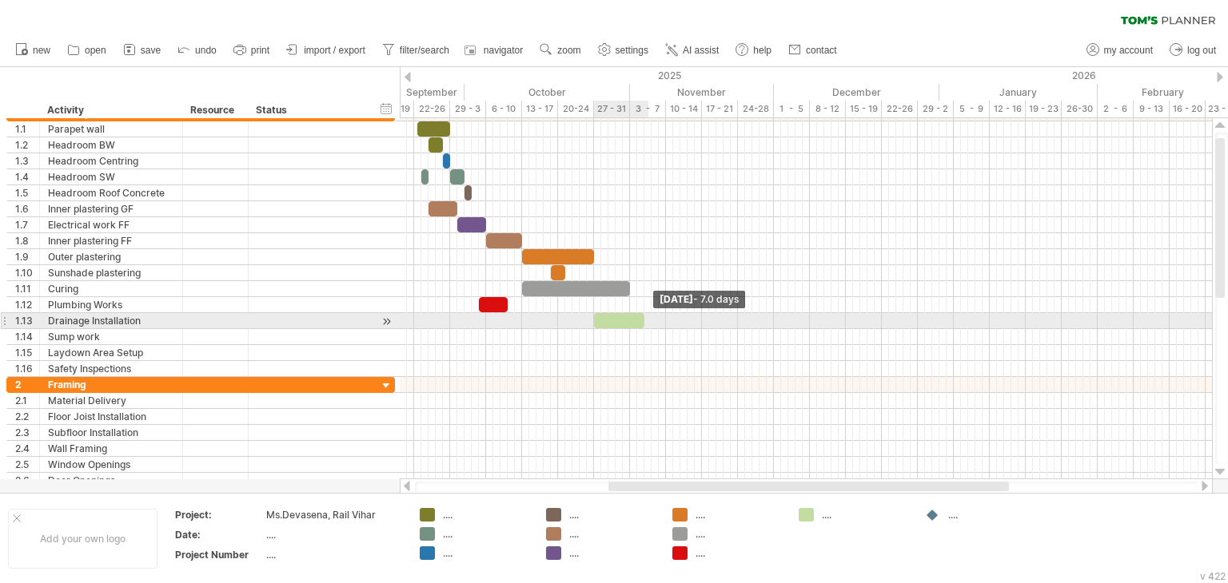
drag, startPoint x: 687, startPoint y: 321, endPoint x: 644, endPoint y: 324, distance: 42.4
click at [644, 324] on span at bounding box center [644, 320] width 6 height 15
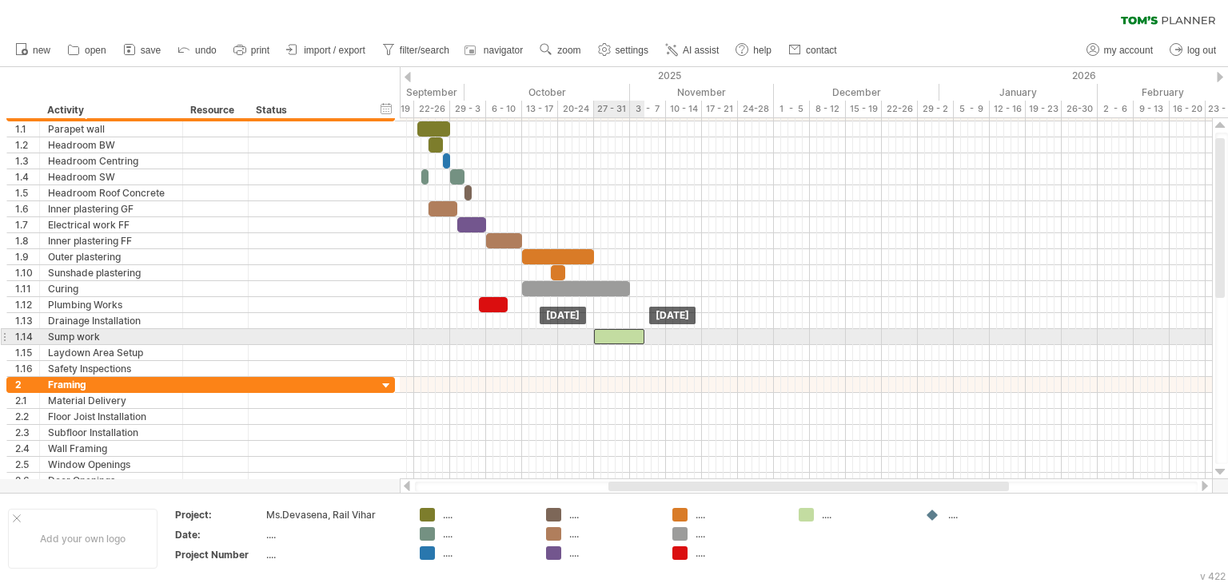
drag, startPoint x: 601, startPoint y: 319, endPoint x: 601, endPoint y: 335, distance: 16.0
click at [604, 339] on div at bounding box center [619, 336] width 50 height 15
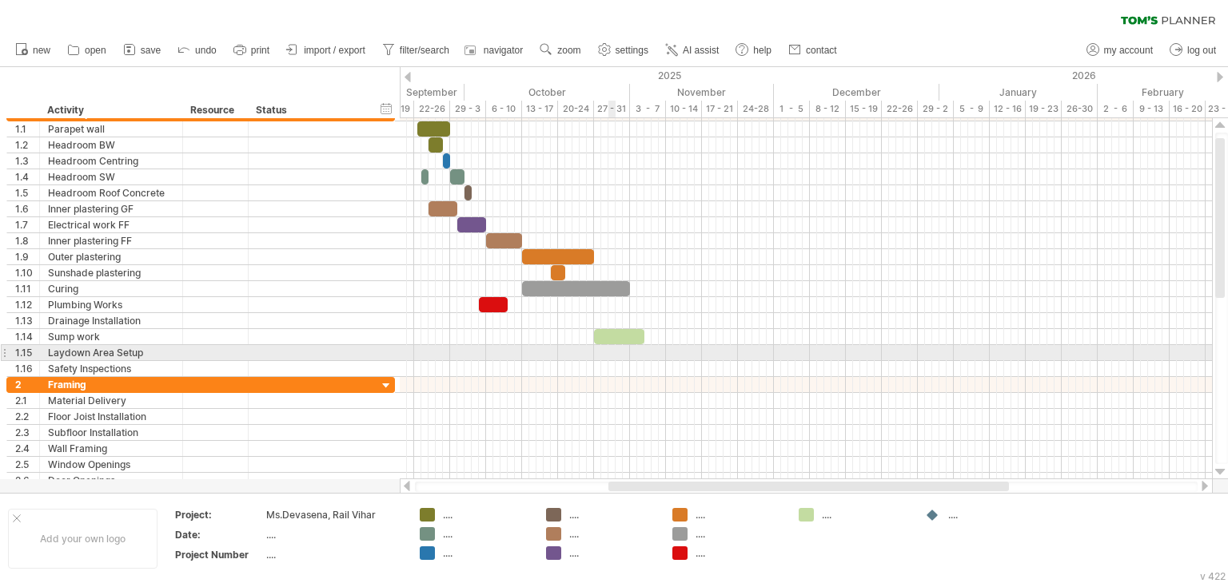
click at [611, 361] on div at bounding box center [806, 369] width 812 height 16
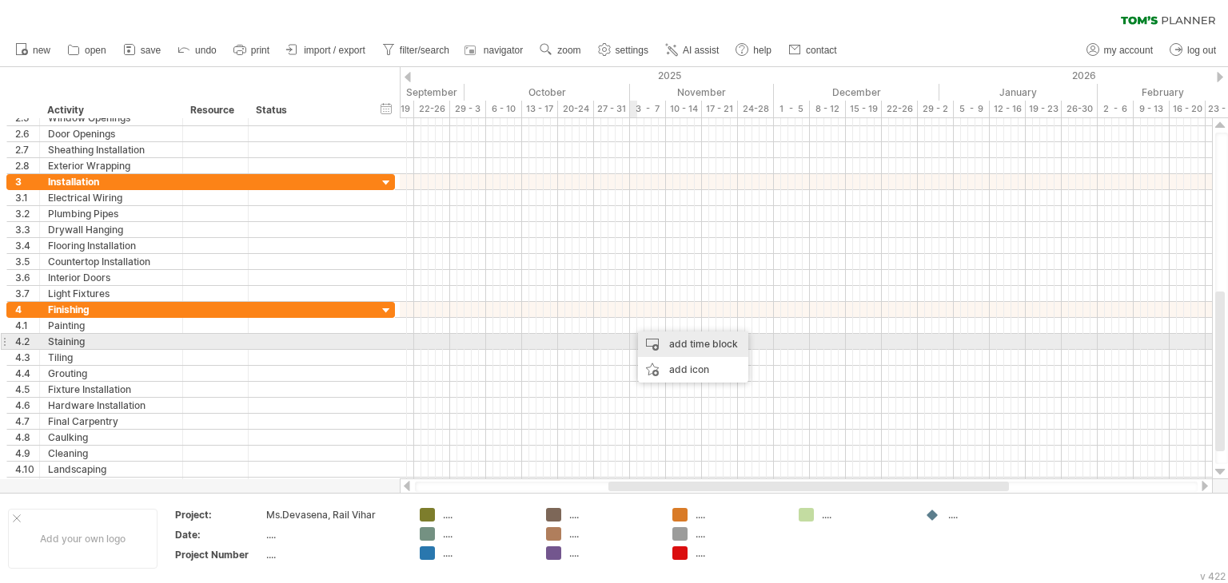
click at [649, 337] on div "add time block" at bounding box center [693, 345] width 110 height 26
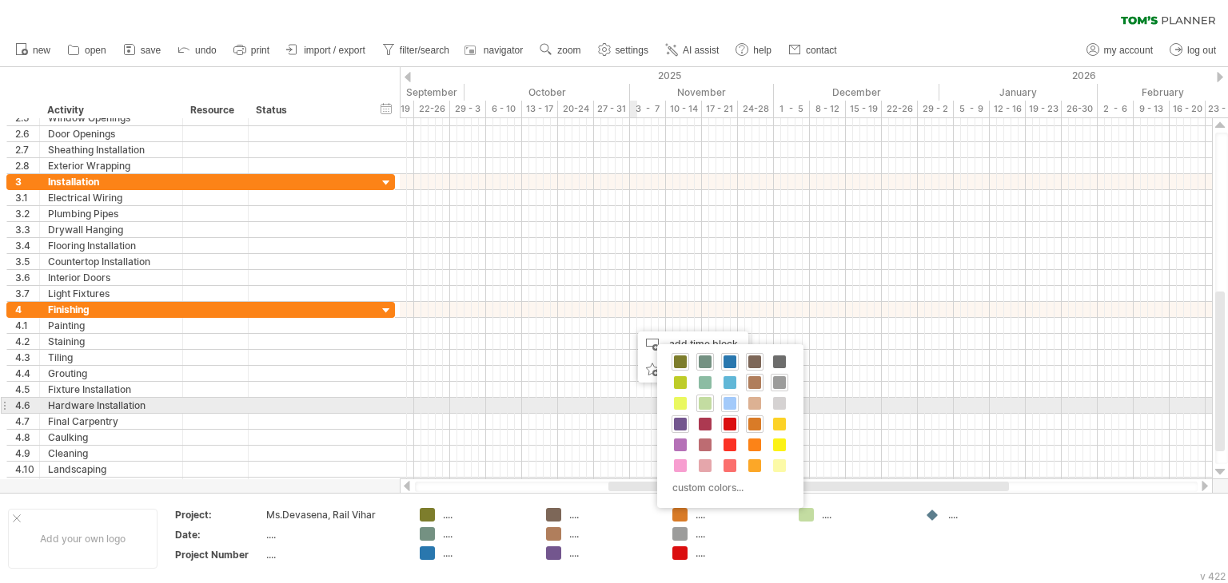
click at [726, 407] on span at bounding box center [729, 403] width 13 height 13
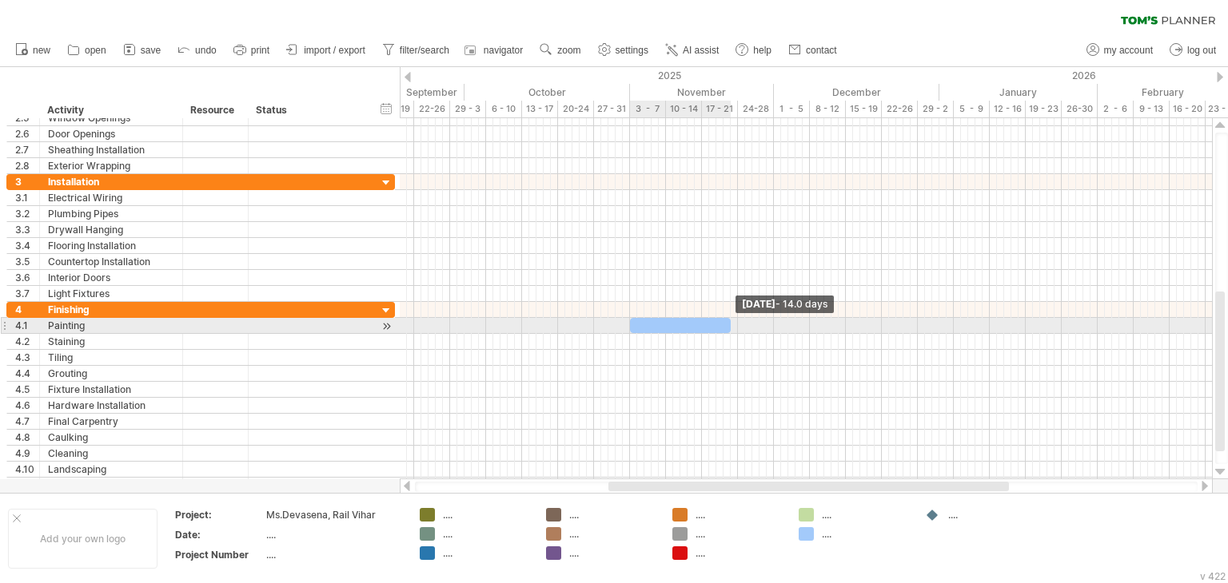
drag, startPoint x: 637, startPoint y: 326, endPoint x: 730, endPoint y: 333, distance: 92.9
click at [730, 333] on div "[DATE] - 14.0 days [DATE]" at bounding box center [806, 298] width 812 height 361
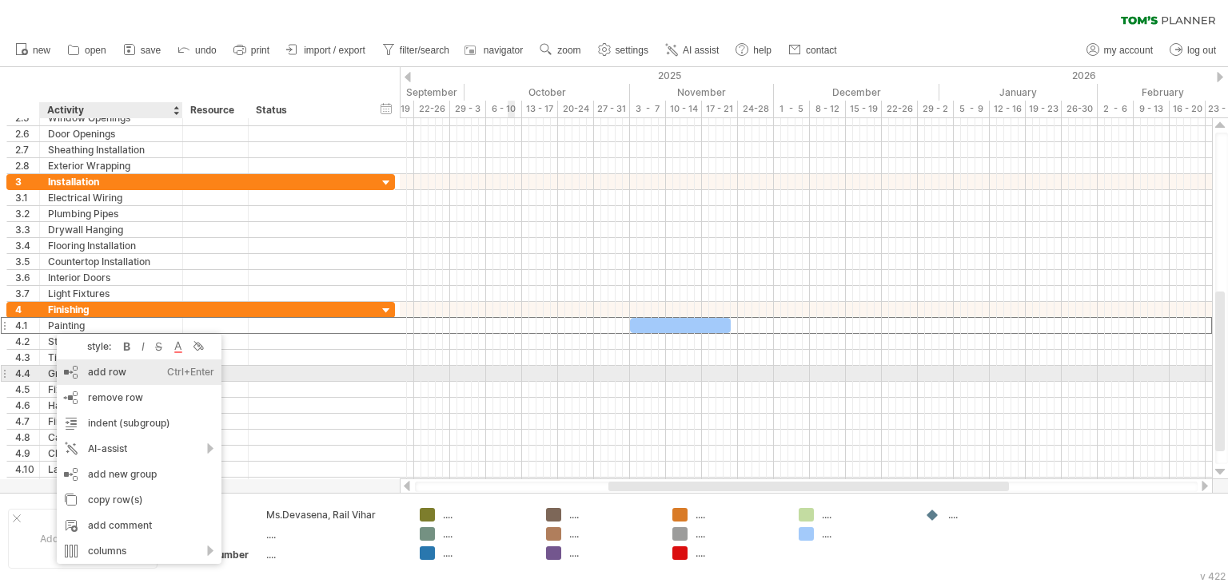
click at [110, 381] on div "add row Ctrl+Enter Cmd+Enter" at bounding box center [139, 373] width 165 height 26
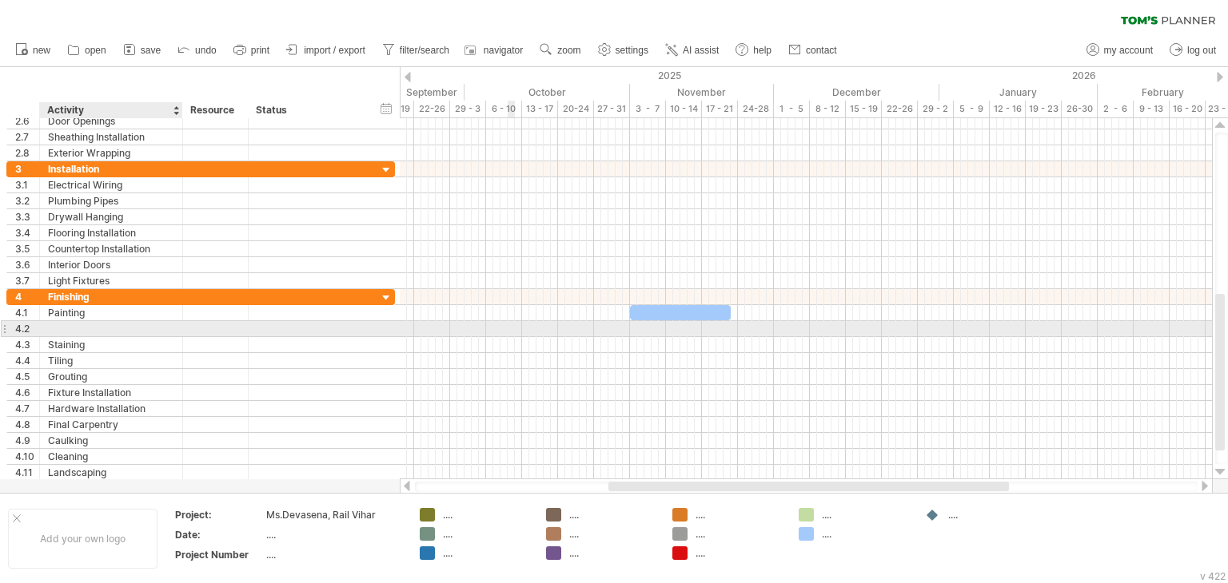
click at [58, 330] on div at bounding box center [111, 328] width 126 height 15
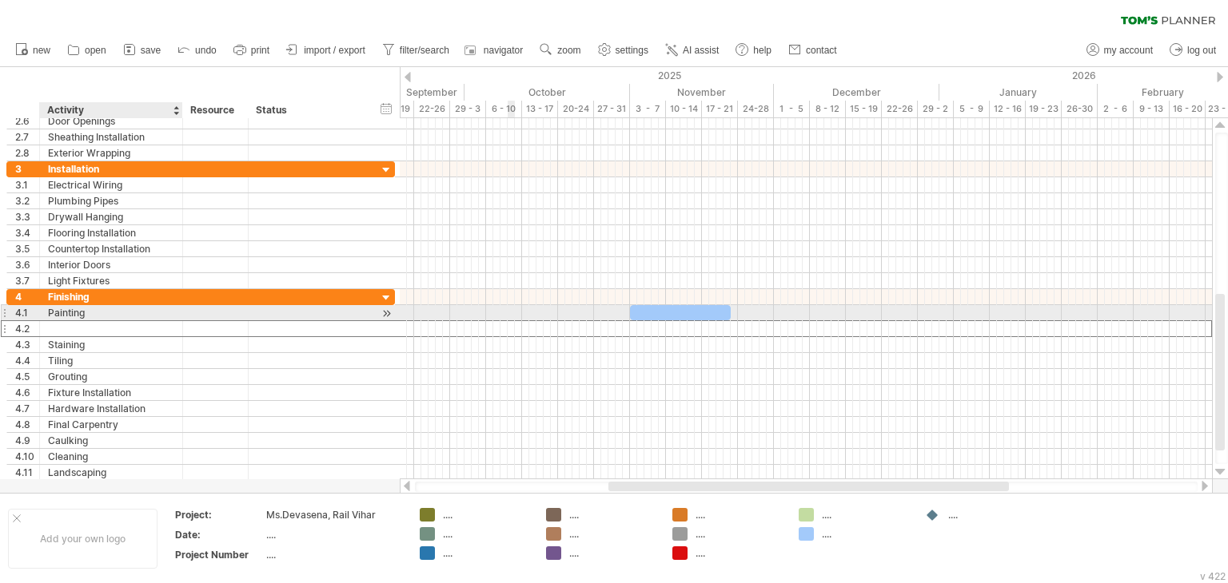
click at [58, 315] on div "Painting" at bounding box center [111, 312] width 126 height 15
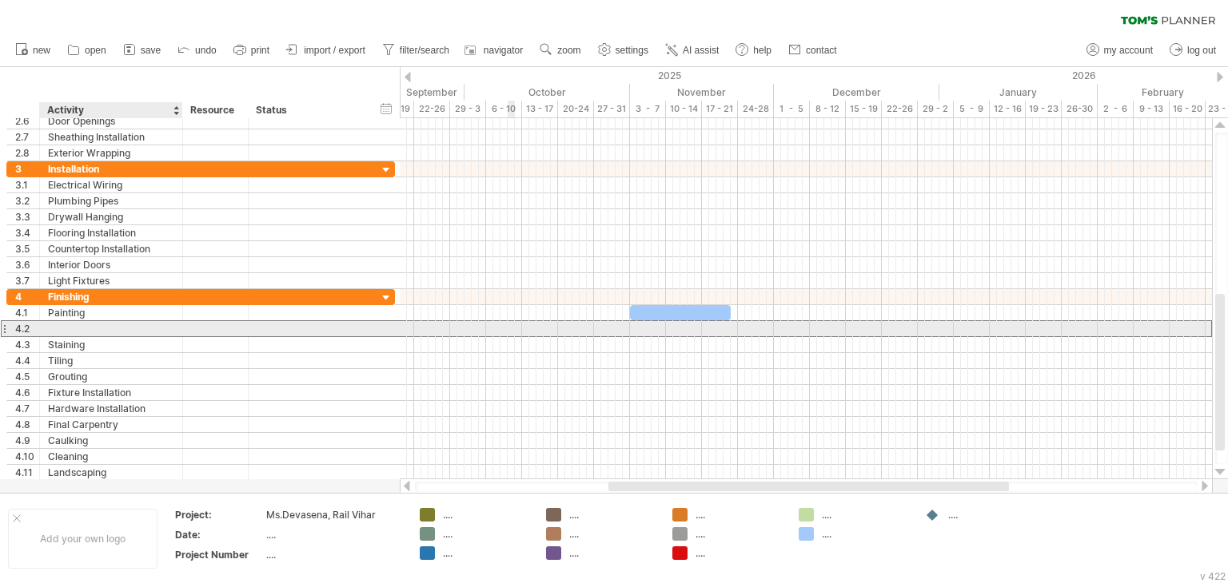
click at [61, 327] on div at bounding box center [111, 328] width 126 height 15
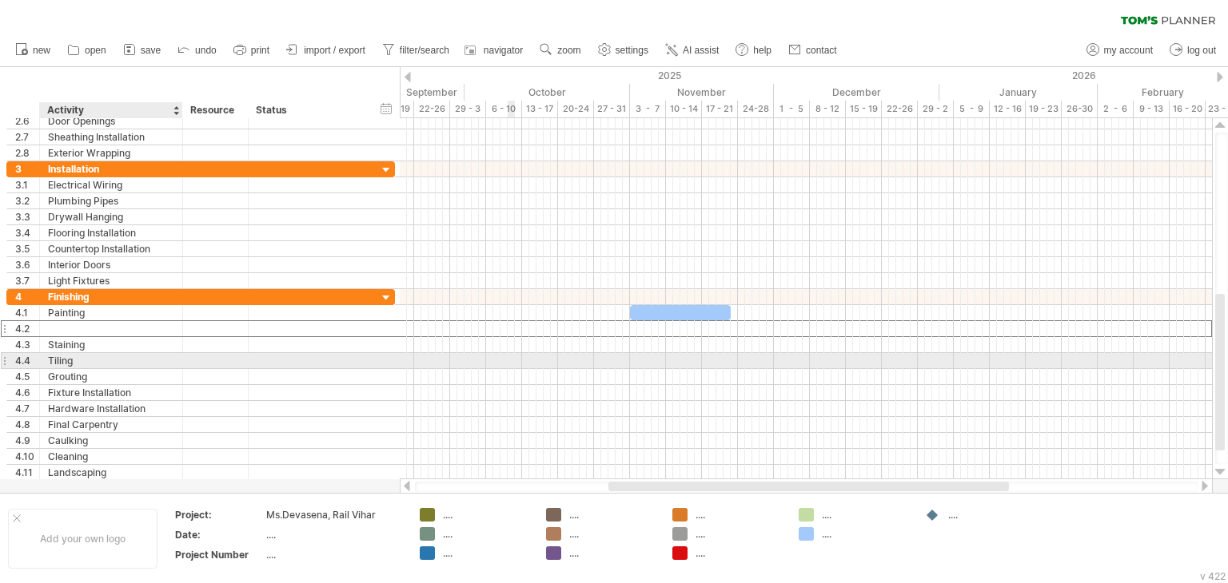
click at [129, 365] on div "Tiling" at bounding box center [111, 360] width 126 height 15
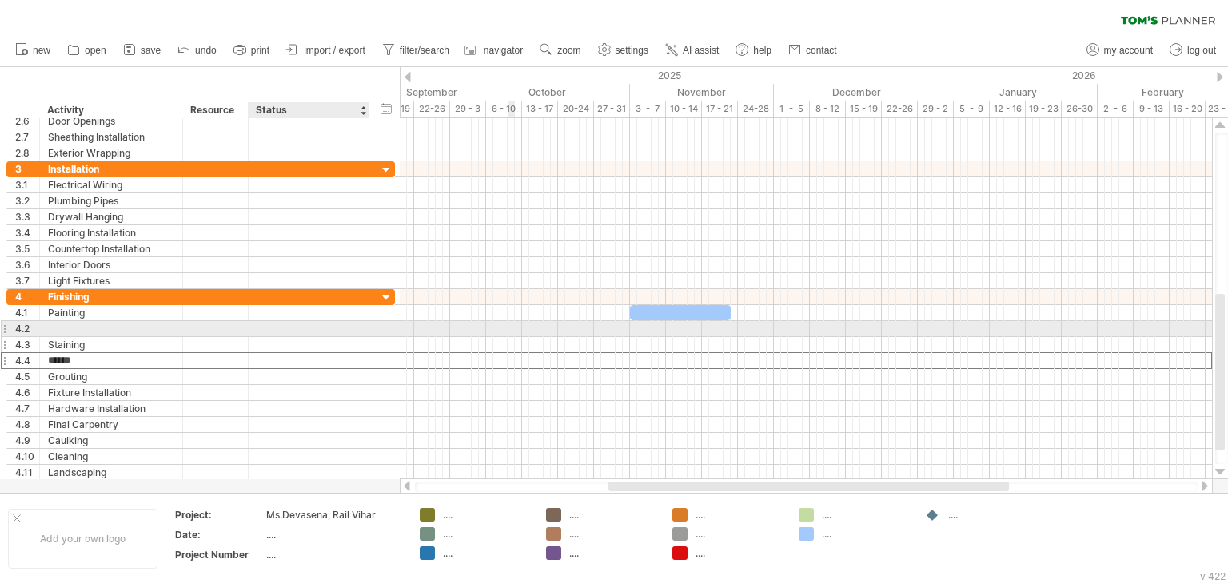
click at [365, 337] on div at bounding box center [368, 345] width 8 height 16
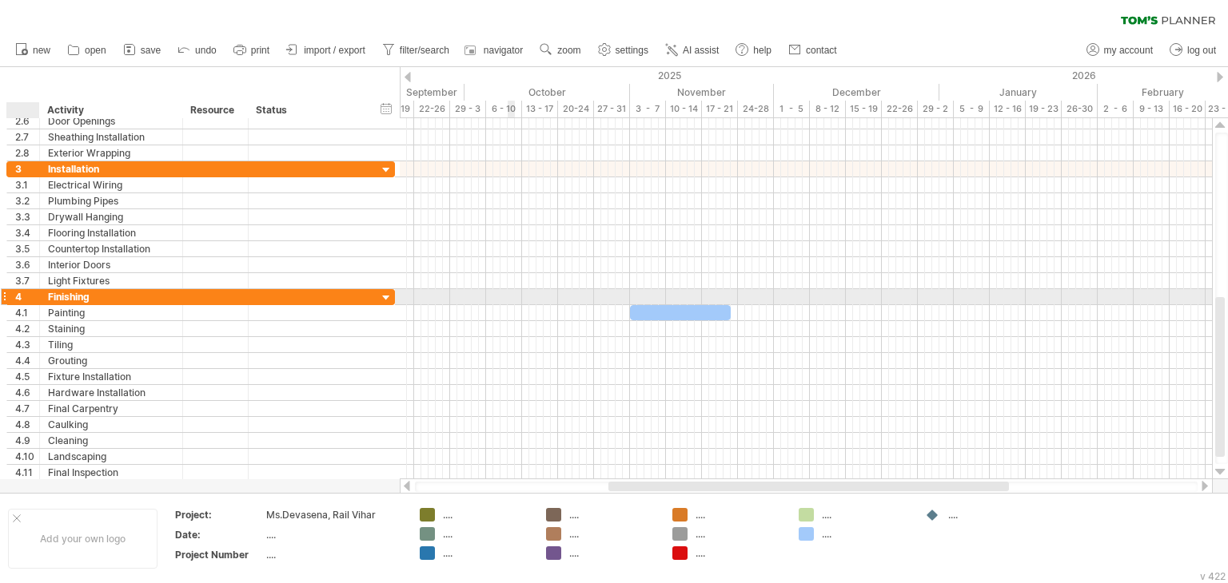
click at [45, 297] on div "********* Finishing" at bounding box center [111, 296] width 143 height 15
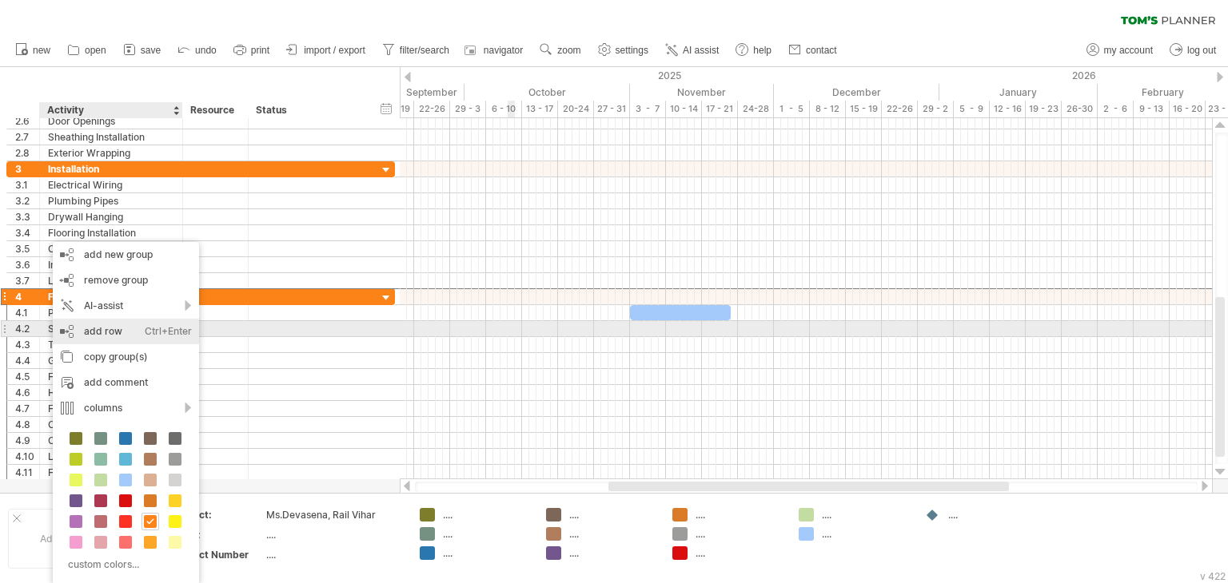
click at [115, 333] on div "add row Ctrl+Enter Cmd+Enter" at bounding box center [126, 332] width 146 height 26
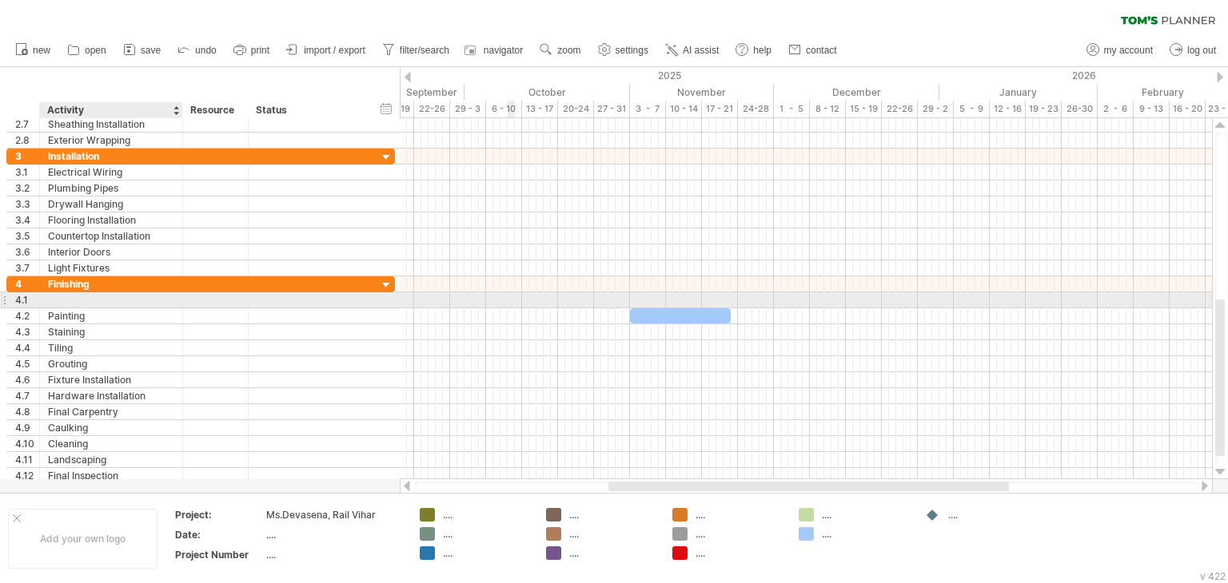
click at [74, 300] on div at bounding box center [111, 300] width 126 height 15
click at [179, 297] on div at bounding box center [181, 301] width 8 height 16
click at [79, 301] on div at bounding box center [111, 300] width 126 height 15
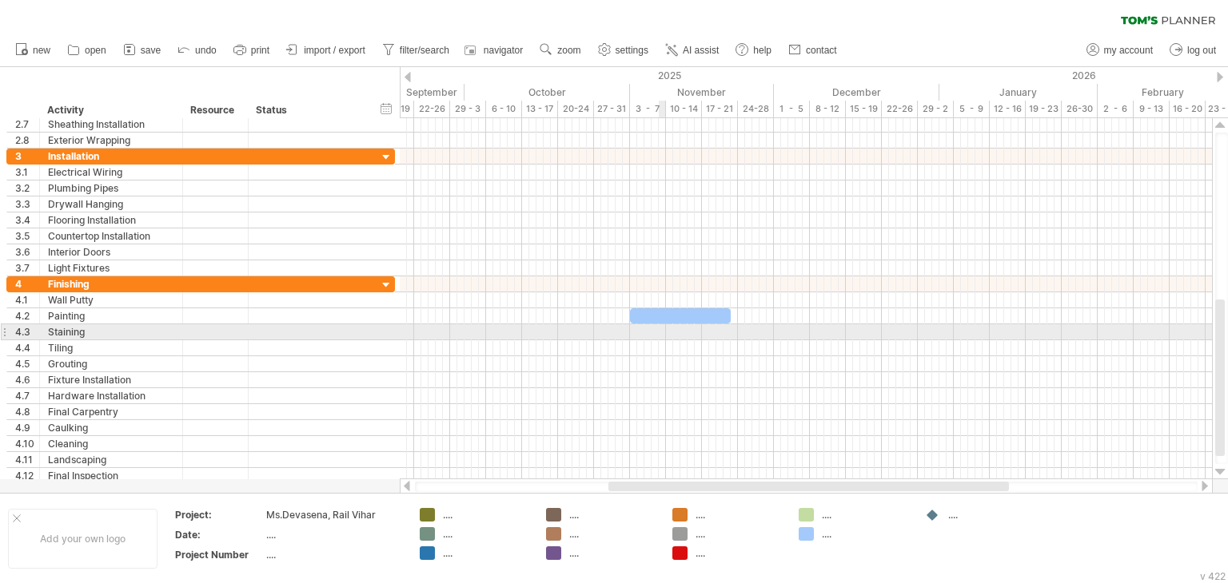
click at [662, 330] on div at bounding box center [806, 333] width 812 height 16
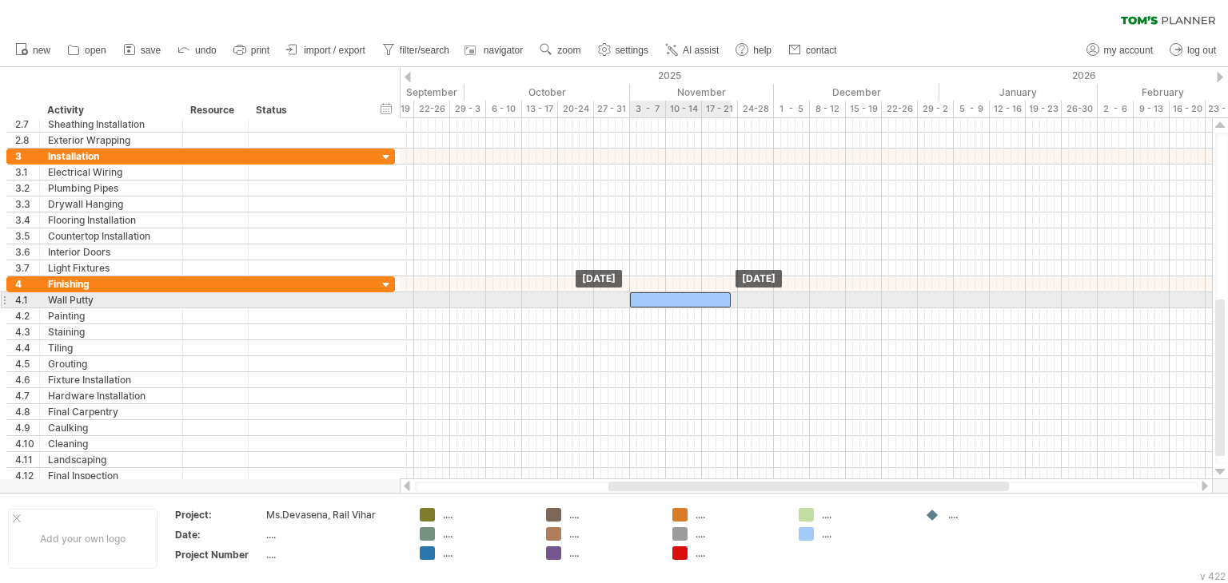
drag, startPoint x: 662, startPoint y: 311, endPoint x: 663, endPoint y: 301, distance: 9.6
click at [120, 298] on div "Wall Putty" at bounding box center [111, 300] width 126 height 15
click at [120, 298] on input "**********" at bounding box center [111, 300] width 126 height 15
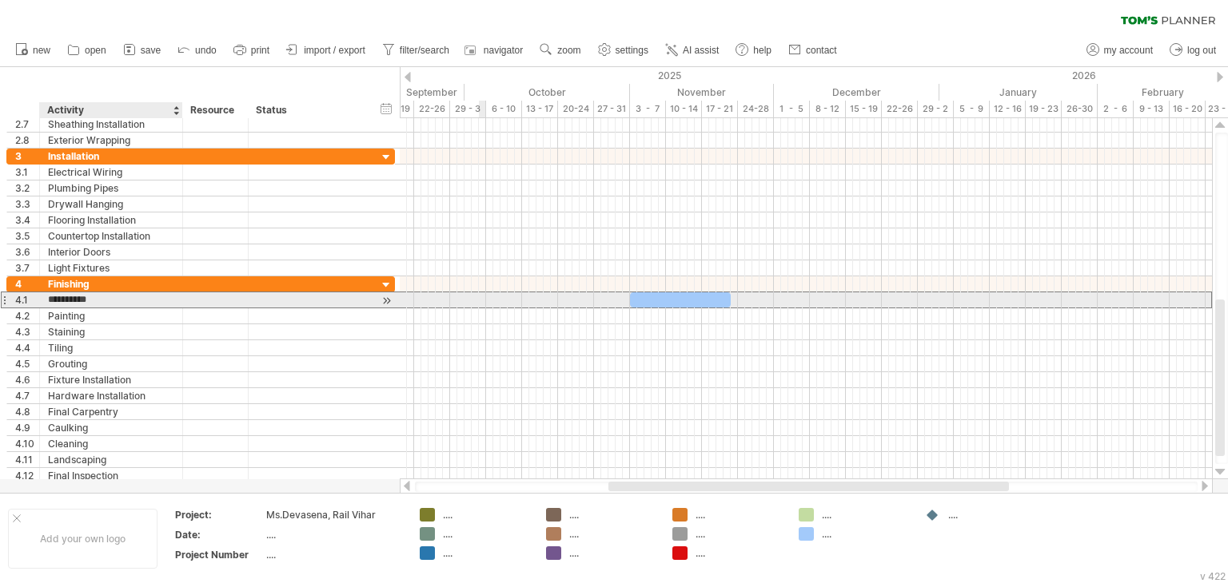
click at [120, 298] on input "**********" at bounding box center [111, 300] width 126 height 15
click at [114, 298] on input "**********" at bounding box center [111, 300] width 126 height 15
type input "**********"
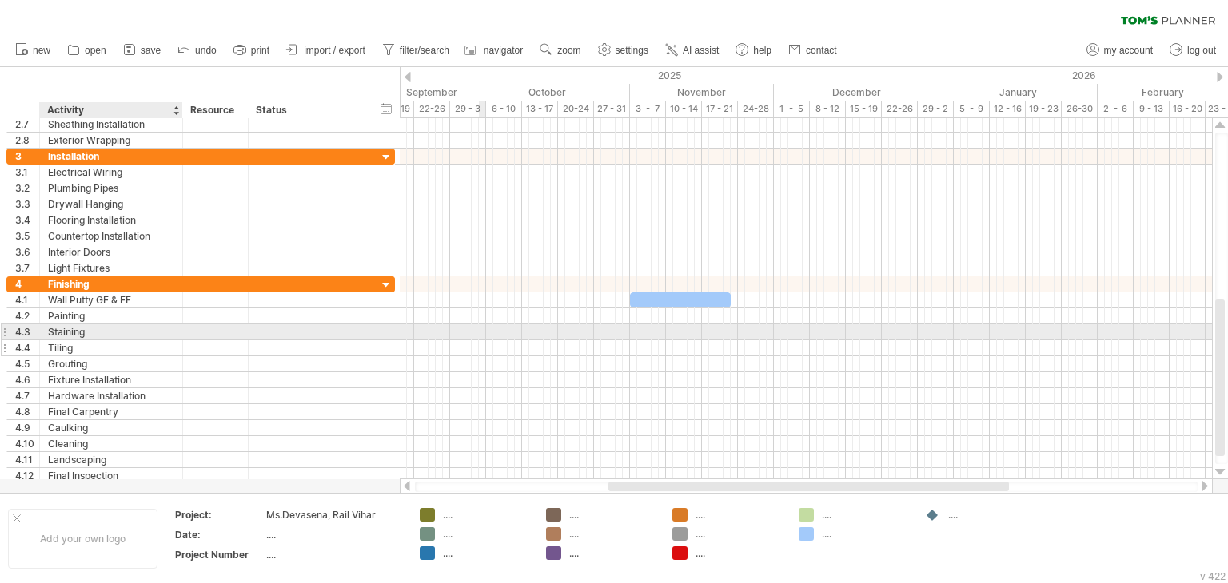
click at [180, 341] on div at bounding box center [181, 349] width 8 height 16
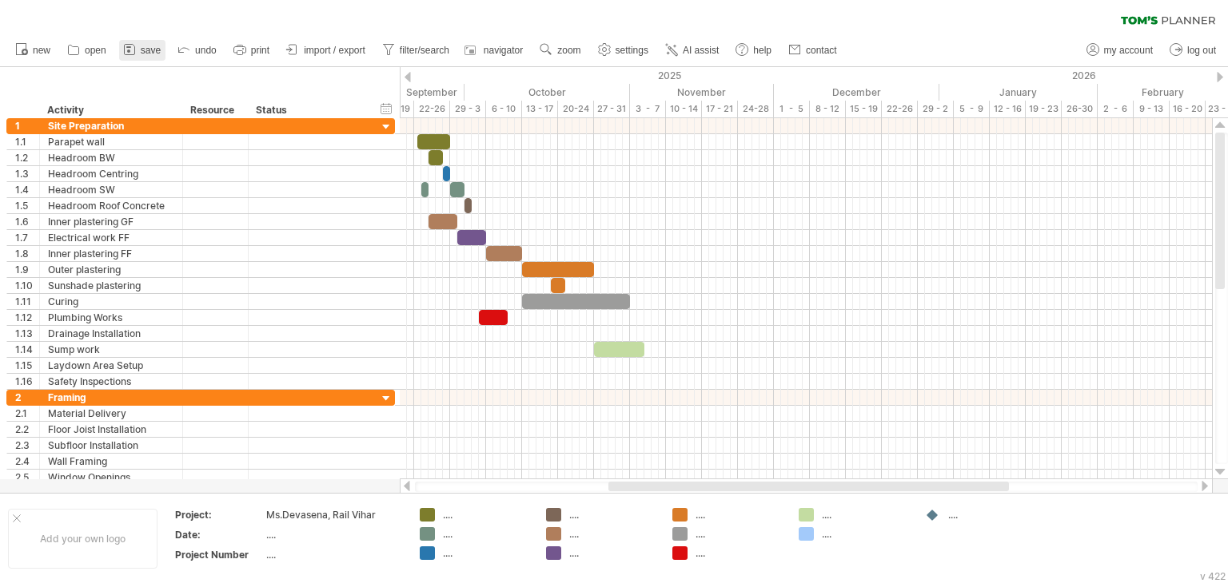
click at [138, 53] on link "save" at bounding box center [142, 50] width 46 height 21
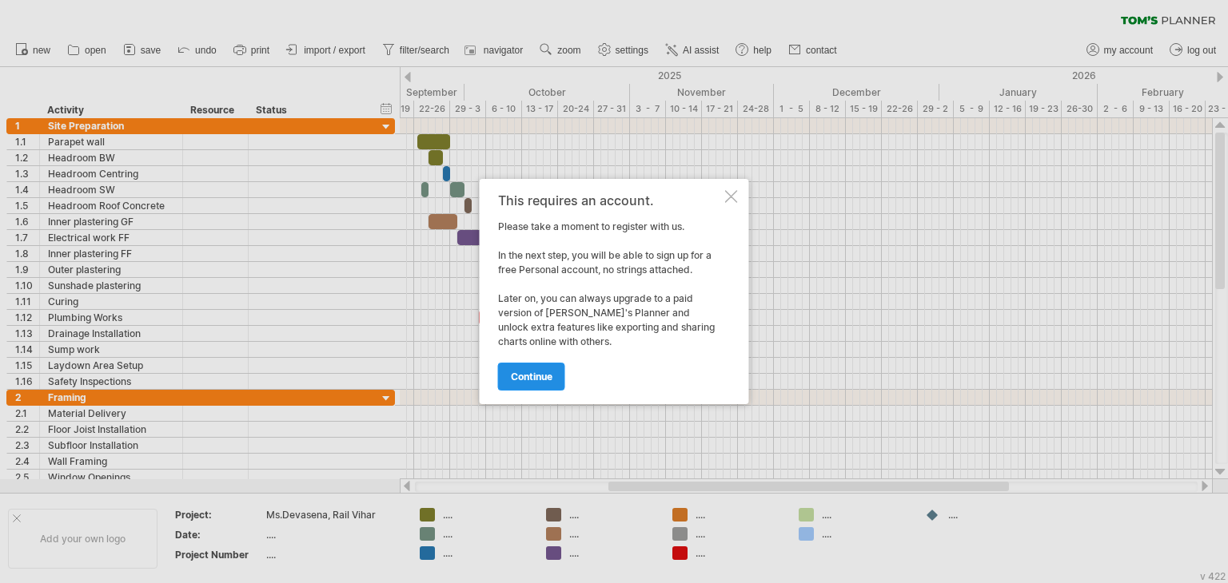
click at [556, 376] on link "continue" at bounding box center [531, 377] width 67 height 28
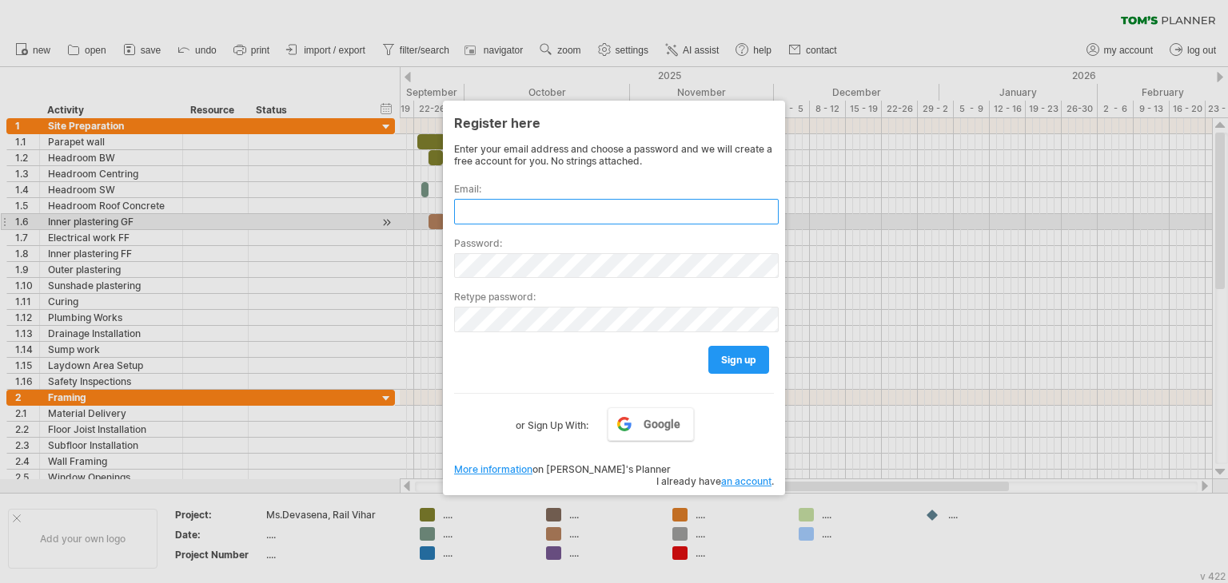
click at [524, 216] on input "text" at bounding box center [616, 212] width 325 height 26
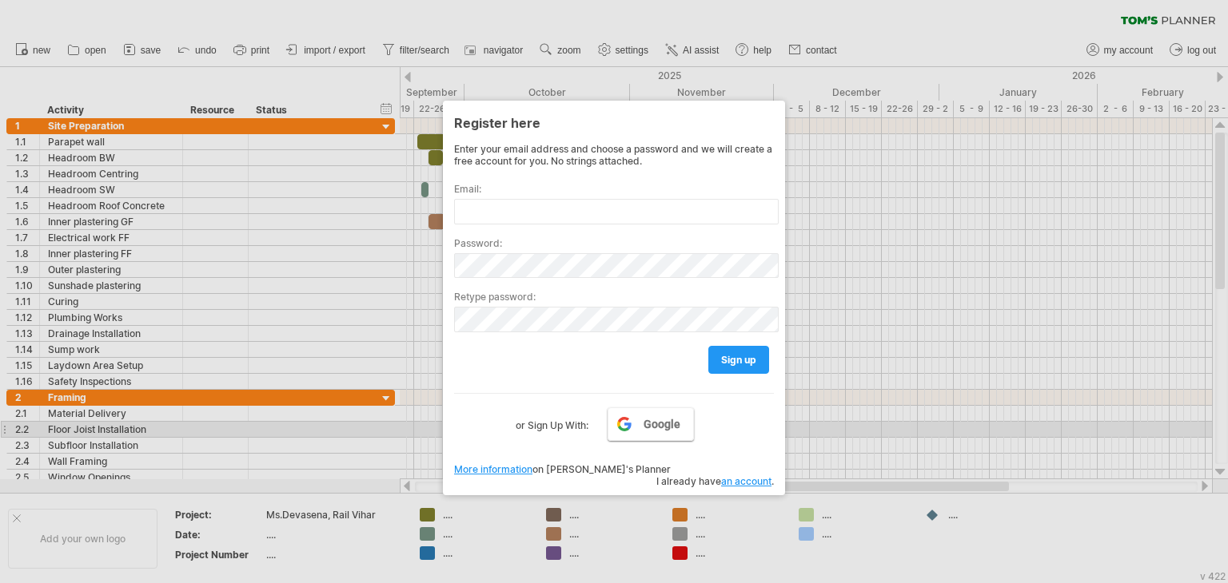
click at [657, 429] on span "Google" at bounding box center [661, 424] width 37 height 13
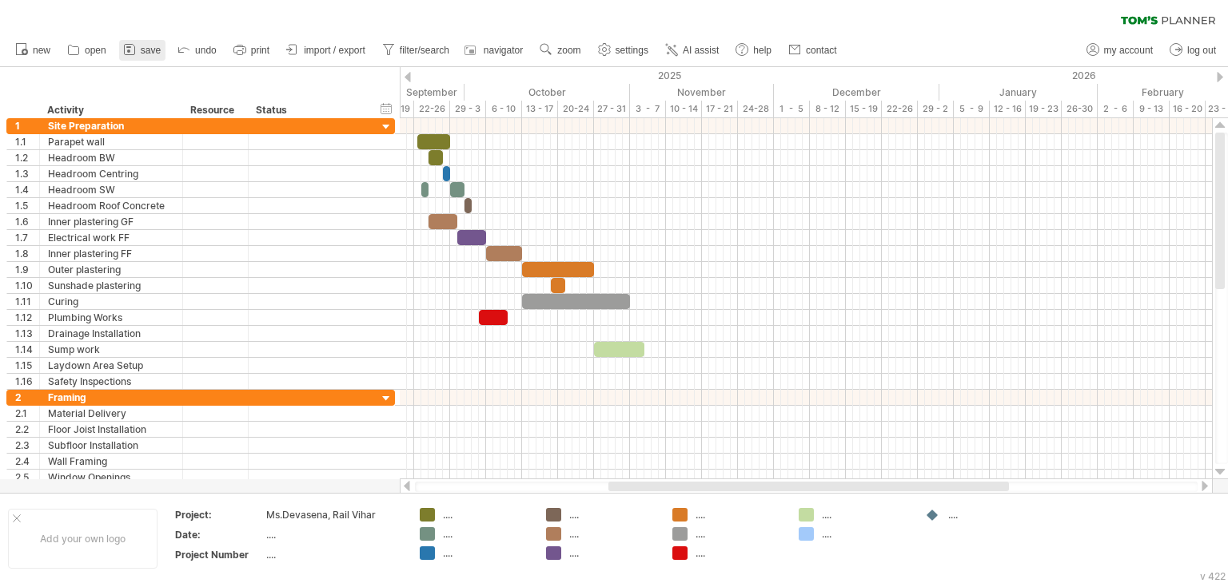
click at [145, 54] on span "save" at bounding box center [151, 50] width 20 height 11
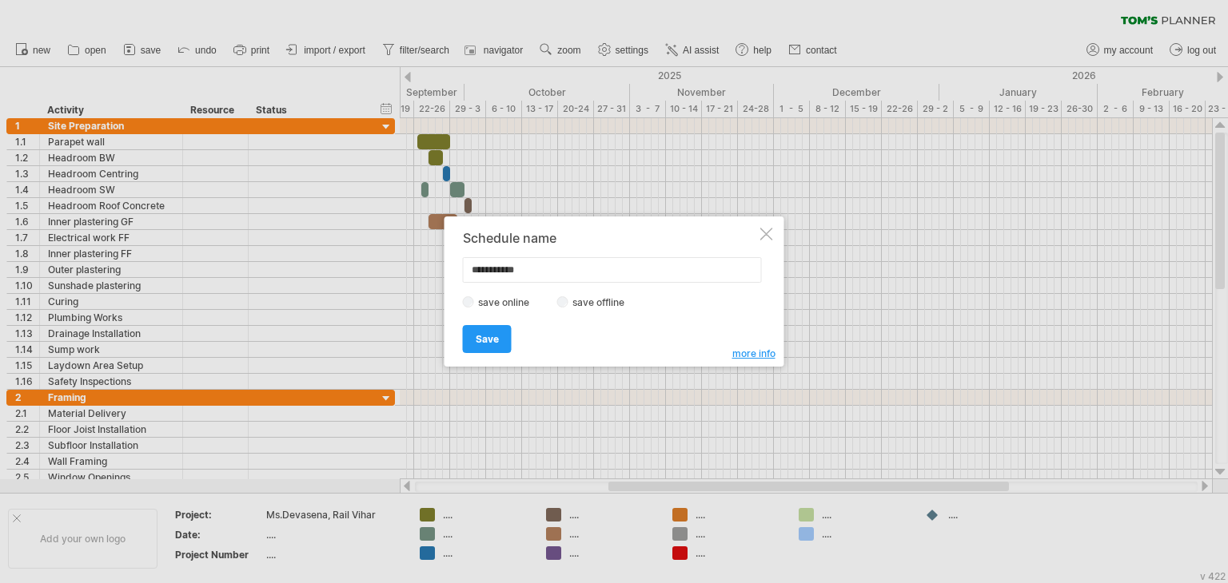
type input "**********"
click at [497, 342] on span "Save" at bounding box center [487, 339] width 23 height 12
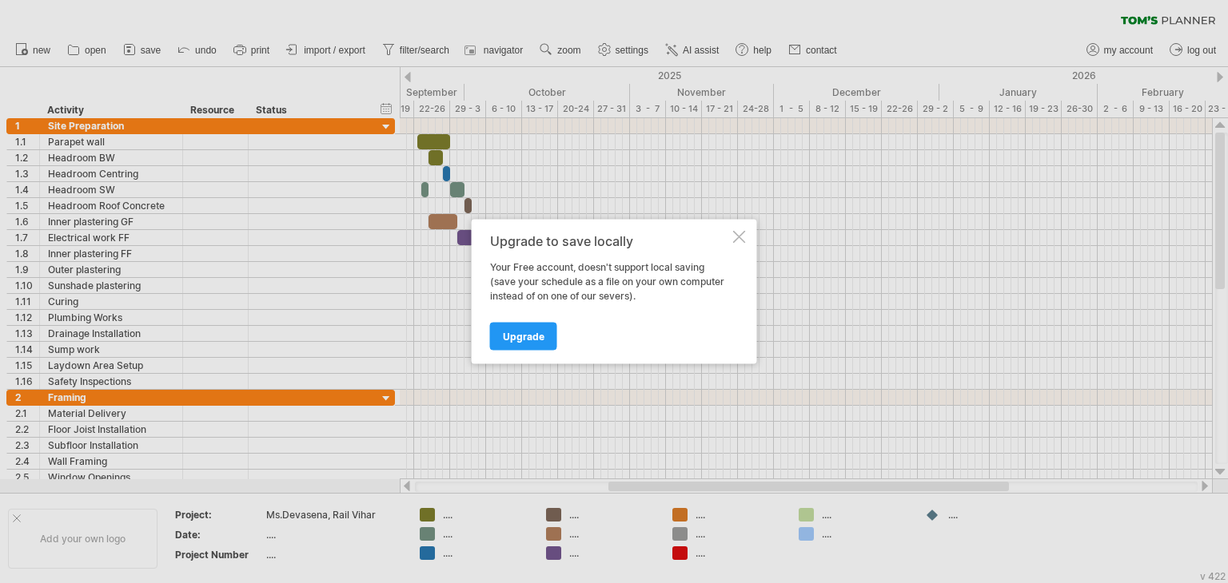
click at [743, 231] on div at bounding box center [739, 237] width 13 height 13
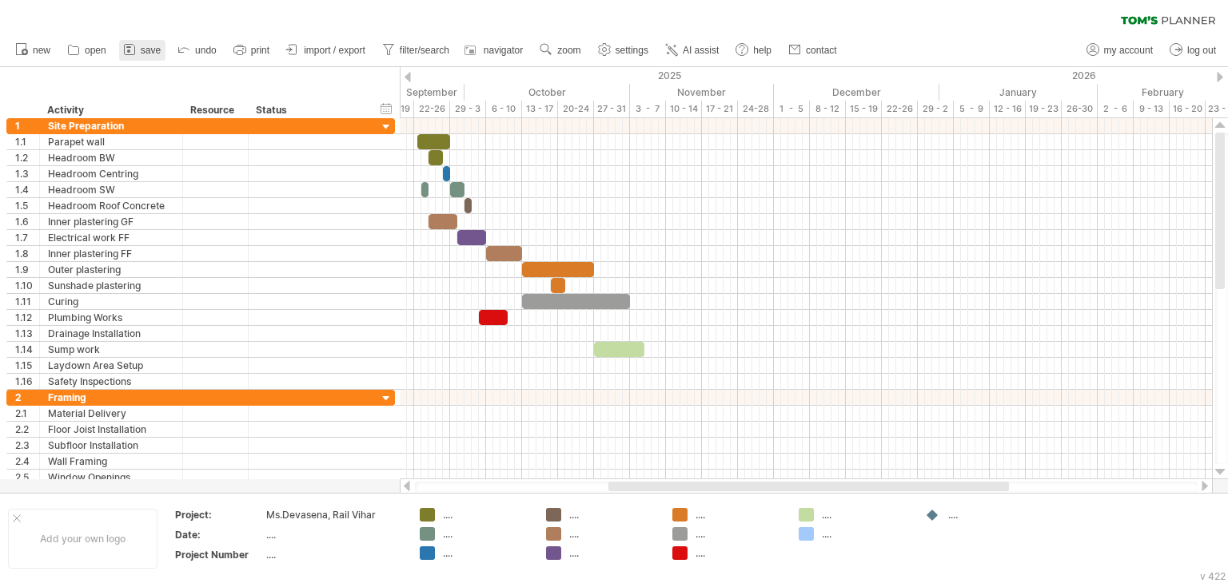
click at [139, 47] on link "save" at bounding box center [142, 50] width 46 height 21
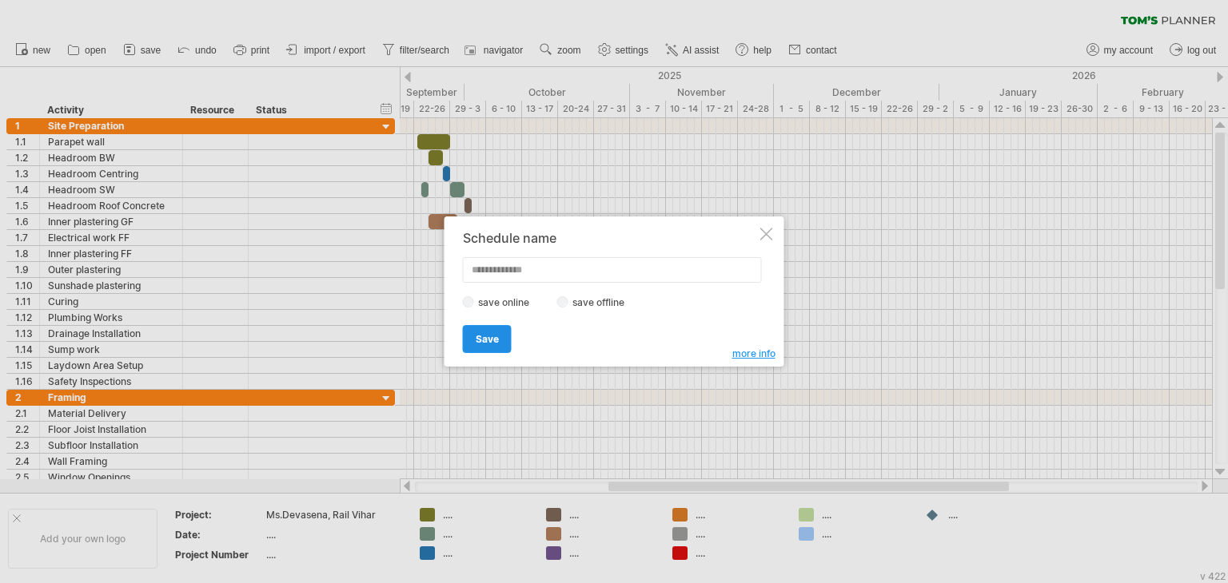
click at [501, 340] on link "Save" at bounding box center [487, 339] width 49 height 28
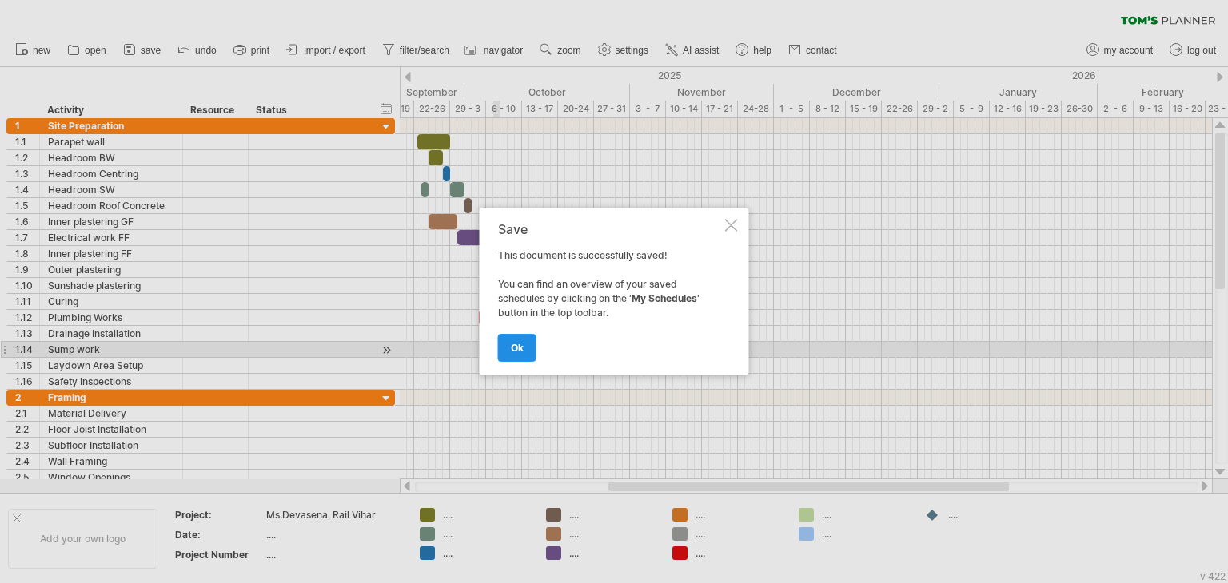
click at [512, 352] on span "ok" at bounding box center [517, 348] width 13 height 12
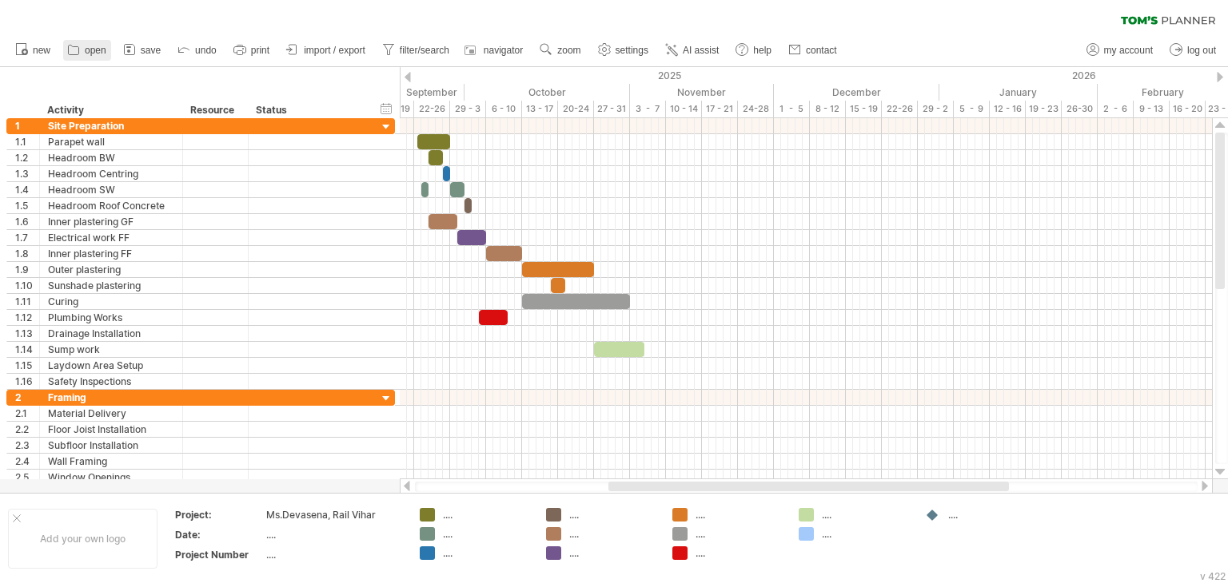
click at [103, 47] on span "open" at bounding box center [96, 50] width 22 height 11
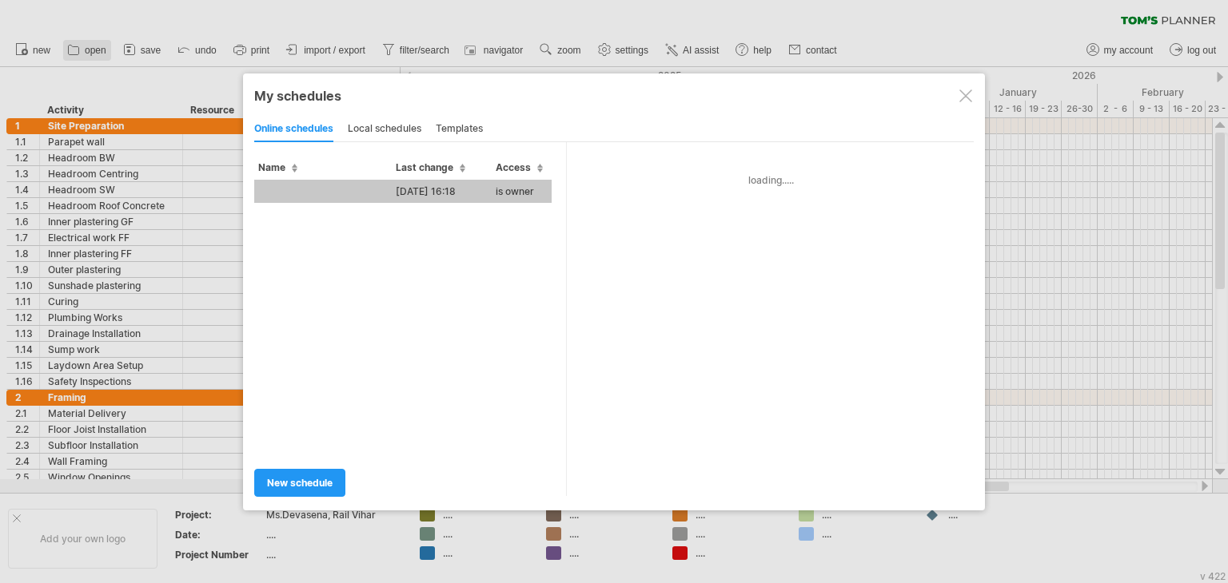
type input "**********"
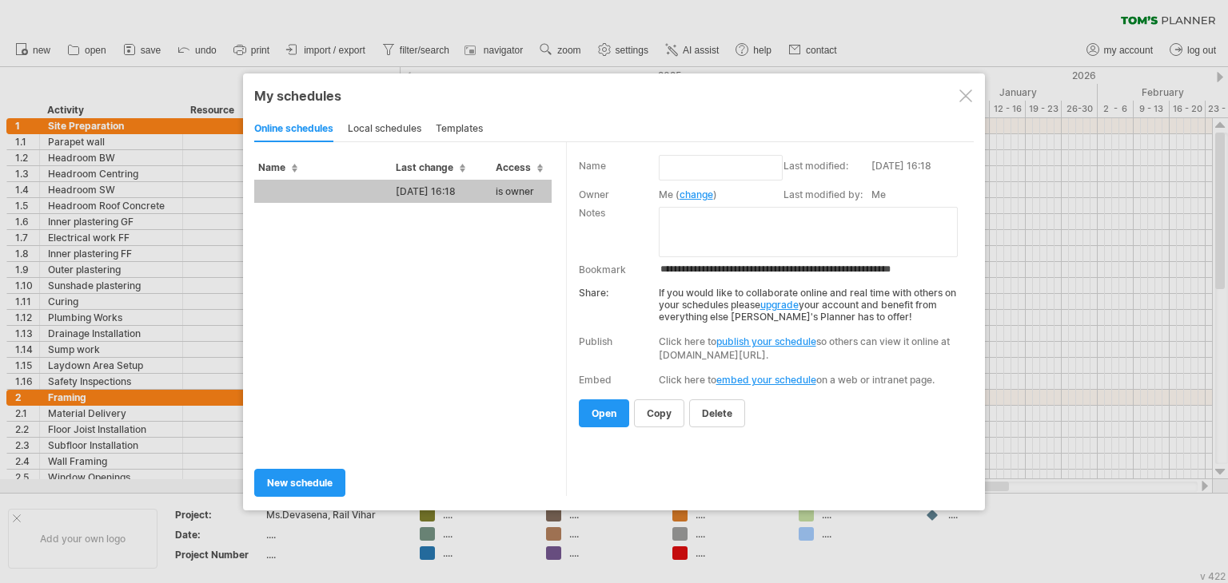
click at [374, 133] on div "local schedules" at bounding box center [385, 130] width 74 height 26
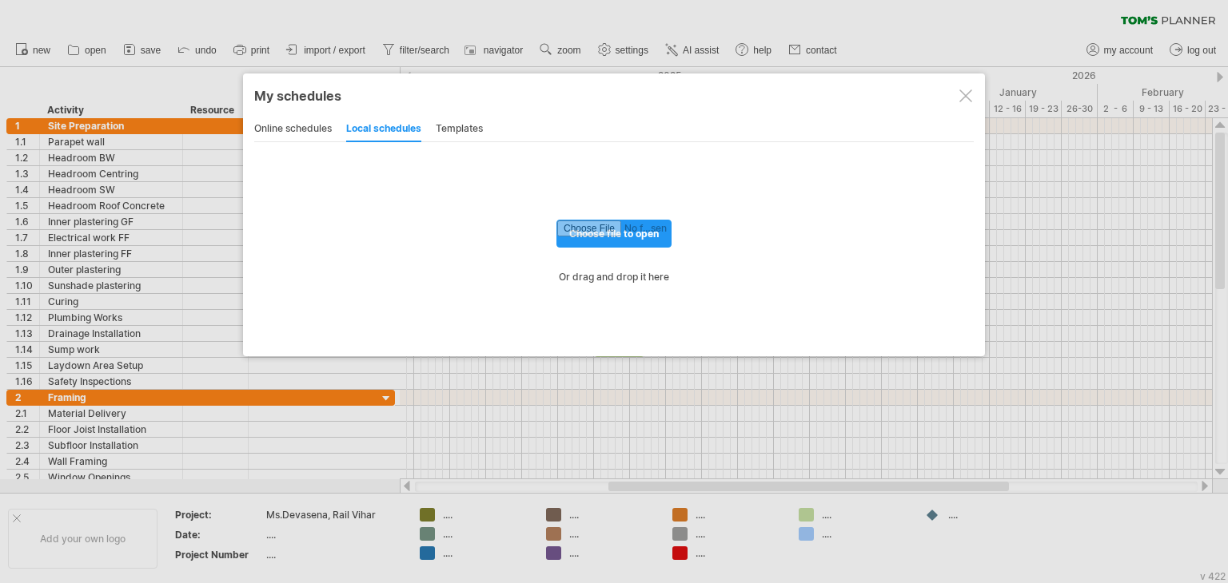
click at [458, 133] on div "templates" at bounding box center [459, 130] width 47 height 26
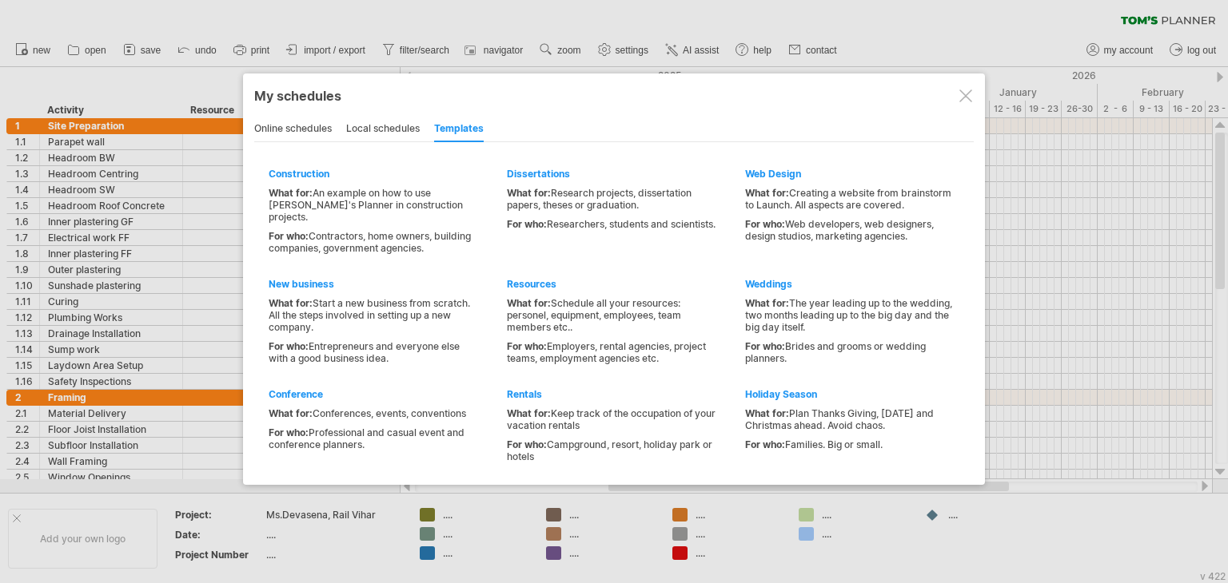
click at [278, 125] on div "online schedules" at bounding box center [293, 130] width 78 height 26
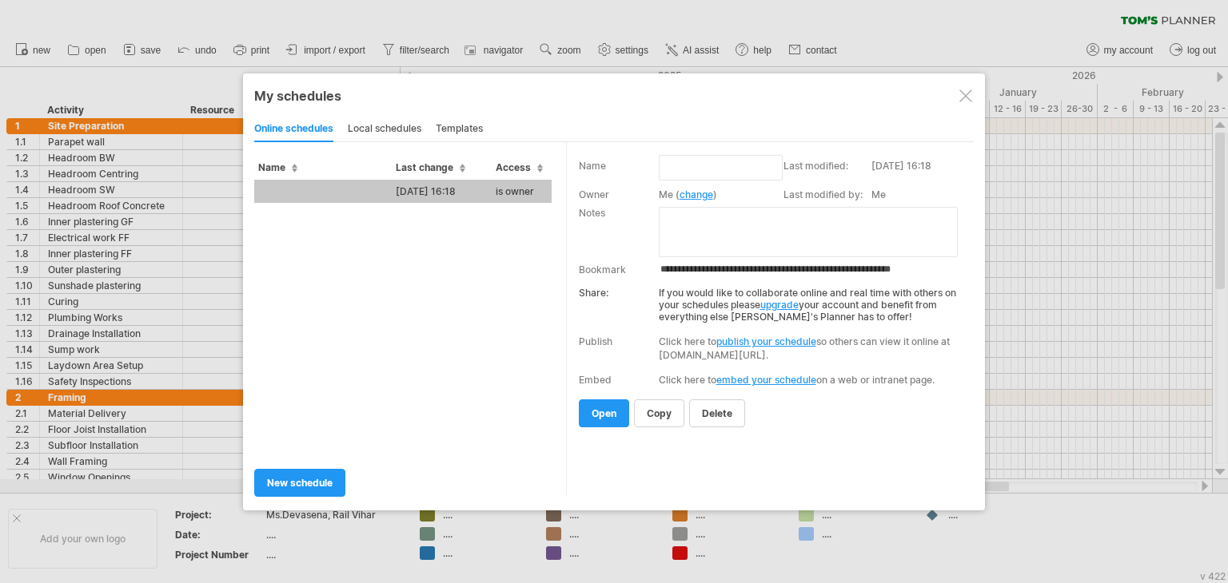
click at [467, 129] on div "templates" at bounding box center [459, 130] width 47 height 26
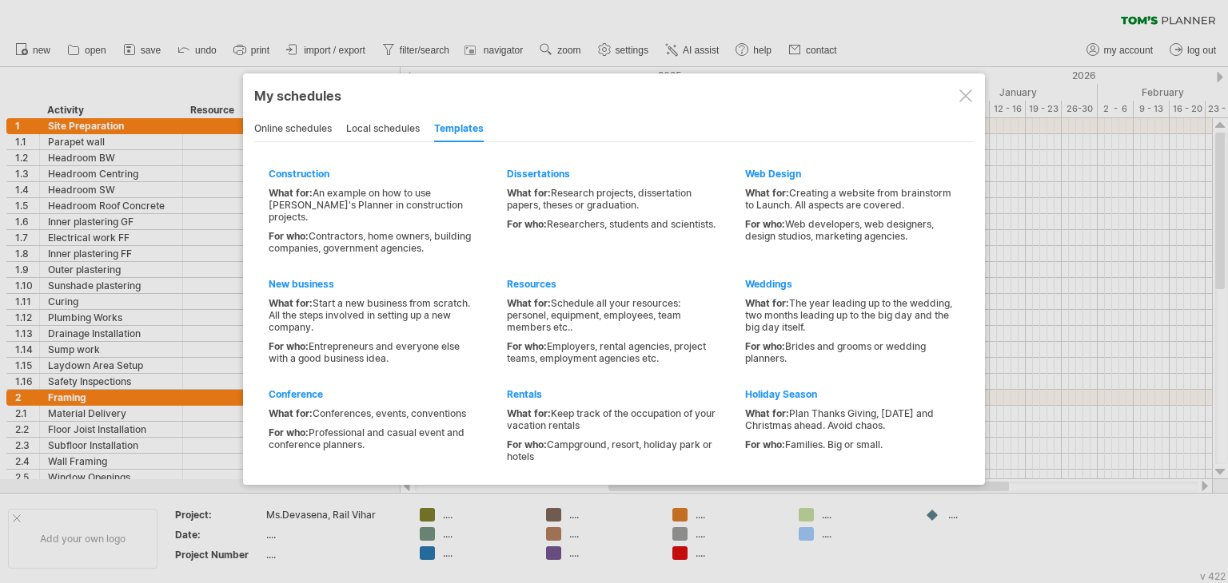
click at [959, 101] on div at bounding box center [965, 96] width 13 height 13
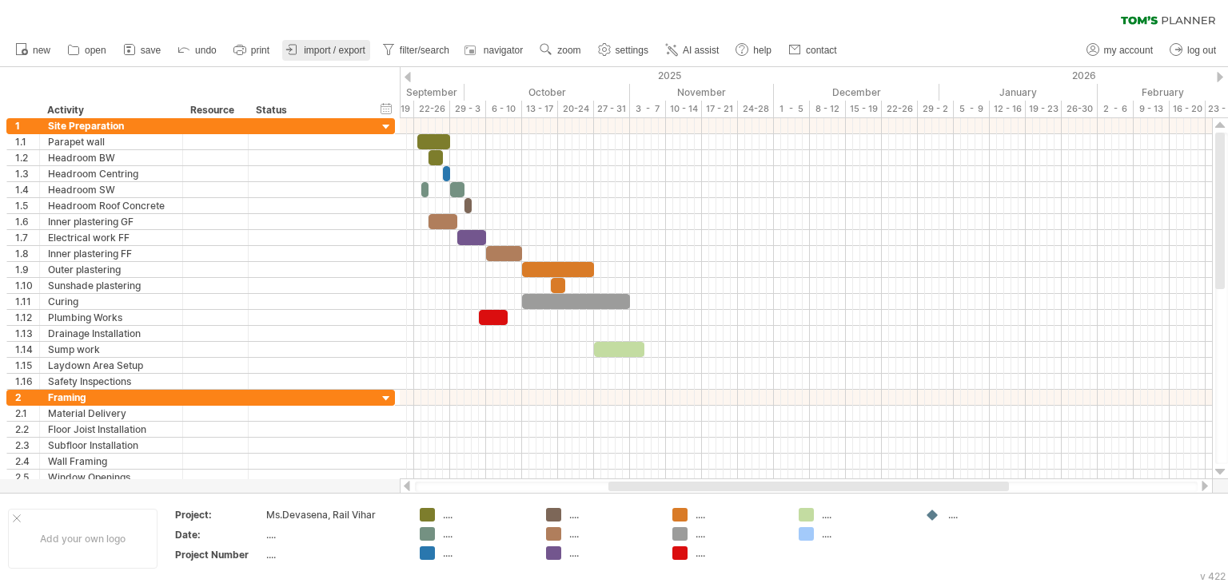
click at [352, 53] on span "import / export" at bounding box center [335, 50] width 62 height 11
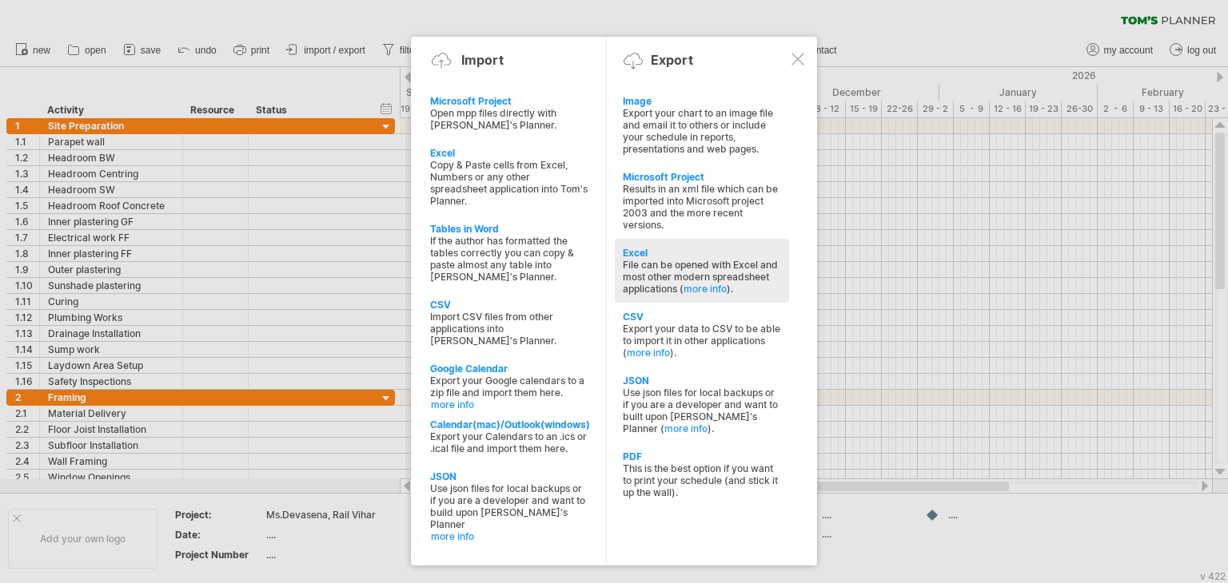
click at [668, 257] on div "Excel" at bounding box center [702, 253] width 158 height 12
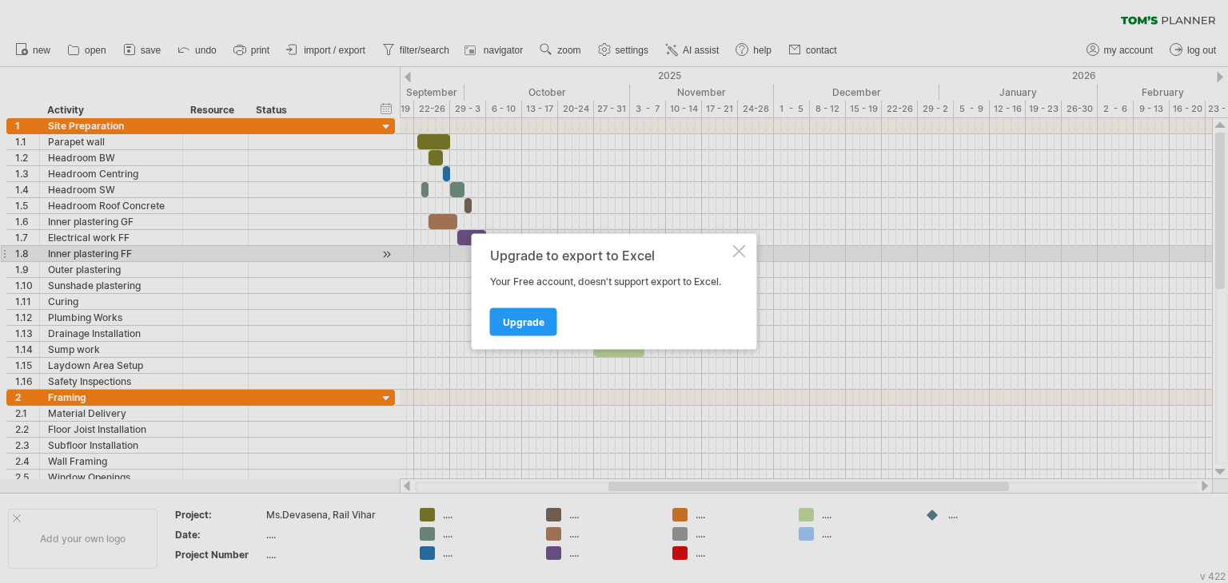
click at [738, 250] on div at bounding box center [739, 251] width 13 height 13
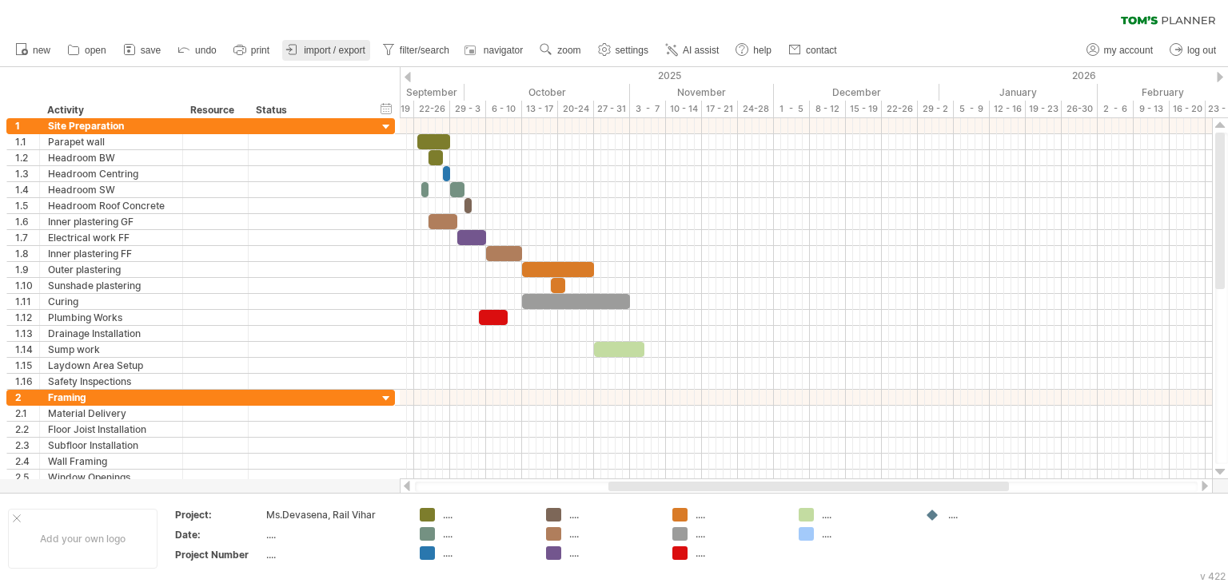
click at [339, 42] on link "import / export" at bounding box center [326, 50] width 88 height 21
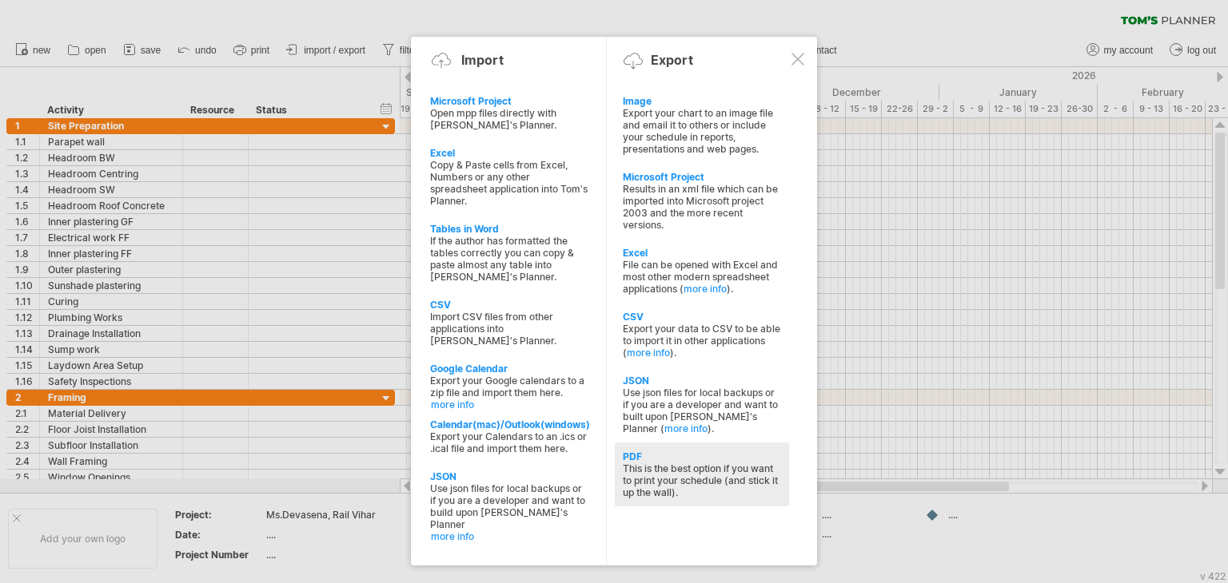
click at [669, 463] on div "PDF" at bounding box center [702, 457] width 158 height 12
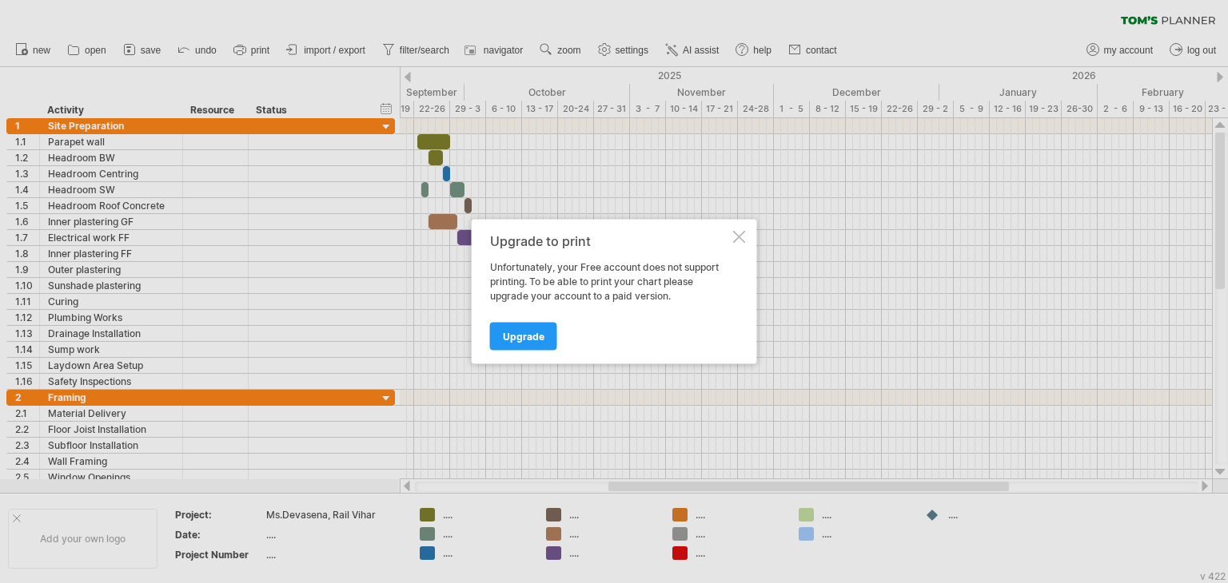
click at [740, 235] on div at bounding box center [739, 237] width 13 height 13
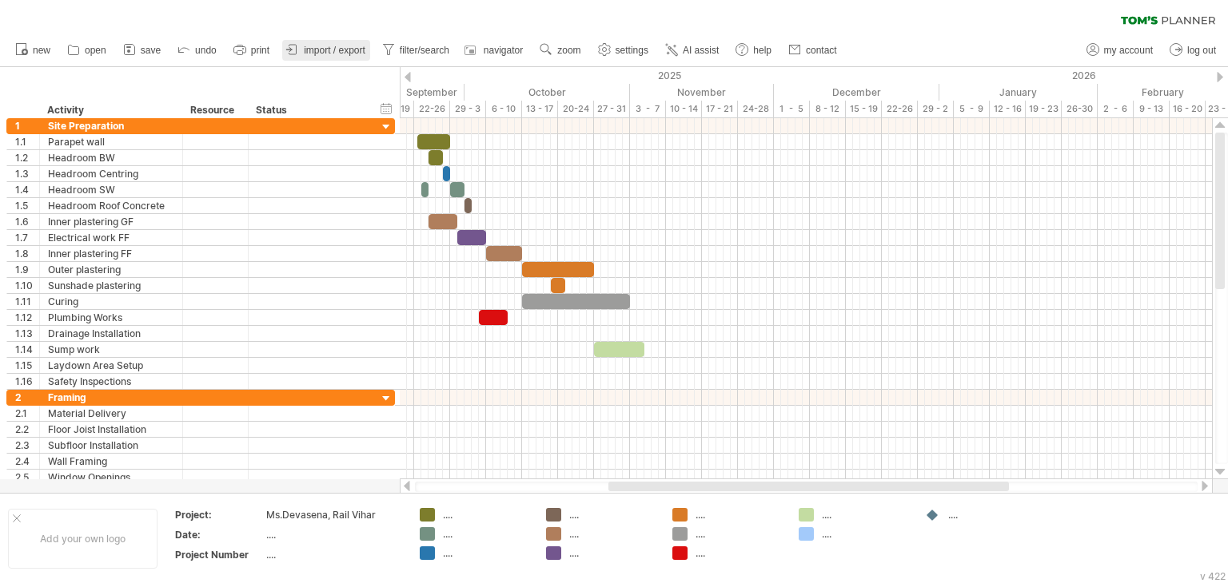
click at [355, 41] on link "import / export" at bounding box center [326, 50] width 88 height 21
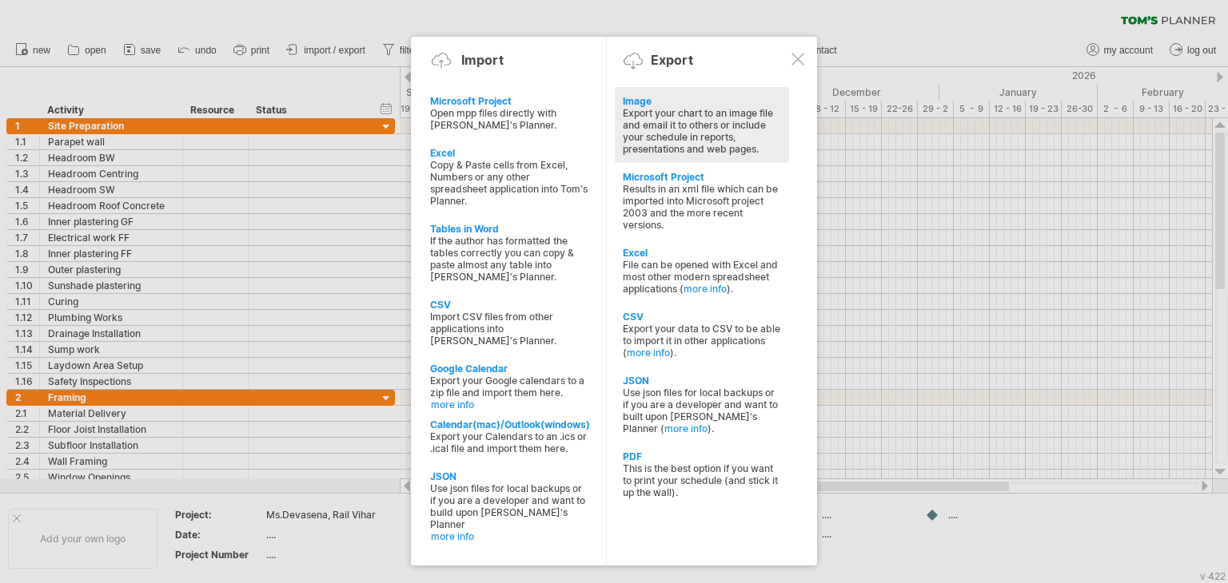
click at [651, 116] on div "Export your chart to an image file and email it to others or include your sched…" at bounding box center [702, 131] width 158 height 48
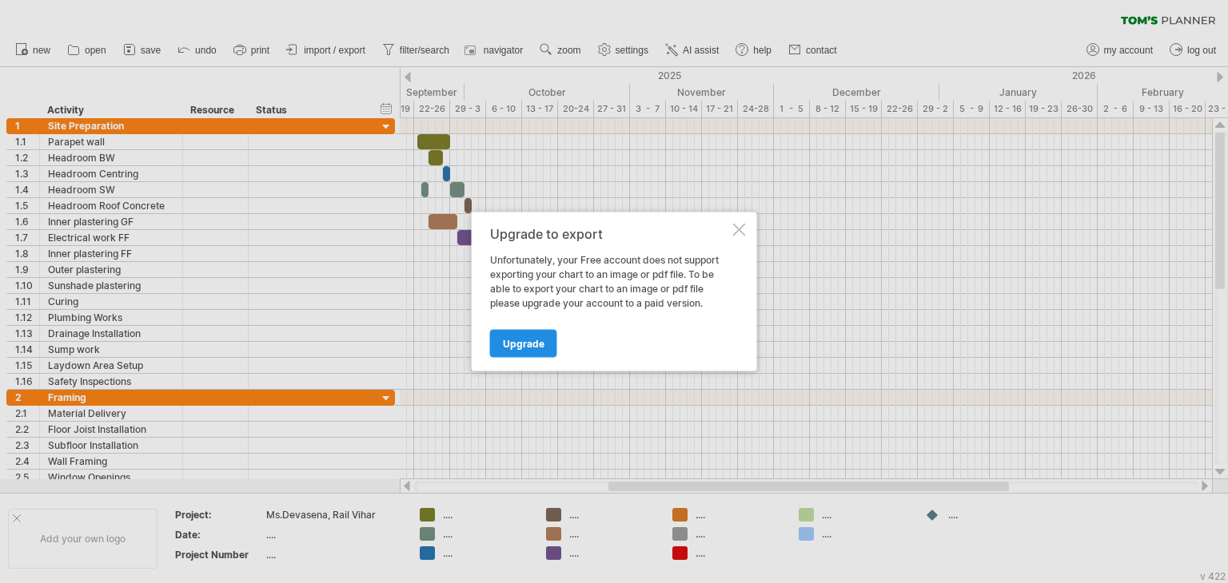
click at [506, 349] on link "Upgrade" at bounding box center [523, 344] width 67 height 28
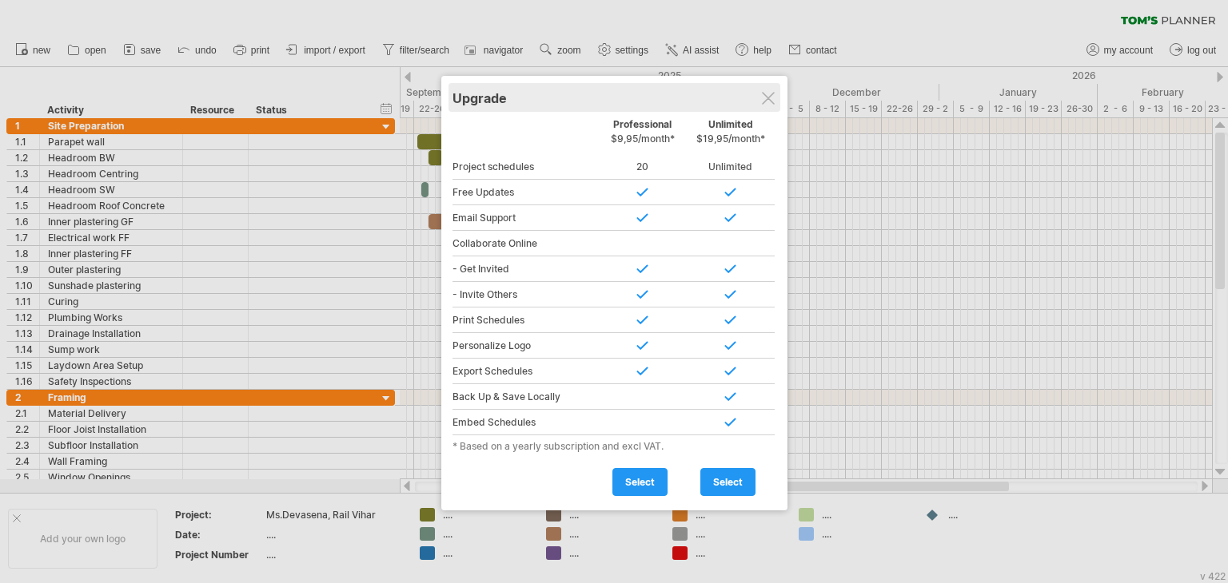
click at [769, 90] on div "Upgrade" at bounding box center [614, 97] width 324 height 29
click at [771, 98] on div at bounding box center [768, 98] width 13 height 13
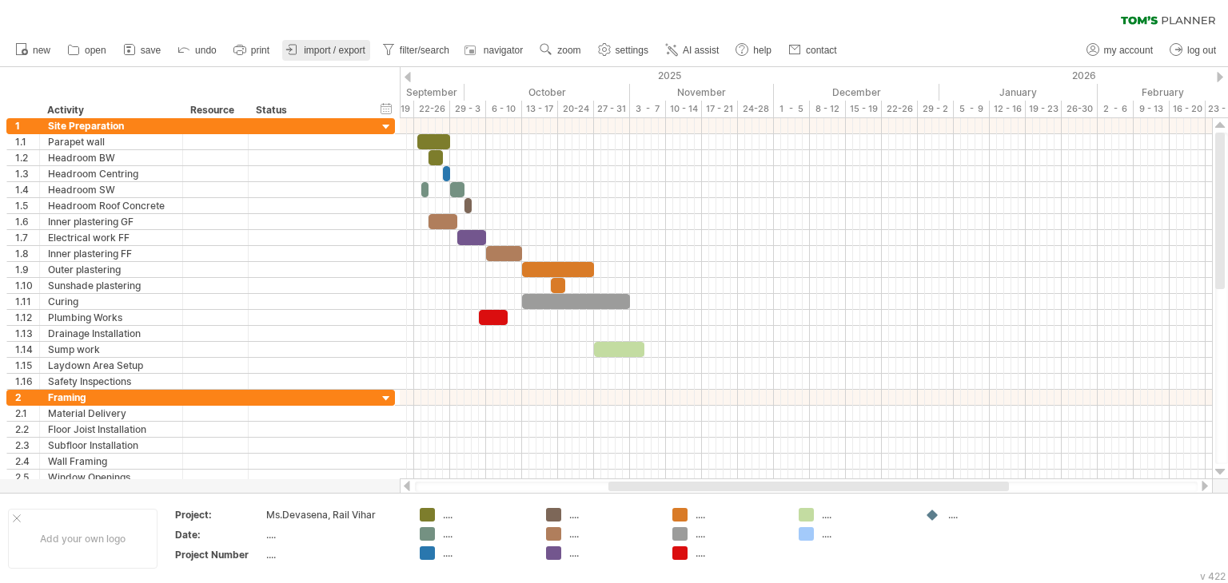
click at [315, 52] on span "import / export" at bounding box center [335, 50] width 62 height 11
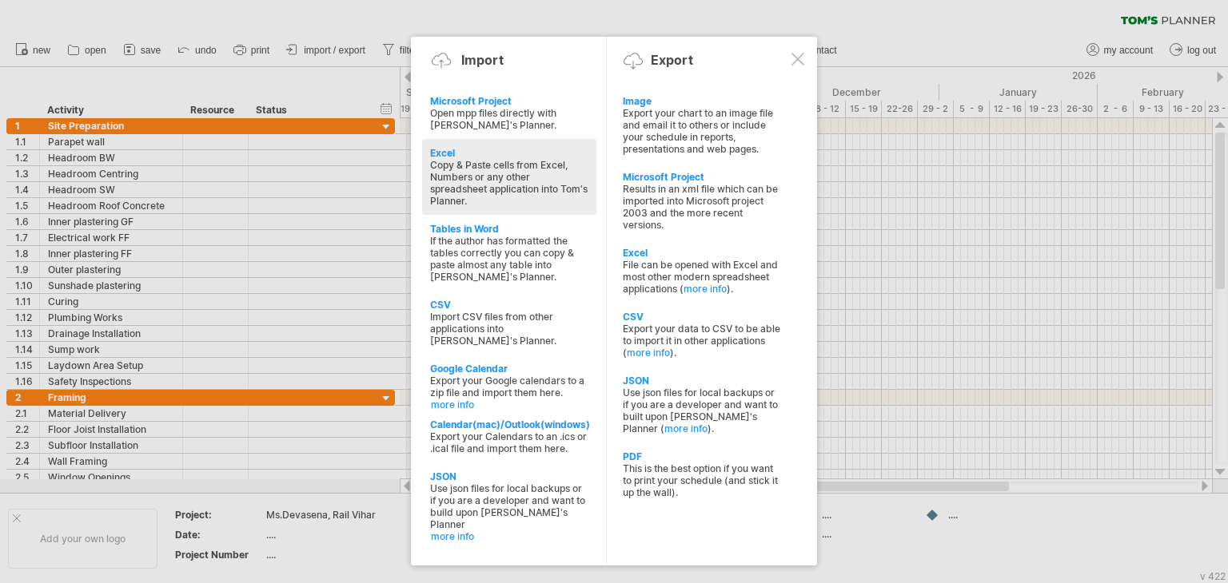
click at [504, 176] on div "Copy & Paste cells from Excel, Numbers or any other spreadsheet application int…" at bounding box center [509, 183] width 158 height 48
type textarea "**********"
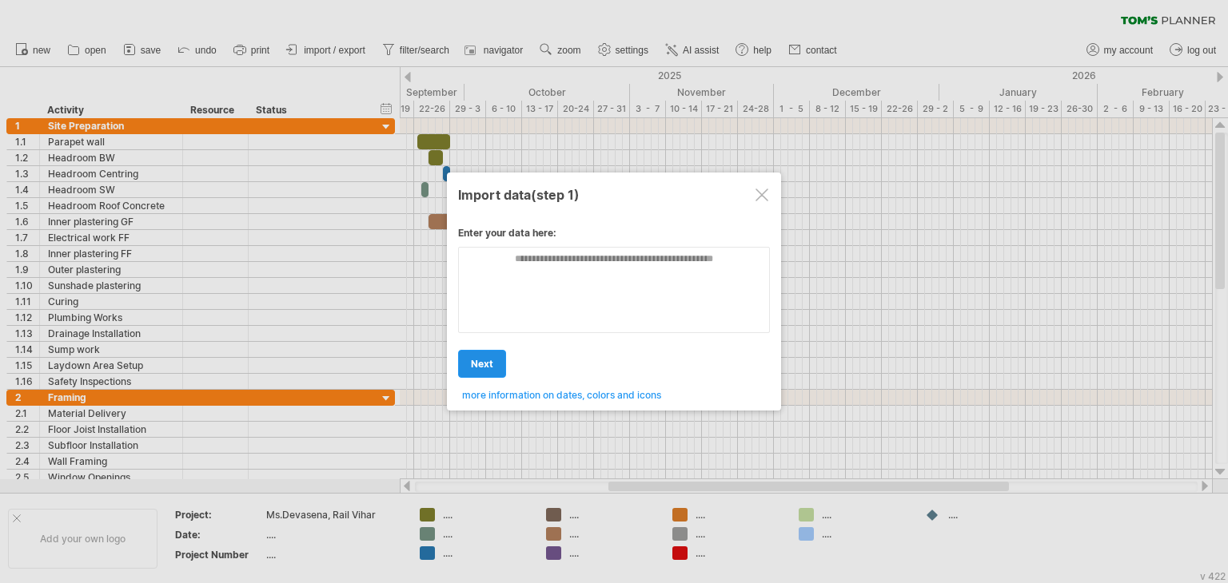
click at [498, 366] on link "next" at bounding box center [482, 364] width 48 height 28
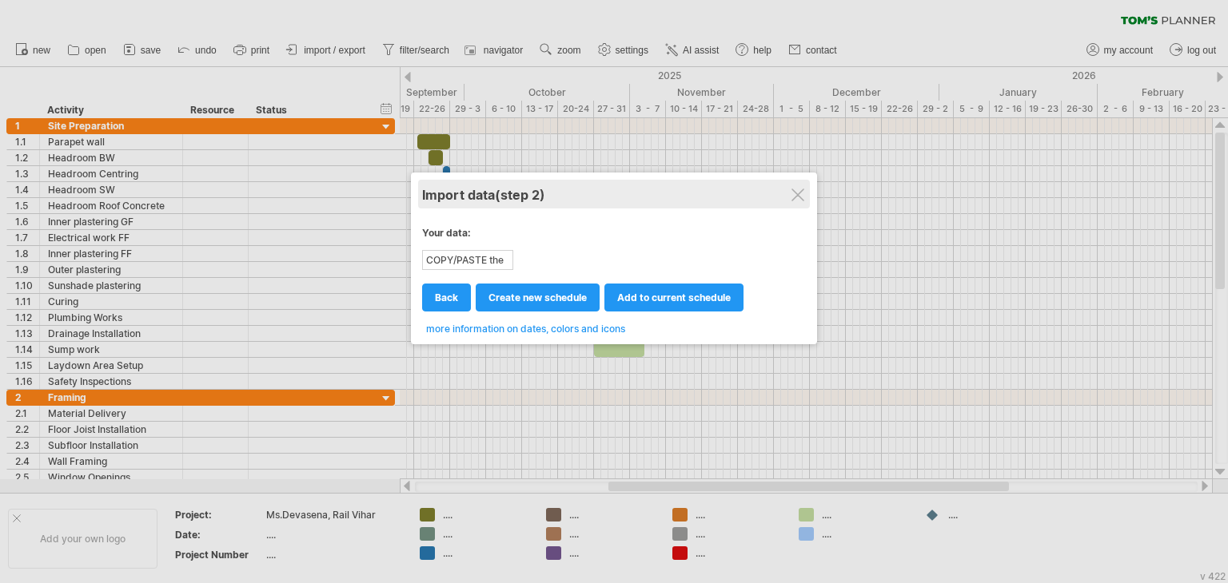
click at [804, 193] on div "Import data (step 2)" at bounding box center [614, 194] width 384 height 29
click at [799, 194] on div at bounding box center [797, 195] width 13 height 13
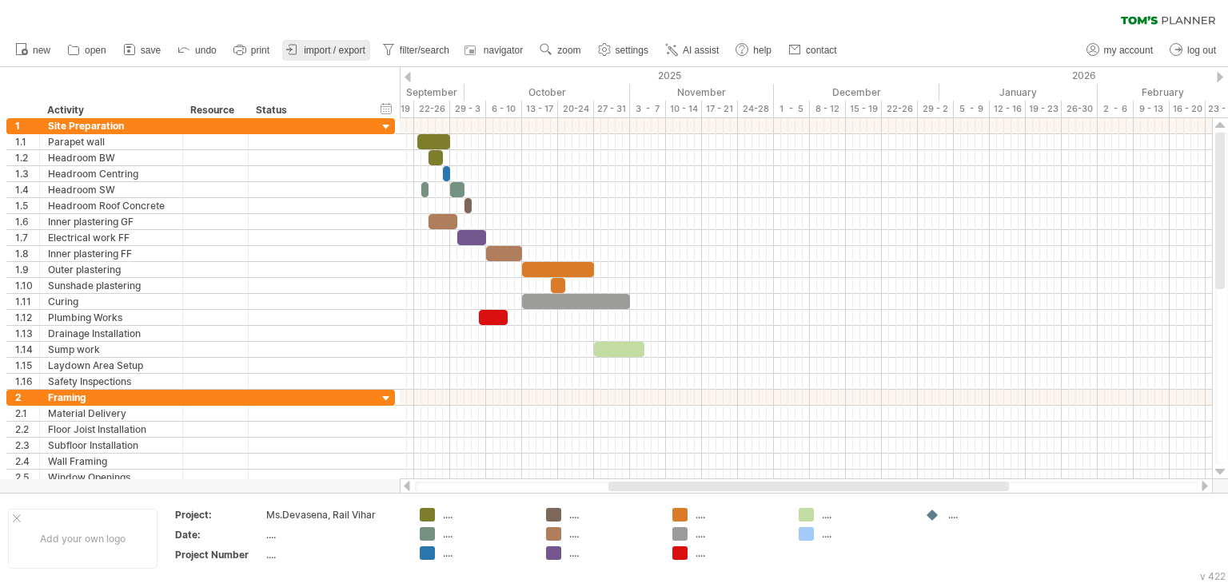
click at [317, 47] on span "import / export" at bounding box center [335, 50] width 62 height 11
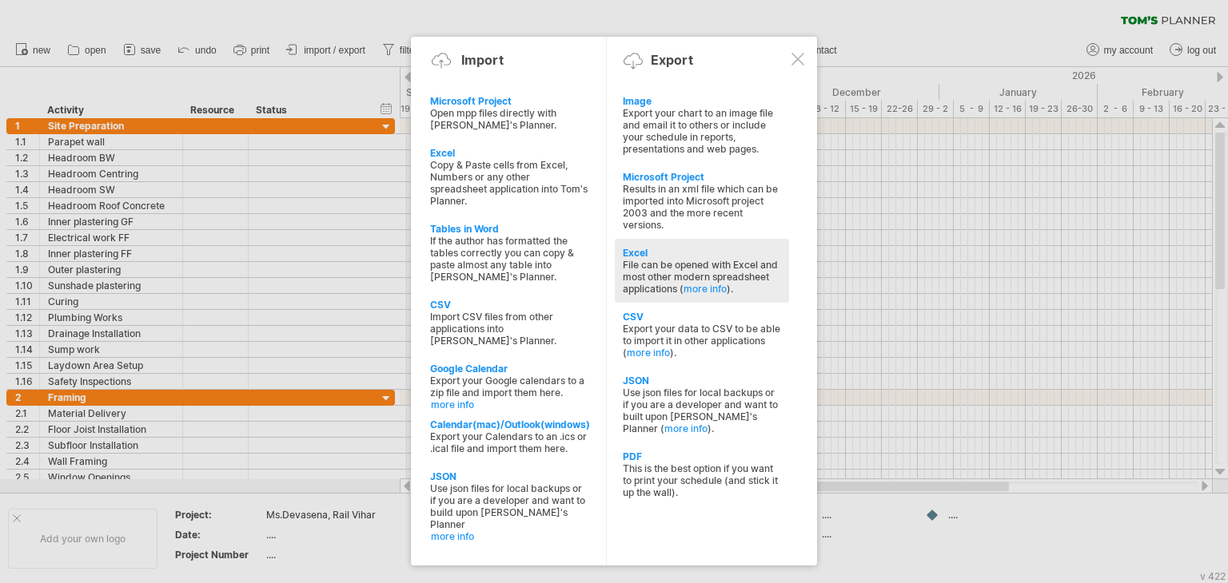
click at [700, 264] on div "File can be opened with Excel and most other modern spreadsheet applications ( …" at bounding box center [702, 277] width 158 height 36
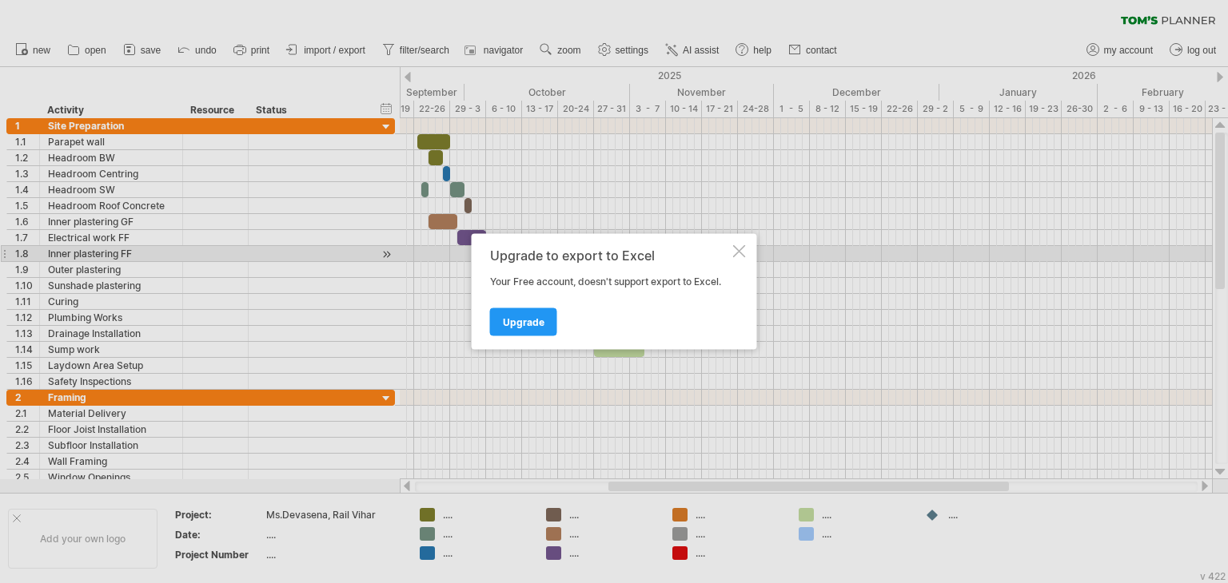
click at [742, 254] on div at bounding box center [739, 251] width 13 height 13
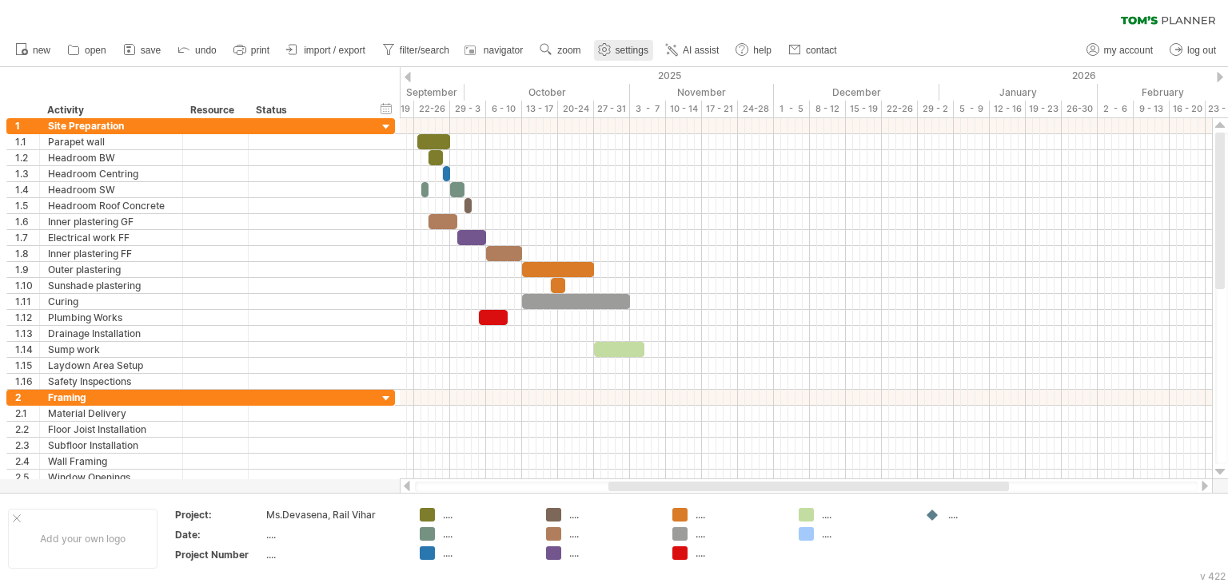
click at [639, 56] on link "settings" at bounding box center [623, 50] width 59 height 21
select select "*"
select select "**"
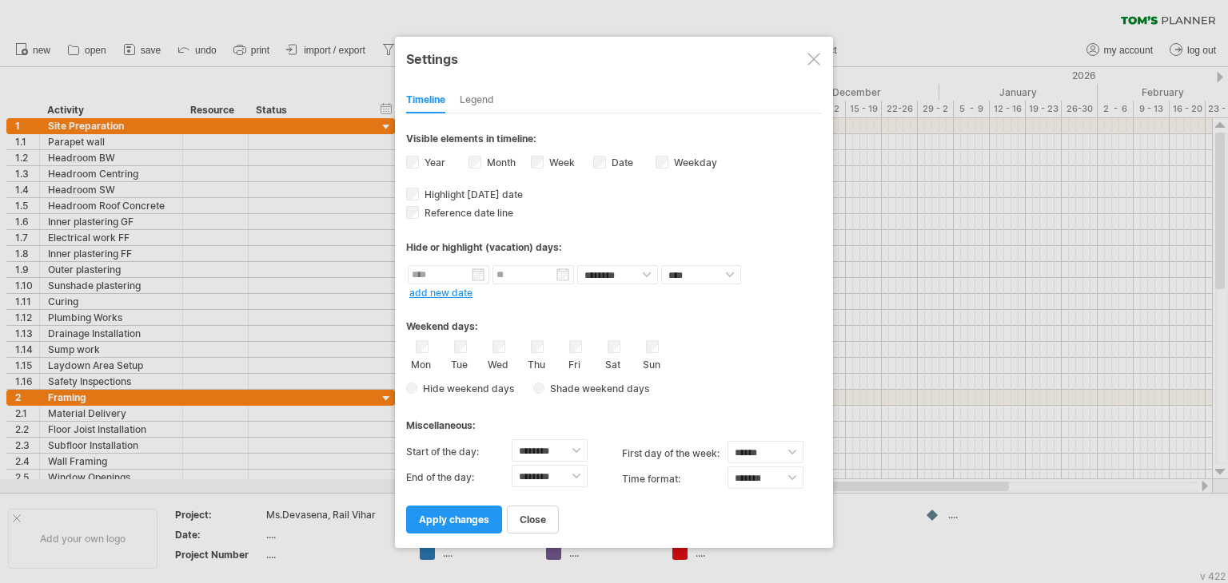
click at [813, 59] on div at bounding box center [813, 59] width 13 height 13
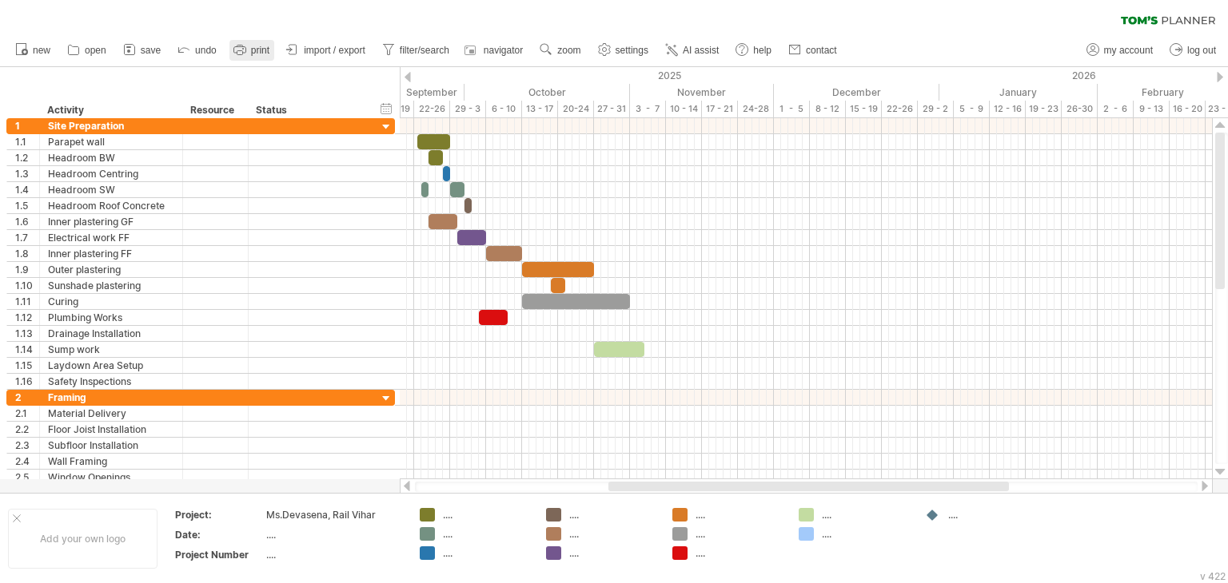
click at [244, 52] on icon at bounding box center [239, 50] width 12 height 6
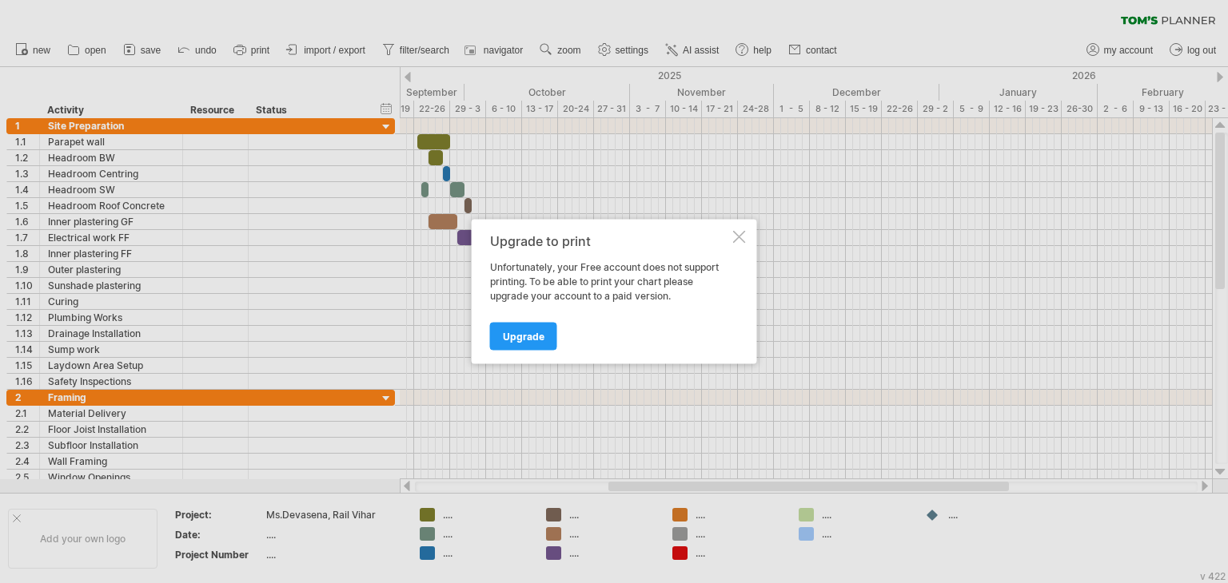
click at [735, 237] on div at bounding box center [739, 237] width 13 height 13
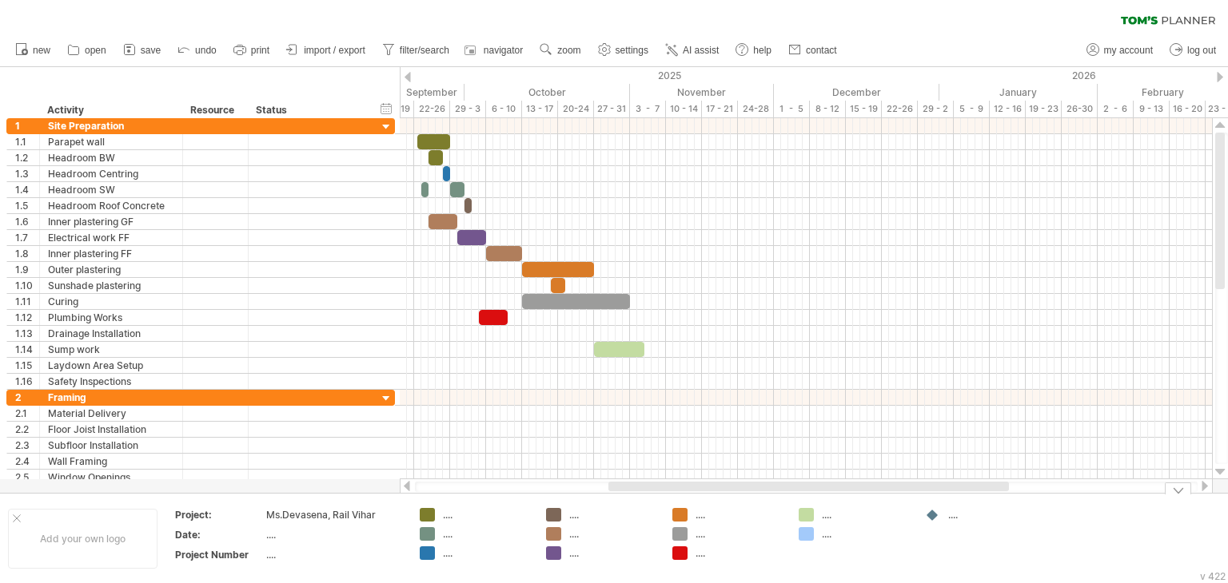
click at [448, 519] on div "...." at bounding box center [486, 515] width 87 height 14
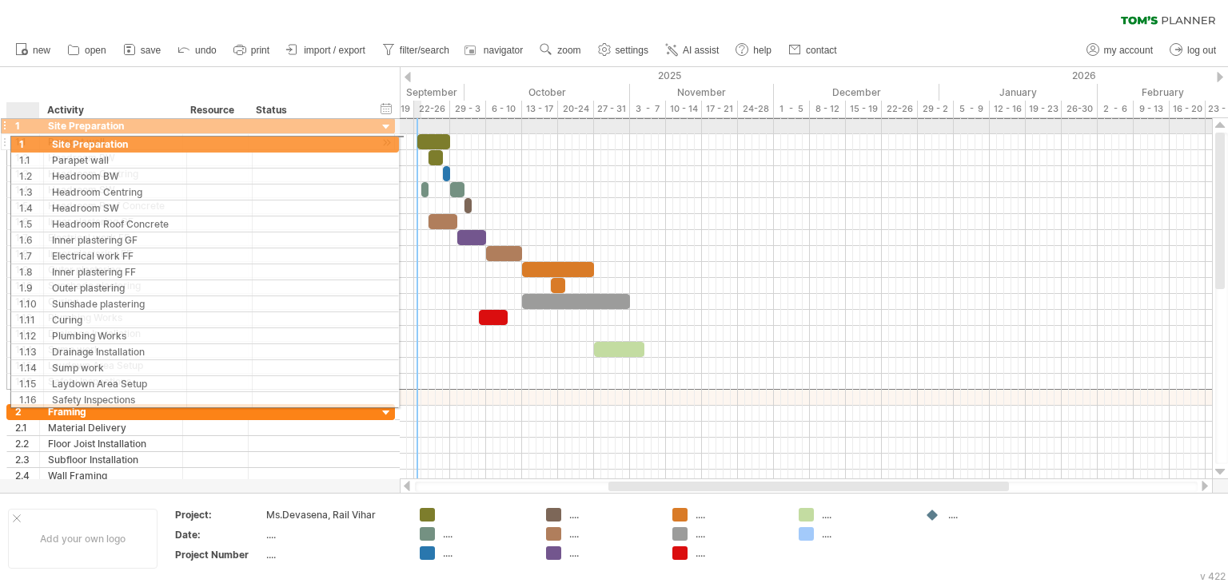
drag, startPoint x: 10, startPoint y: 124, endPoint x: 10, endPoint y: 138, distance: 14.4
click at [10, 138] on div "**********" at bounding box center [200, 253] width 388 height 273
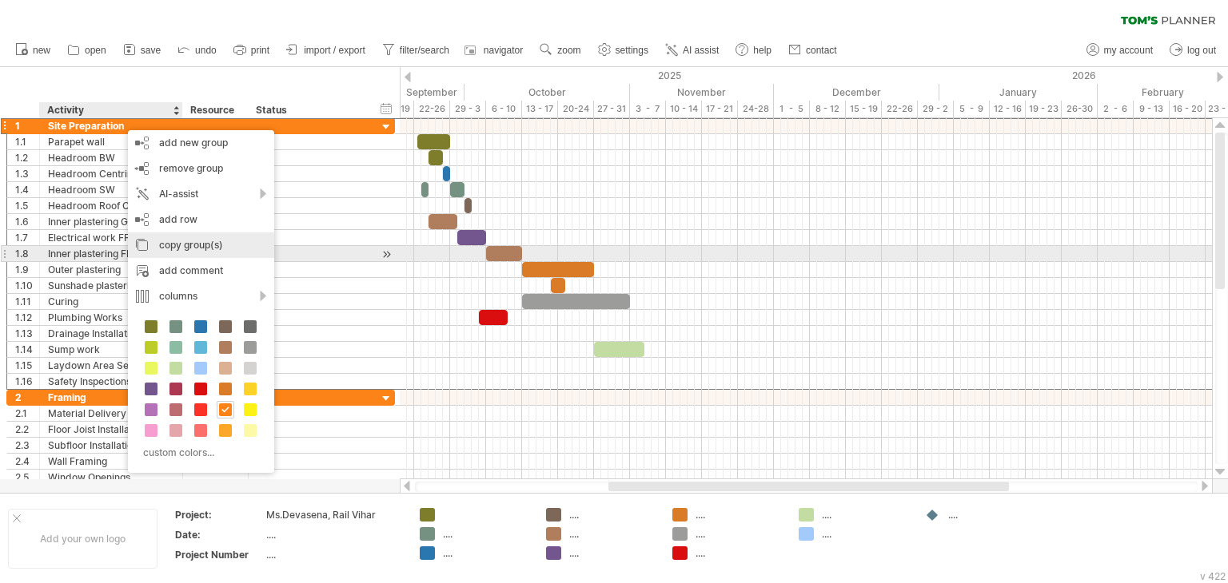
click at [196, 253] on div "copy group(s)" at bounding box center [201, 246] width 146 height 26
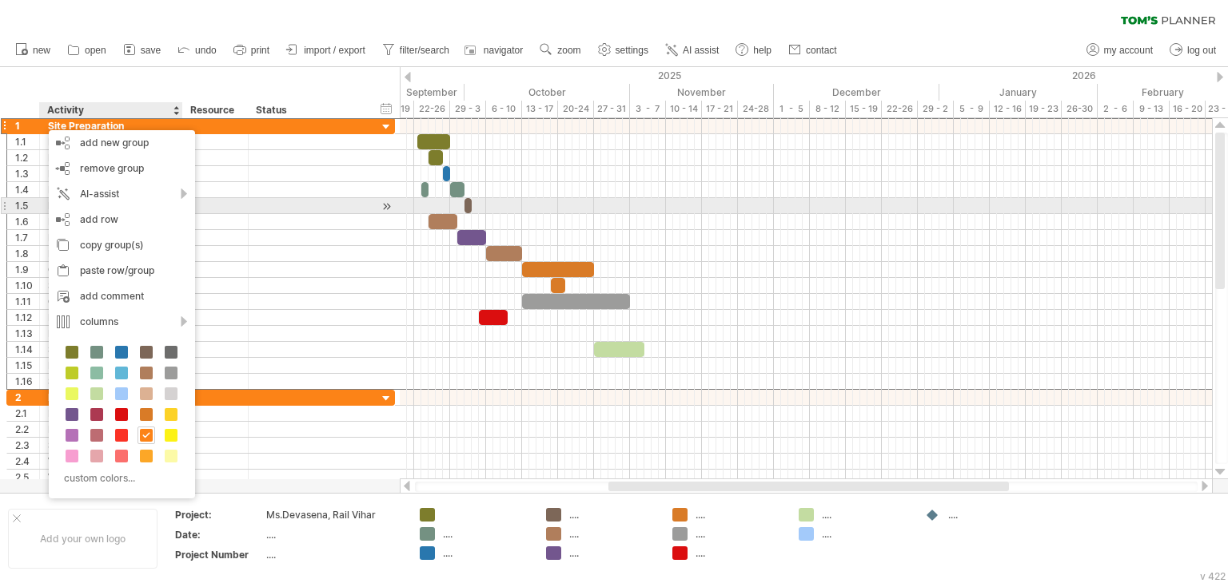
click at [228, 202] on div at bounding box center [215, 205] width 49 height 15
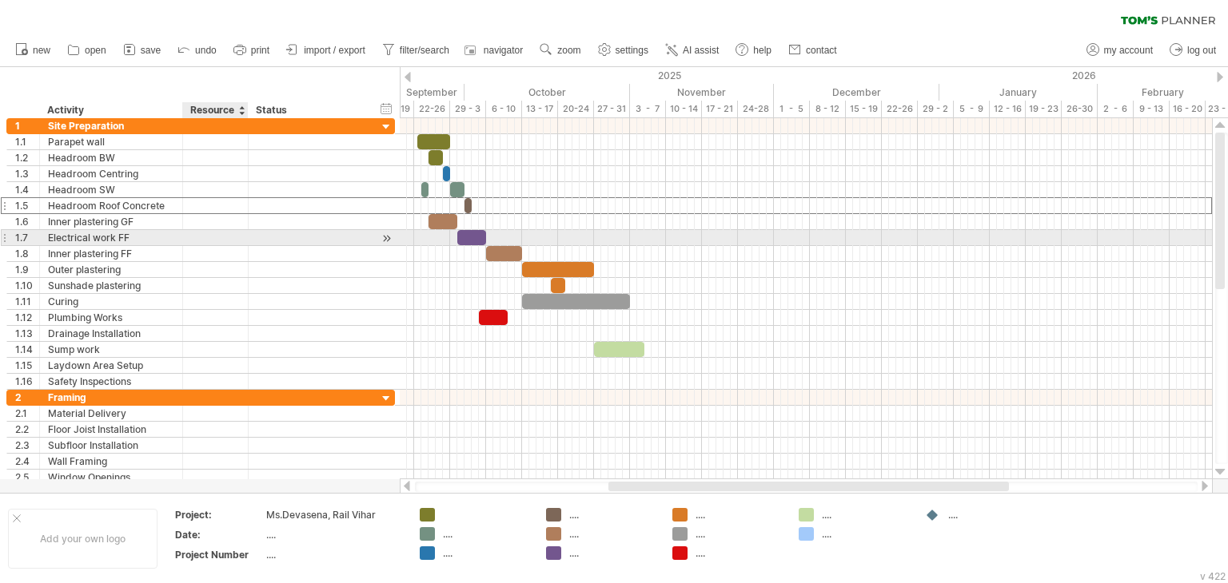
click at [240, 238] on div at bounding box center [216, 237] width 66 height 15
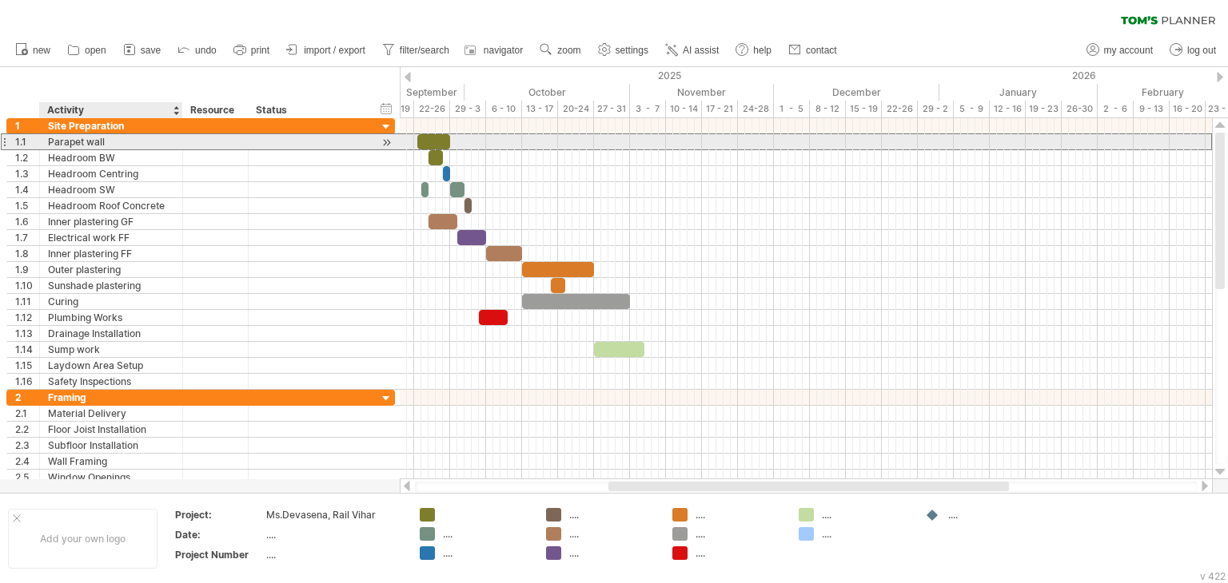
click at [65, 148] on div "Parapet wall" at bounding box center [111, 141] width 126 height 15
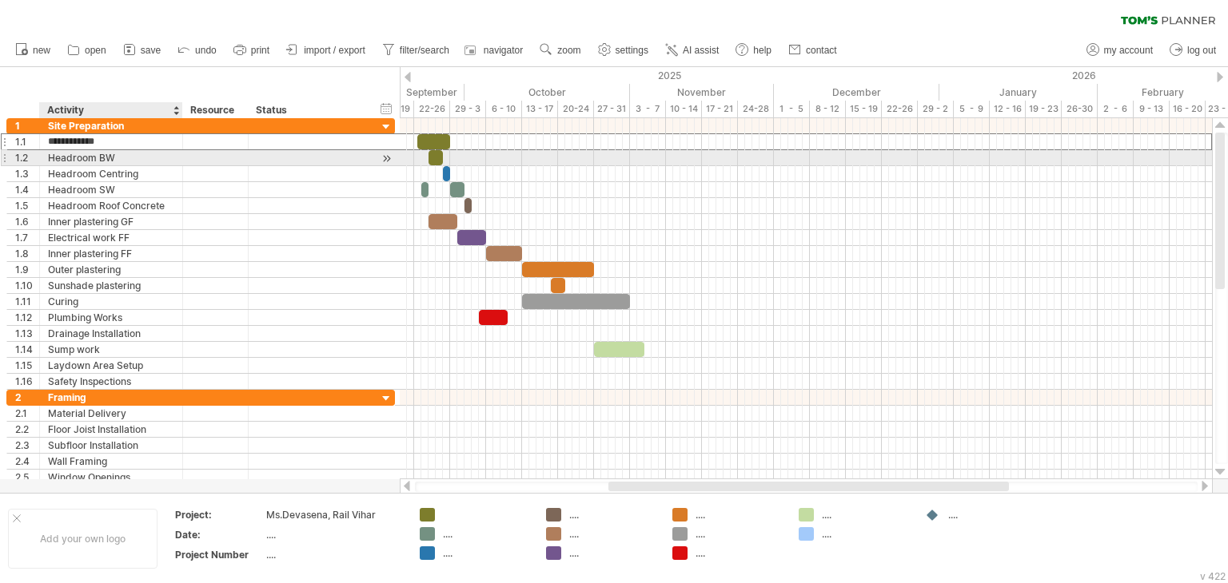
click at [104, 155] on div "Headroom BW" at bounding box center [111, 157] width 126 height 15
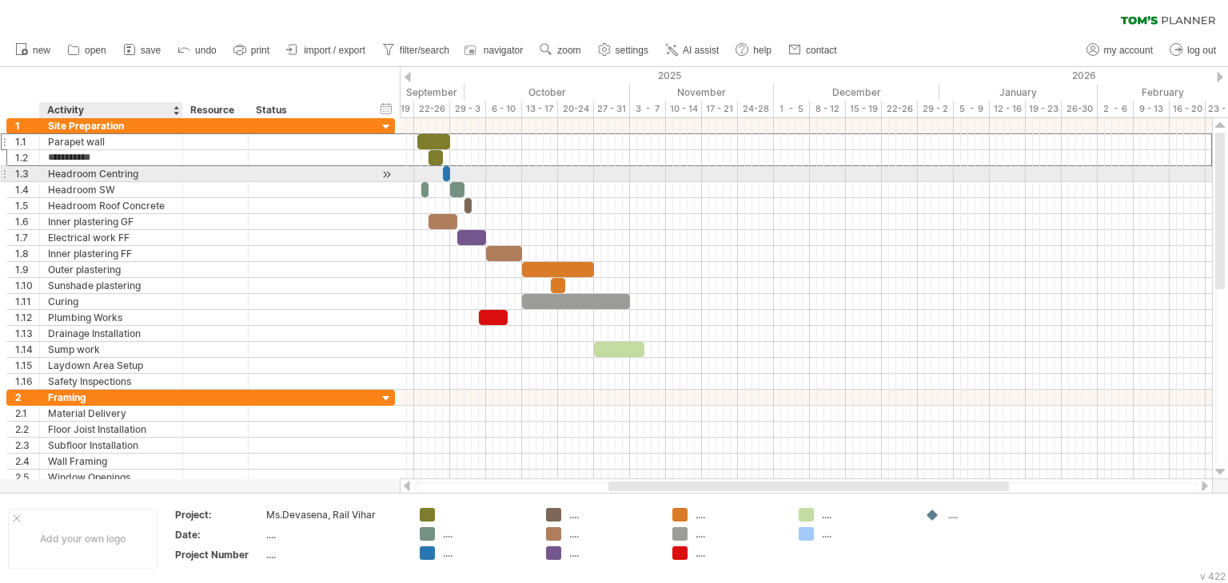
click at [107, 173] on div "Headroom Centring" at bounding box center [111, 173] width 126 height 15
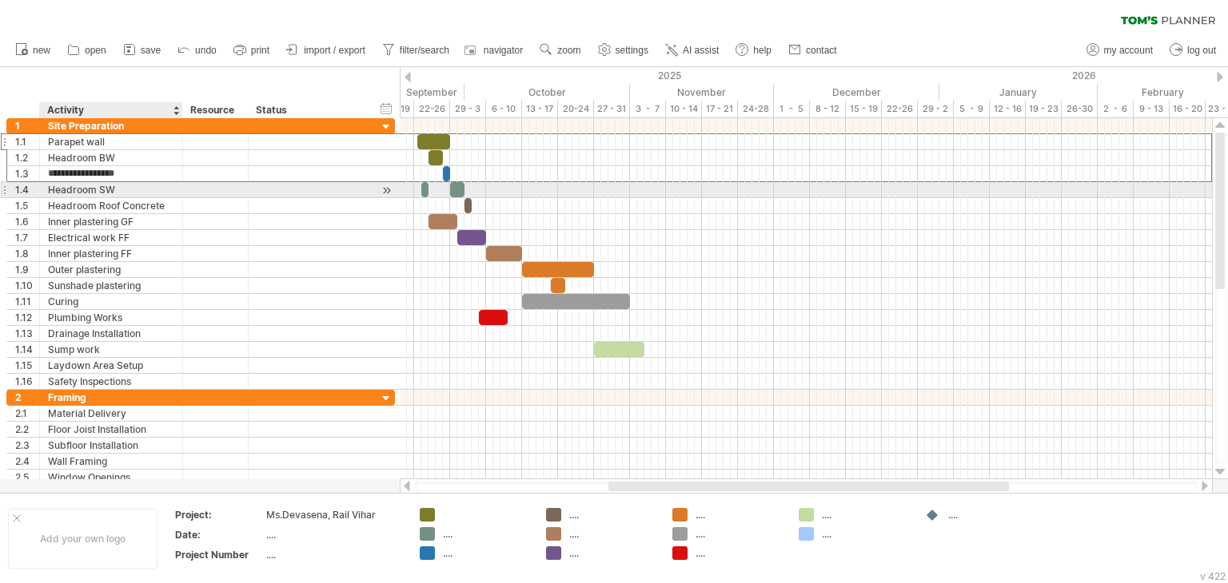
click at [109, 186] on div "Headroom SW" at bounding box center [111, 189] width 126 height 15
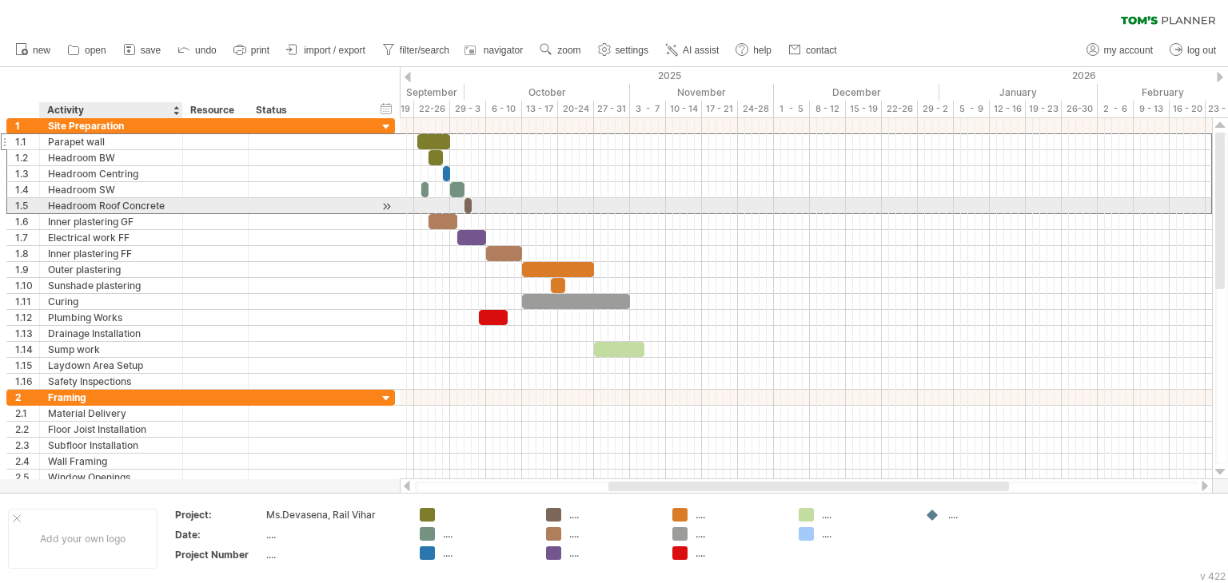
click at [116, 205] on div "Headroom Roof Concrete" at bounding box center [111, 205] width 126 height 15
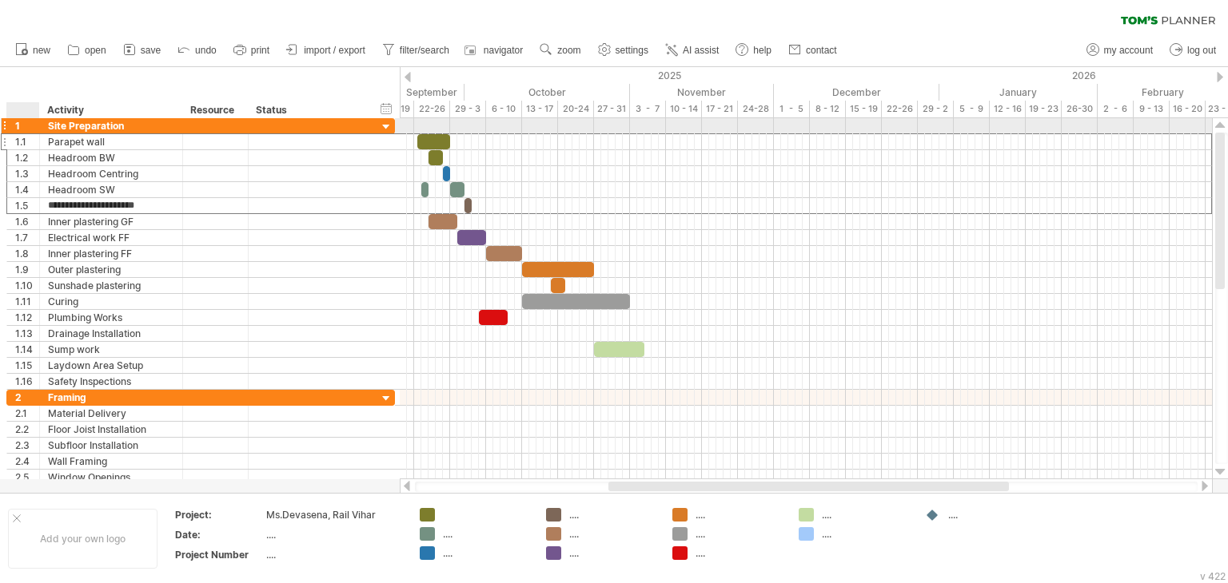
click at [42, 125] on div "**********" at bounding box center [111, 125] width 143 height 15
click at [382, 125] on div at bounding box center [386, 127] width 15 height 15
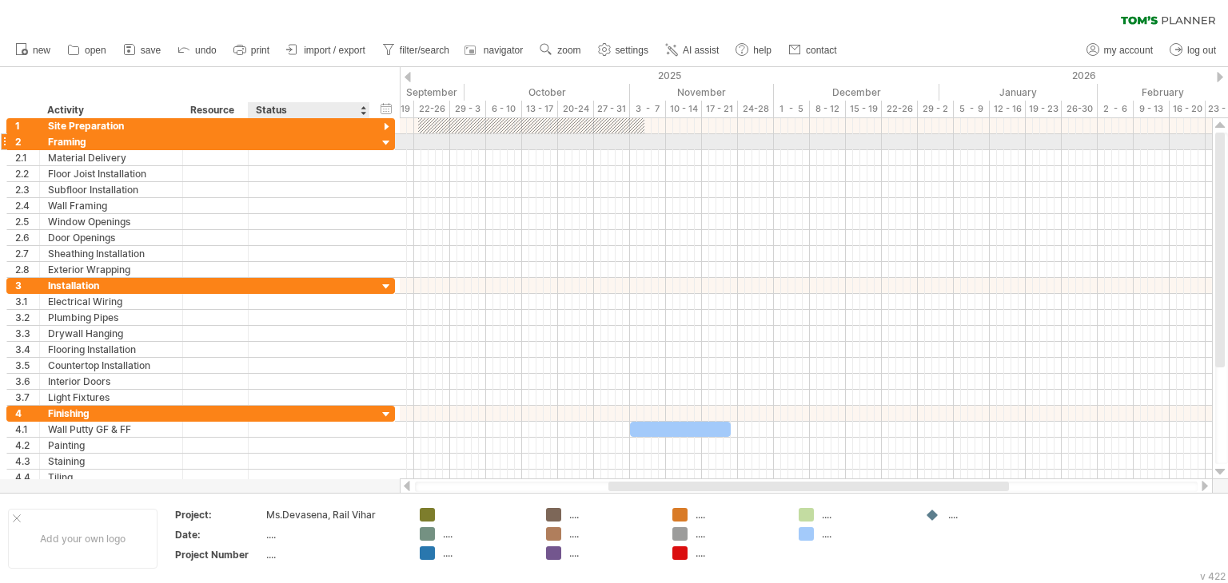
click at [388, 141] on div at bounding box center [386, 143] width 15 height 15
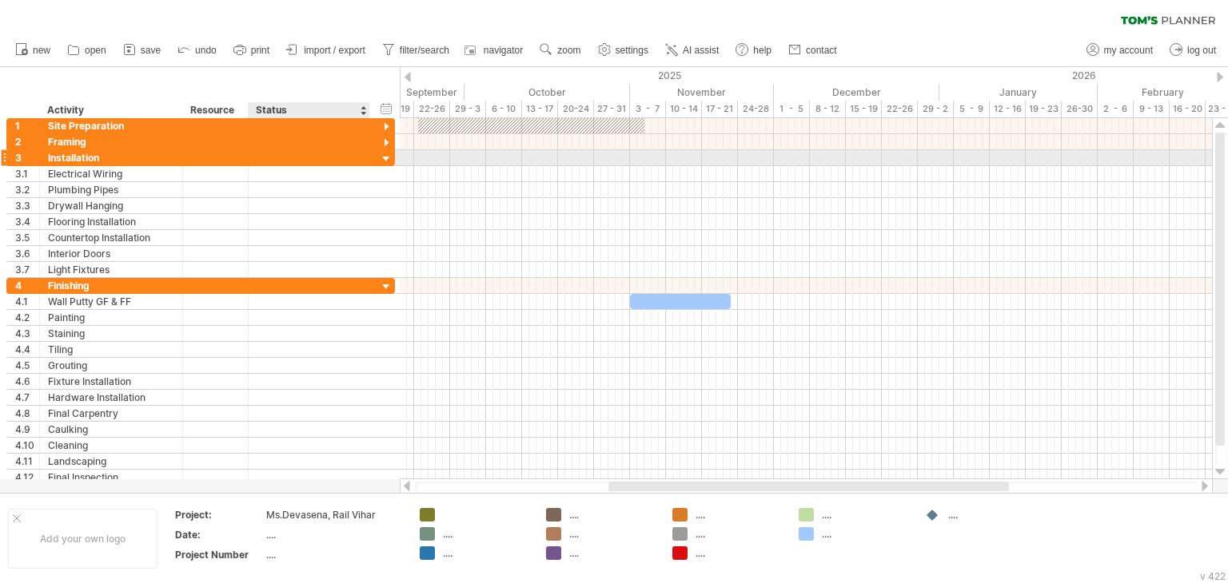
click at [387, 161] on div at bounding box center [386, 159] width 15 height 15
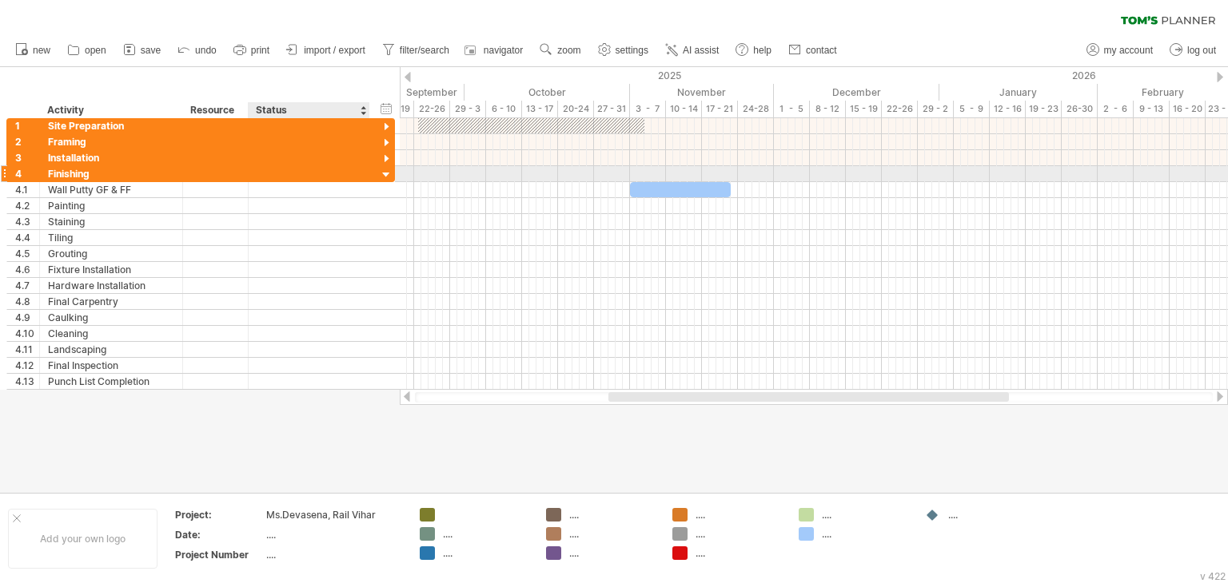
click at [387, 170] on div at bounding box center [386, 175] width 15 height 15
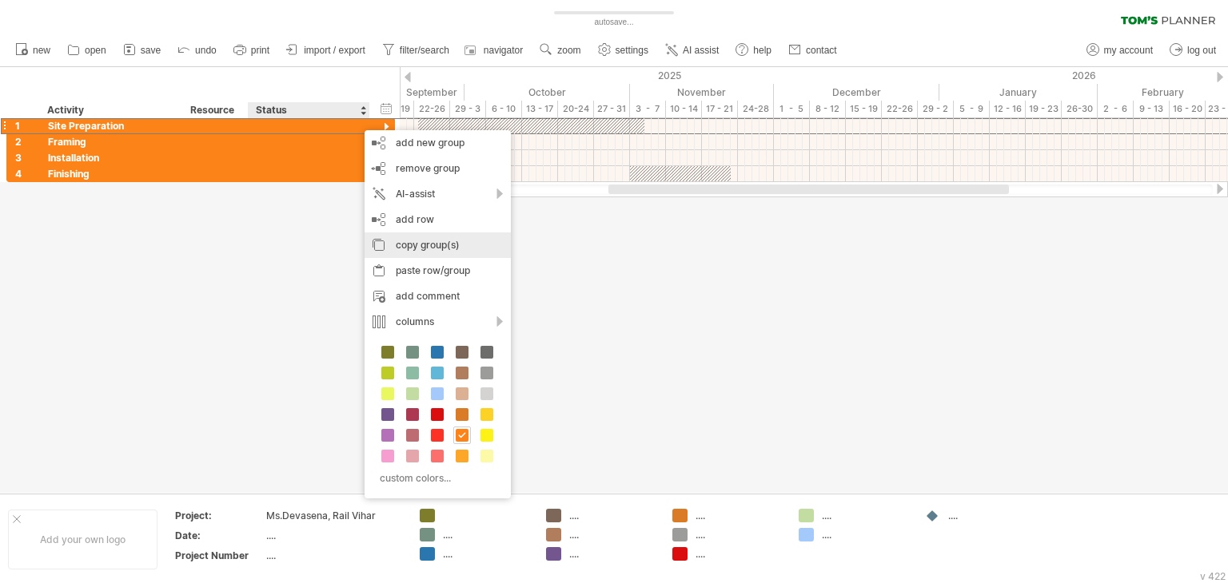
click at [426, 244] on div "copy group(s)" at bounding box center [437, 246] width 146 height 26
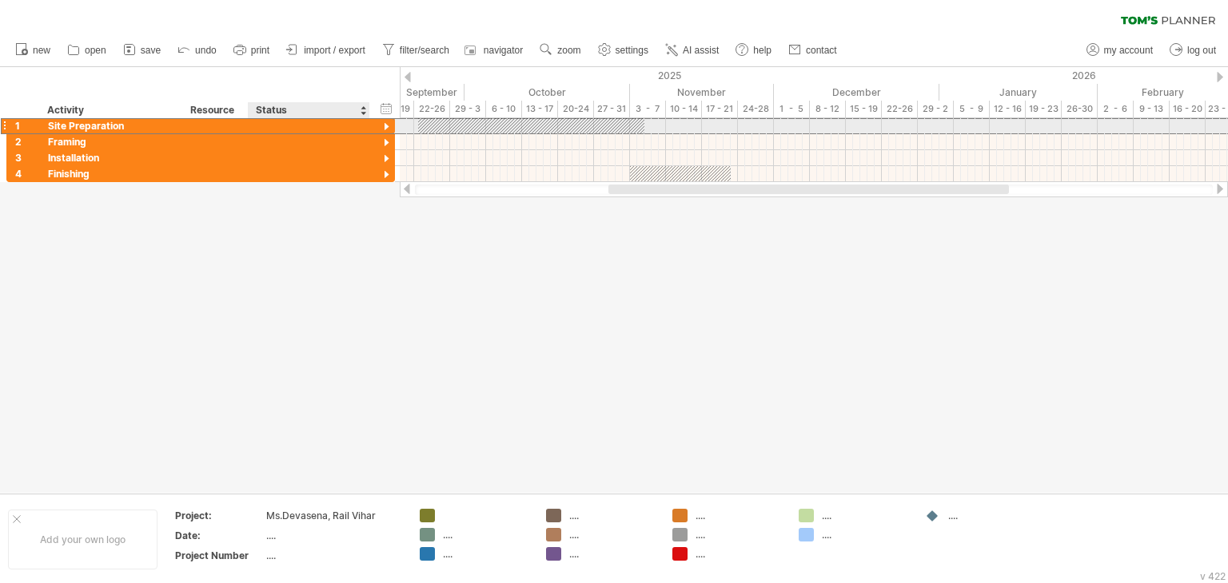
click at [393, 123] on div at bounding box center [386, 127] width 15 height 15
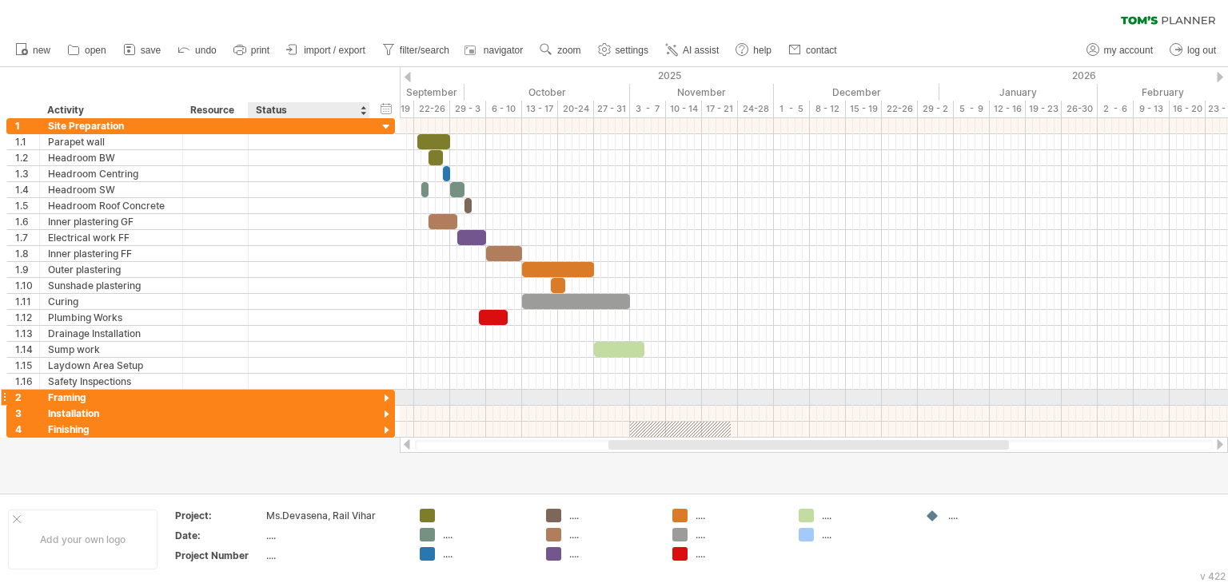
click at [387, 396] on div at bounding box center [386, 399] width 15 height 15
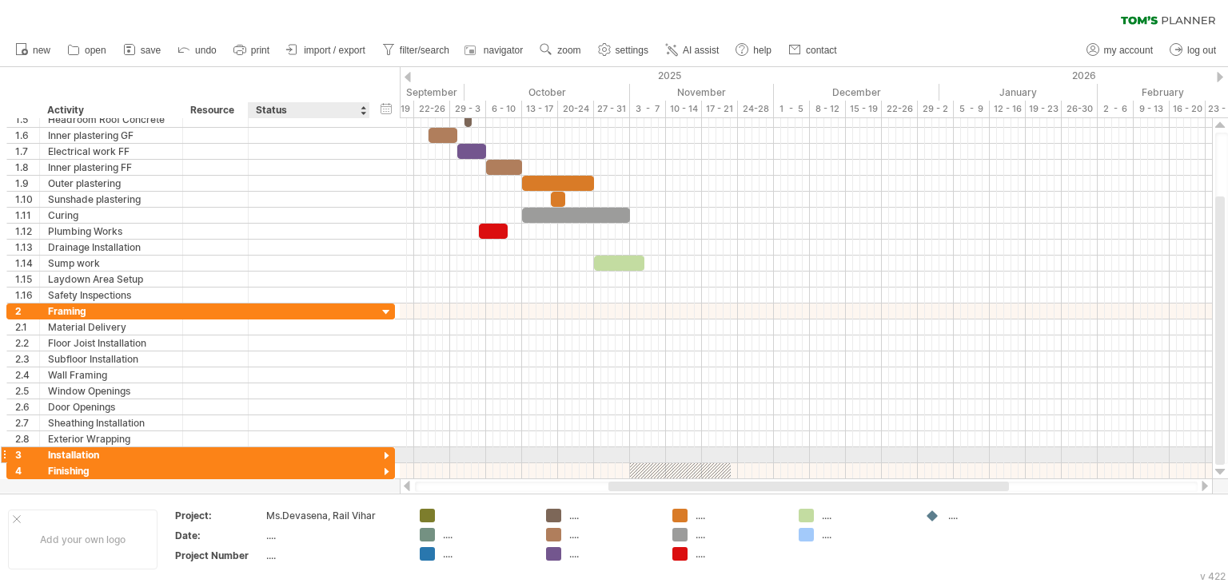
click at [384, 455] on div at bounding box center [386, 456] width 15 height 15
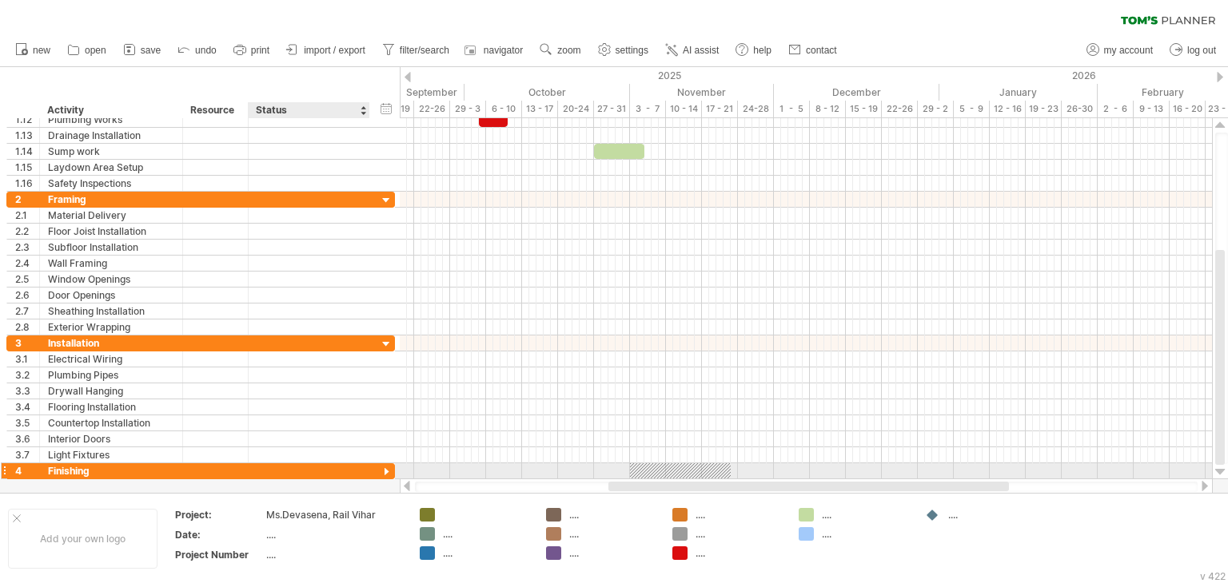
click at [387, 465] on div at bounding box center [386, 472] width 15 height 15
